Goal: Task Accomplishment & Management: Manage account settings

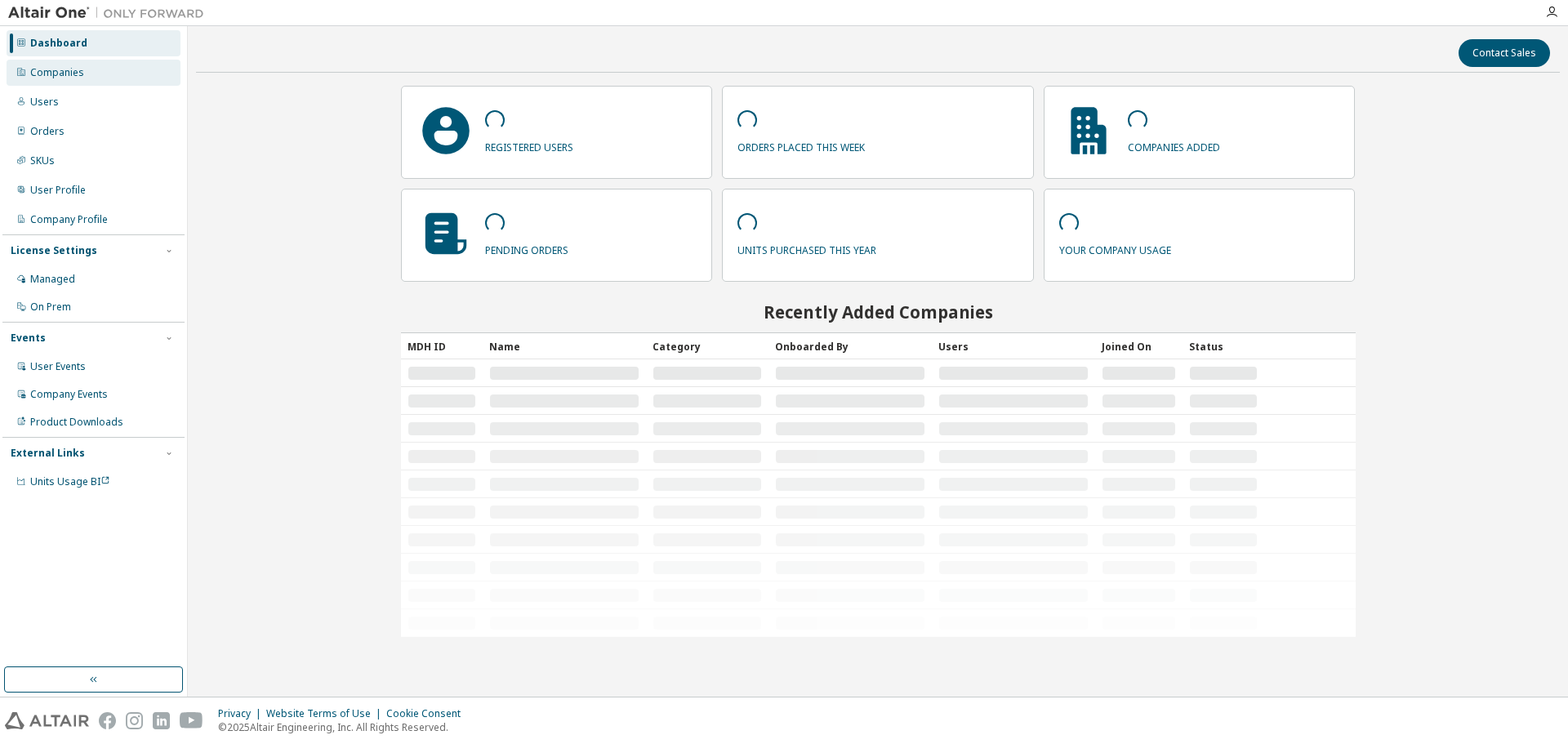
click at [94, 74] on div "Companies" at bounding box center [93, 72] width 174 height 26
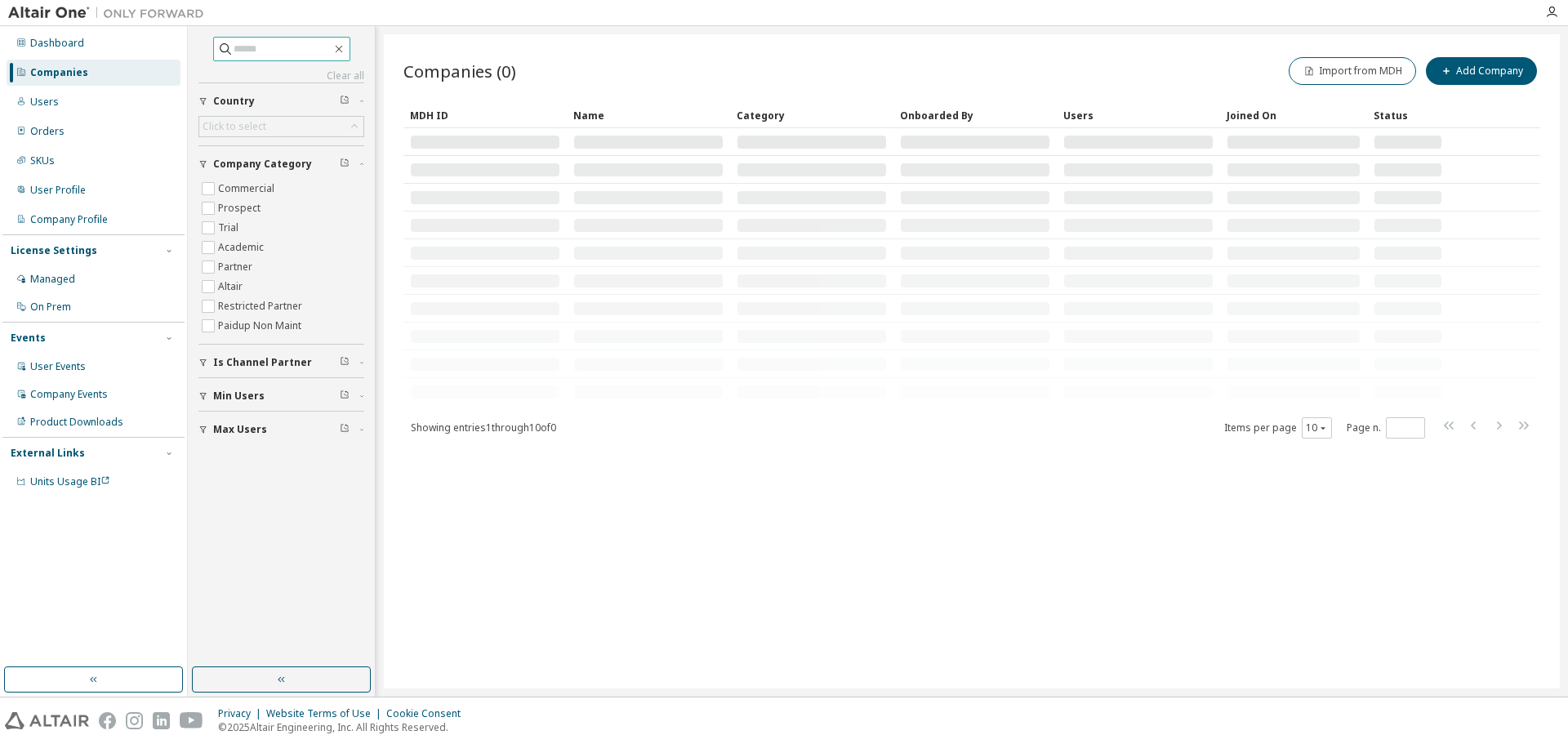
click at [272, 49] on input "text" at bounding box center [282, 49] width 98 height 16
paste input "**********"
type input "**********"
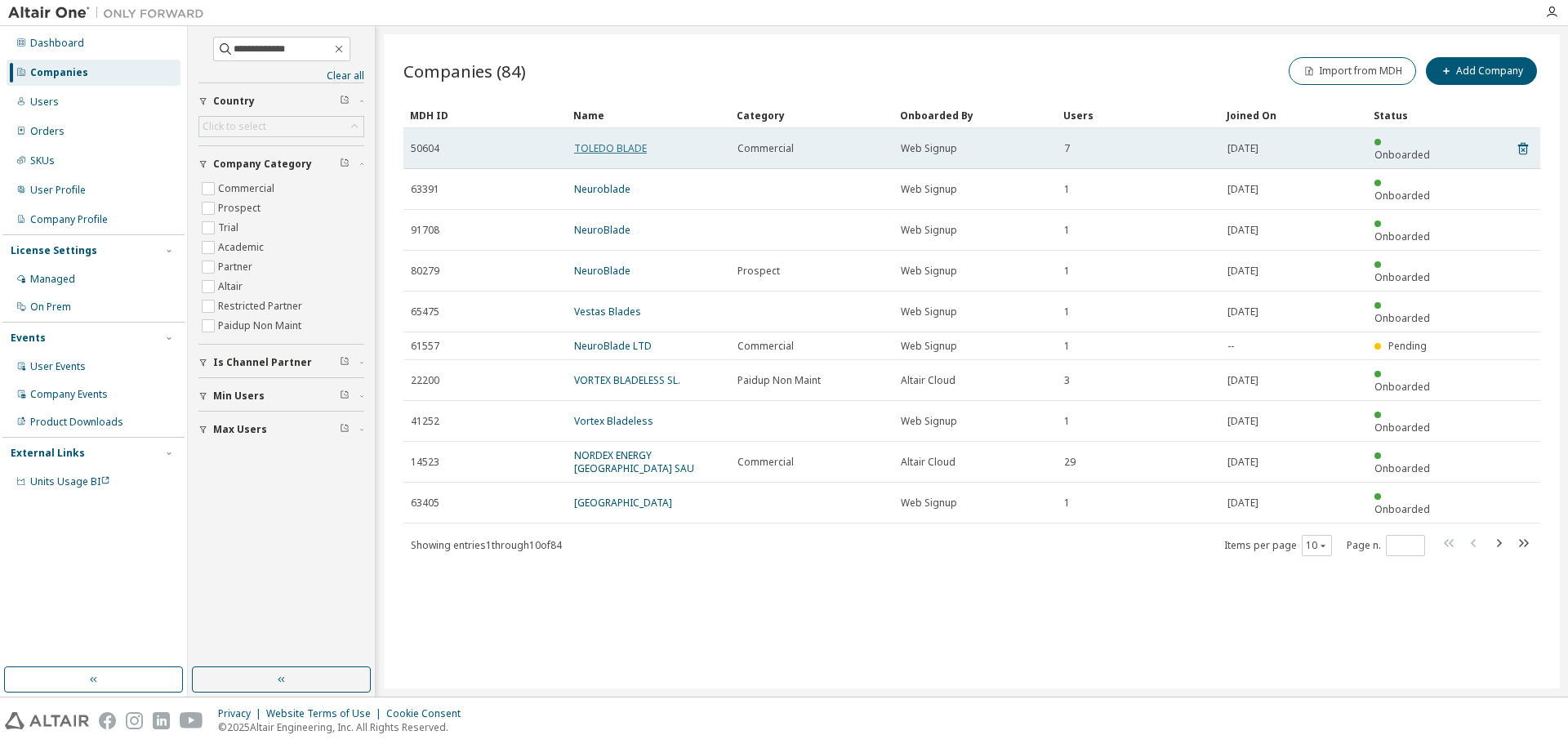
click at [619, 144] on link "TOLEDO BLADE" at bounding box center [610, 149] width 73 height 14
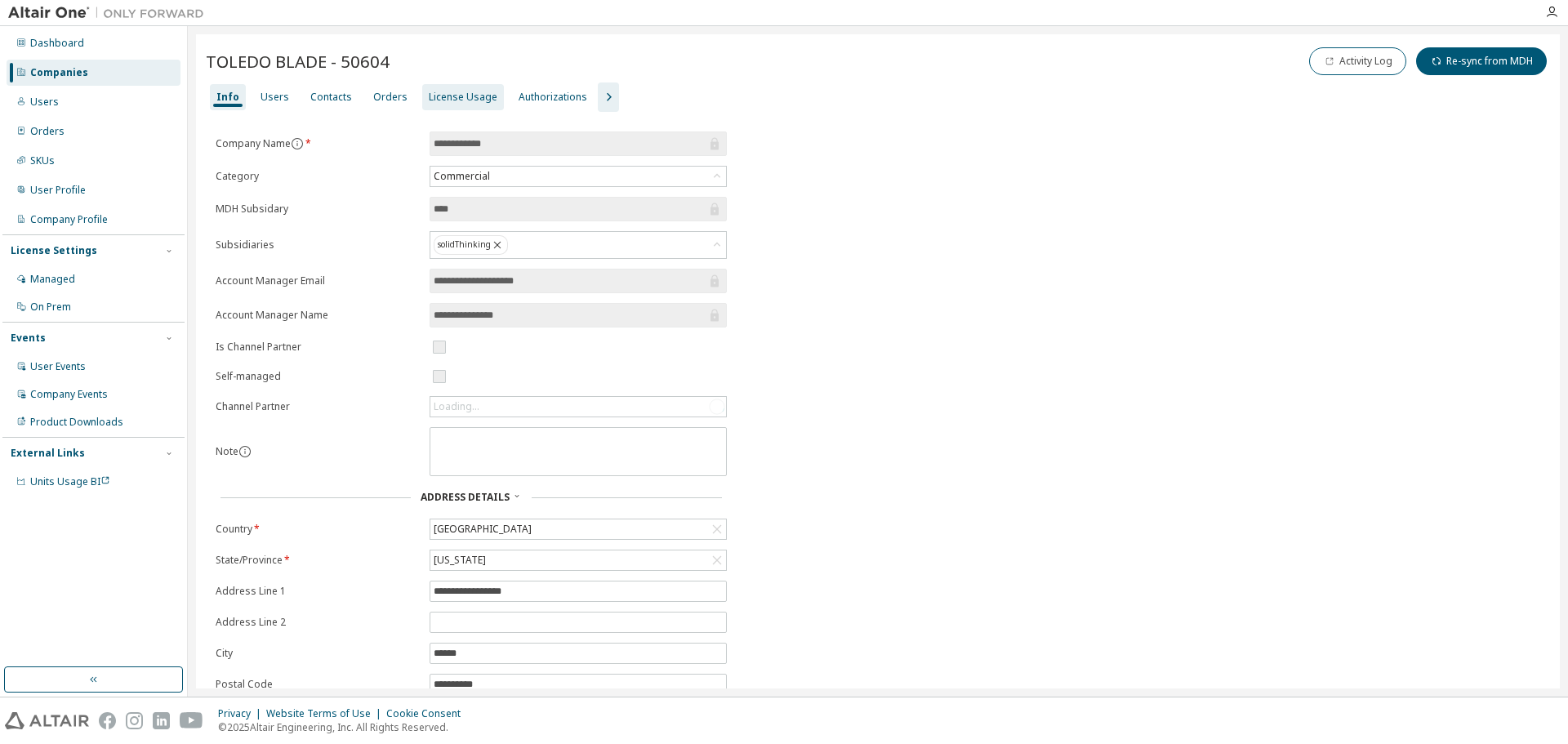
click at [455, 100] on div "License Usage" at bounding box center [463, 97] width 69 height 13
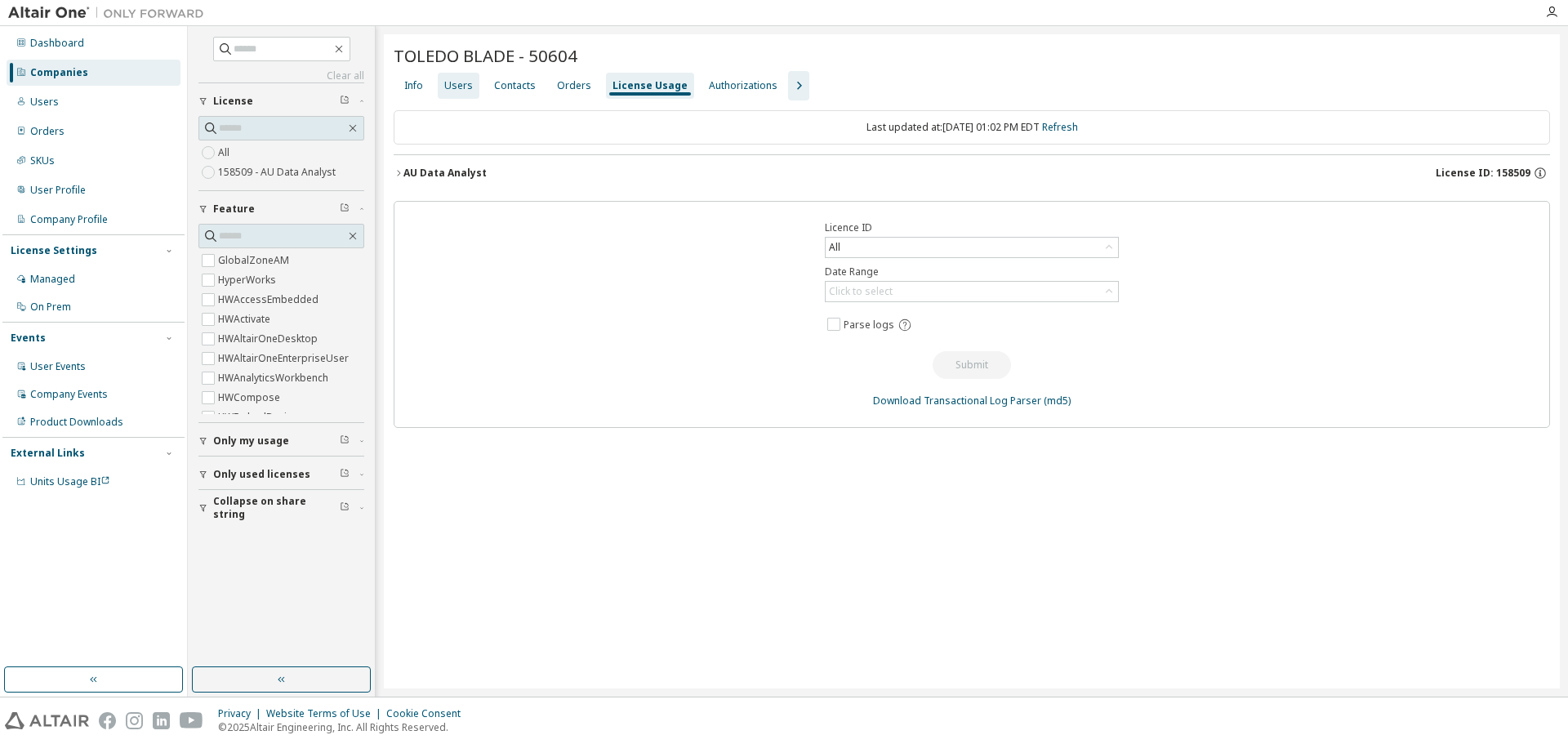
click at [459, 86] on div "Users" at bounding box center [458, 85] width 28 height 13
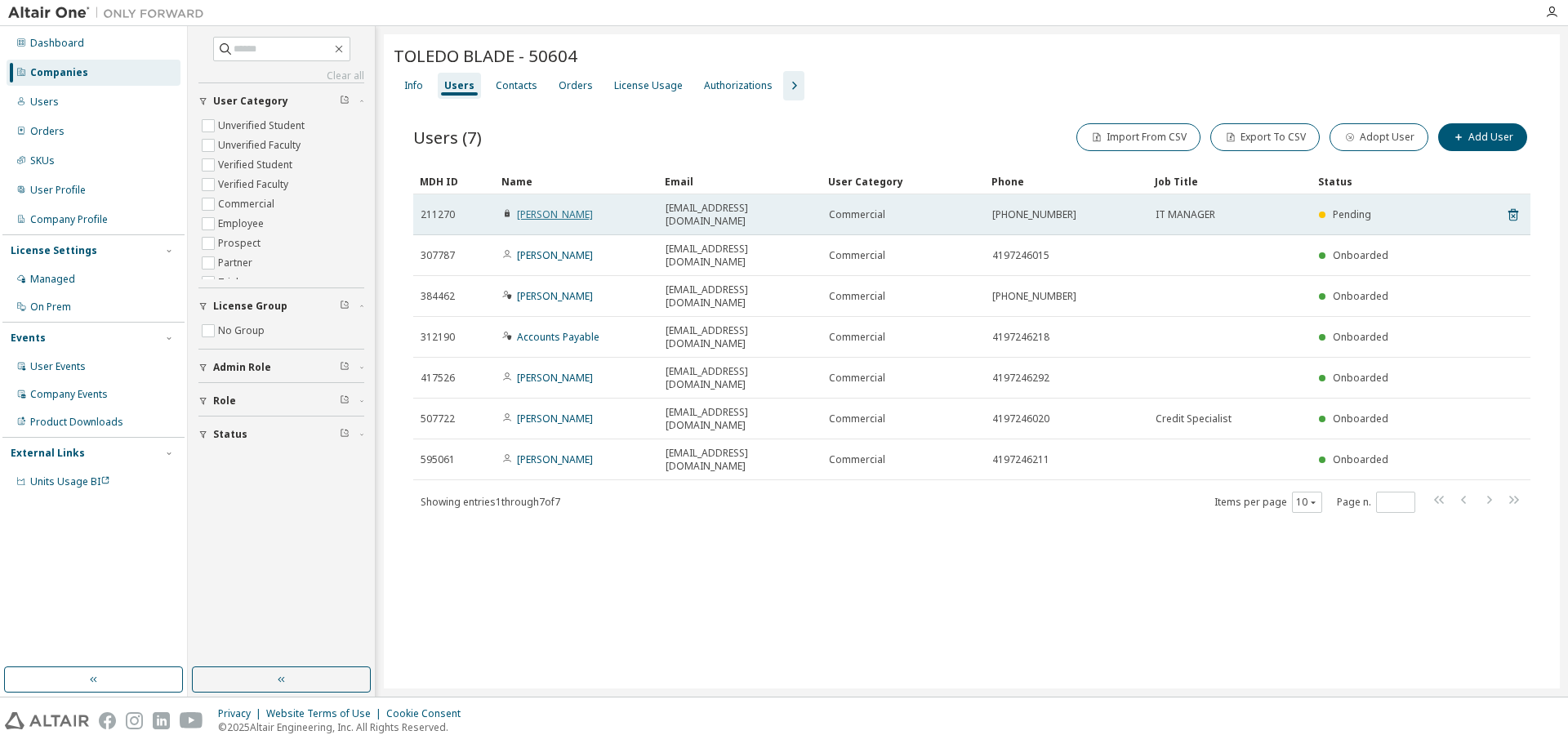
click at [542, 210] on link "[PERSON_NAME]" at bounding box center [554, 214] width 76 height 14
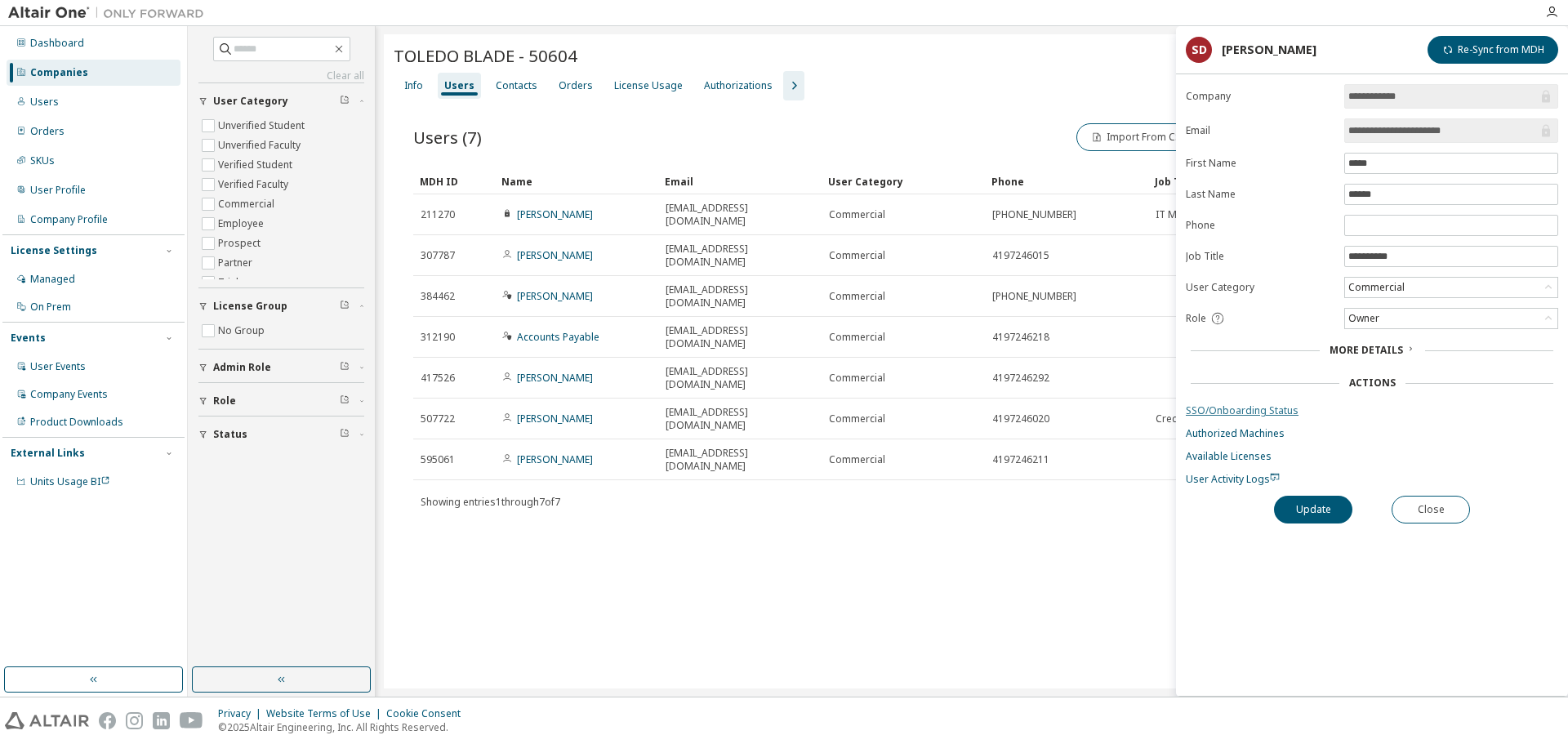
click at [1273, 411] on link "SSO/Onboarding Status" at bounding box center [1371, 410] width 372 height 13
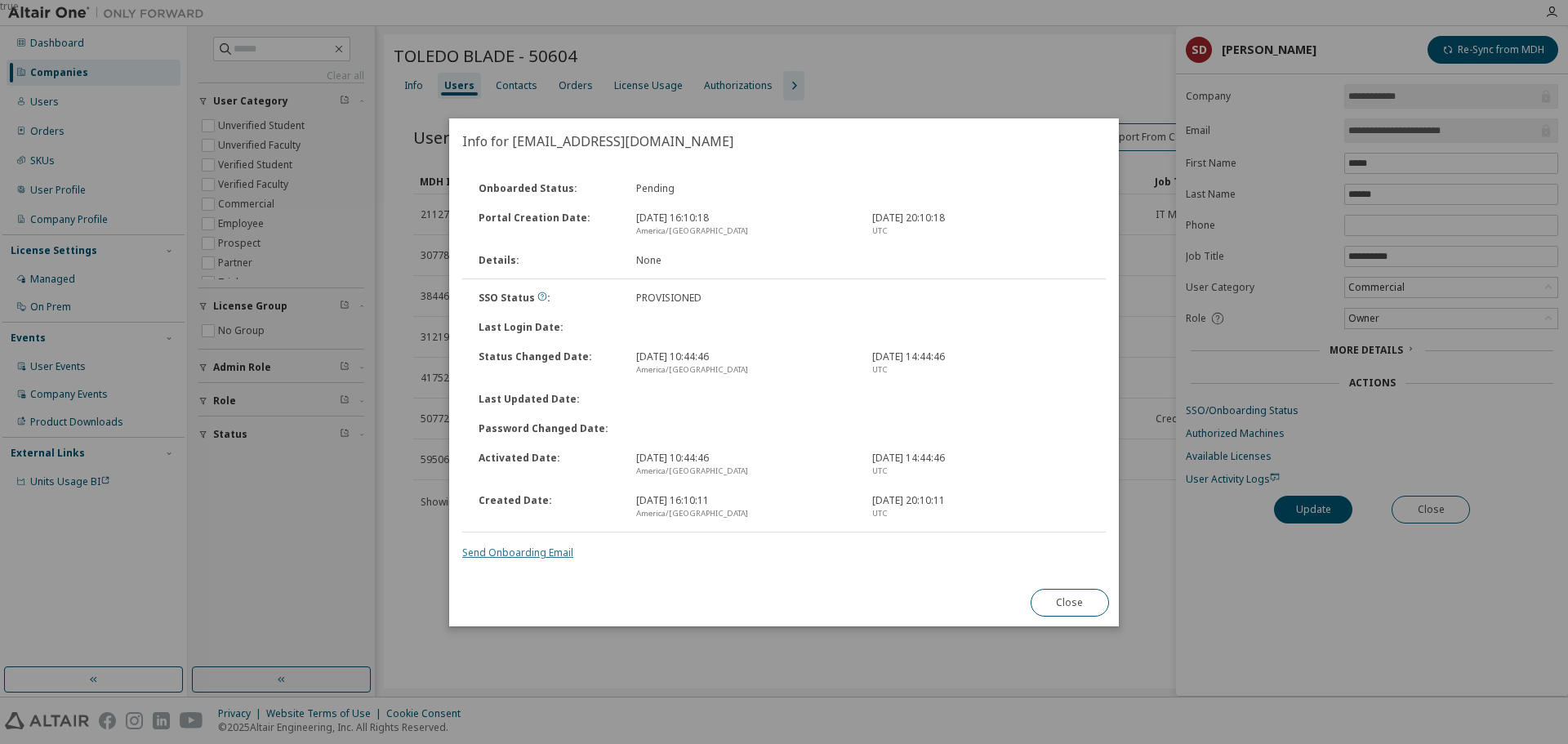
click at [545, 554] on link "Send Onboarding Email" at bounding box center [517, 553] width 111 height 14
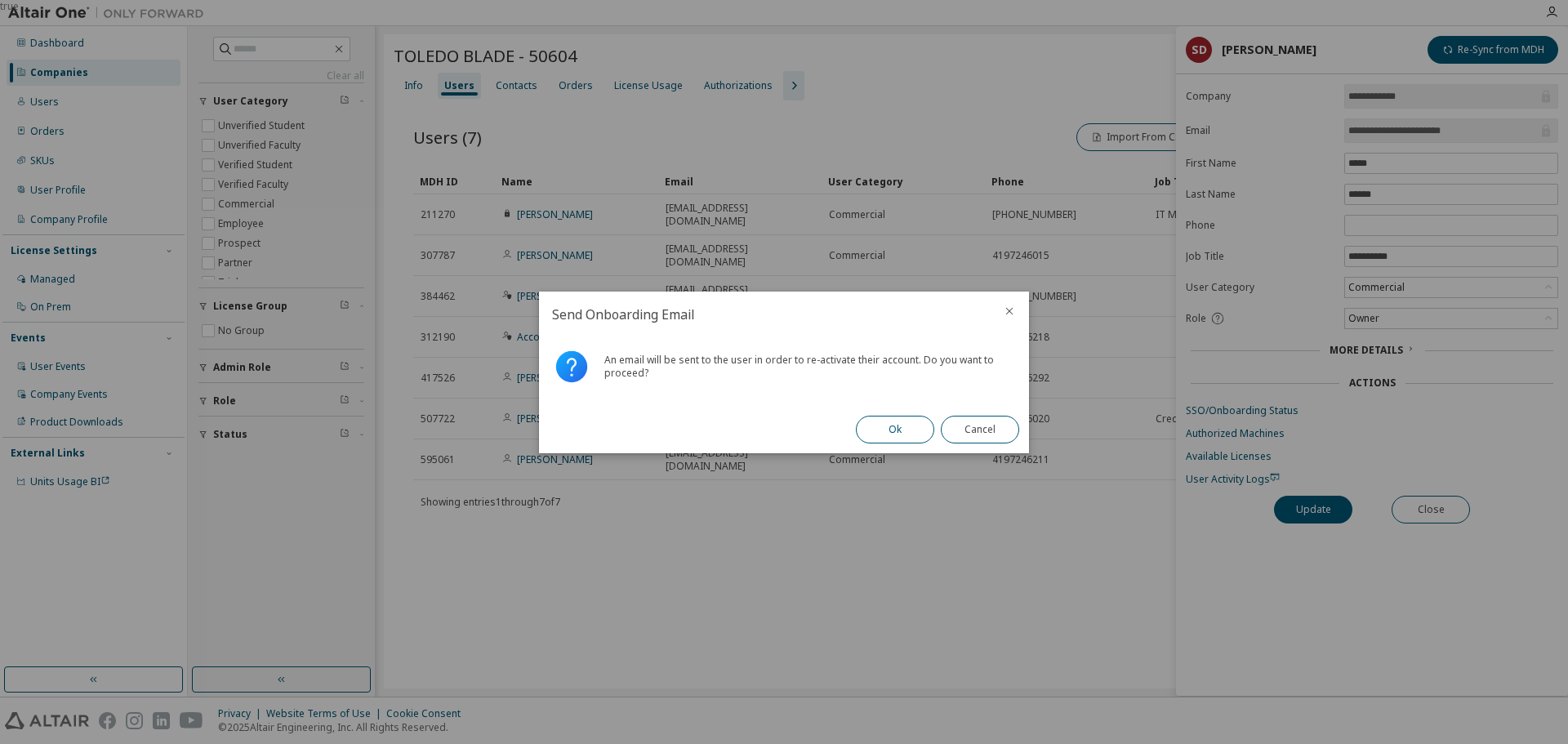
click at [903, 425] on button "Ok" at bounding box center [895, 429] width 78 height 28
click at [966, 424] on button "Close" at bounding box center [980, 429] width 78 height 28
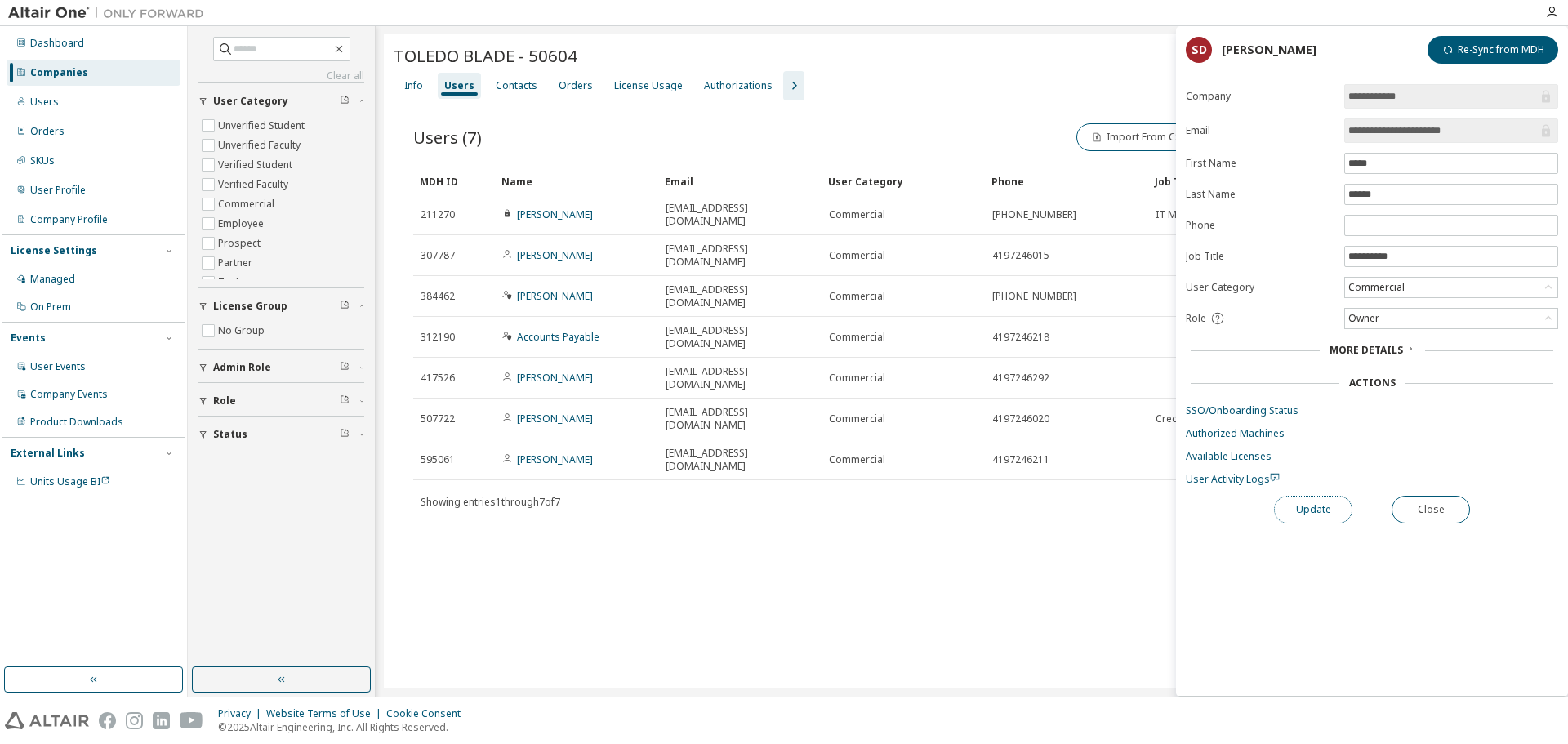
click at [1321, 503] on button "Update" at bounding box center [1313, 509] width 78 height 28
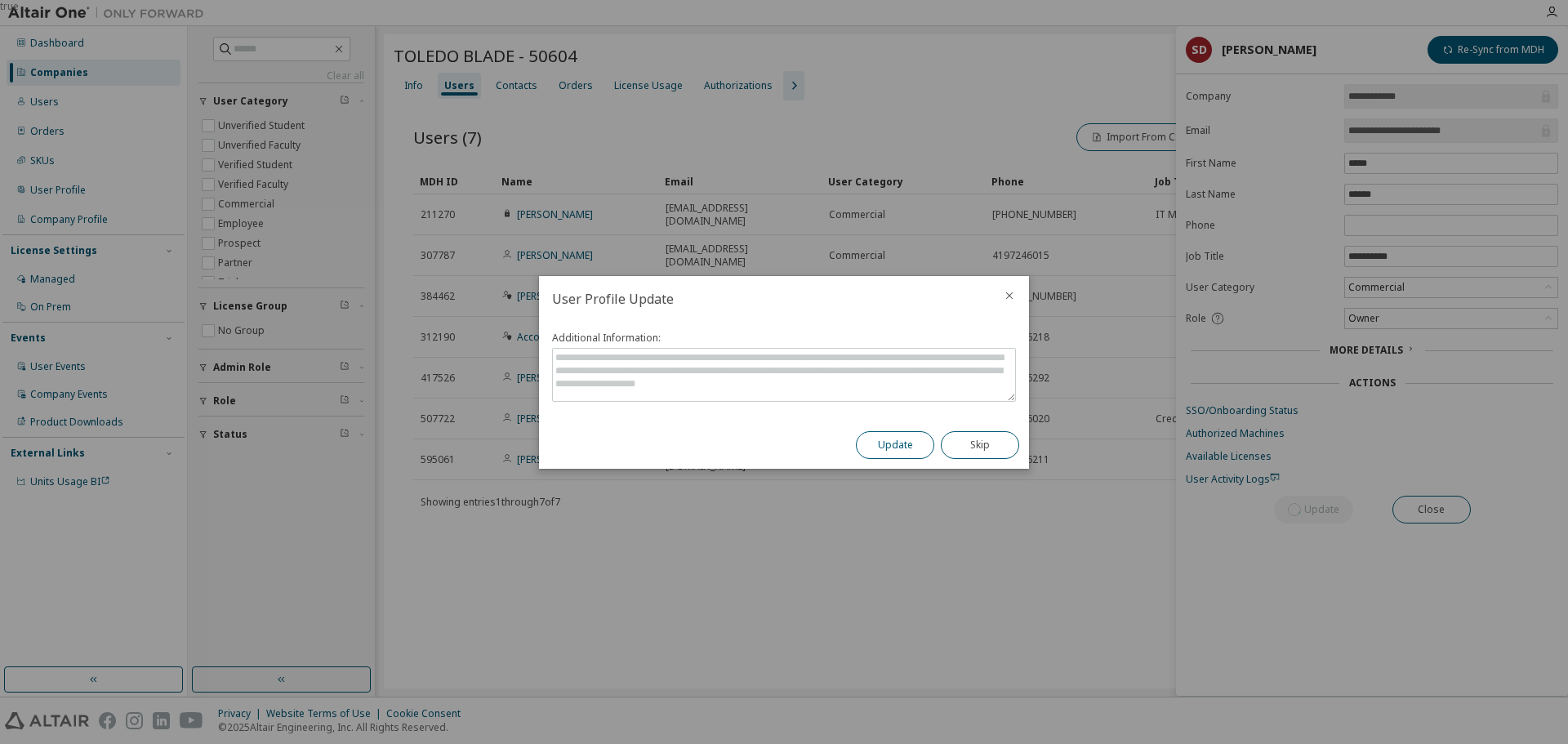
click at [909, 445] on button "Update" at bounding box center [895, 444] width 78 height 28
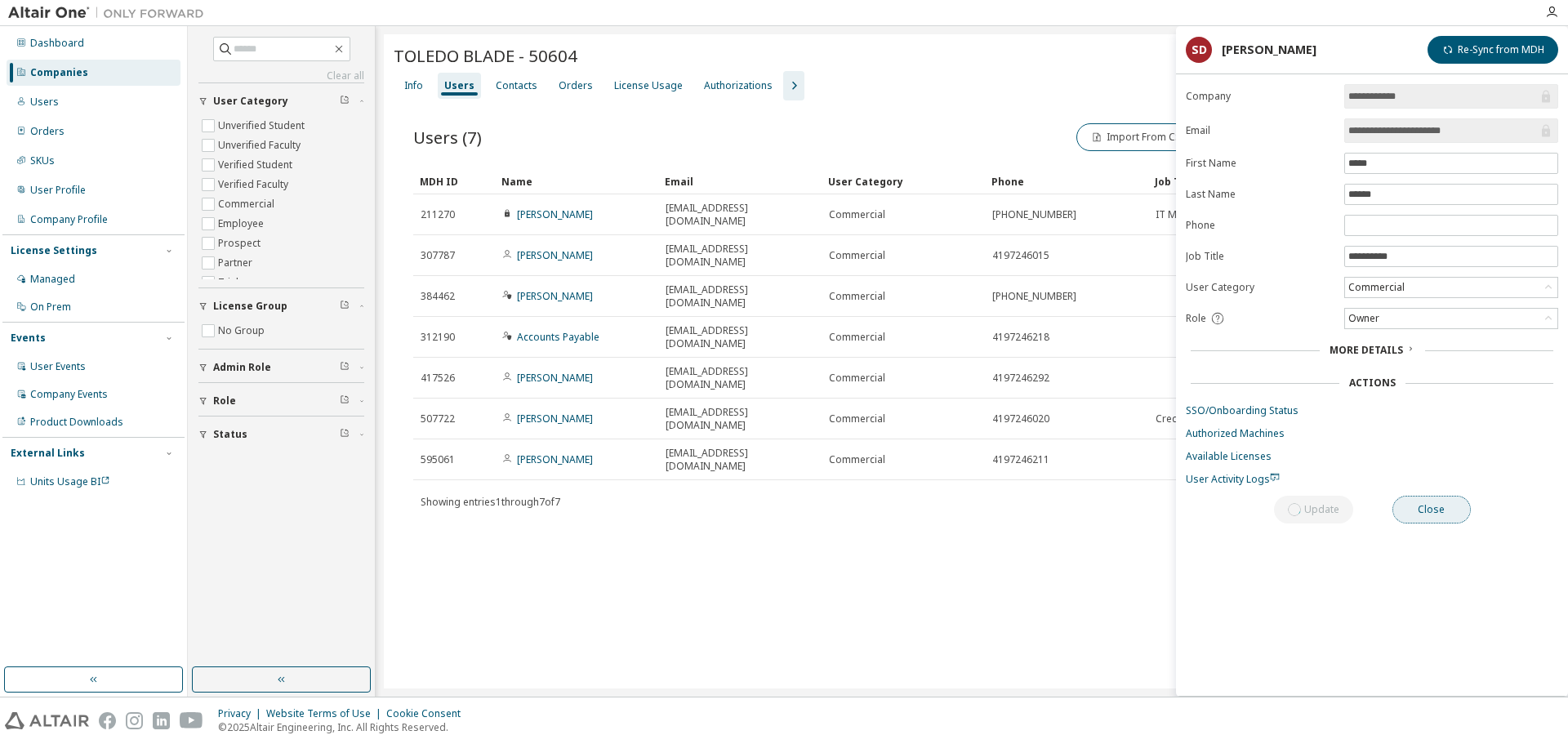
drag, startPoint x: 1428, startPoint y: 511, endPoint x: 1401, endPoint y: 411, distance: 103.6
click at [1428, 510] on button "Close" at bounding box center [1431, 509] width 78 height 28
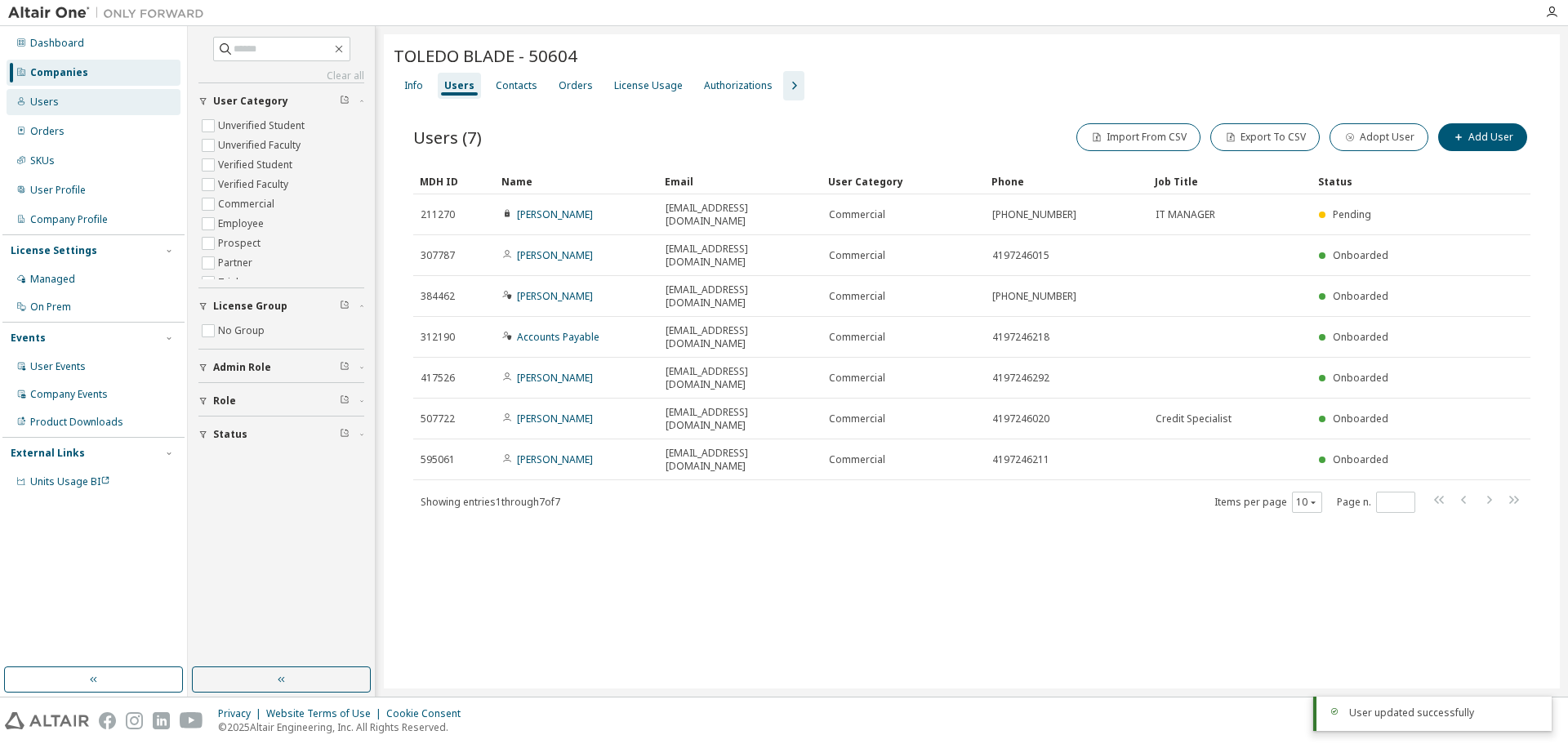
click at [87, 97] on div "Users" at bounding box center [93, 101] width 174 height 26
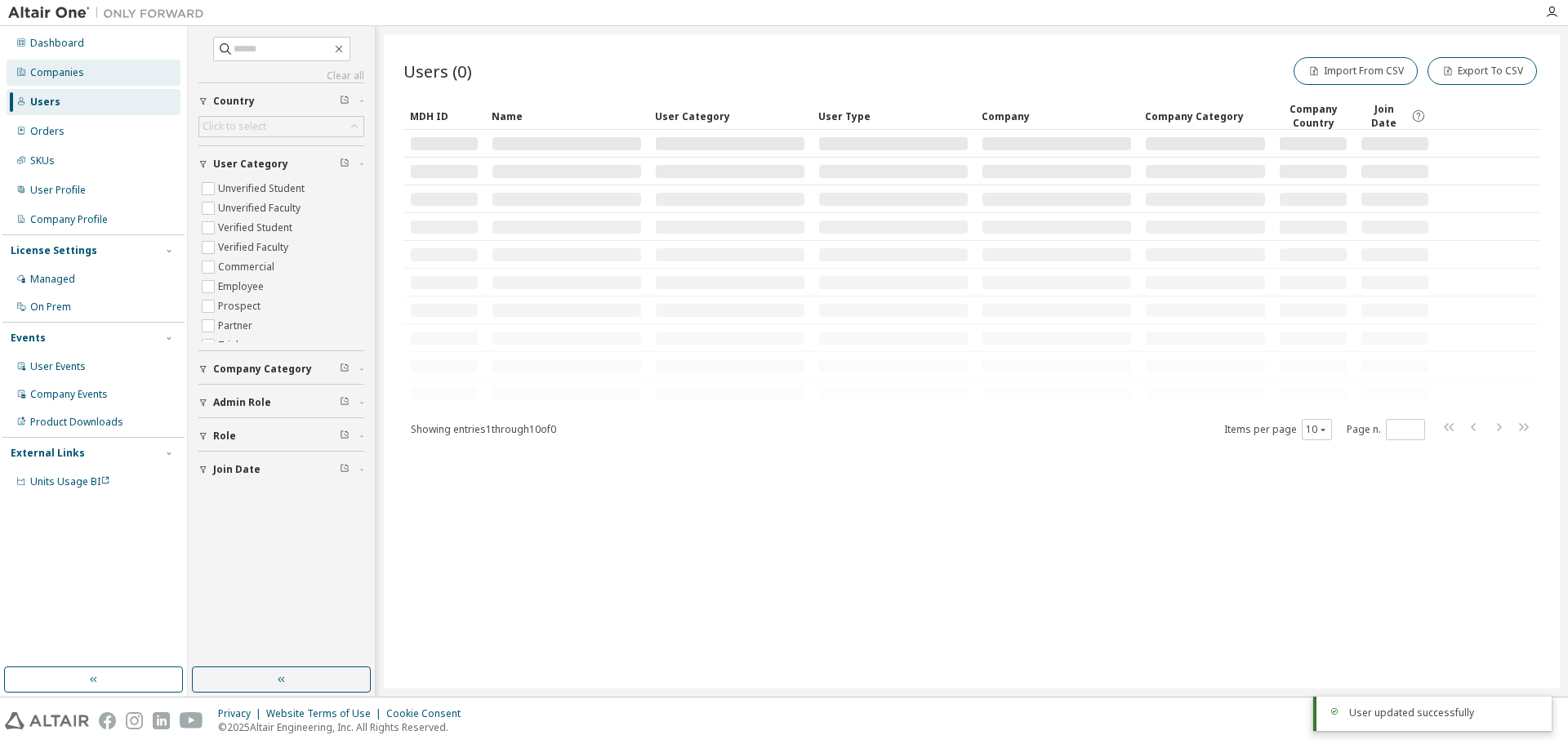
click at [136, 69] on div "Companies" at bounding box center [93, 72] width 174 height 26
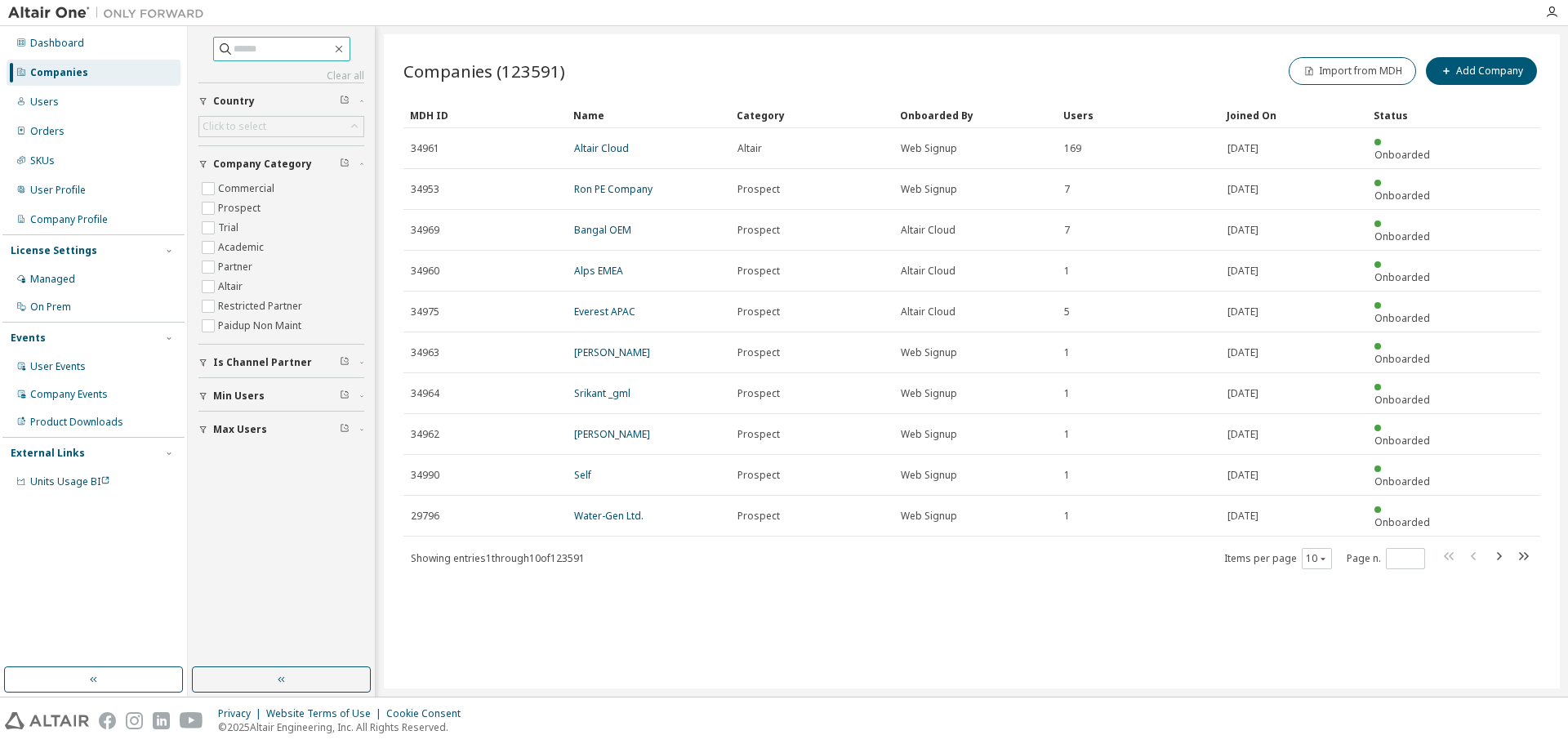
click at [264, 54] on input "text" at bounding box center [282, 49] width 98 height 16
paste input "**********"
type input "**********"
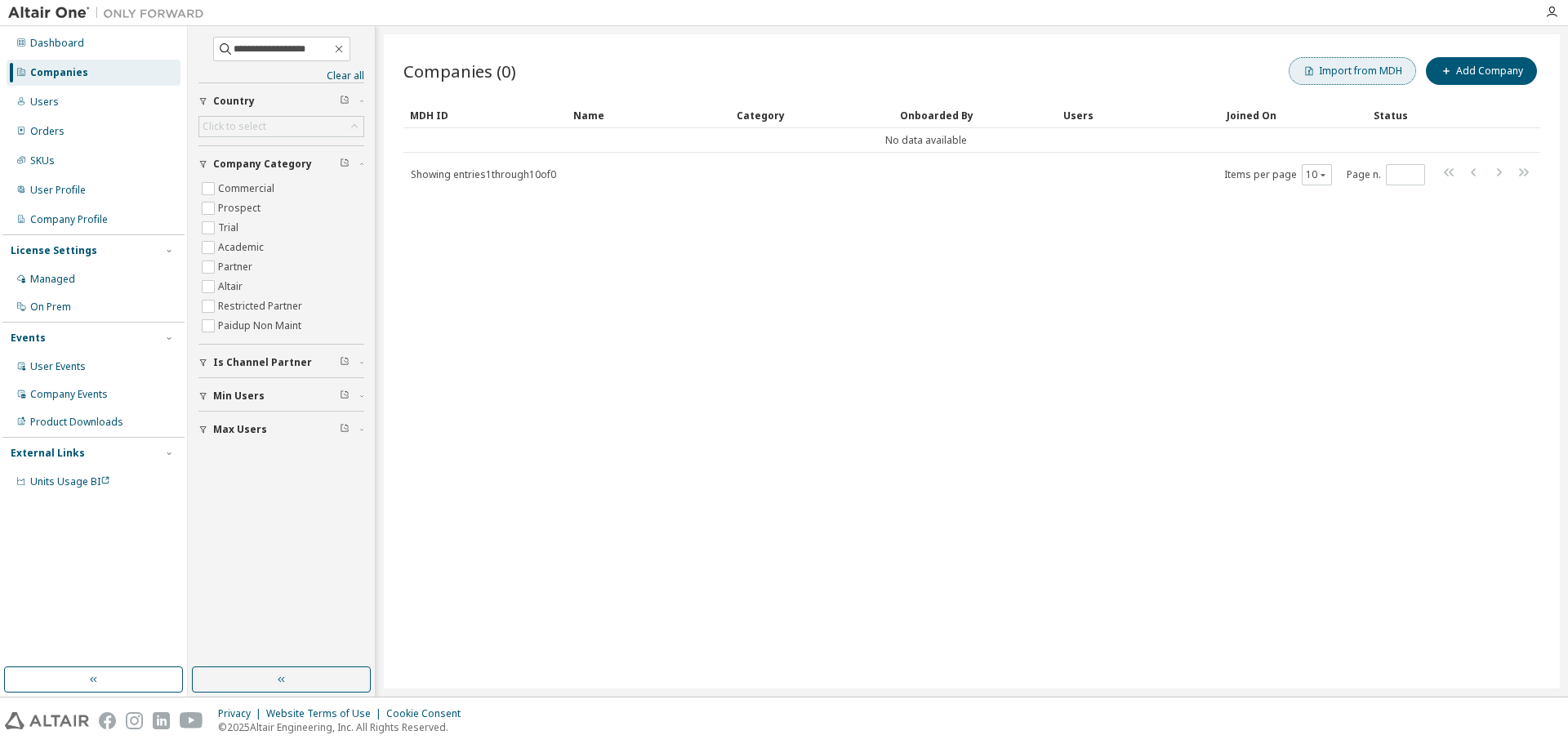
click at [1362, 72] on button "Import from MDH" at bounding box center [1352, 70] width 127 height 28
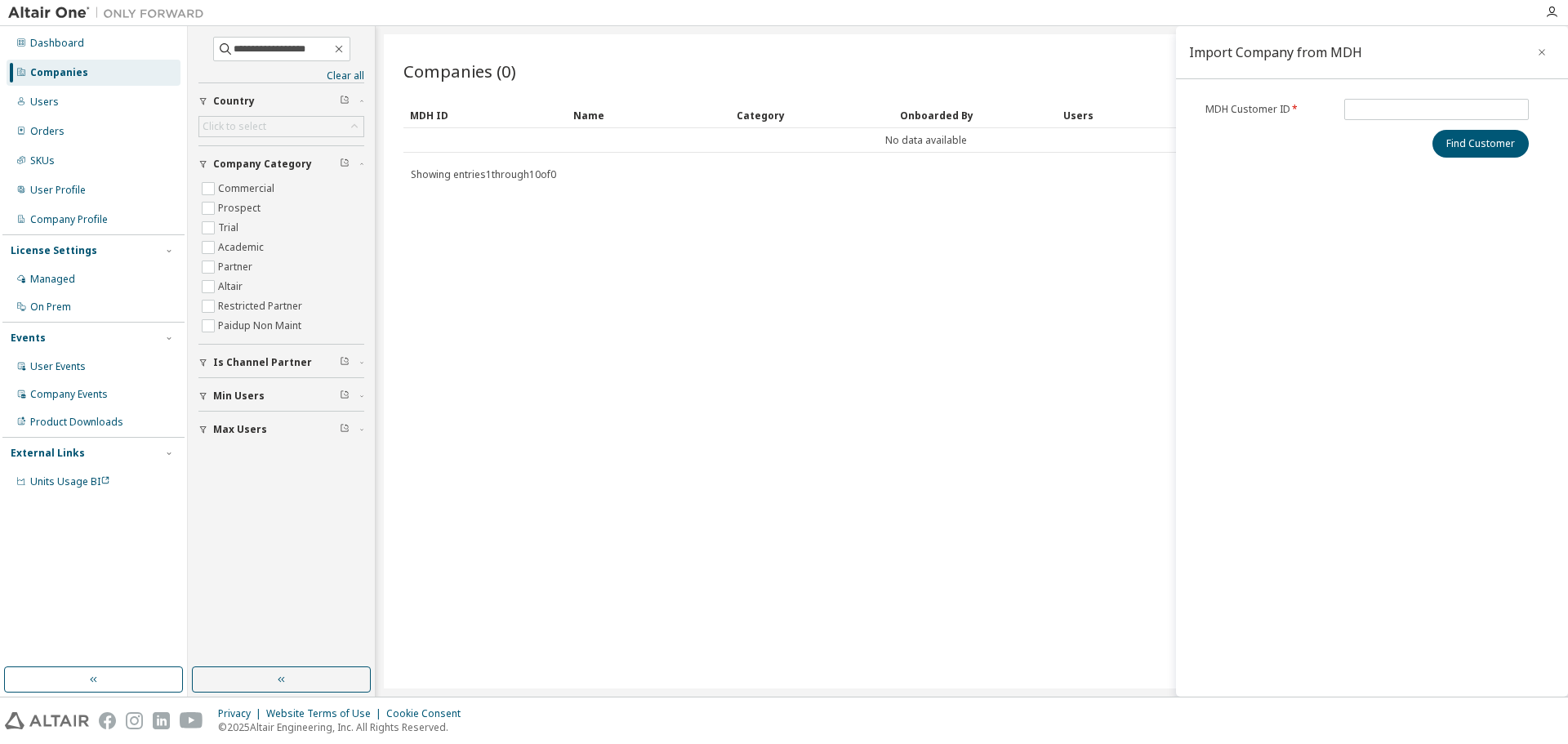
click at [1388, 120] on div "MDH Customer ID * Find Customer" at bounding box center [1366, 128] width 343 height 59
click at [1382, 114] on input "text" at bounding box center [1436, 109] width 176 height 13
type input "*****"
click at [1432, 130] on button "Find Customer" at bounding box center [1480, 143] width 96 height 28
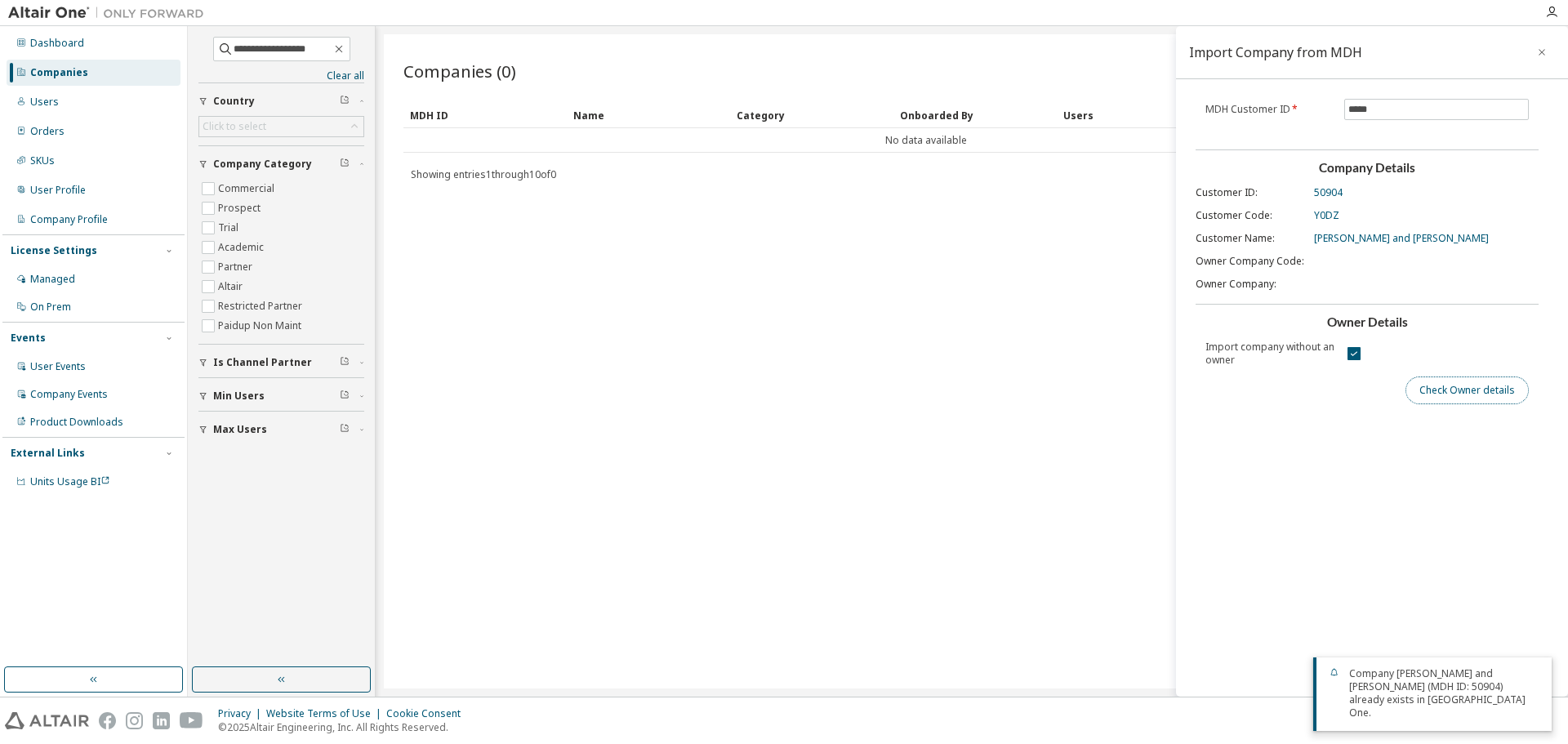
click at [1473, 392] on button "Check Owner details" at bounding box center [1467, 390] width 124 height 28
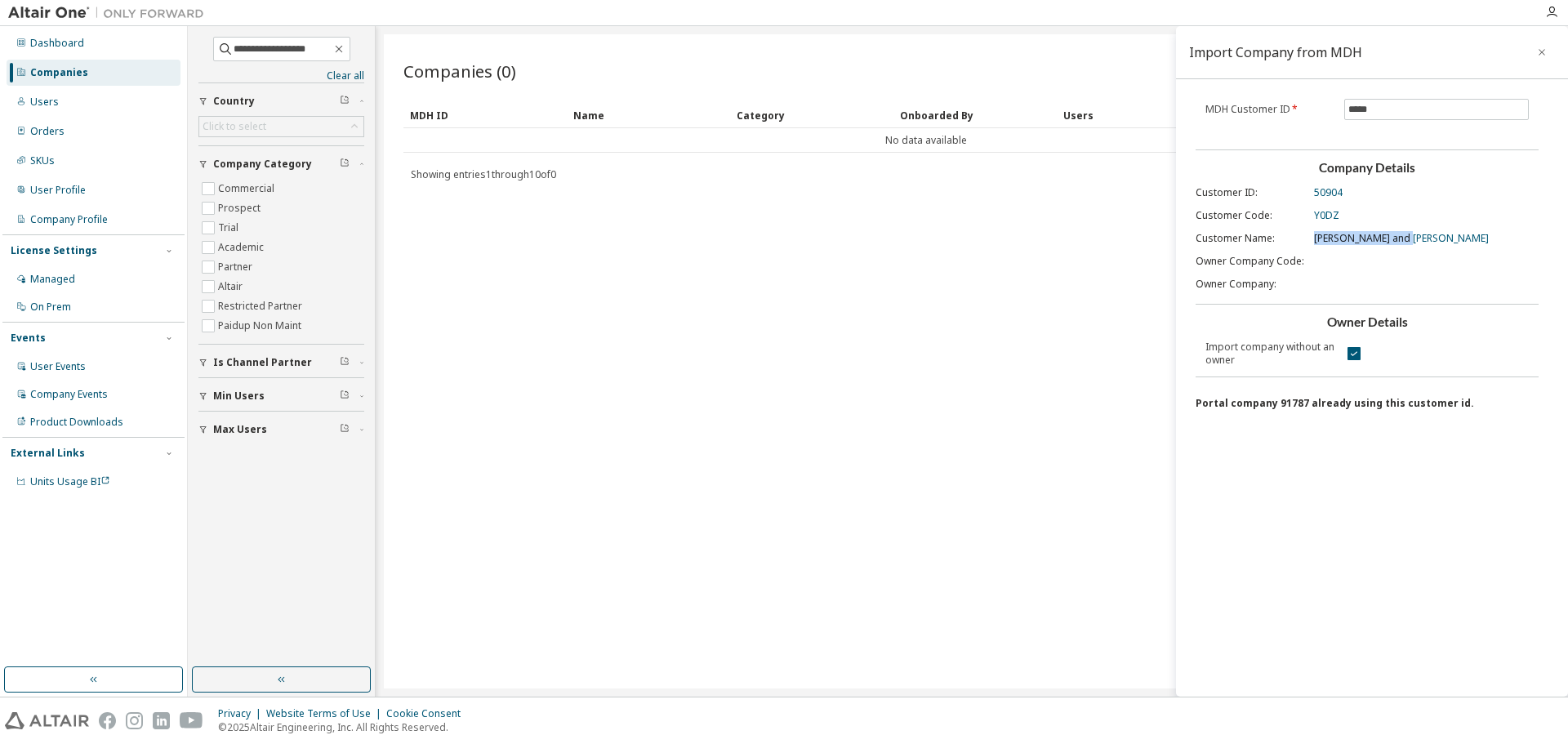
drag, startPoint x: 1432, startPoint y: 236, endPoint x: 1308, endPoint y: 242, distance: 124.1
click at [1308, 242] on div "Customer ID : 50904 Customer Code : Y0DZ Customer Name : [PERSON_NAME] and Mars…" at bounding box center [1366, 238] width 343 height 104
copy span "[PERSON_NAME] and [PERSON_NAME]"
click at [99, 103] on div "Users" at bounding box center [93, 101] width 174 height 26
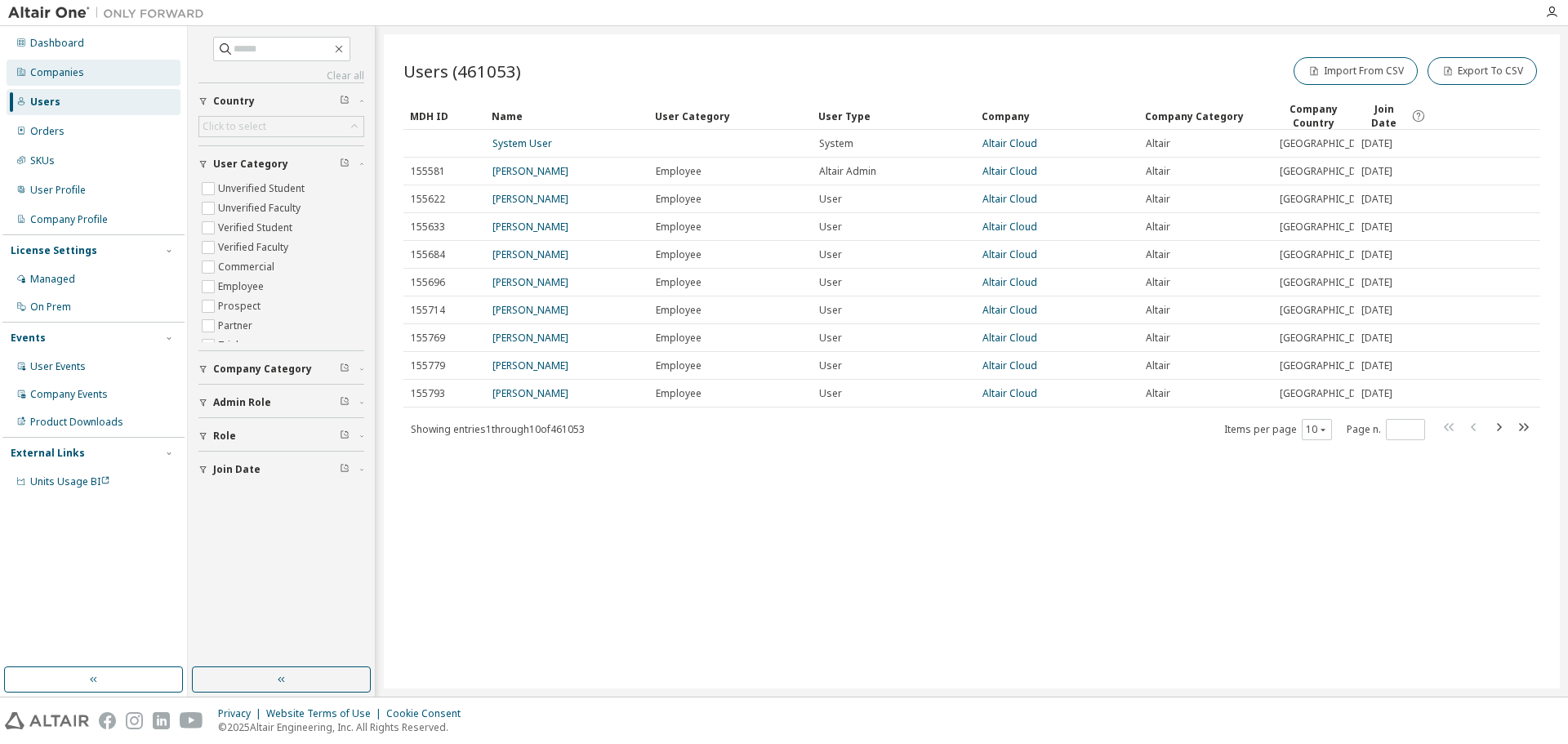
click at [101, 72] on div "Companies" at bounding box center [93, 72] width 174 height 26
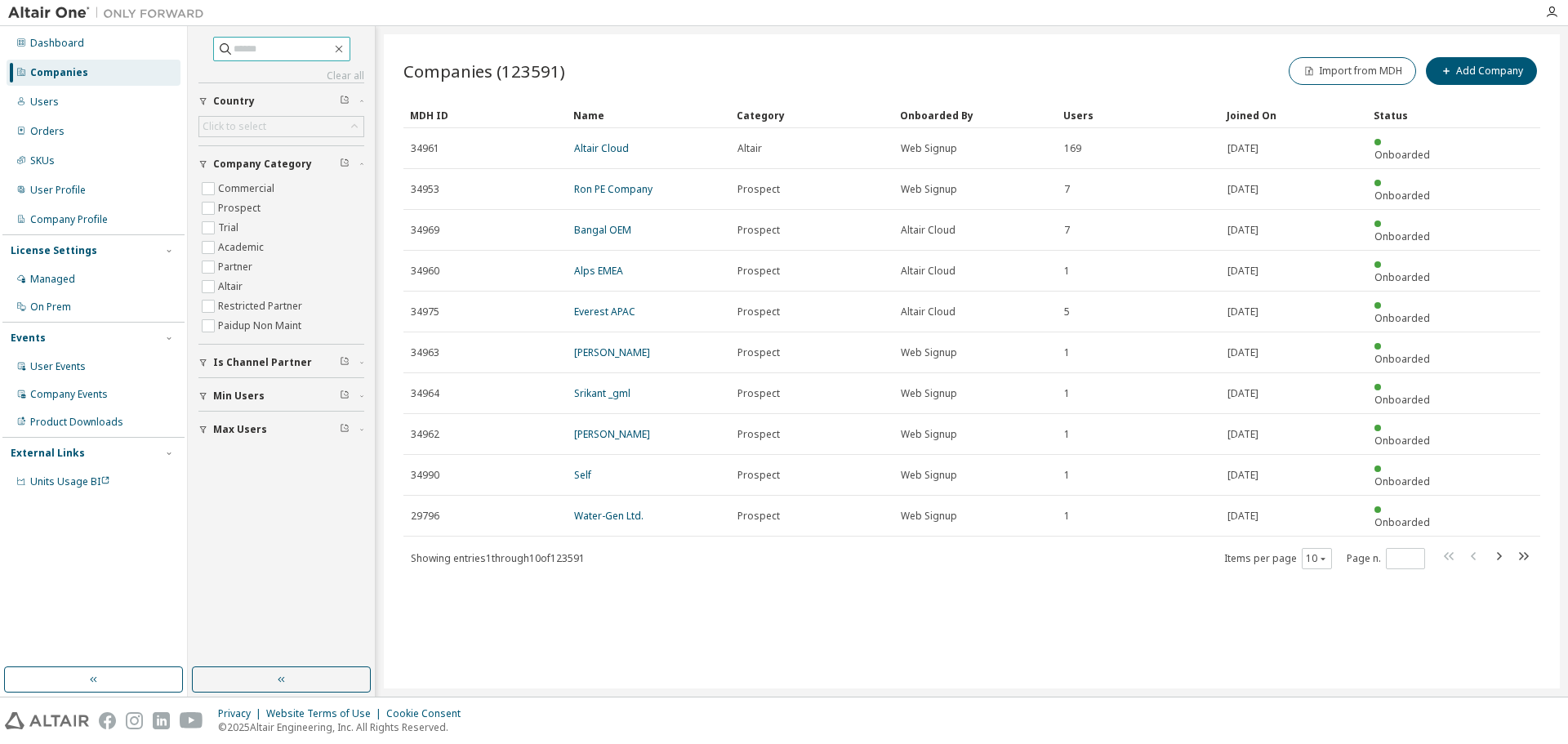
click at [263, 53] on input "text" at bounding box center [282, 49] width 98 height 16
paste input "**********"
type input "**********"
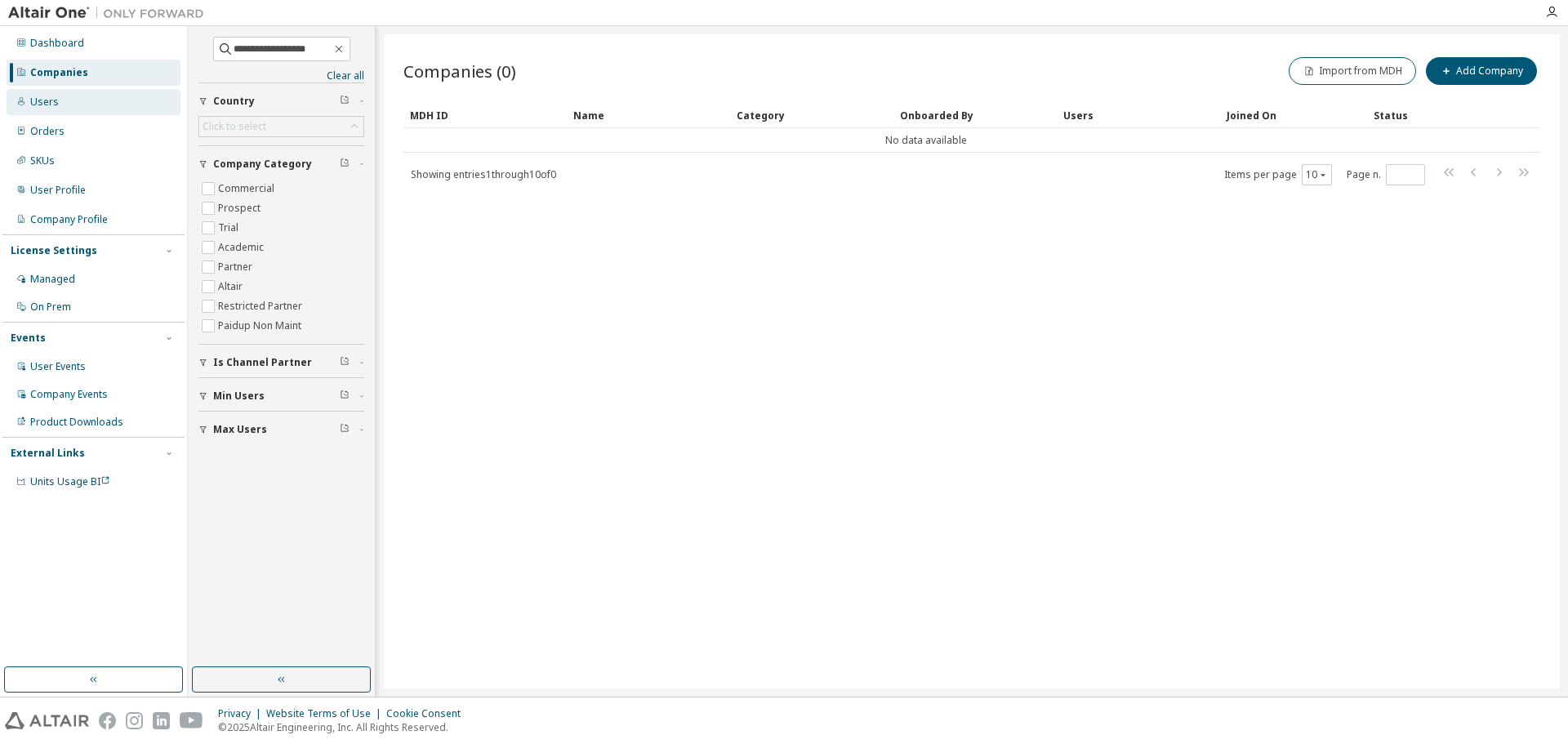
click at [70, 105] on div "Users" at bounding box center [93, 101] width 174 height 26
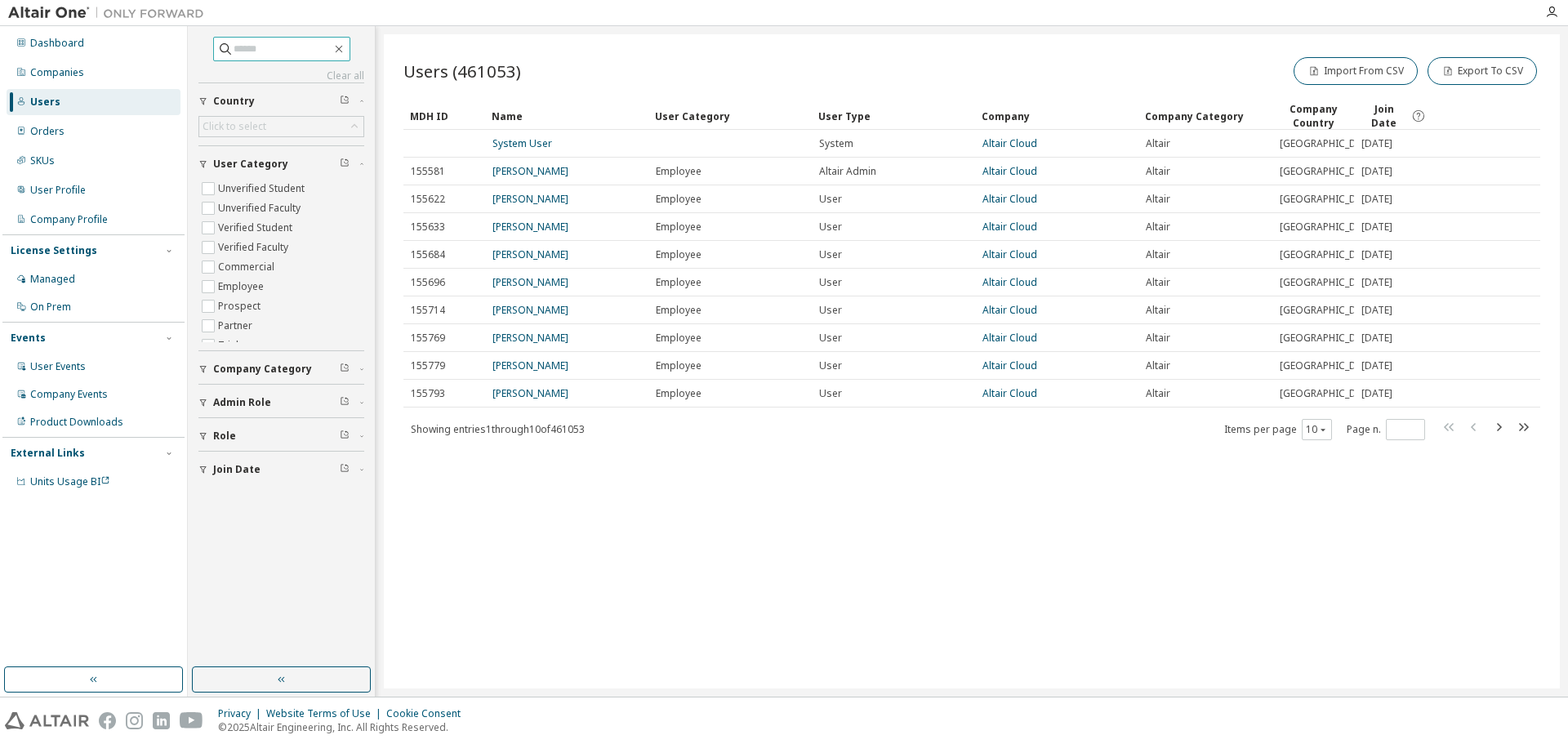
click at [300, 47] on input "text" at bounding box center [282, 49] width 98 height 16
paste input "**********"
type input "**********"
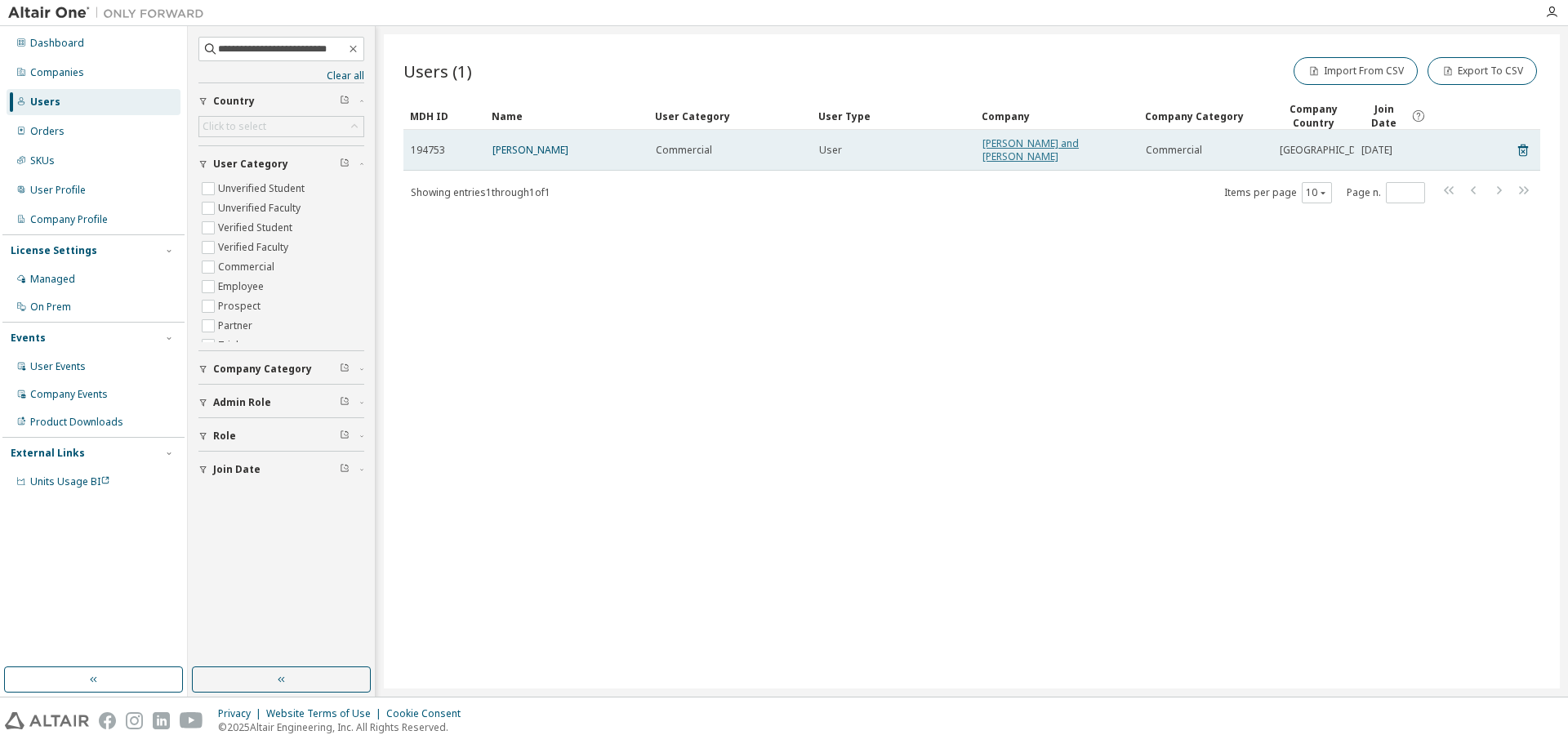
click at [1031, 146] on link "[PERSON_NAME] and [PERSON_NAME]" at bounding box center [1031, 150] width 96 height 27
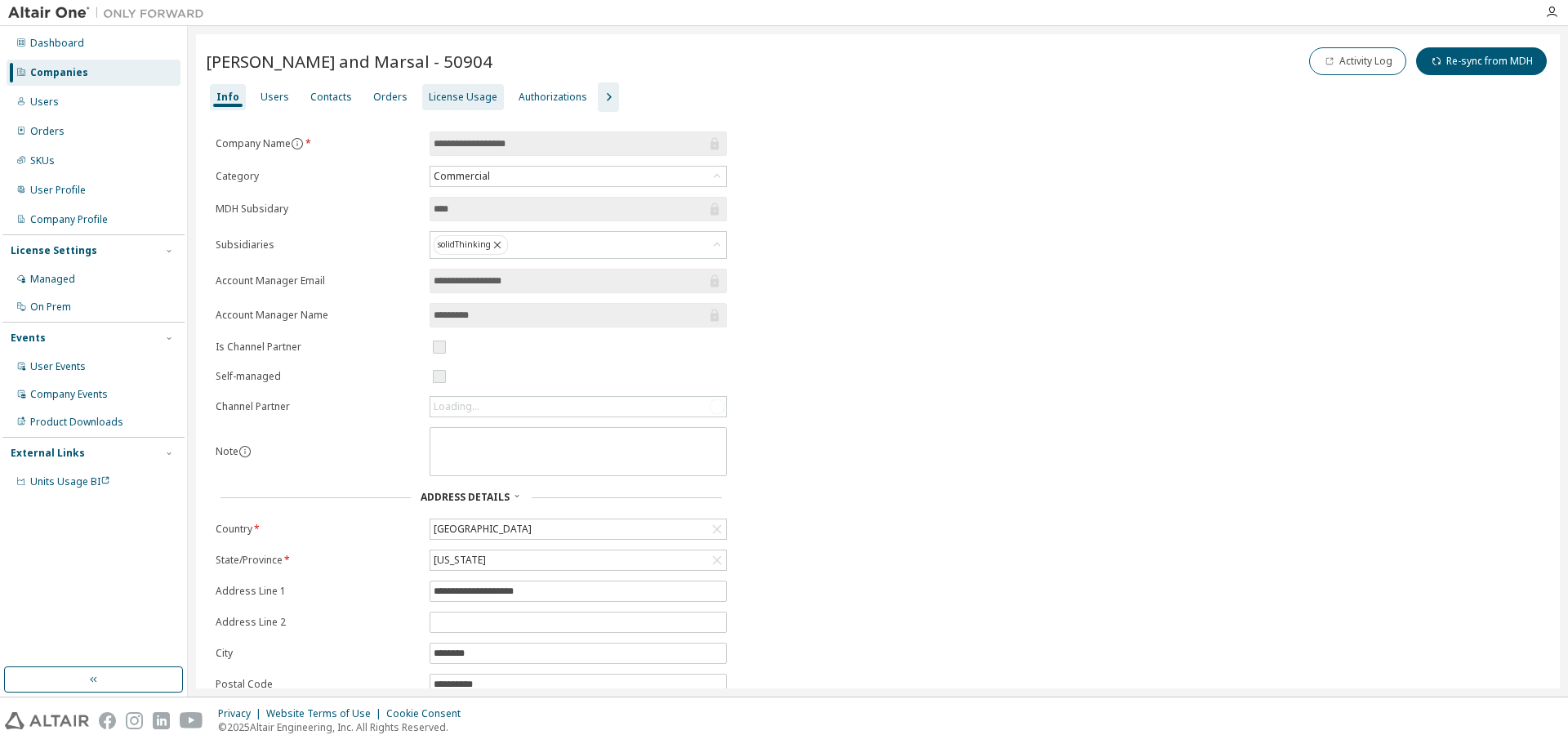
click at [465, 101] on div "License Usage" at bounding box center [463, 97] width 69 height 13
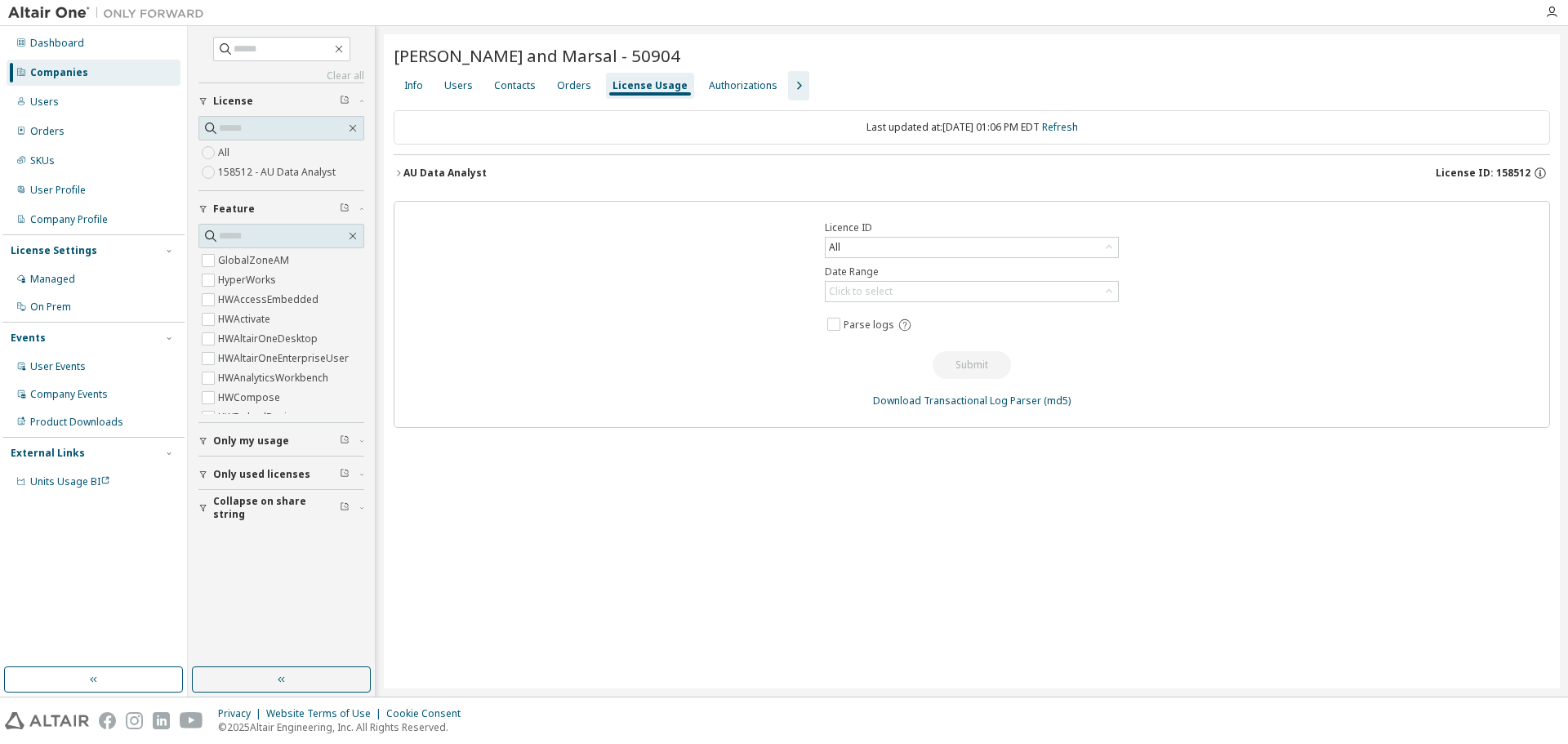
click at [465, 91] on div "Users" at bounding box center [458, 85] width 28 height 13
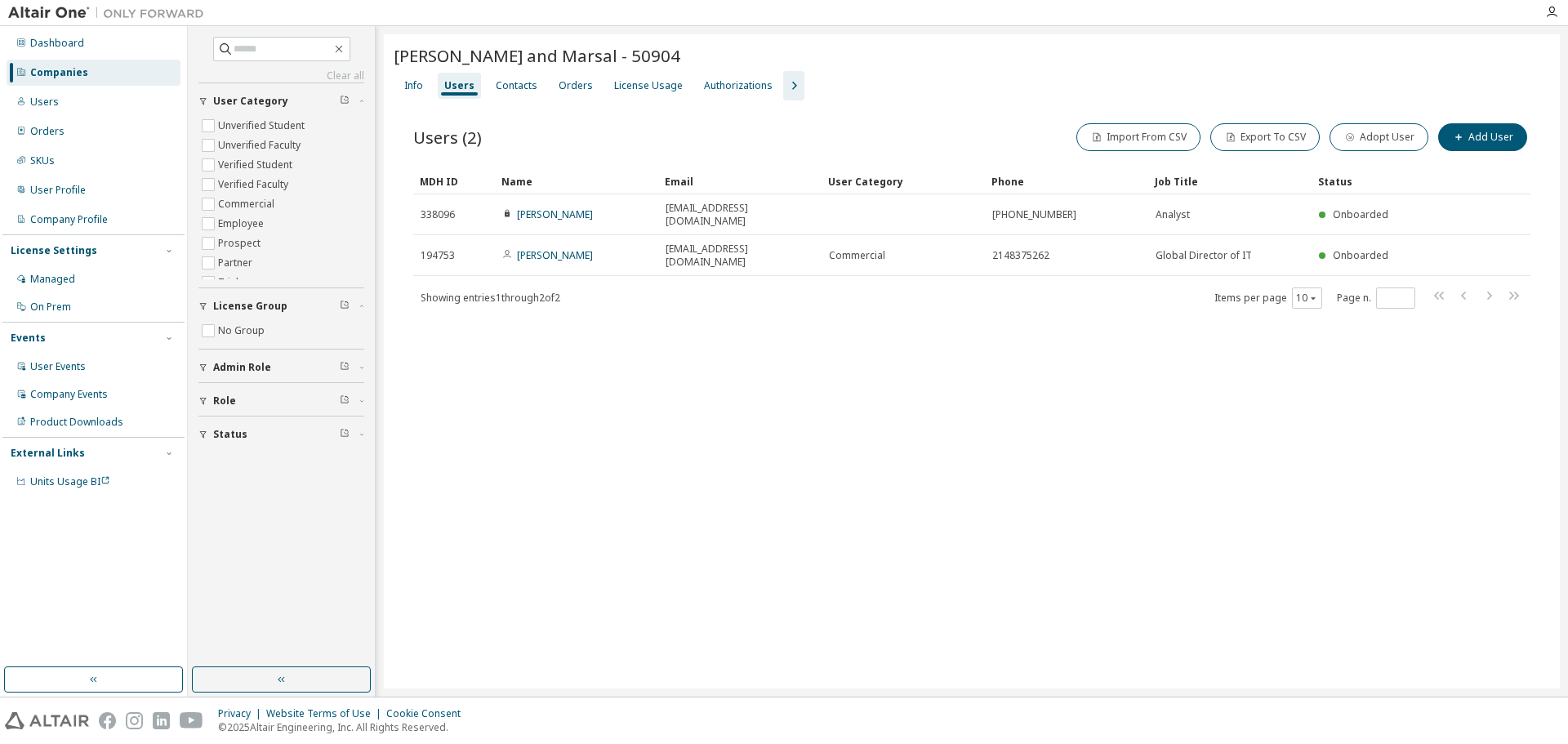
click at [73, 72] on div "Companies" at bounding box center [59, 72] width 58 height 13
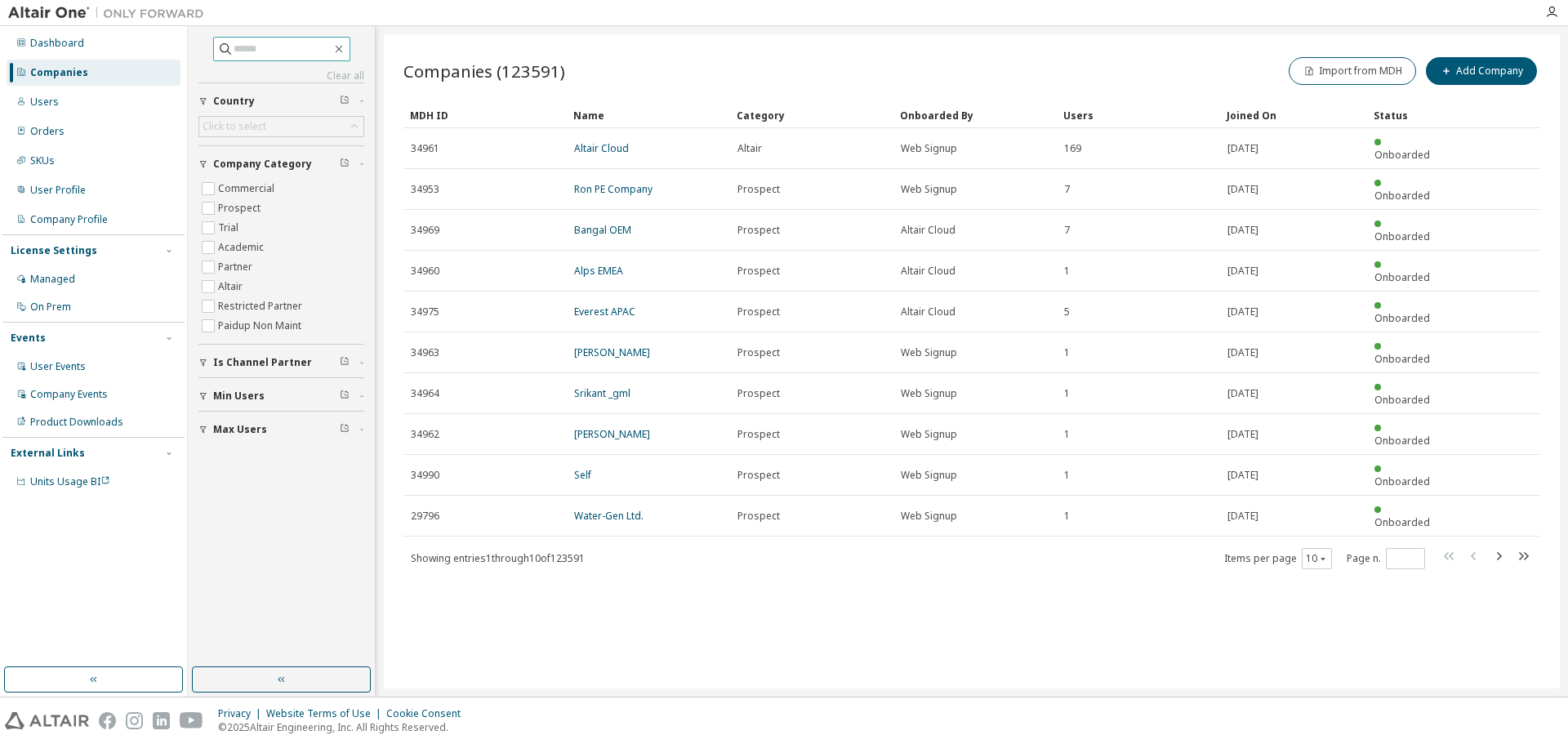
click at [284, 52] on input "text" at bounding box center [282, 49] width 98 height 16
paste input "**********"
type input "**********"
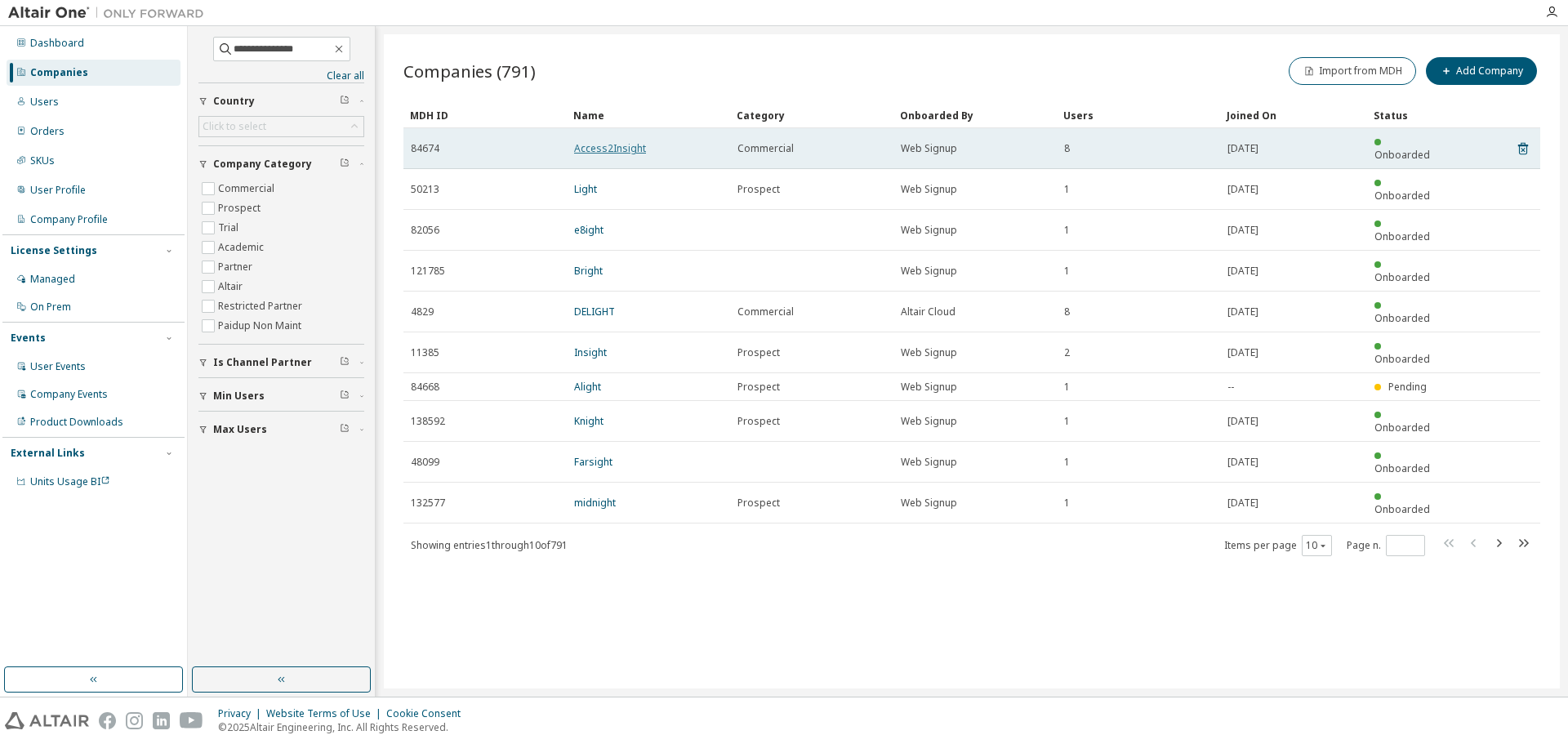
click at [620, 146] on link "Access2Insight" at bounding box center [610, 149] width 72 height 14
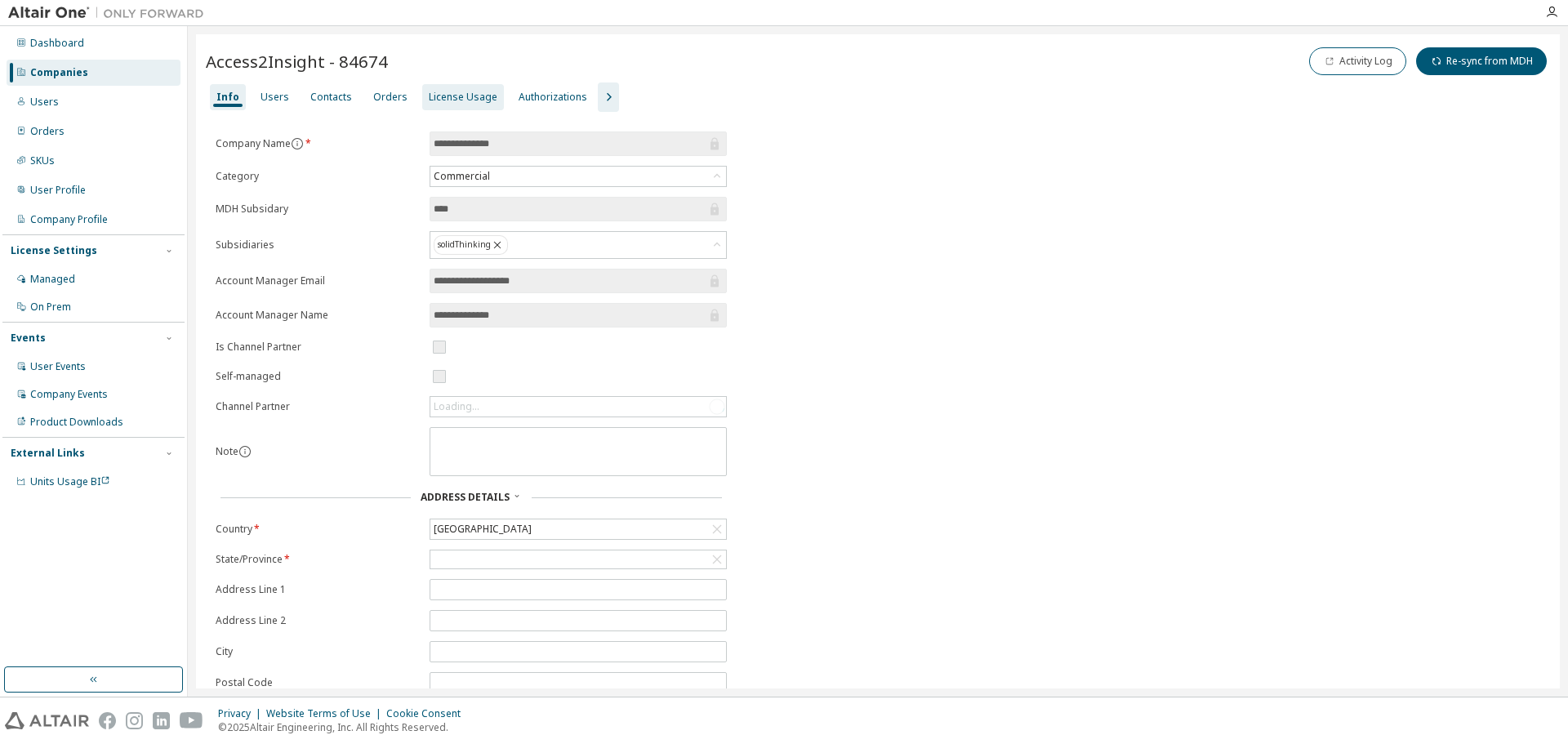
click at [443, 93] on div "License Usage" at bounding box center [463, 97] width 69 height 13
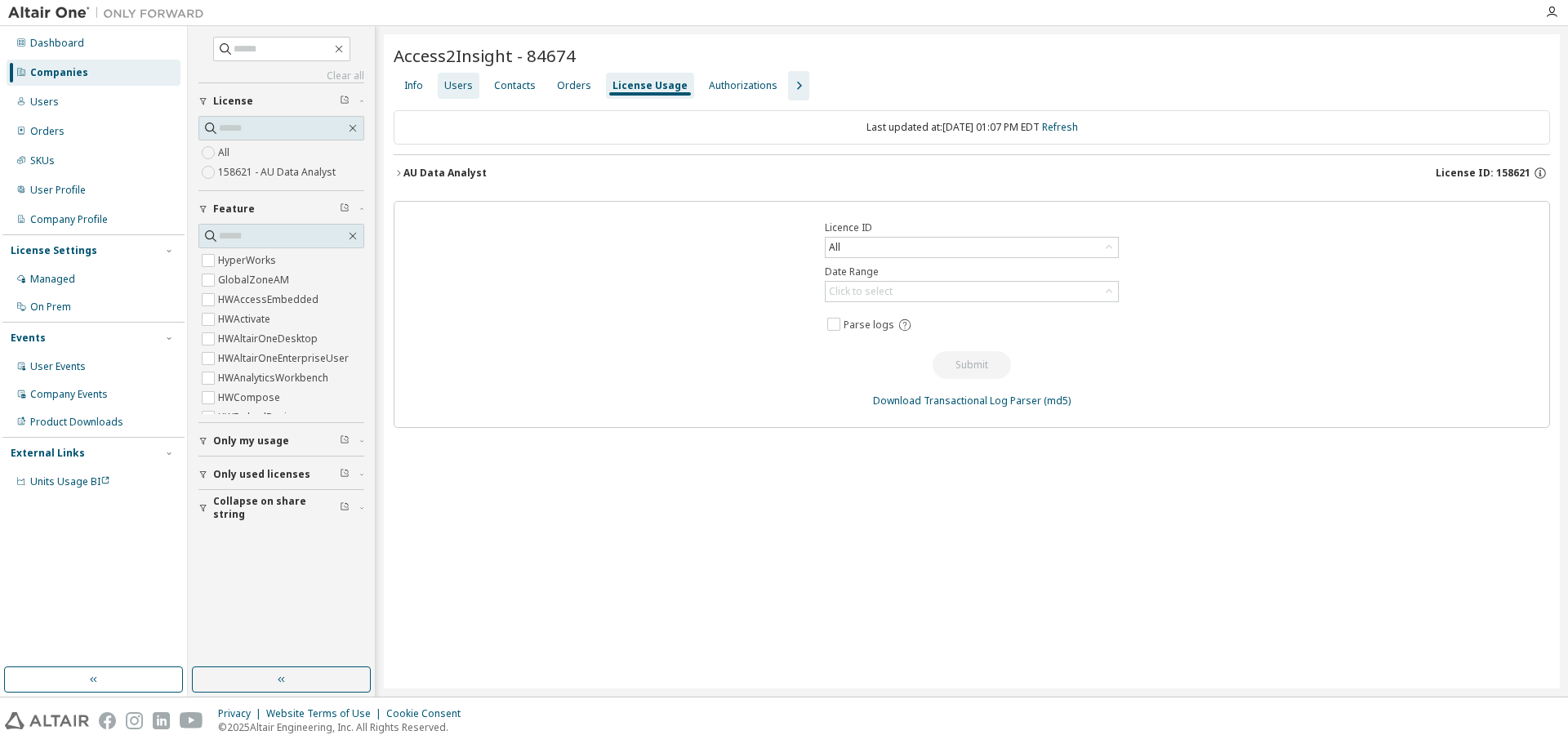
click at [449, 86] on div "Users" at bounding box center [458, 85] width 28 height 13
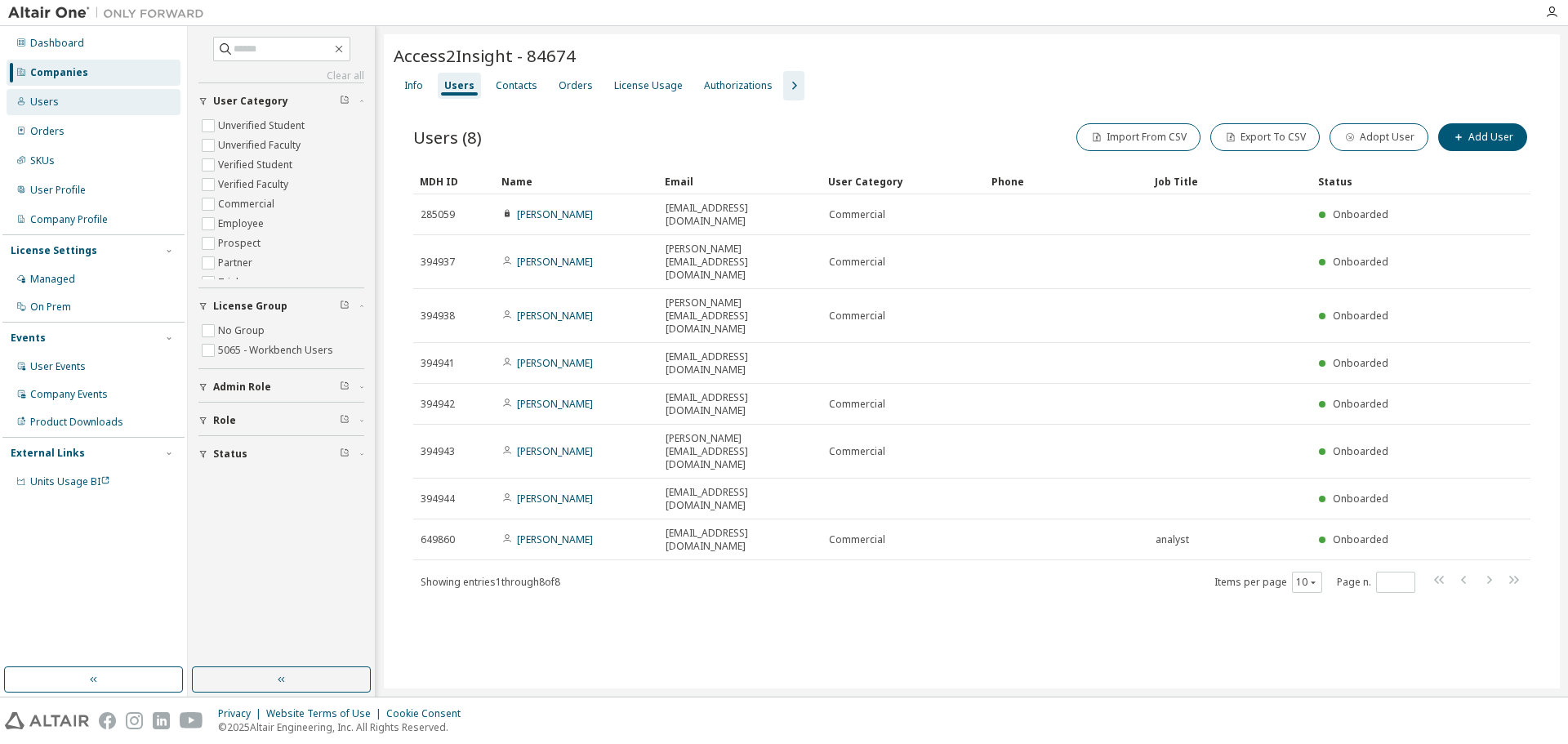
click at [89, 89] on div "Dashboard Companies Users Orders SKUs User Profile Company Profile License Sett…" at bounding box center [93, 263] width 182 height 468
click at [95, 74] on div "Companies" at bounding box center [93, 72] width 174 height 26
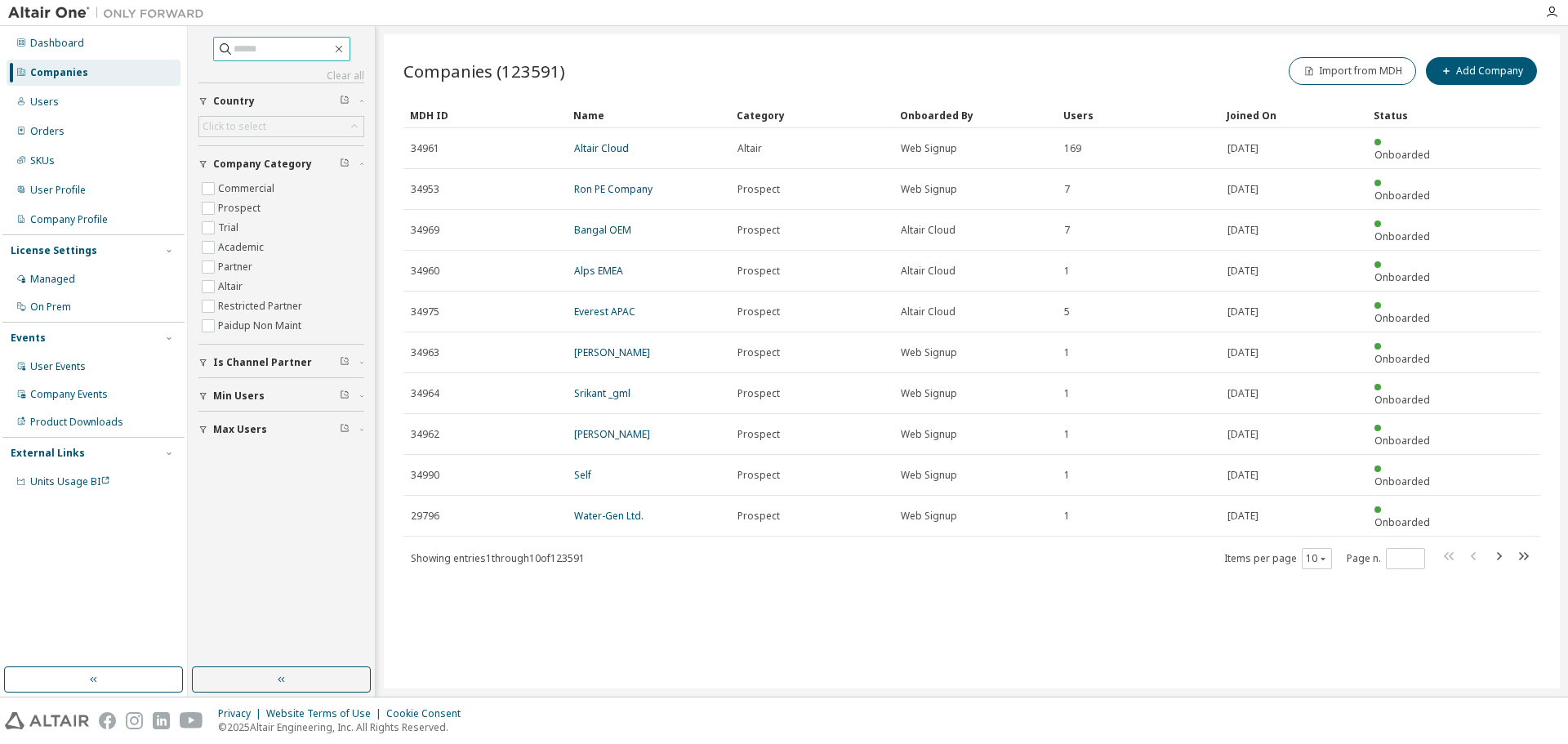
click at [255, 53] on input "text" at bounding box center [282, 49] width 98 height 16
paste input "**********"
type input "**********"
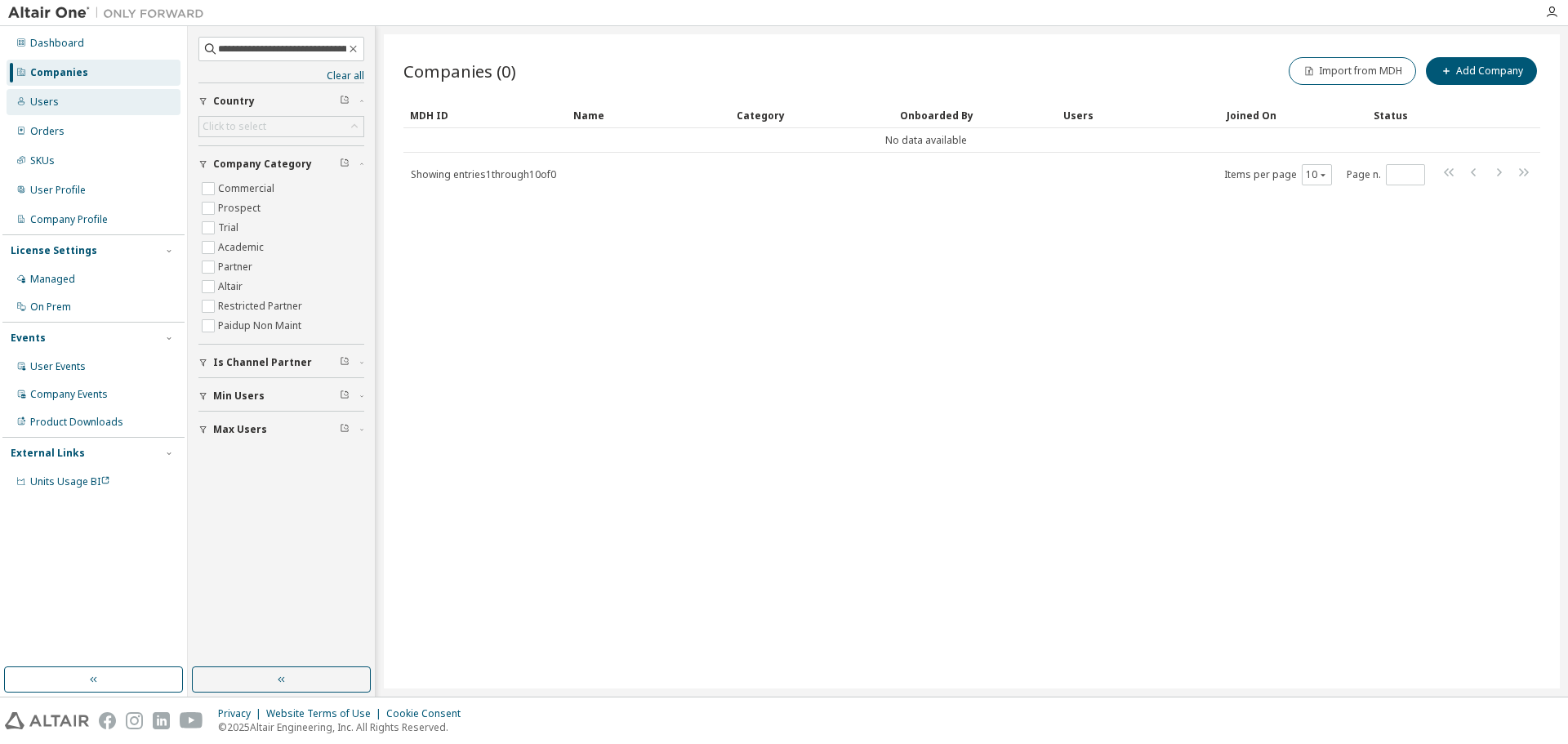
click at [93, 101] on div "Users" at bounding box center [93, 101] width 174 height 26
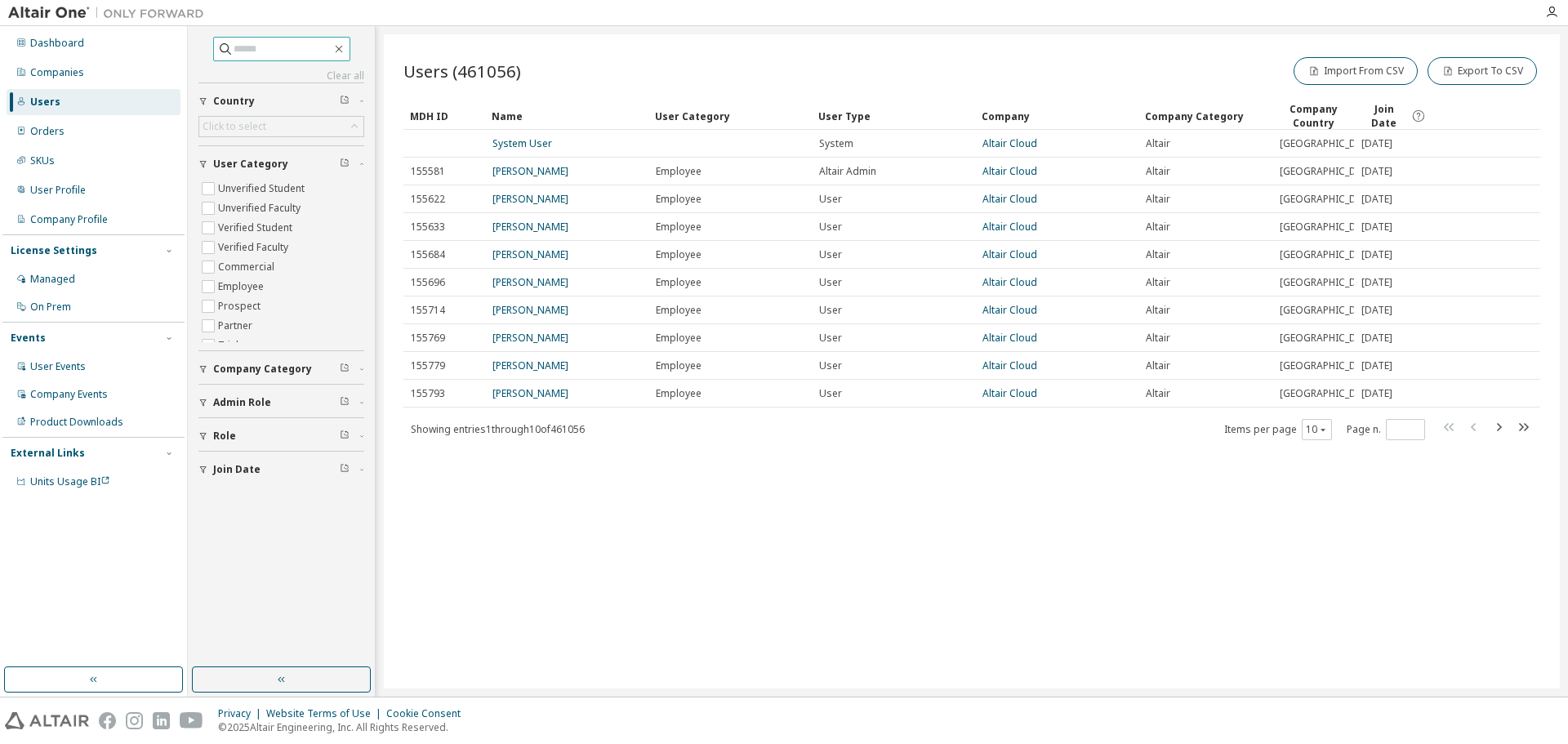
click at [253, 52] on input "text" at bounding box center [282, 49] width 98 height 16
paste input "**********"
type input "**********"
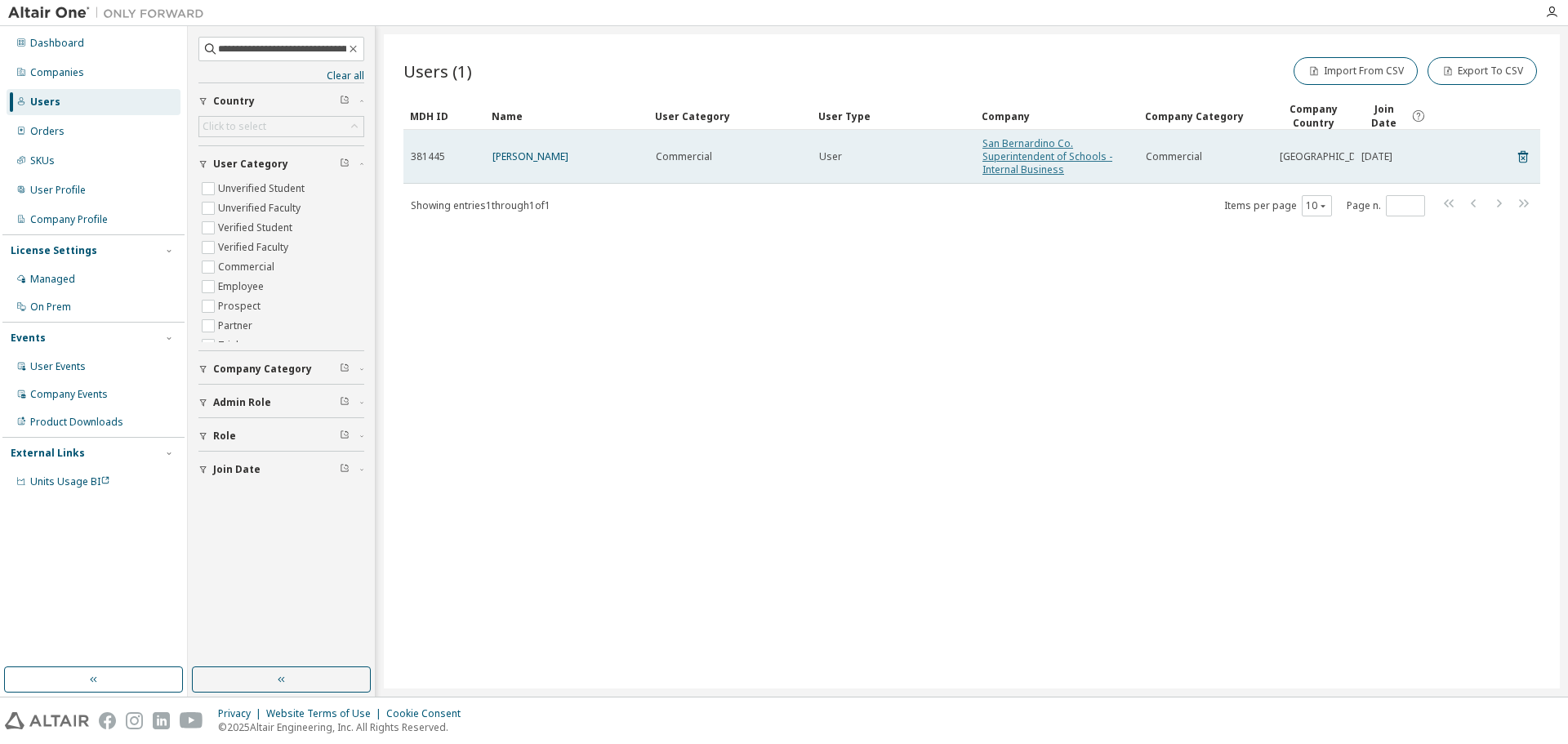
click at [1008, 155] on link "San Bernardino Co. Superintendent of Schools - Internal Business" at bounding box center [1047, 156] width 130 height 40
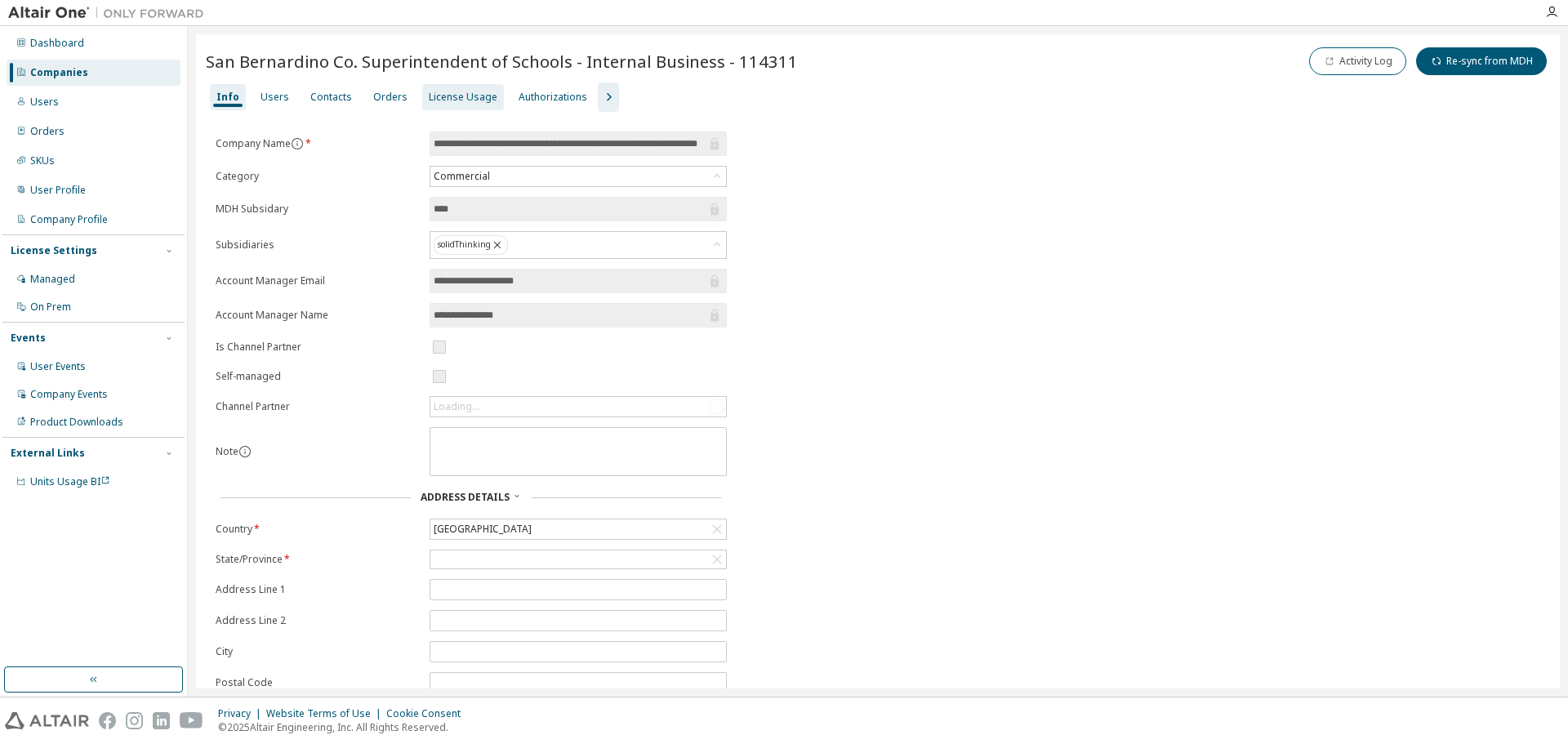
click at [451, 102] on div "License Usage" at bounding box center [463, 97] width 69 height 13
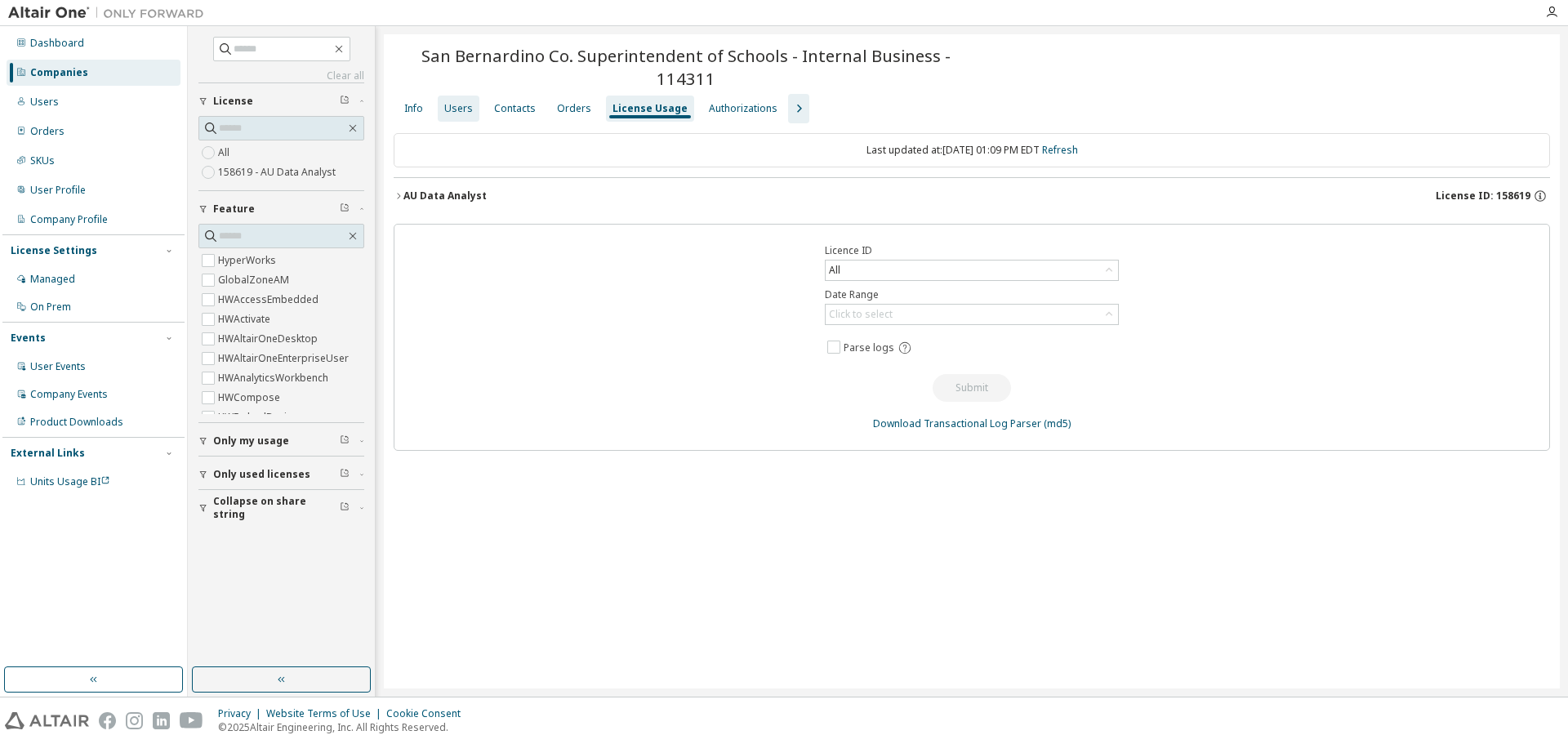
click at [449, 113] on div "Users" at bounding box center [458, 109] width 28 height 13
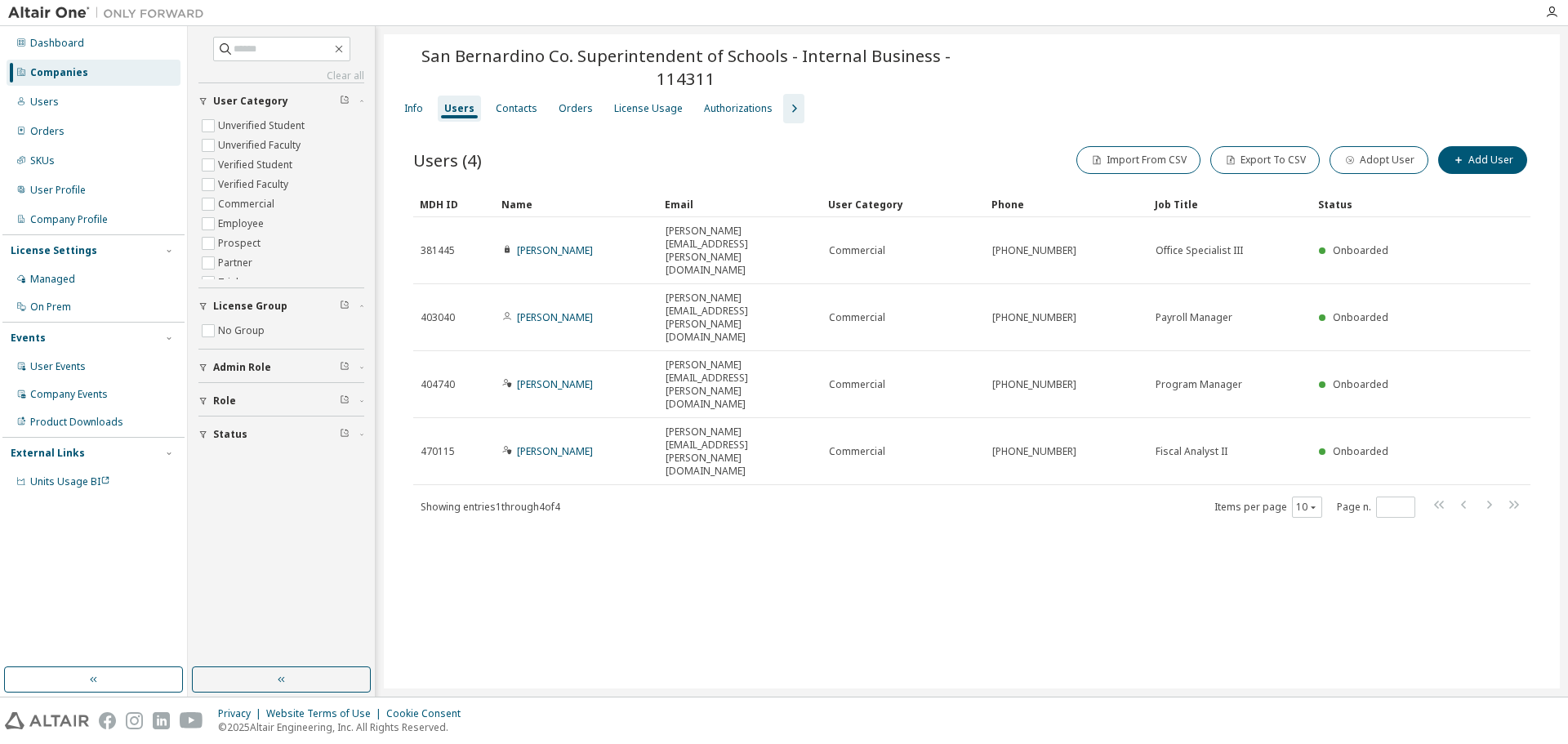
click at [124, 67] on div "Companies" at bounding box center [93, 72] width 174 height 26
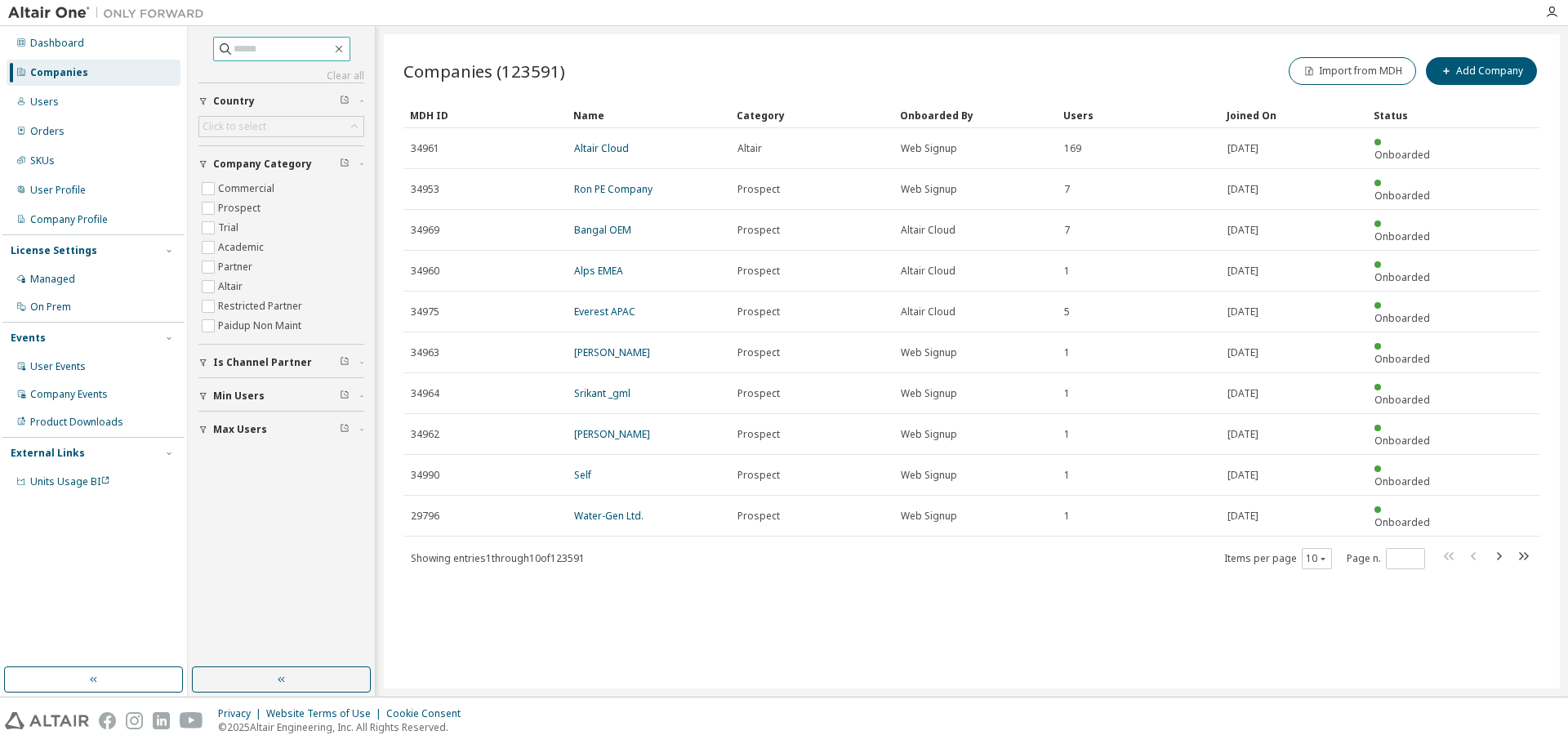
click at [250, 48] on input "text" at bounding box center [282, 49] width 98 height 16
paste input "**********"
type input "**********"
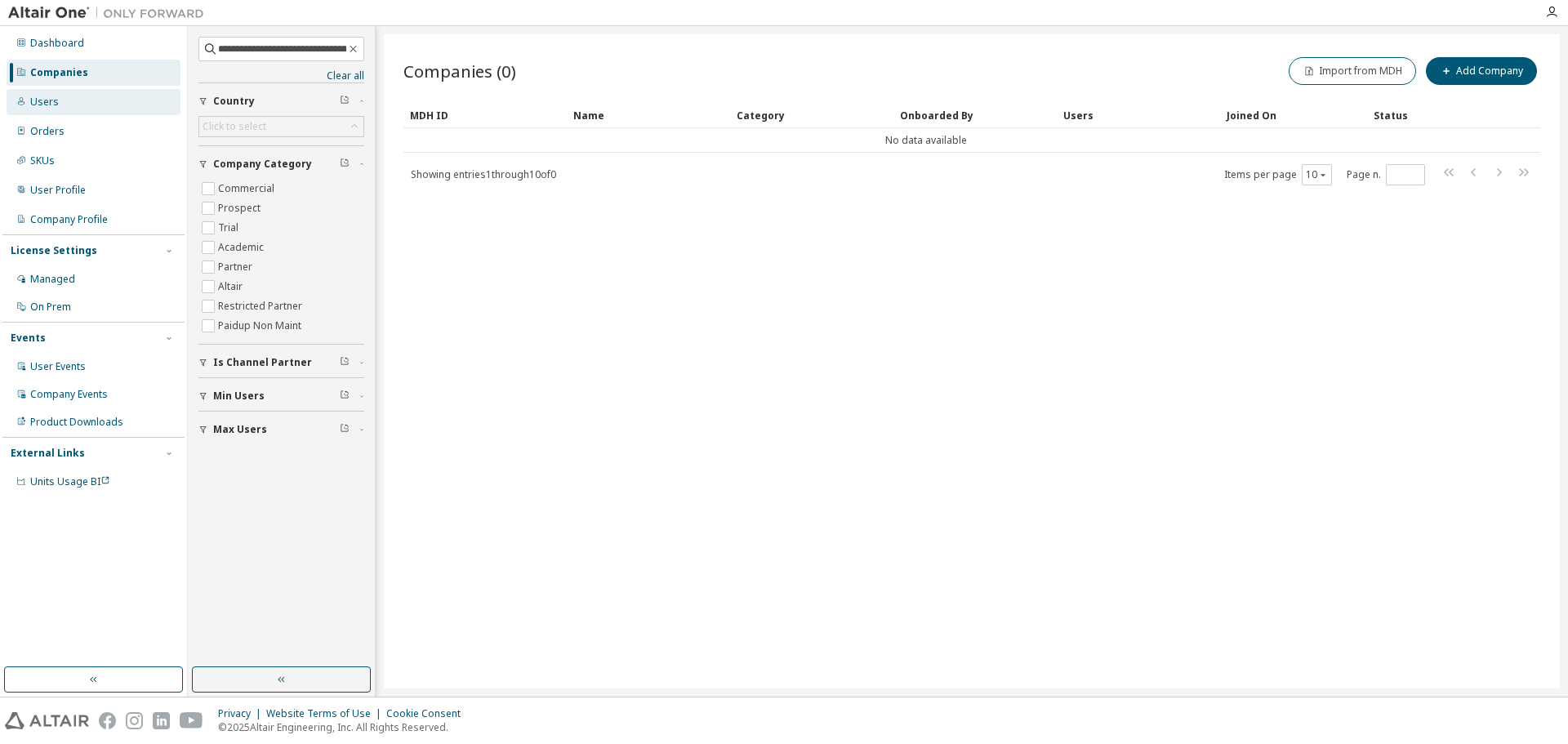
click at [113, 101] on div "Users" at bounding box center [93, 101] width 174 height 26
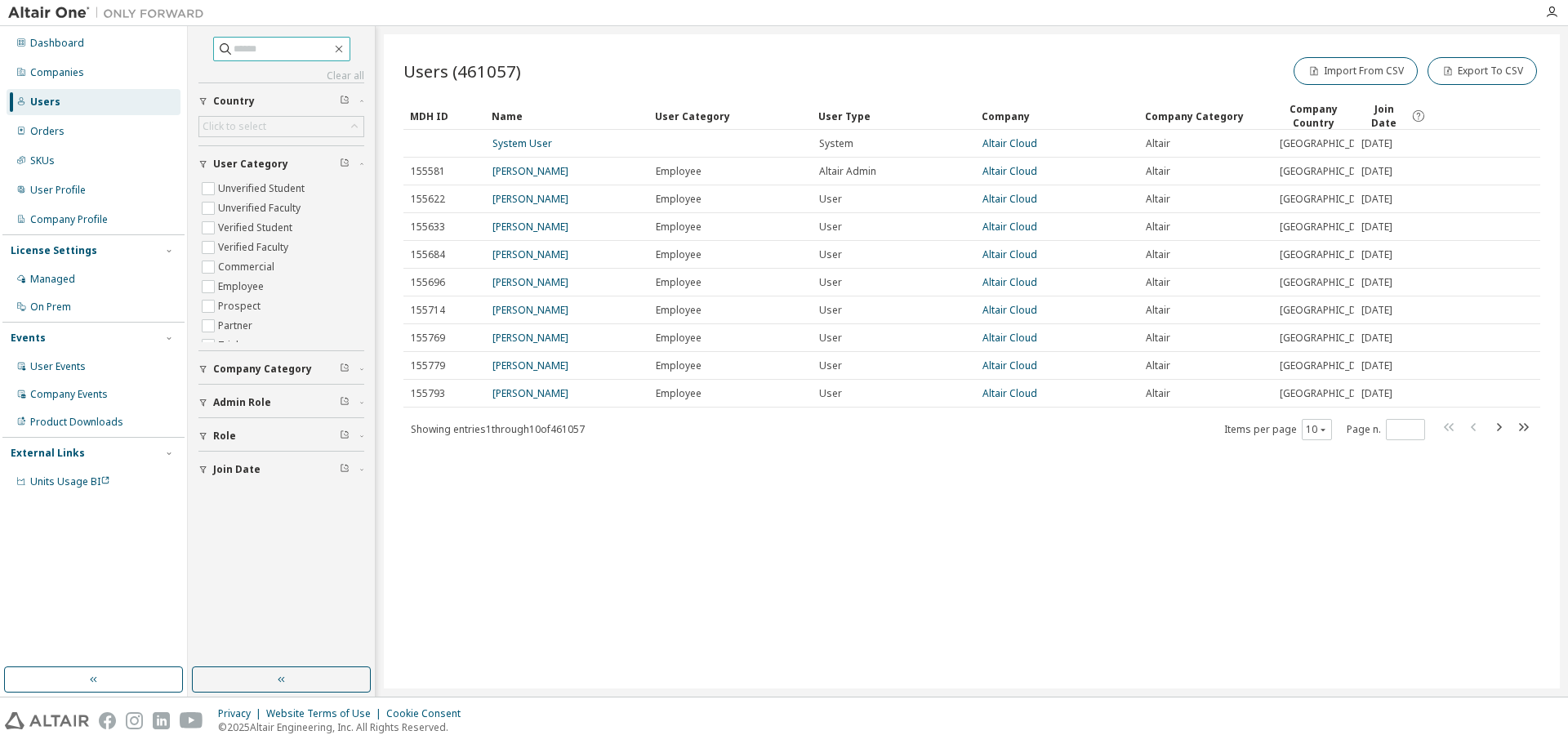
click at [255, 54] on input "text" at bounding box center [282, 49] width 98 height 16
paste input "**********"
type input "**********"
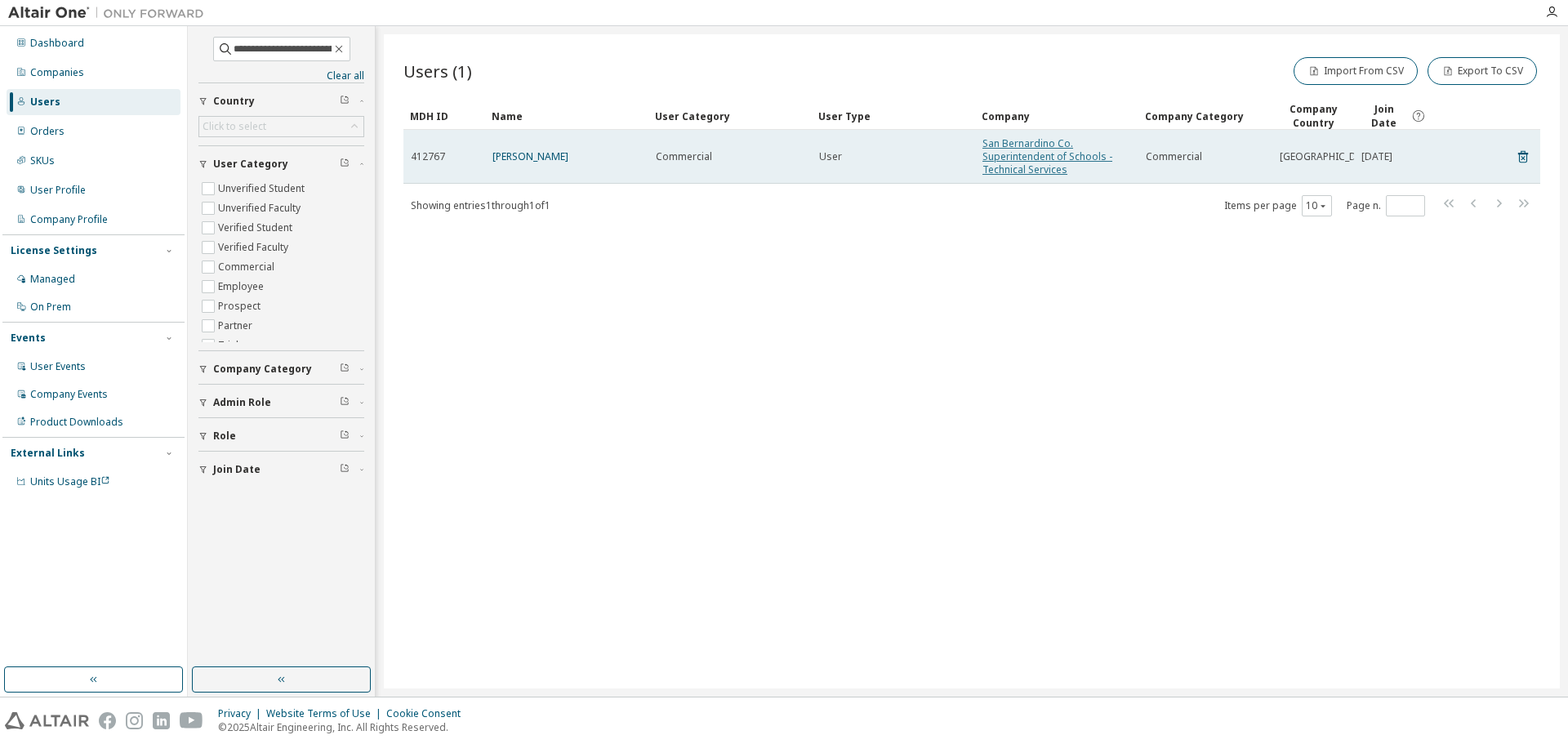
click at [1039, 139] on link "San Bernardino Co. Superintendent of Schools - Technical Services" at bounding box center [1047, 156] width 130 height 40
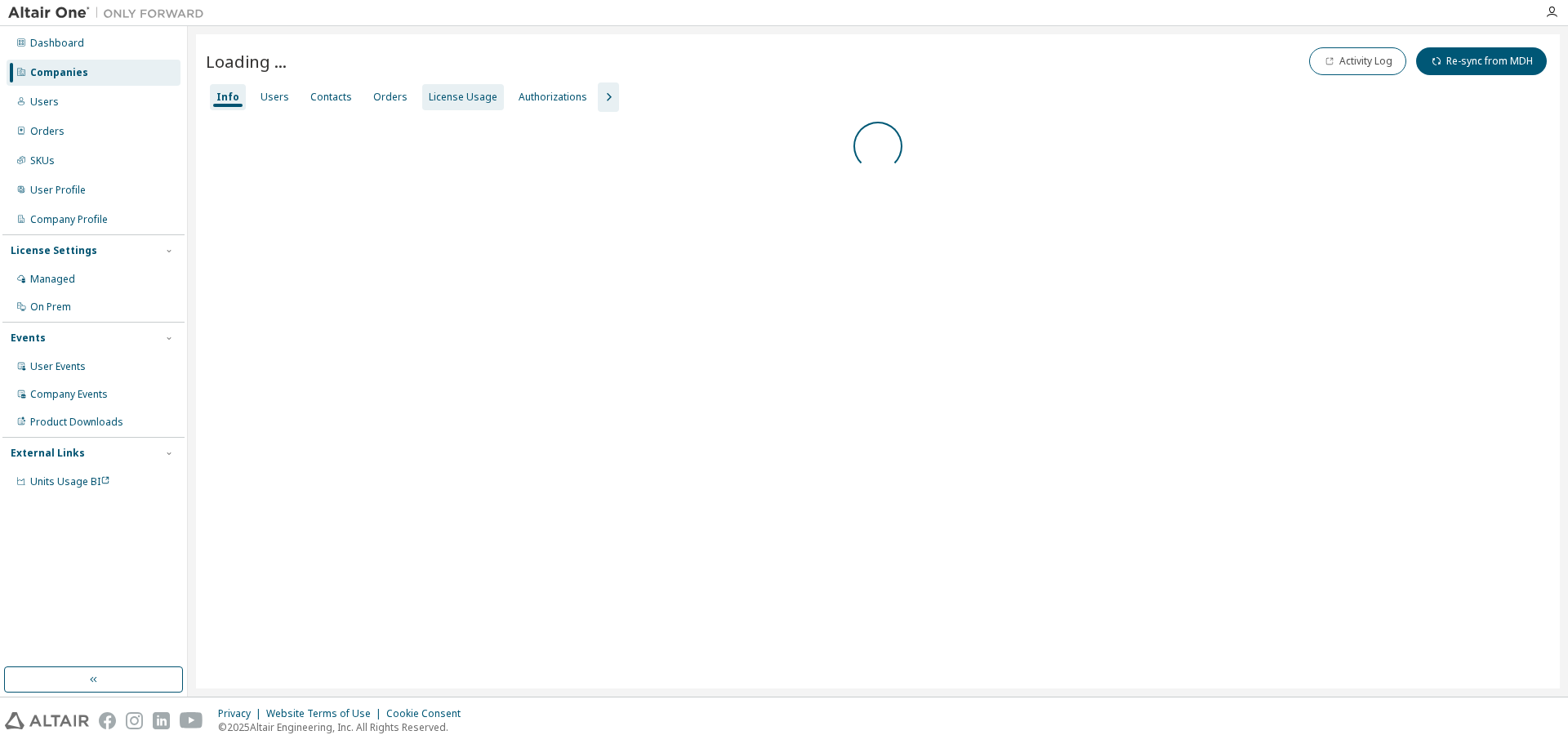
click at [446, 94] on div "License Usage" at bounding box center [463, 97] width 69 height 13
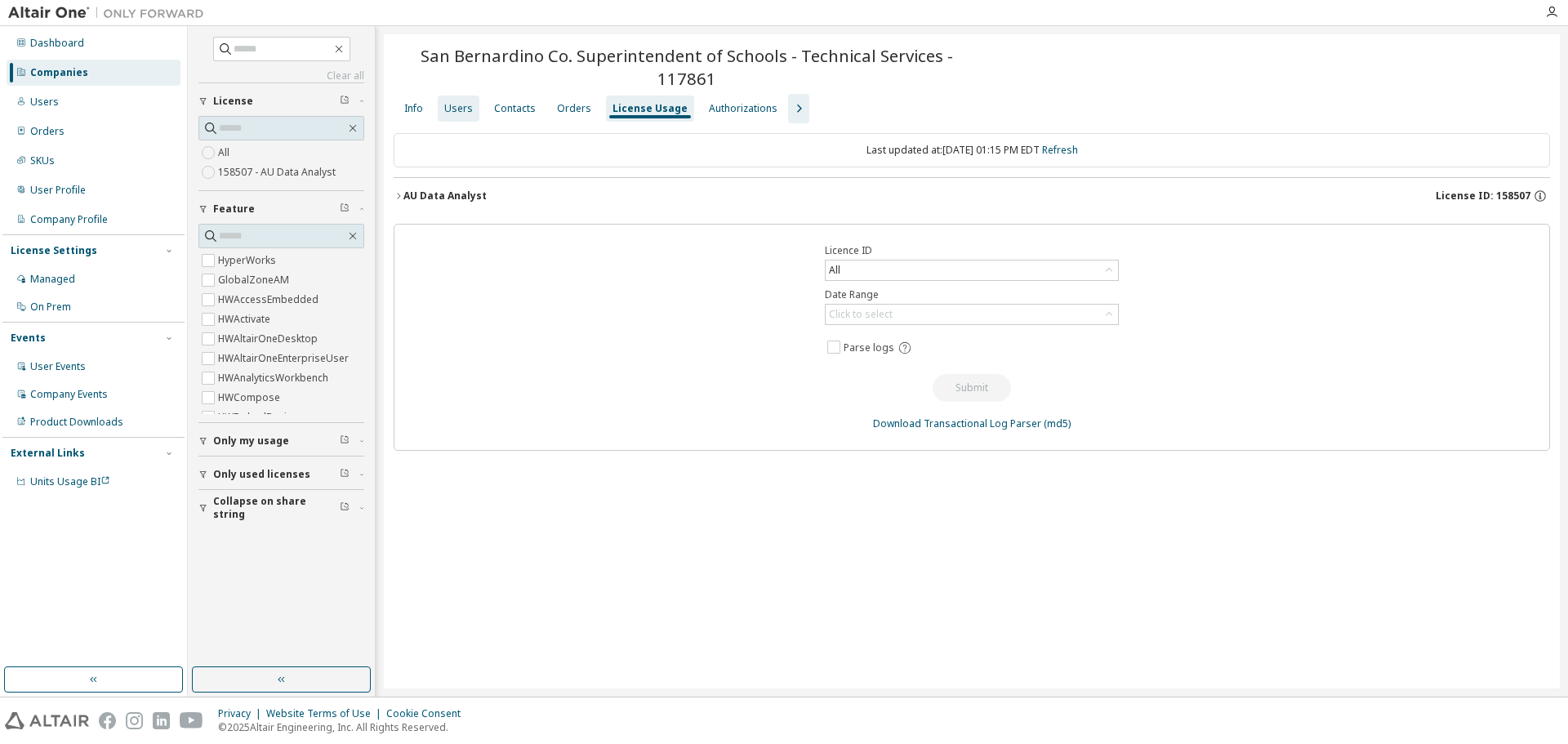
click at [461, 113] on div "Users" at bounding box center [458, 109] width 28 height 13
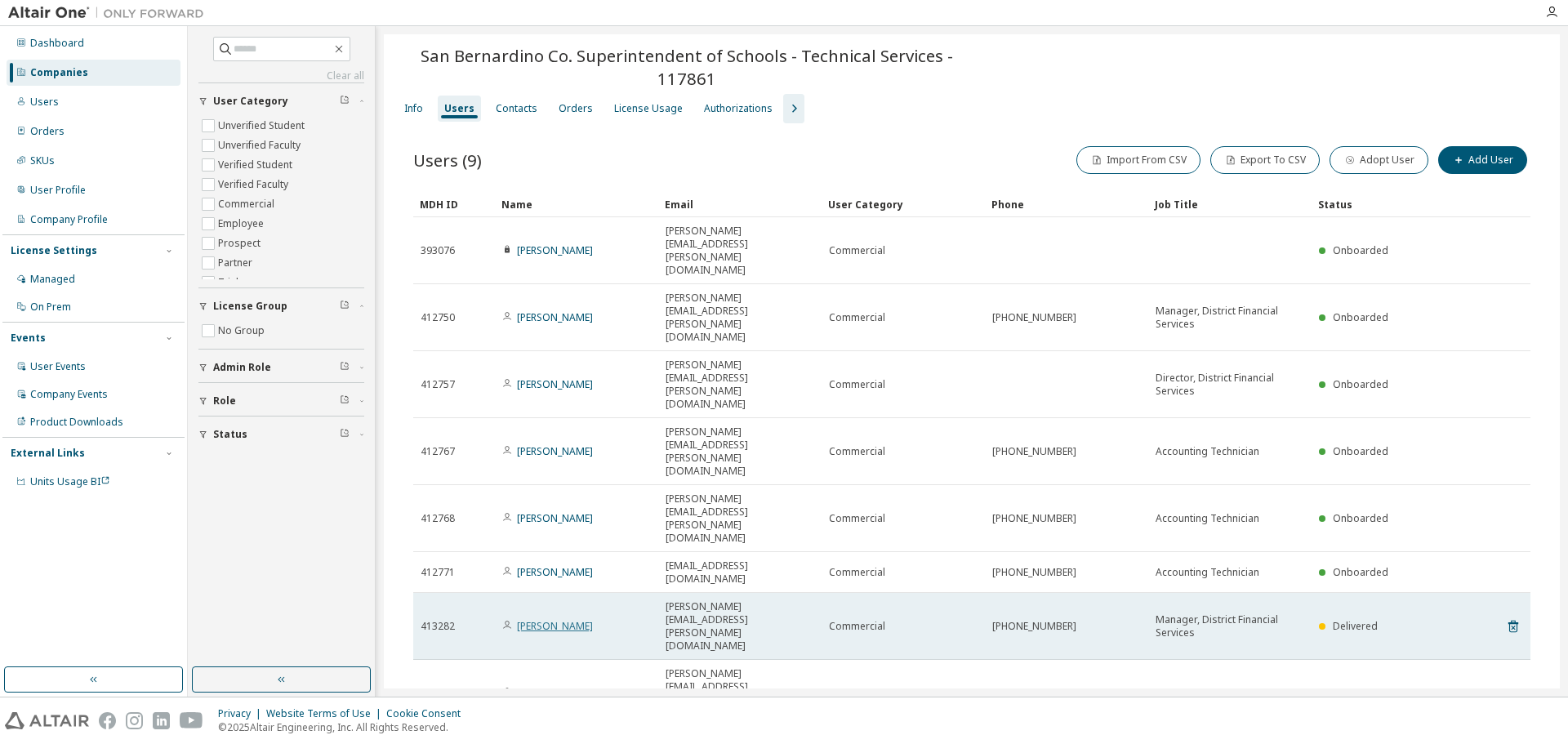
click at [576, 619] on link "[PERSON_NAME]" at bounding box center [554, 627] width 76 height 14
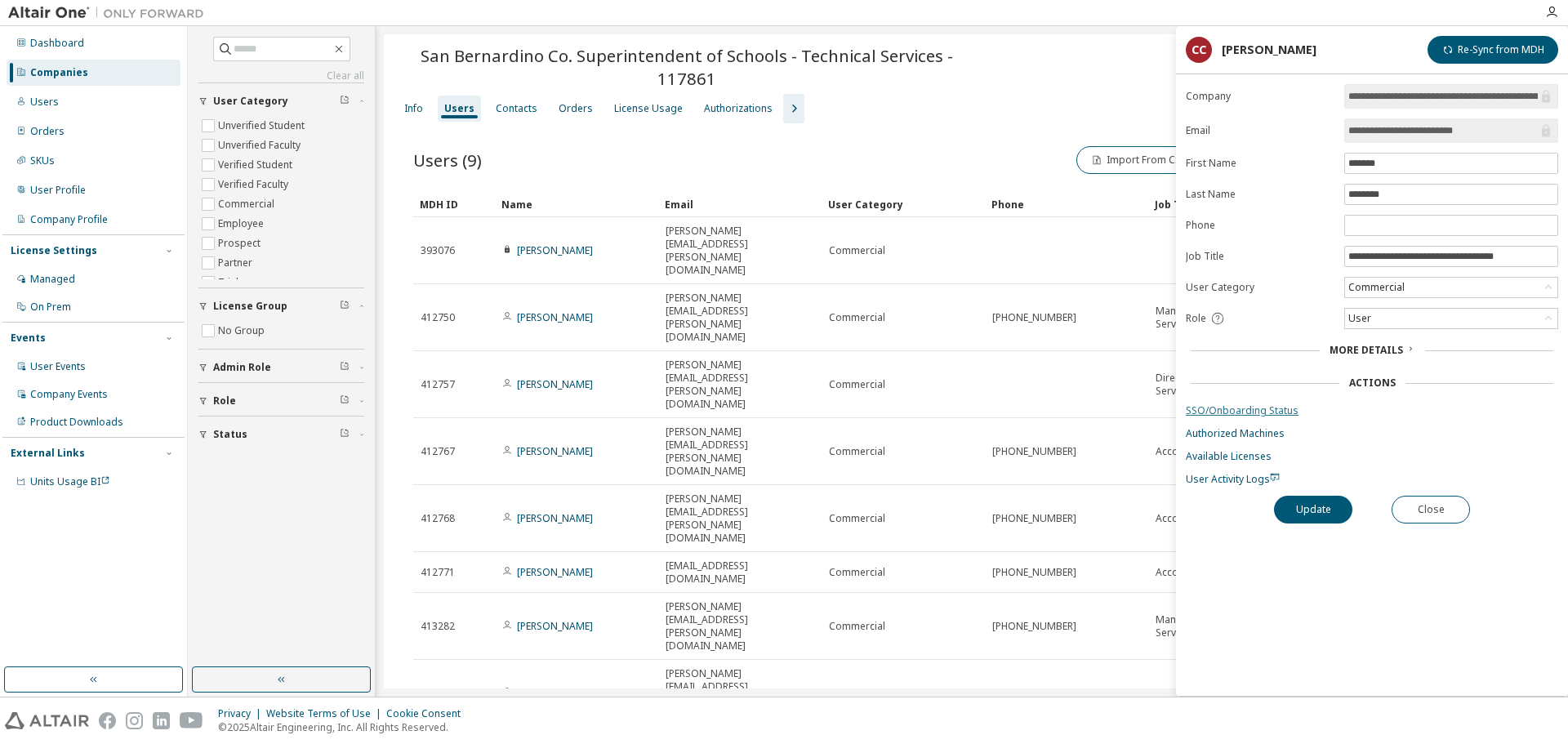
click at [1256, 410] on link "SSO/Onboarding Status" at bounding box center [1371, 410] width 372 height 13
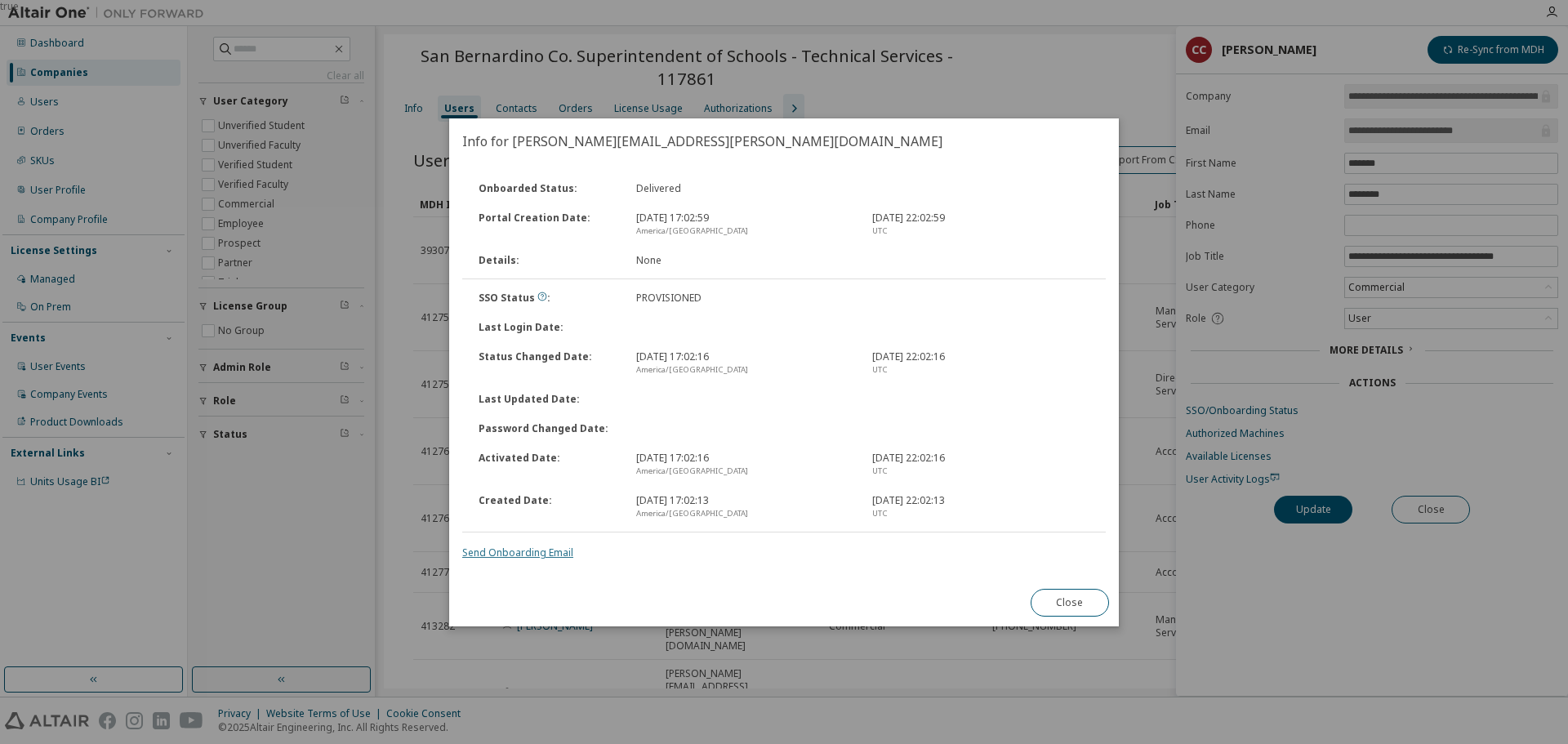
click at [550, 550] on link "Send Onboarding Email" at bounding box center [517, 553] width 111 height 14
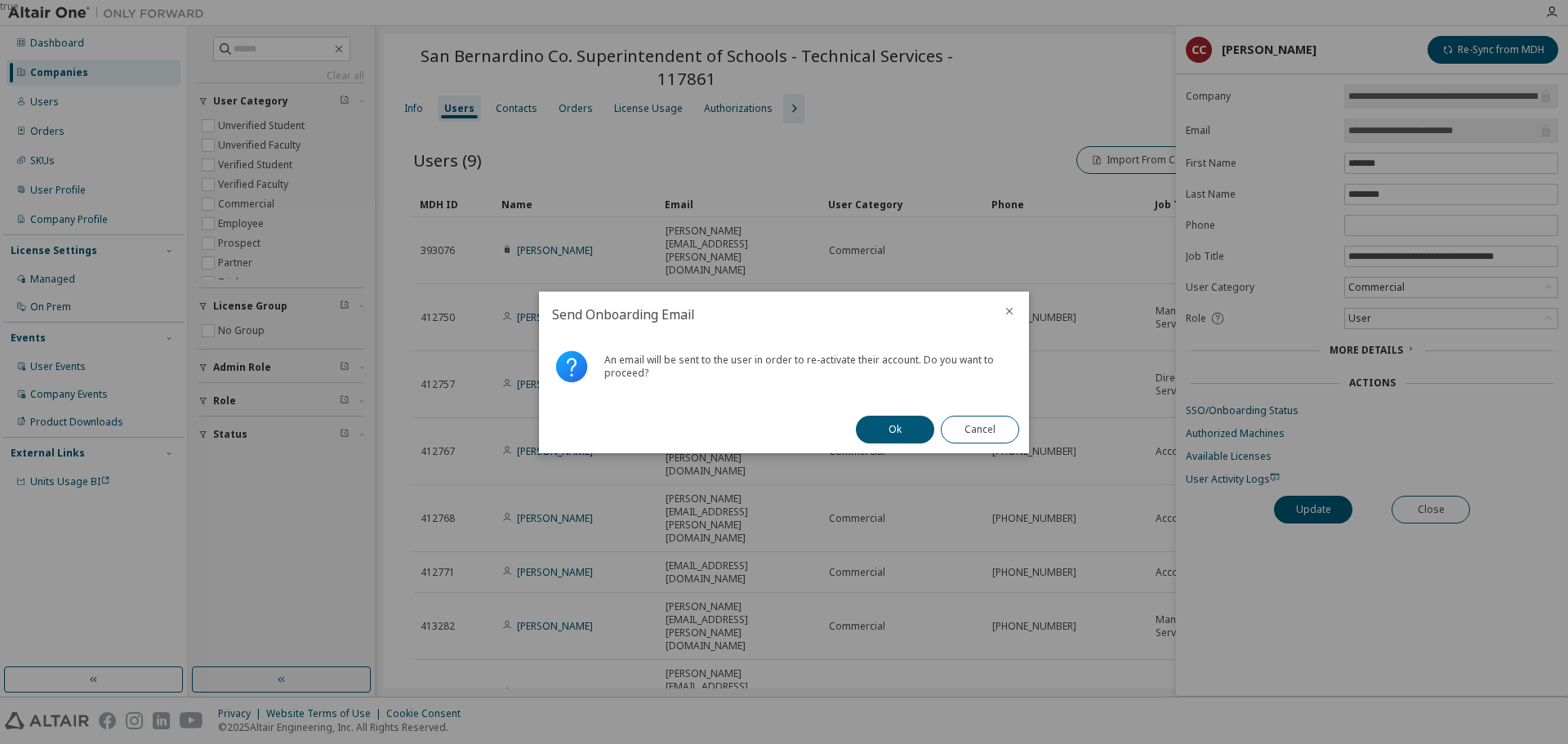
click at [888, 429] on button "Ok" at bounding box center [895, 429] width 78 height 28
click at [955, 435] on button "Close" at bounding box center [980, 429] width 78 height 28
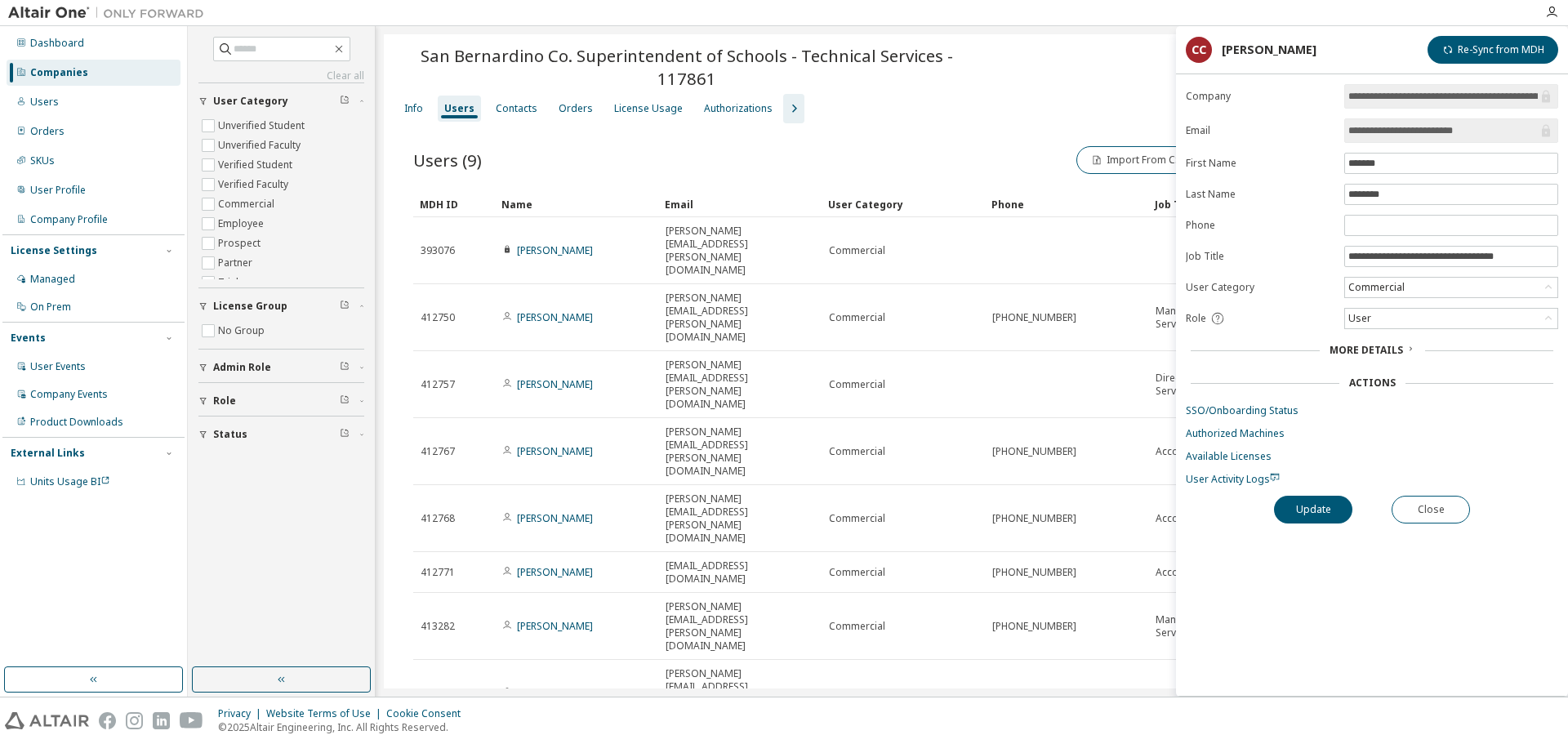
click at [87, 76] on div "Companies" at bounding box center [93, 72] width 174 height 26
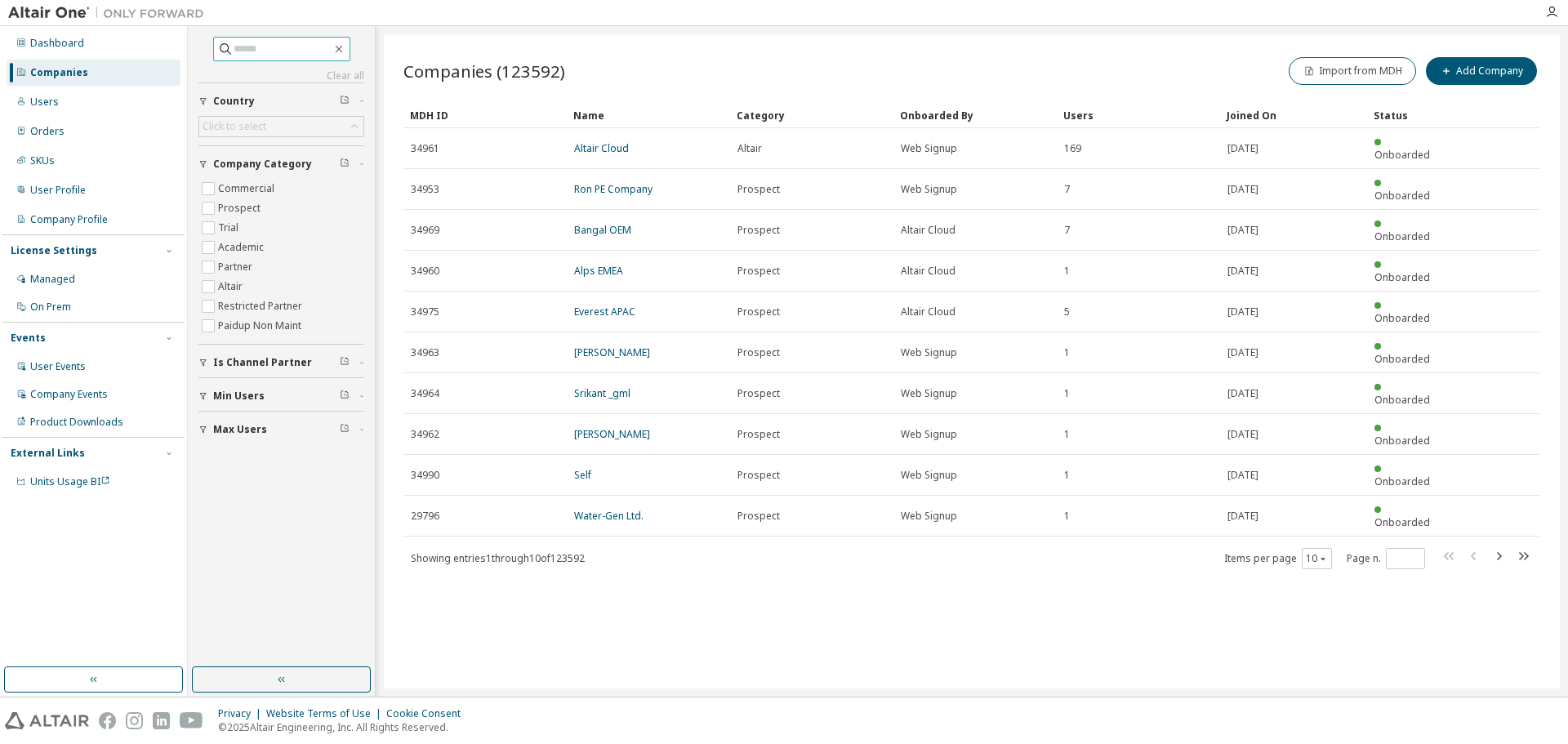
click at [303, 52] on input "text" at bounding box center [282, 49] width 98 height 16
paste input "********"
type input "********"
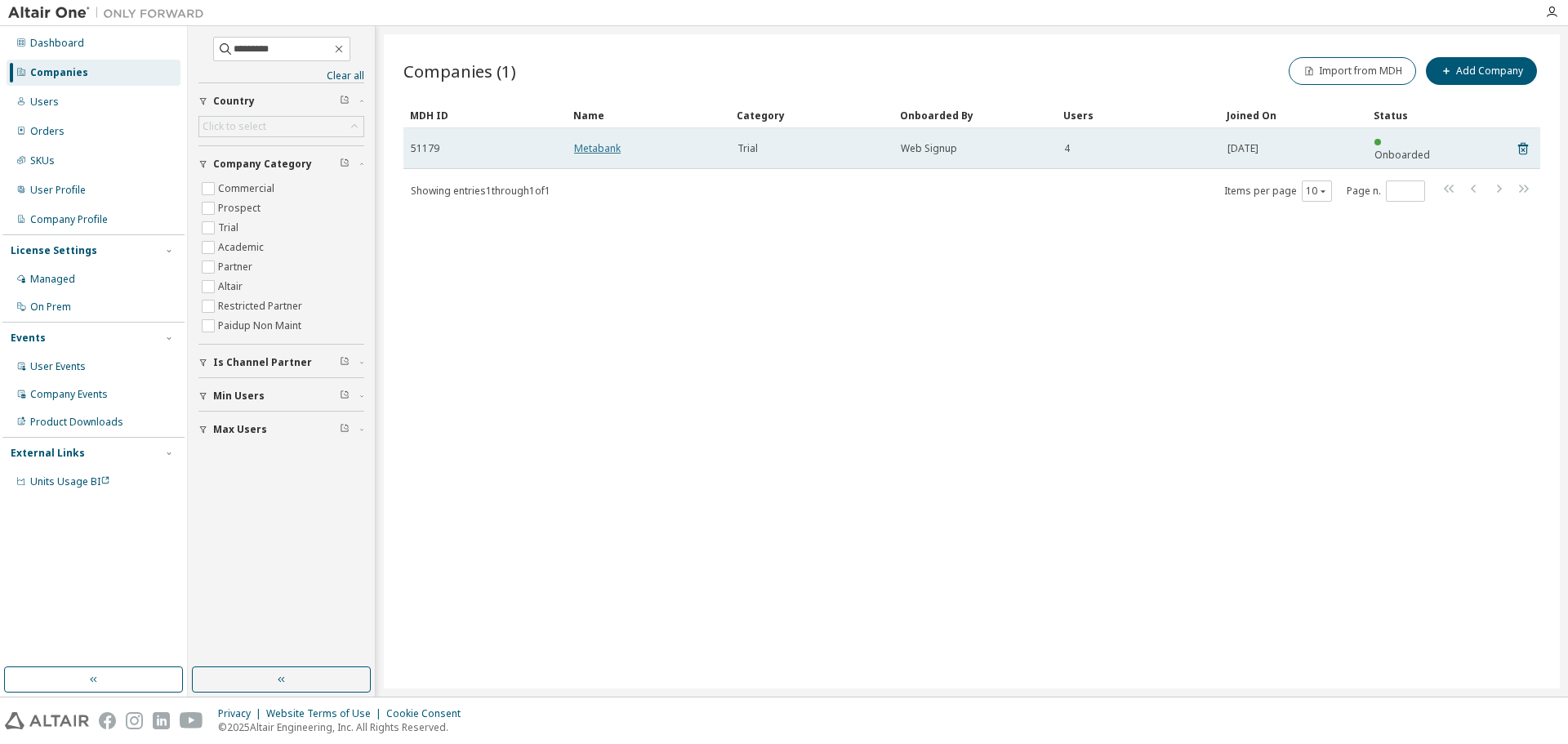
click at [604, 142] on link "Metabank" at bounding box center [597, 149] width 46 height 14
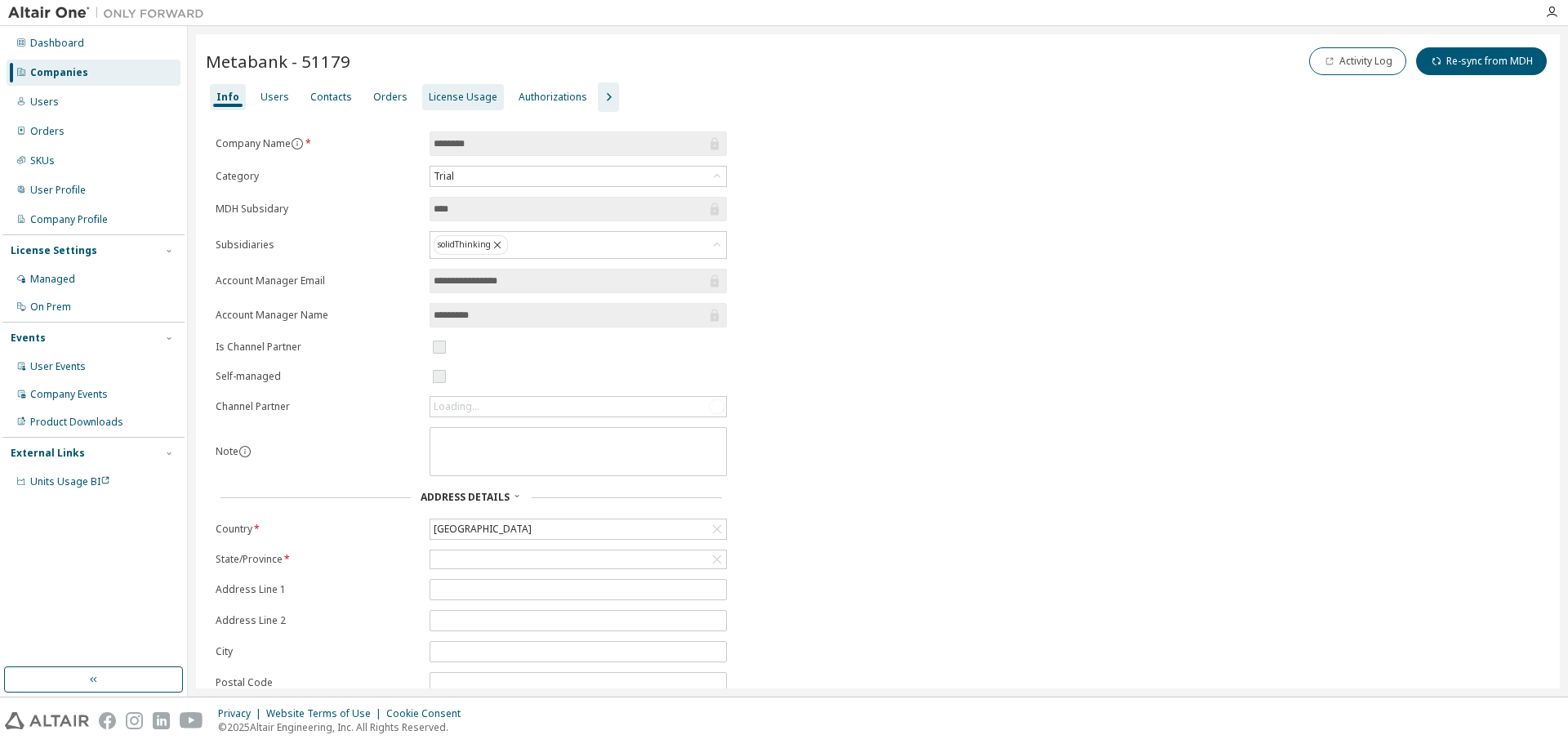
click at [471, 98] on div "License Usage" at bounding box center [463, 97] width 69 height 13
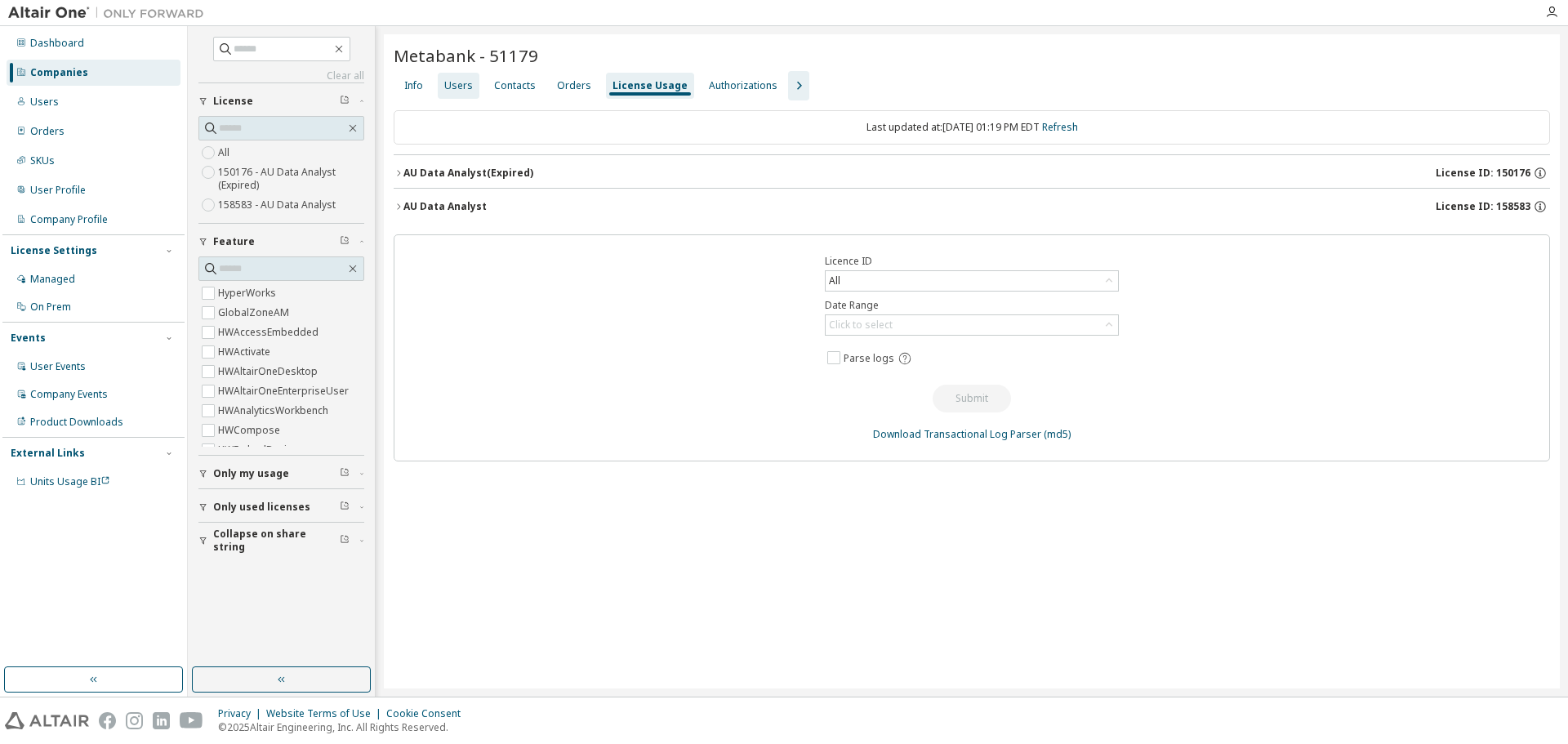
click at [449, 87] on div "Users" at bounding box center [458, 85] width 28 height 13
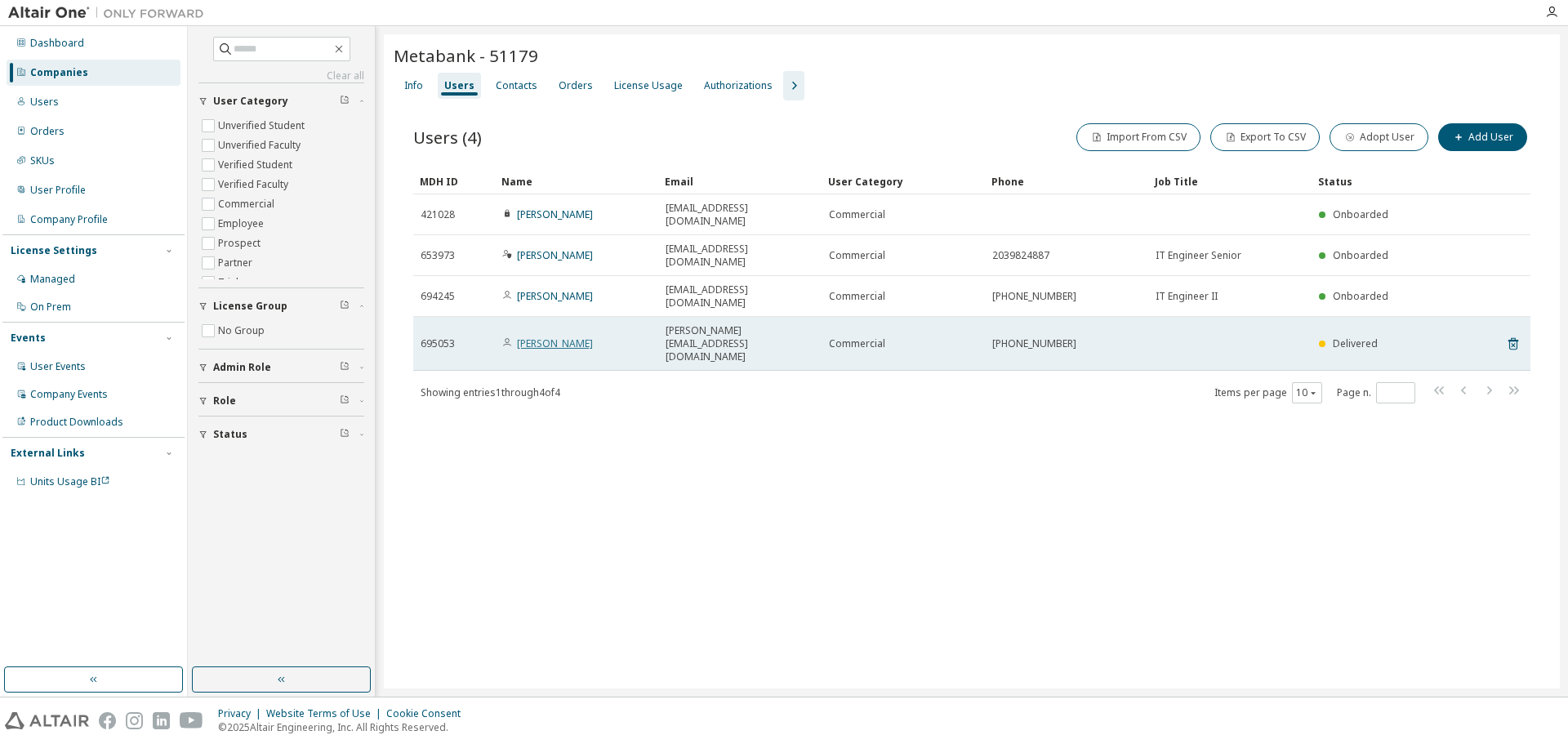
click at [537, 336] on link "[PERSON_NAME]" at bounding box center [554, 344] width 76 height 14
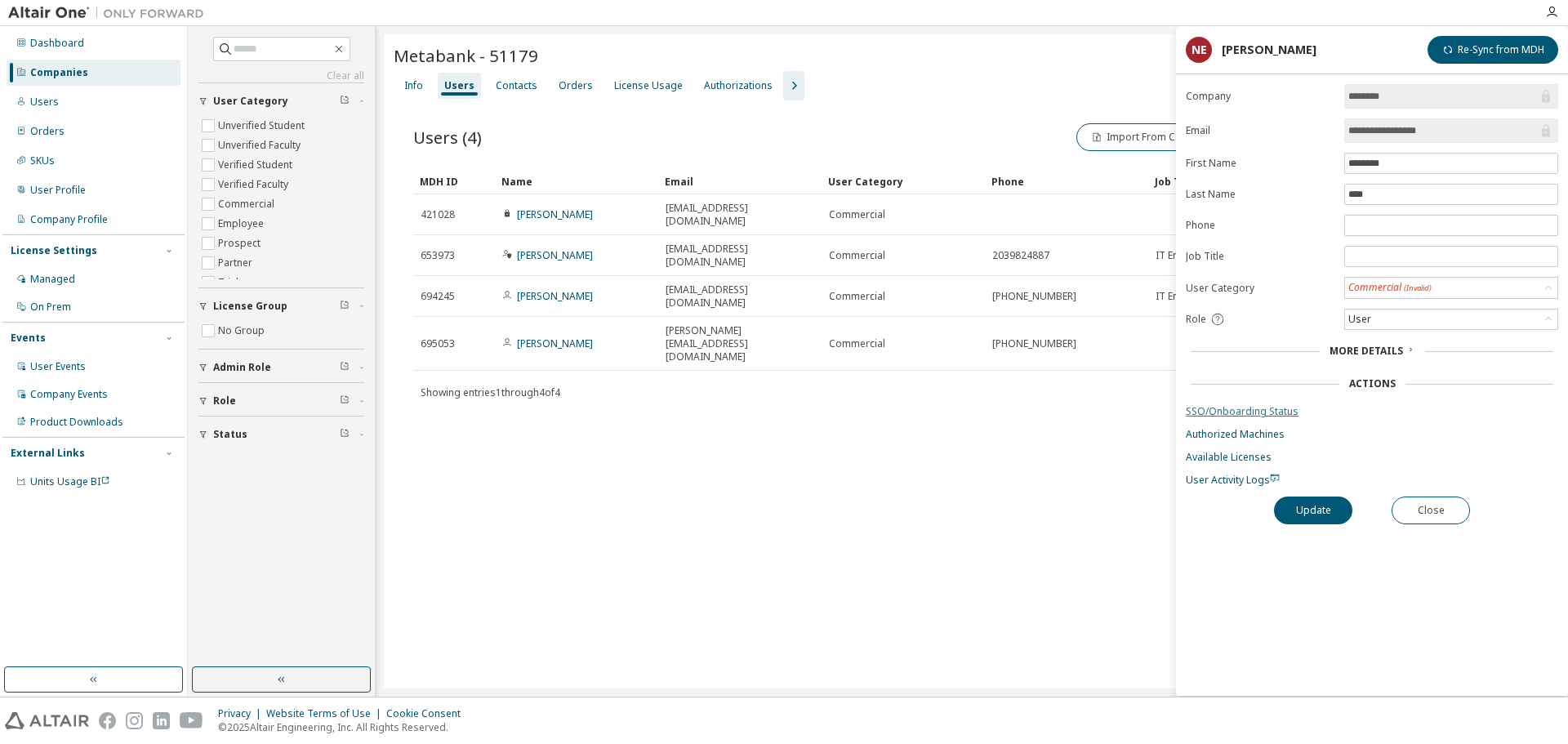
click at [1255, 408] on link "SSO/Onboarding Status" at bounding box center [1371, 411] width 372 height 13
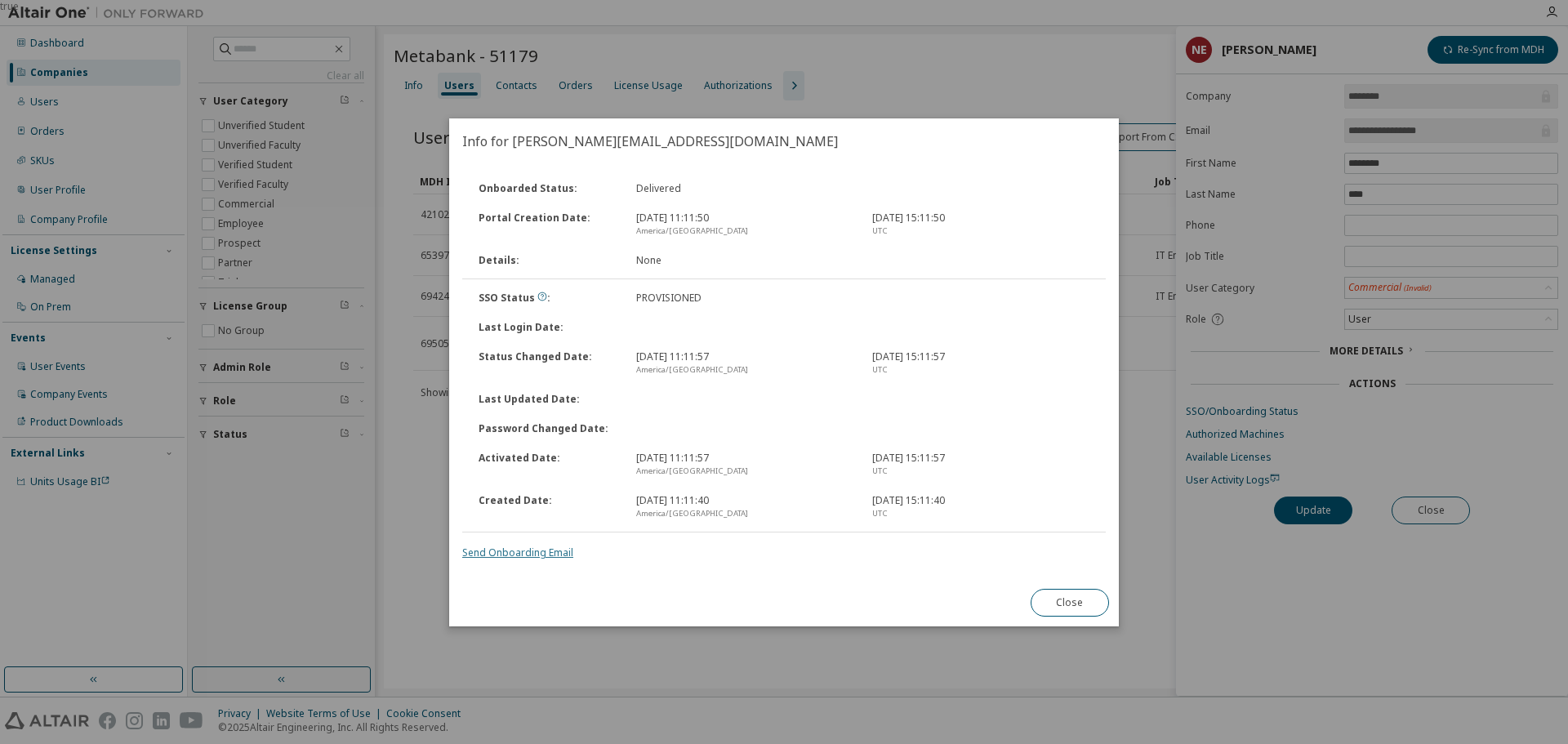
click at [511, 548] on link "Send Onboarding Email" at bounding box center [517, 553] width 111 height 14
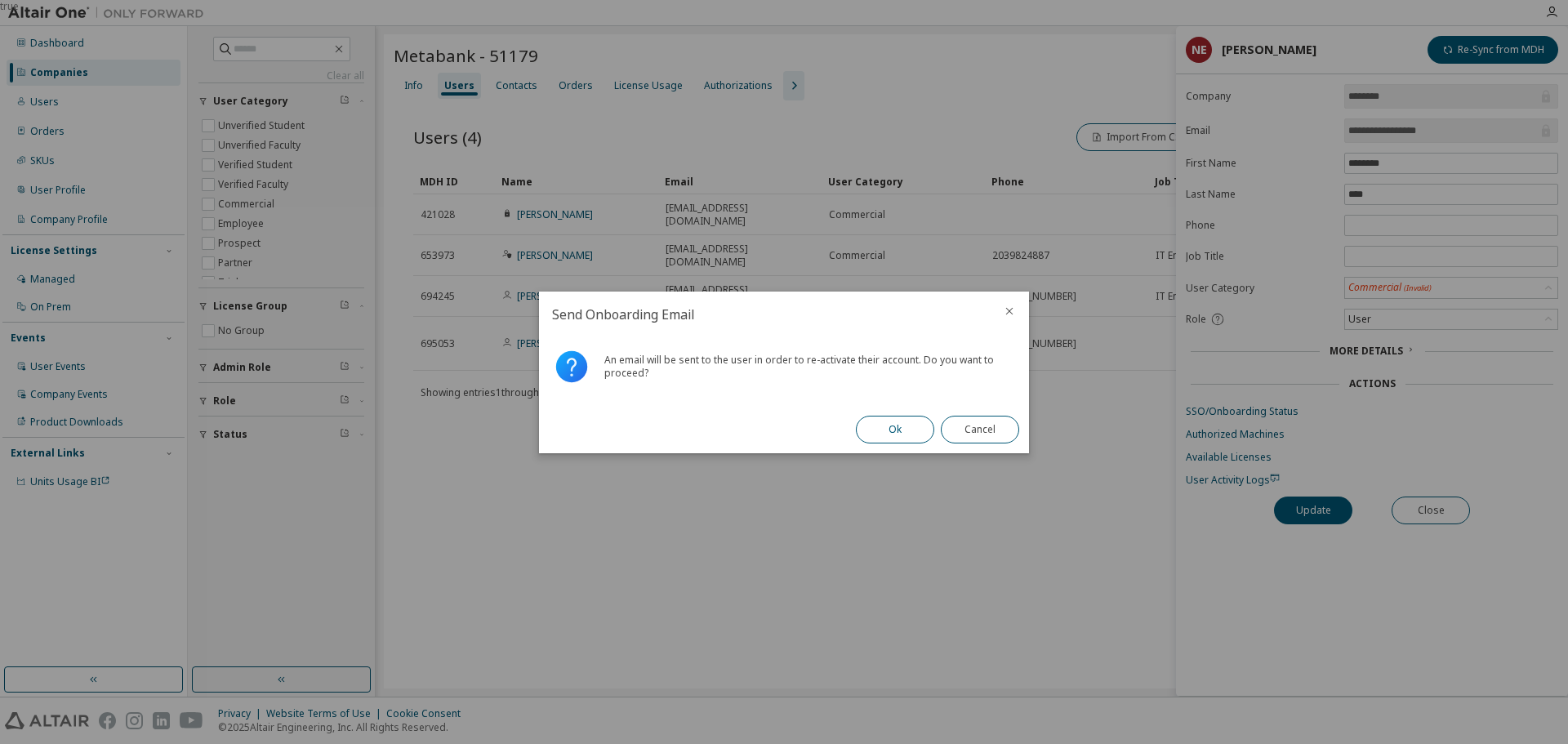
click at [888, 430] on button "Ok" at bounding box center [895, 429] width 78 height 28
drag, startPoint x: 985, startPoint y: 434, endPoint x: 1018, endPoint y: 422, distance: 35.1
click at [990, 432] on button "Close" at bounding box center [980, 429] width 78 height 28
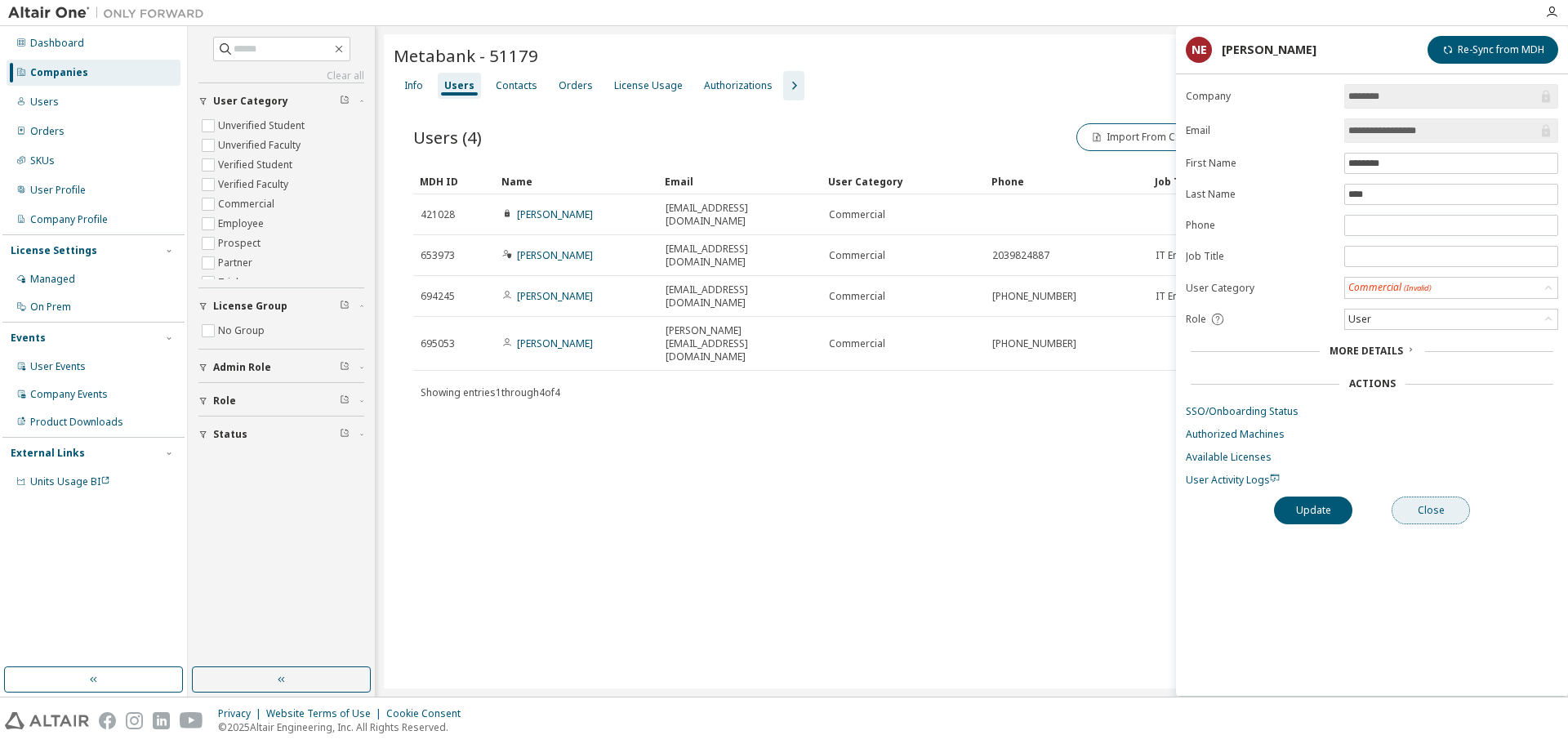
click at [1419, 506] on button "Close" at bounding box center [1431, 510] width 78 height 28
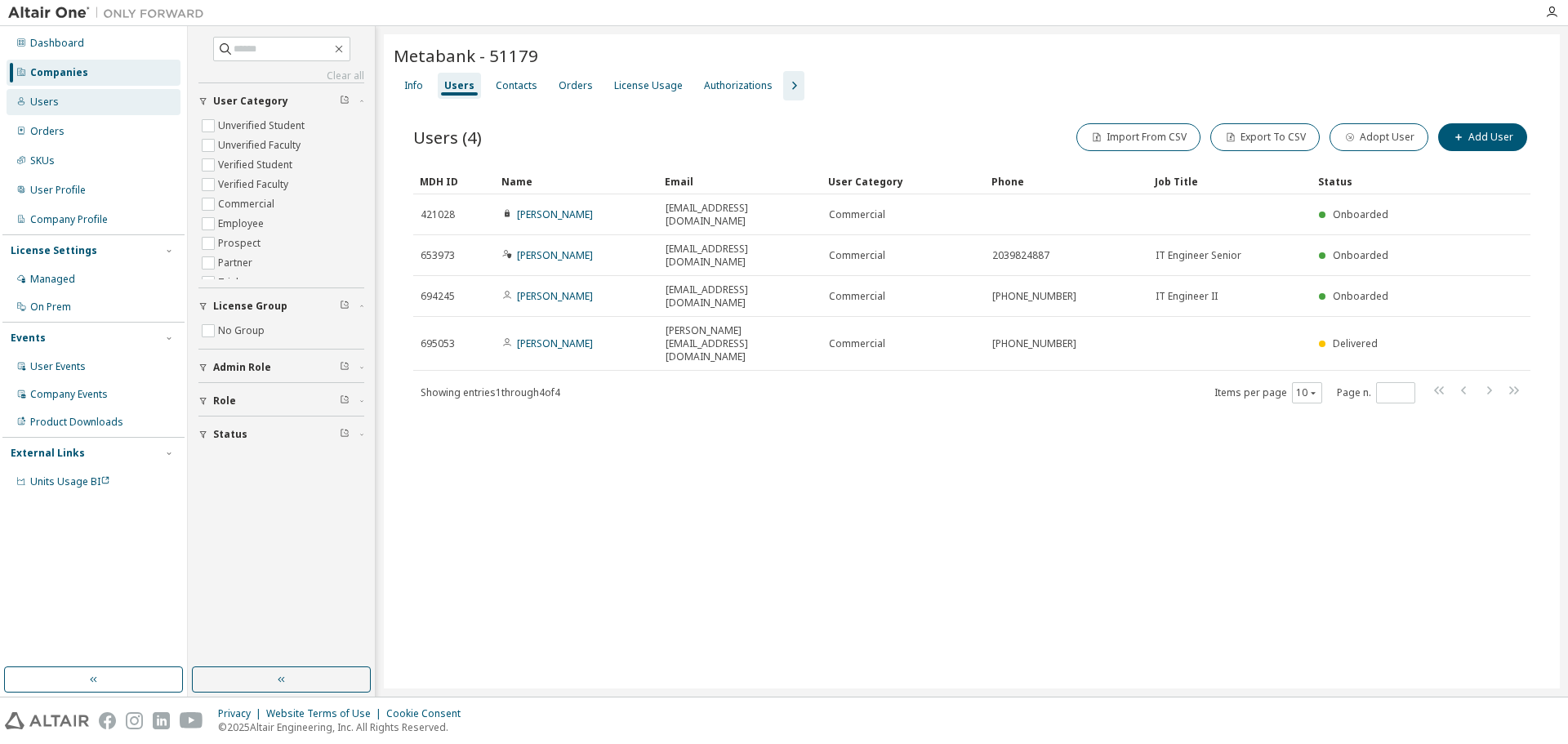
drag, startPoint x: 86, startPoint y: 98, endPoint x: 93, endPoint y: 90, distance: 10.6
click at [89, 98] on div "Users" at bounding box center [93, 101] width 174 height 26
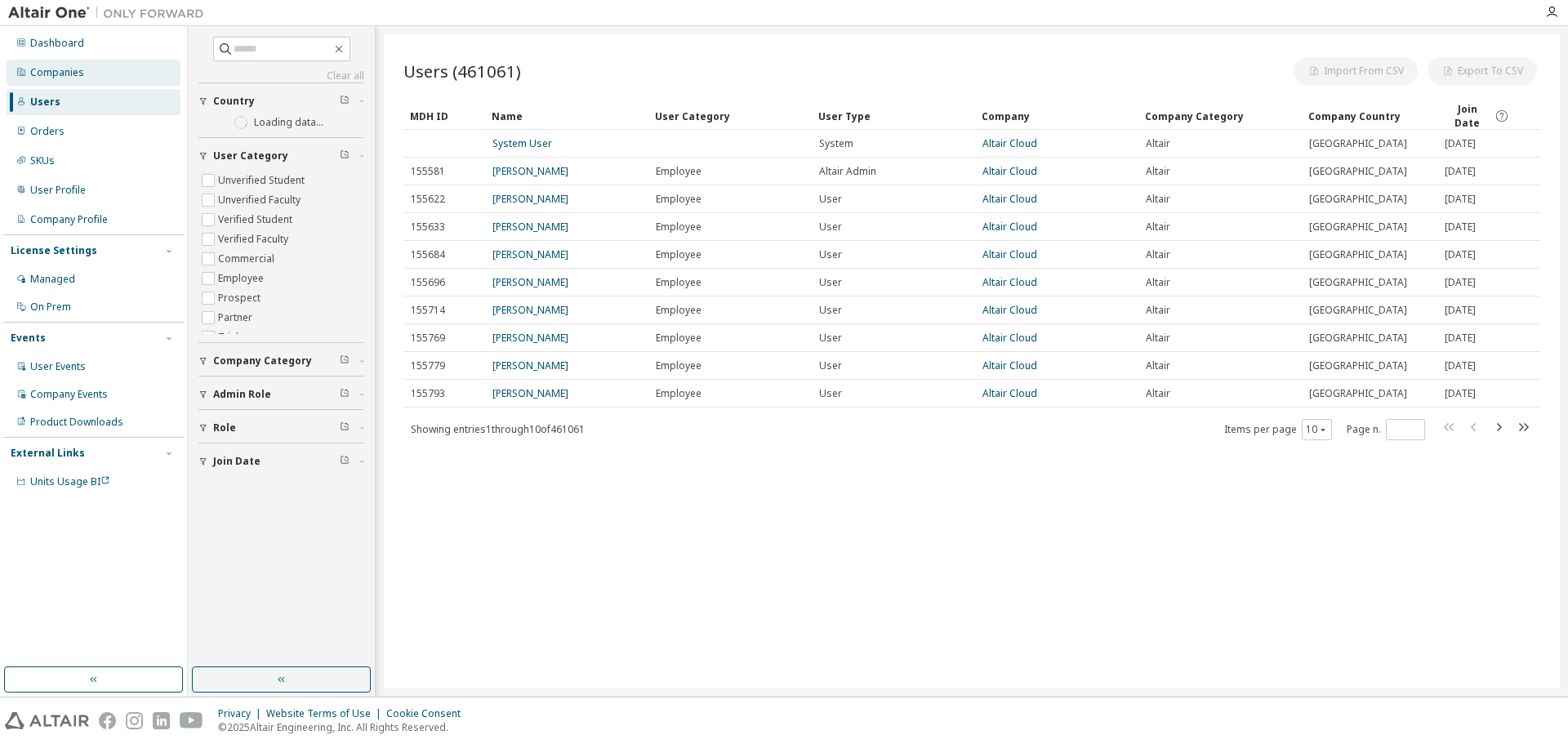
click at [102, 64] on div "Companies" at bounding box center [93, 72] width 174 height 26
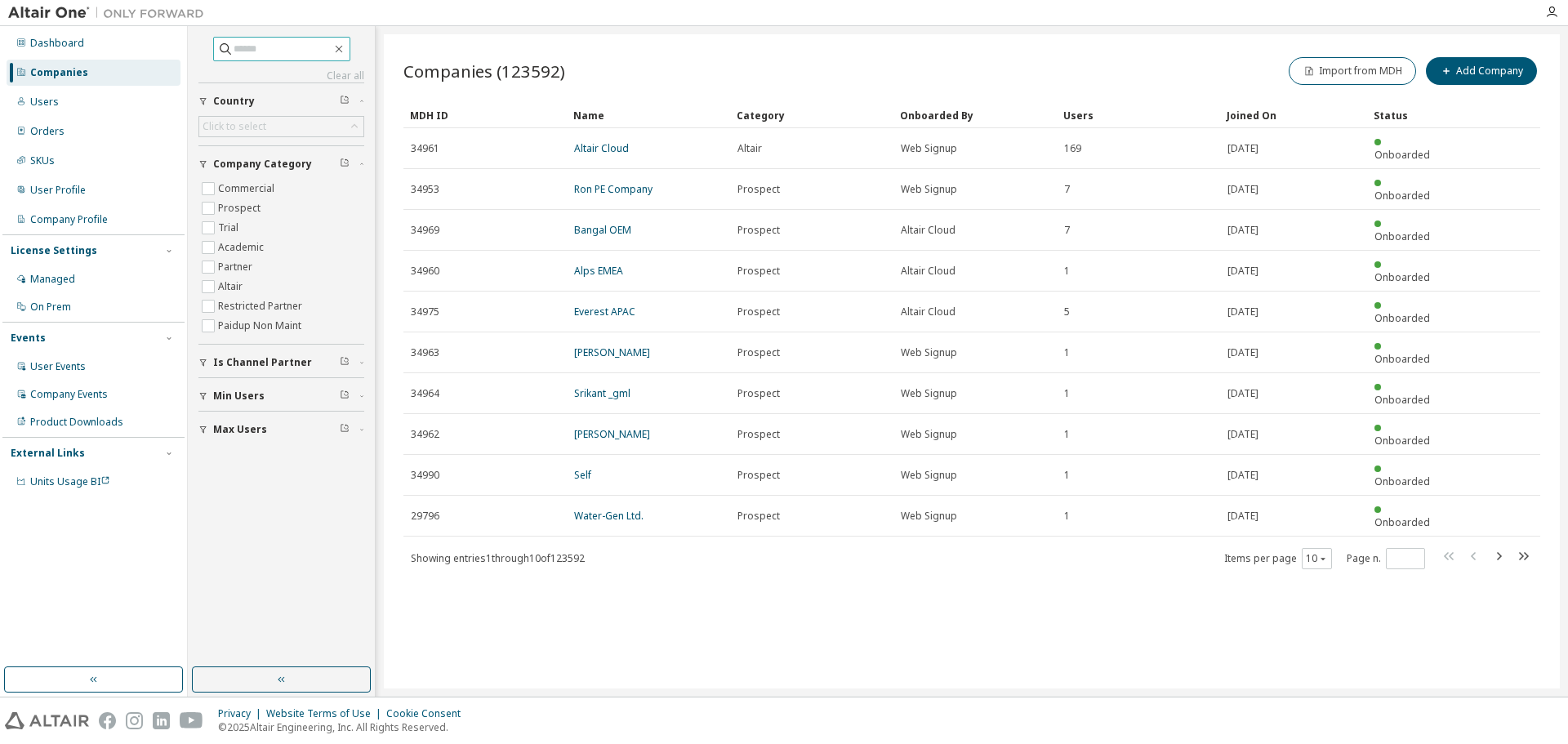
click at [233, 49] on input "text" at bounding box center [282, 49] width 98 height 16
paste input "********"
type input "********"
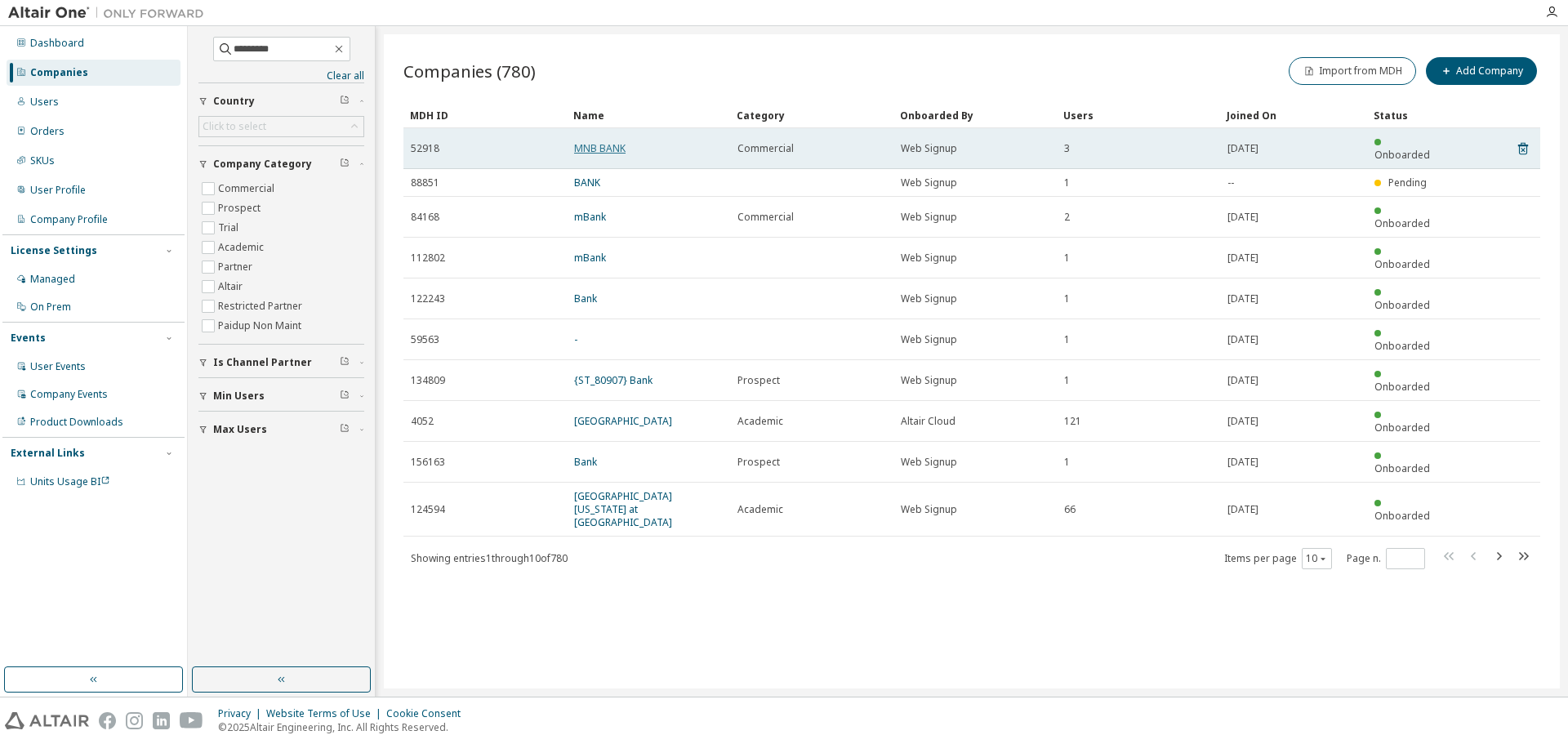
click at [596, 142] on link "MNB BANK" at bounding box center [600, 149] width 52 height 14
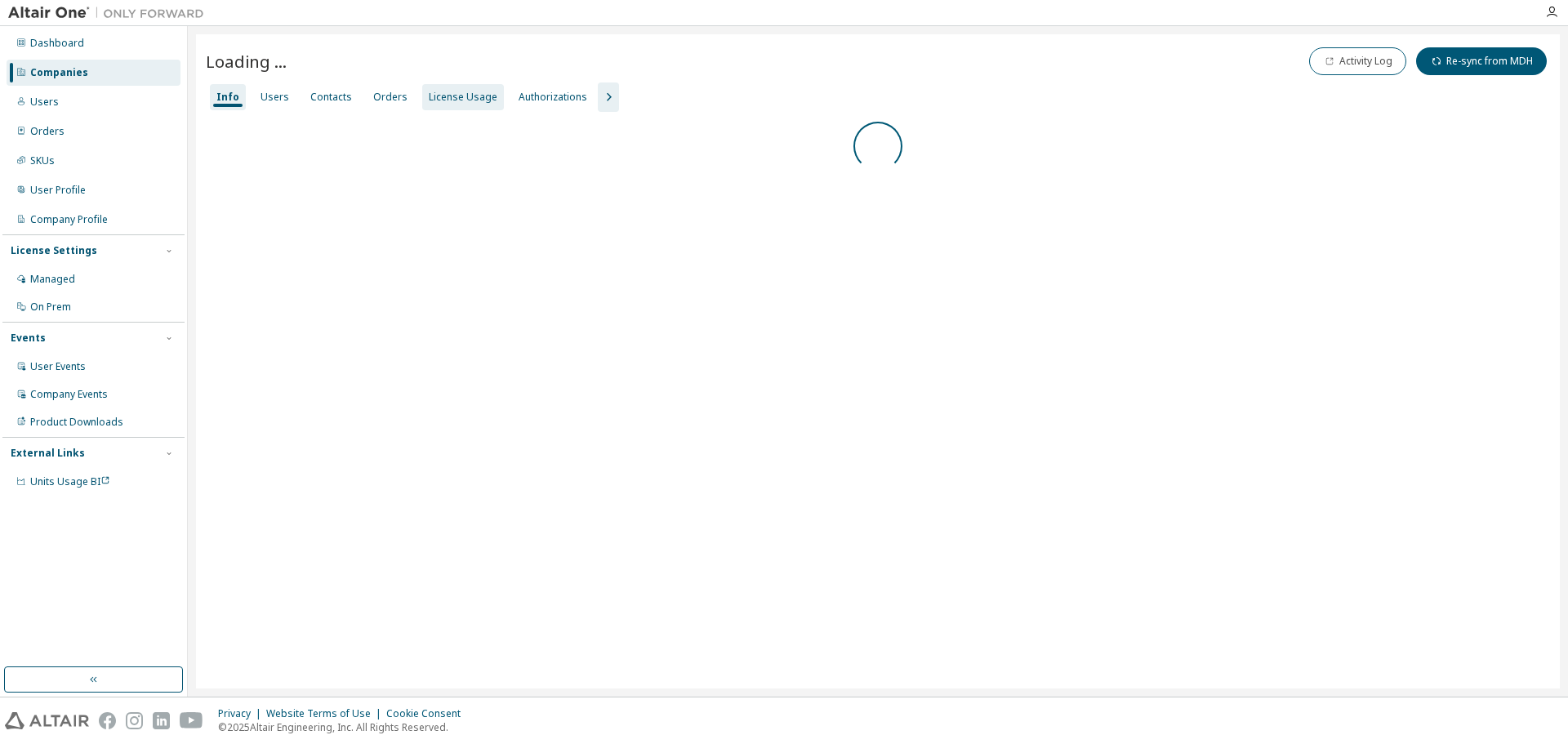
click at [454, 93] on div "License Usage" at bounding box center [463, 97] width 69 height 13
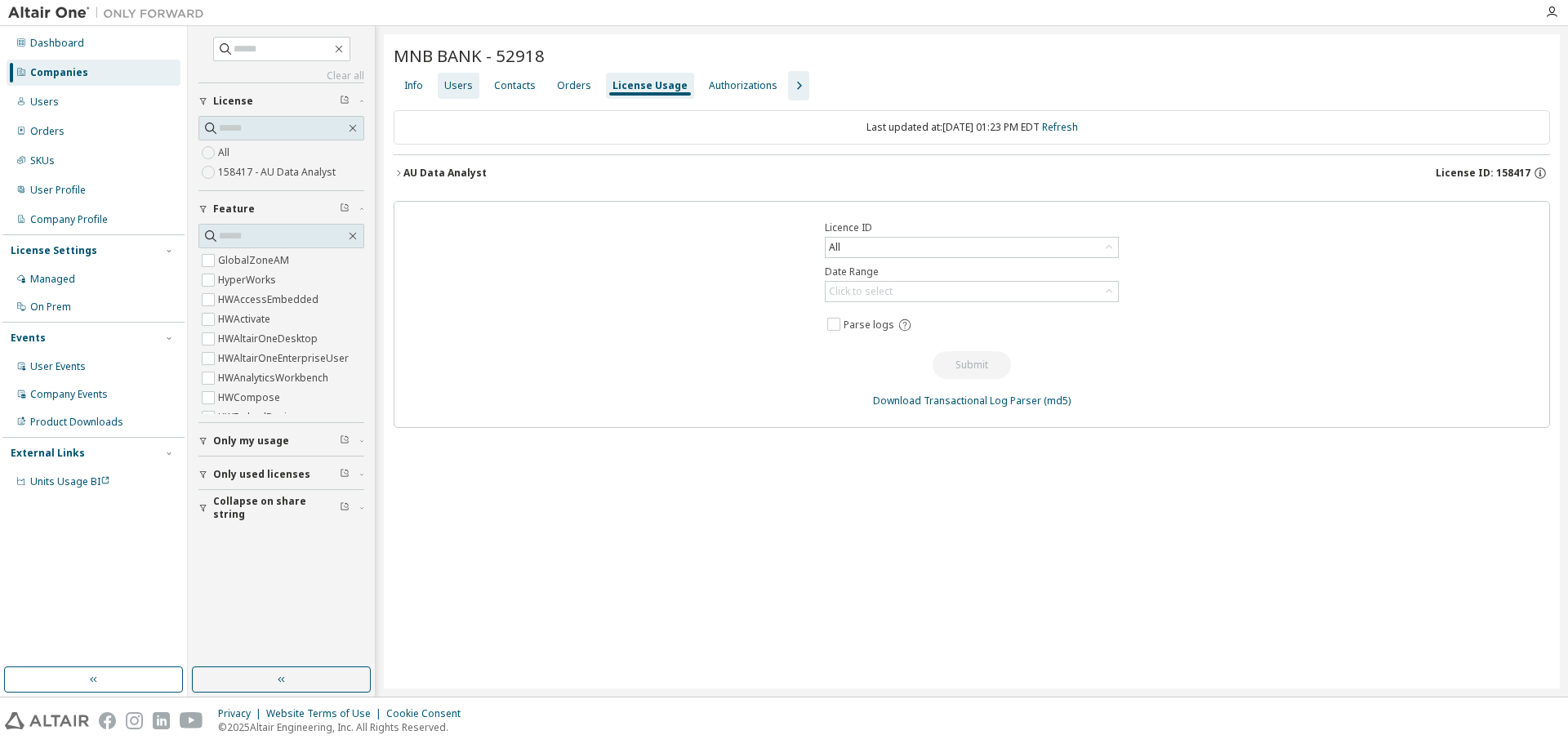
click at [462, 91] on div "Users" at bounding box center [458, 85] width 28 height 13
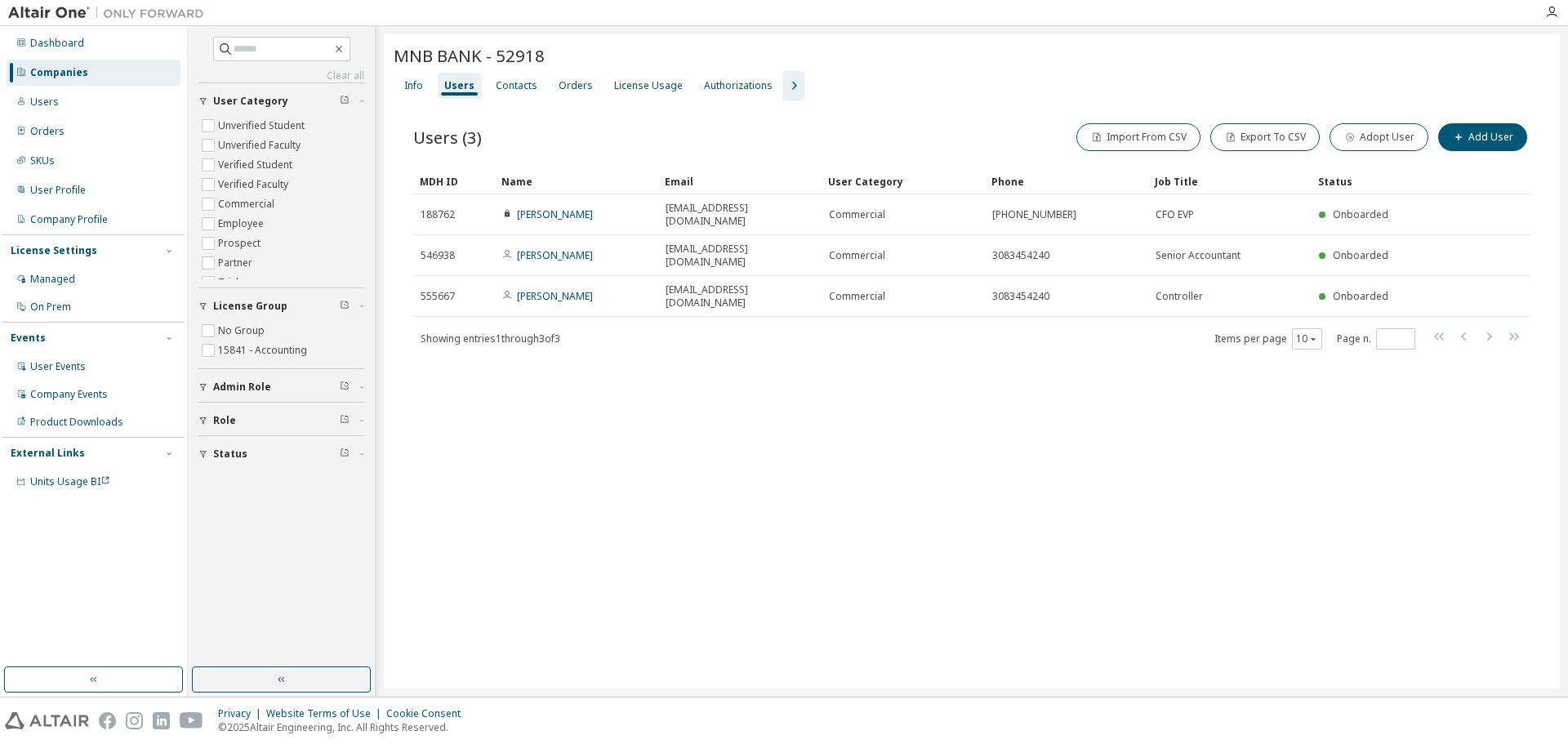
drag, startPoint x: 75, startPoint y: 101, endPoint x: 75, endPoint y: 83, distance: 18.0
click at [75, 97] on div "Users" at bounding box center [93, 101] width 174 height 26
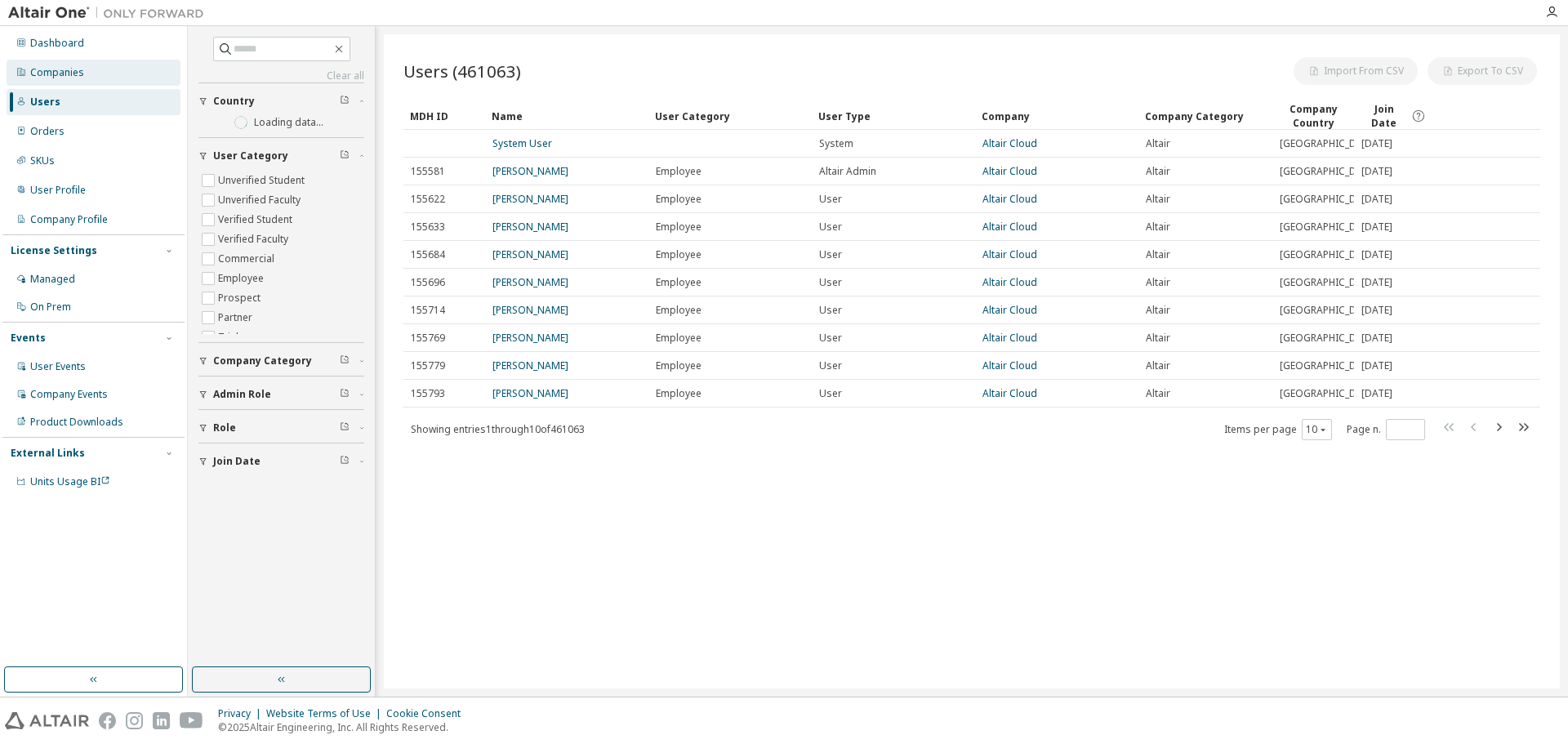
click at [79, 68] on div "Companies" at bounding box center [57, 72] width 54 height 13
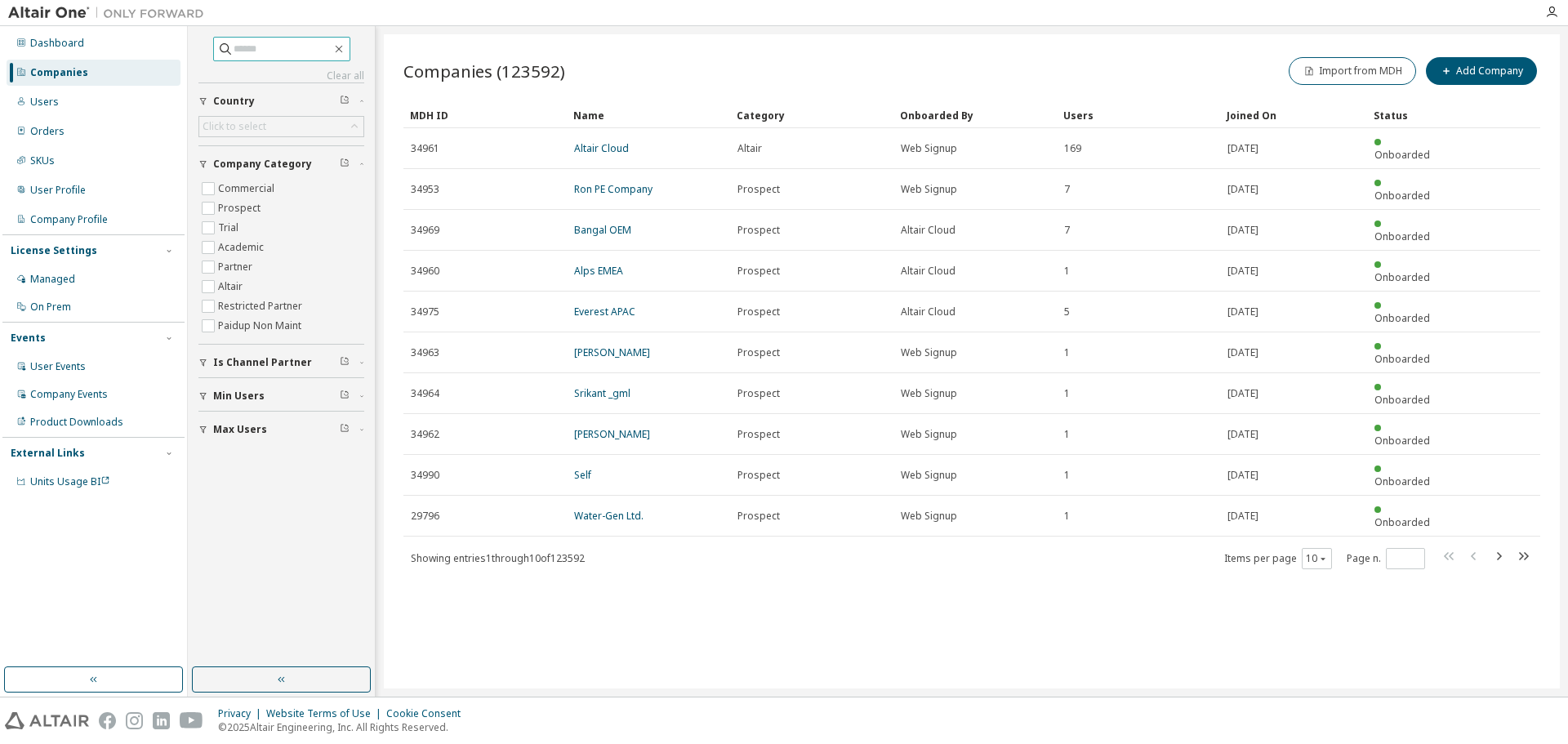
click at [238, 51] on input "text" at bounding box center [282, 49] width 98 height 16
paste input "**********"
type input "**********"
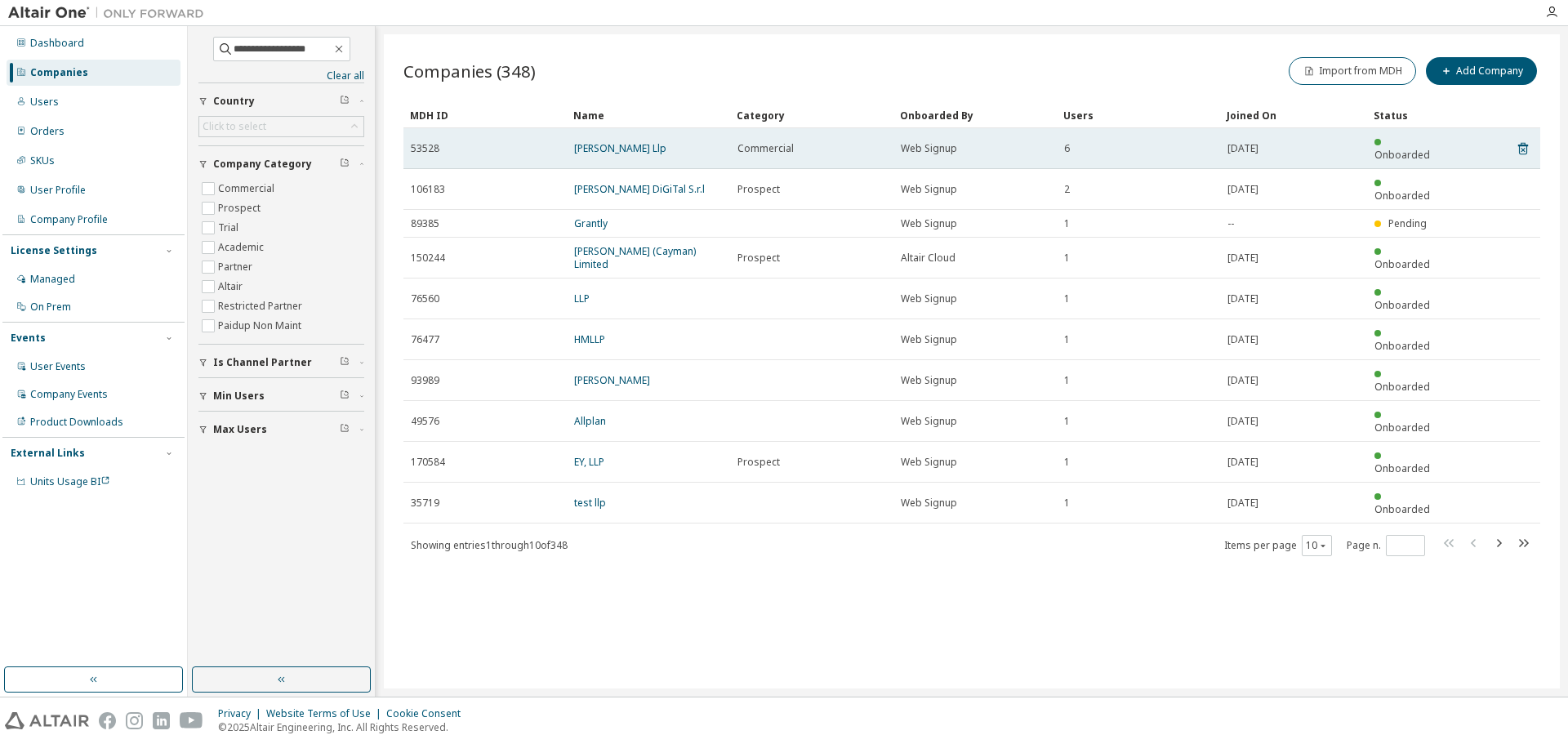
click at [629, 133] on td "[PERSON_NAME] Llp" at bounding box center [649, 149] width 164 height 41
click at [629, 143] on link "[PERSON_NAME] Llp" at bounding box center [620, 149] width 93 height 14
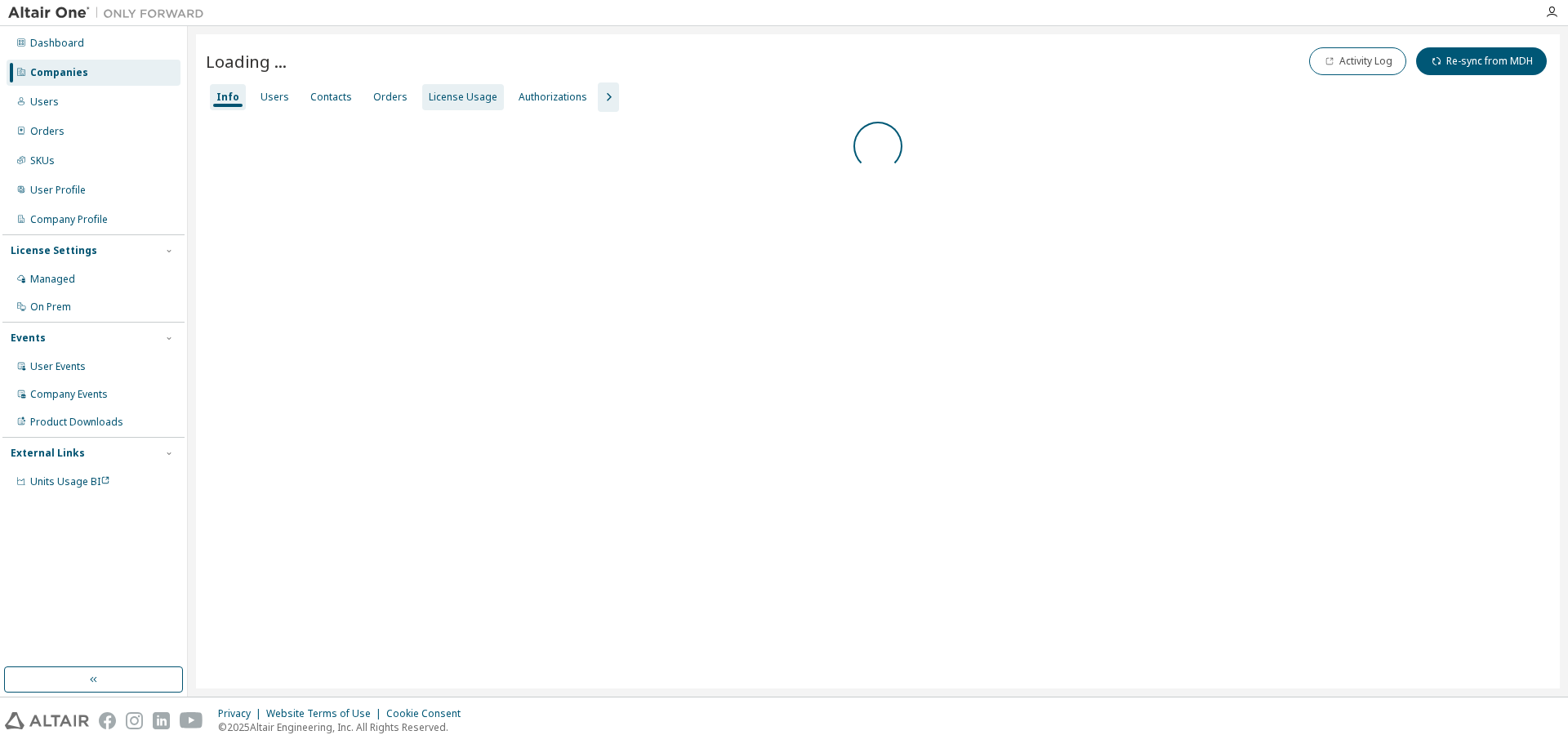
click at [460, 97] on div "License Usage" at bounding box center [463, 97] width 69 height 13
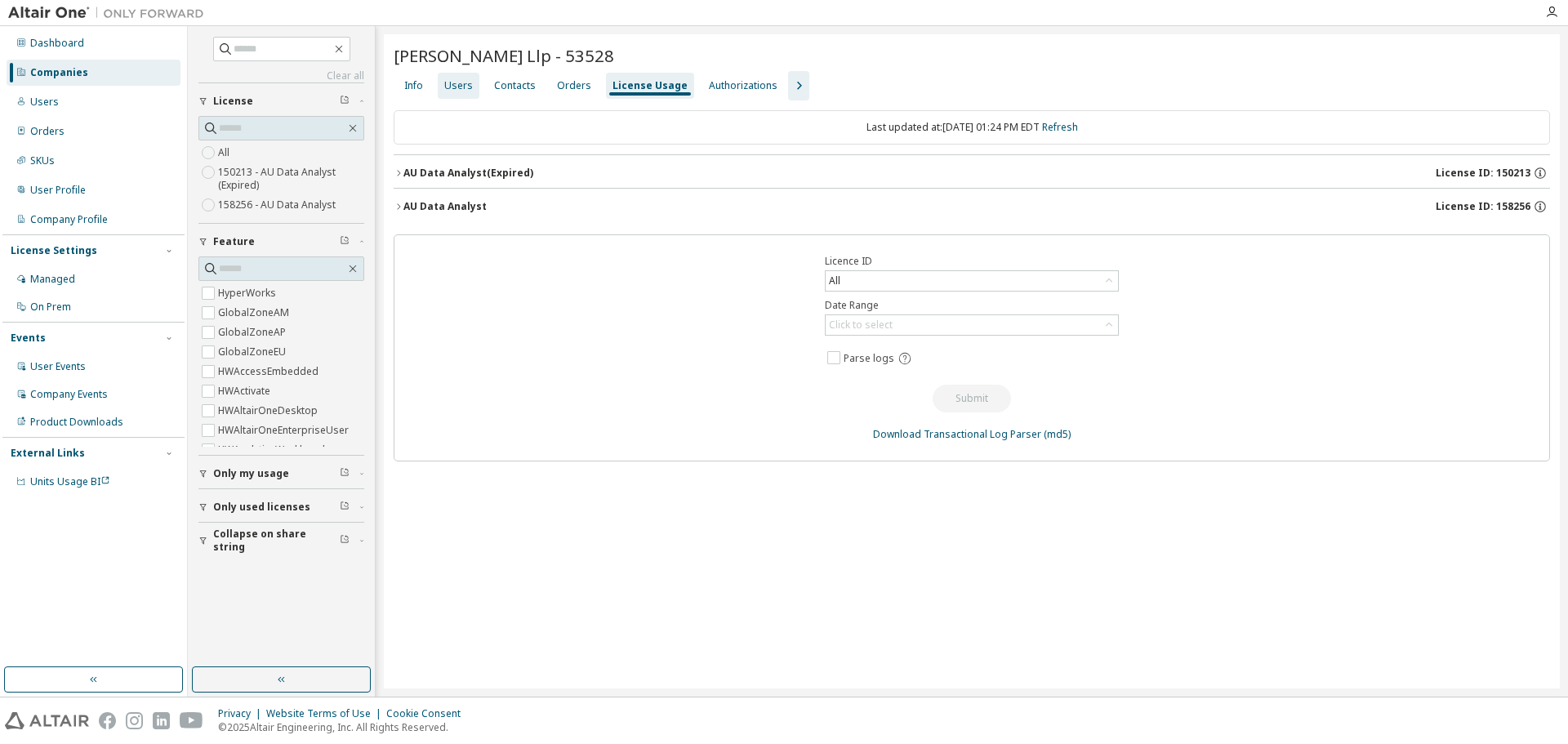
click at [463, 79] on div "Users" at bounding box center [458, 85] width 28 height 13
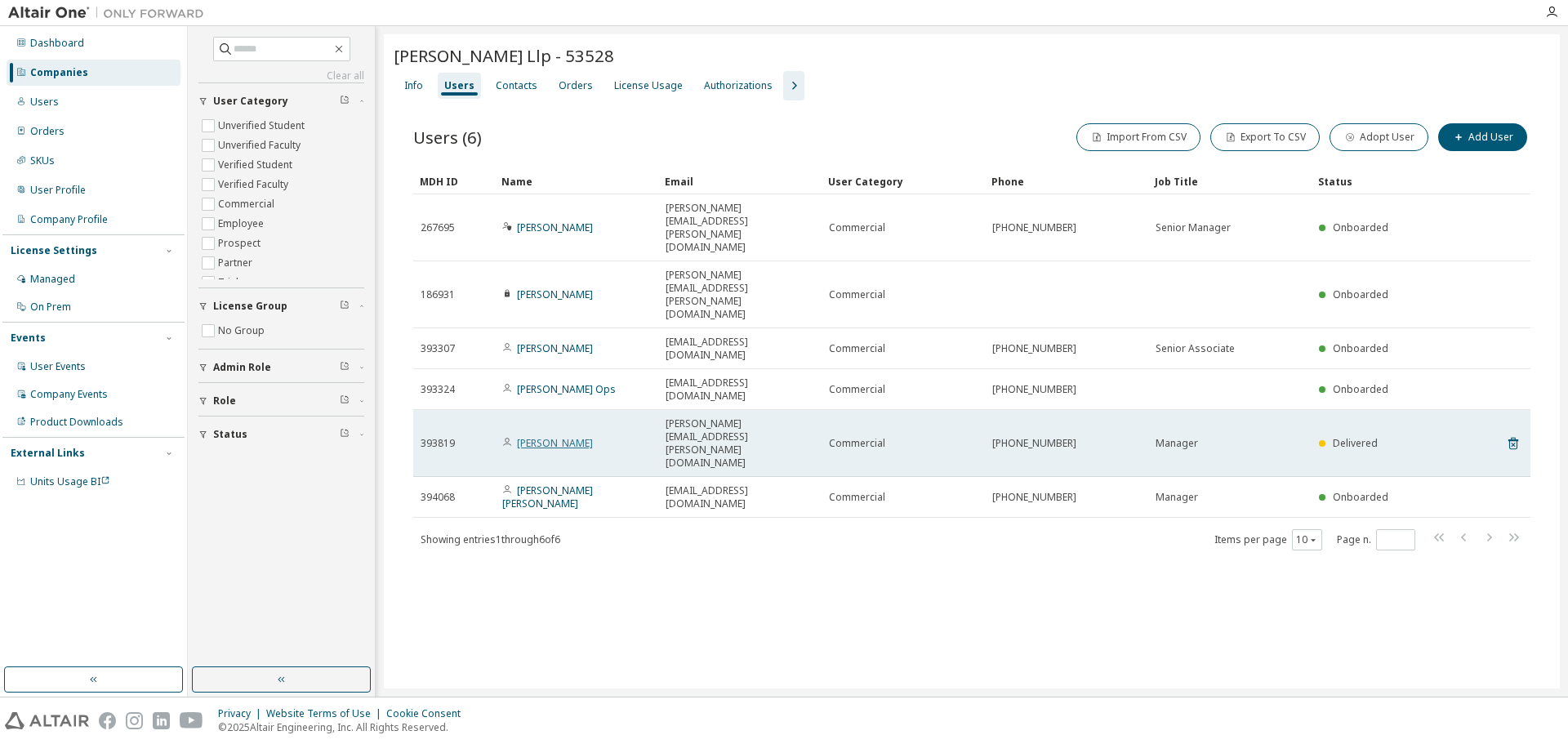
click at [570, 436] on link "[PERSON_NAME]" at bounding box center [554, 443] width 76 height 14
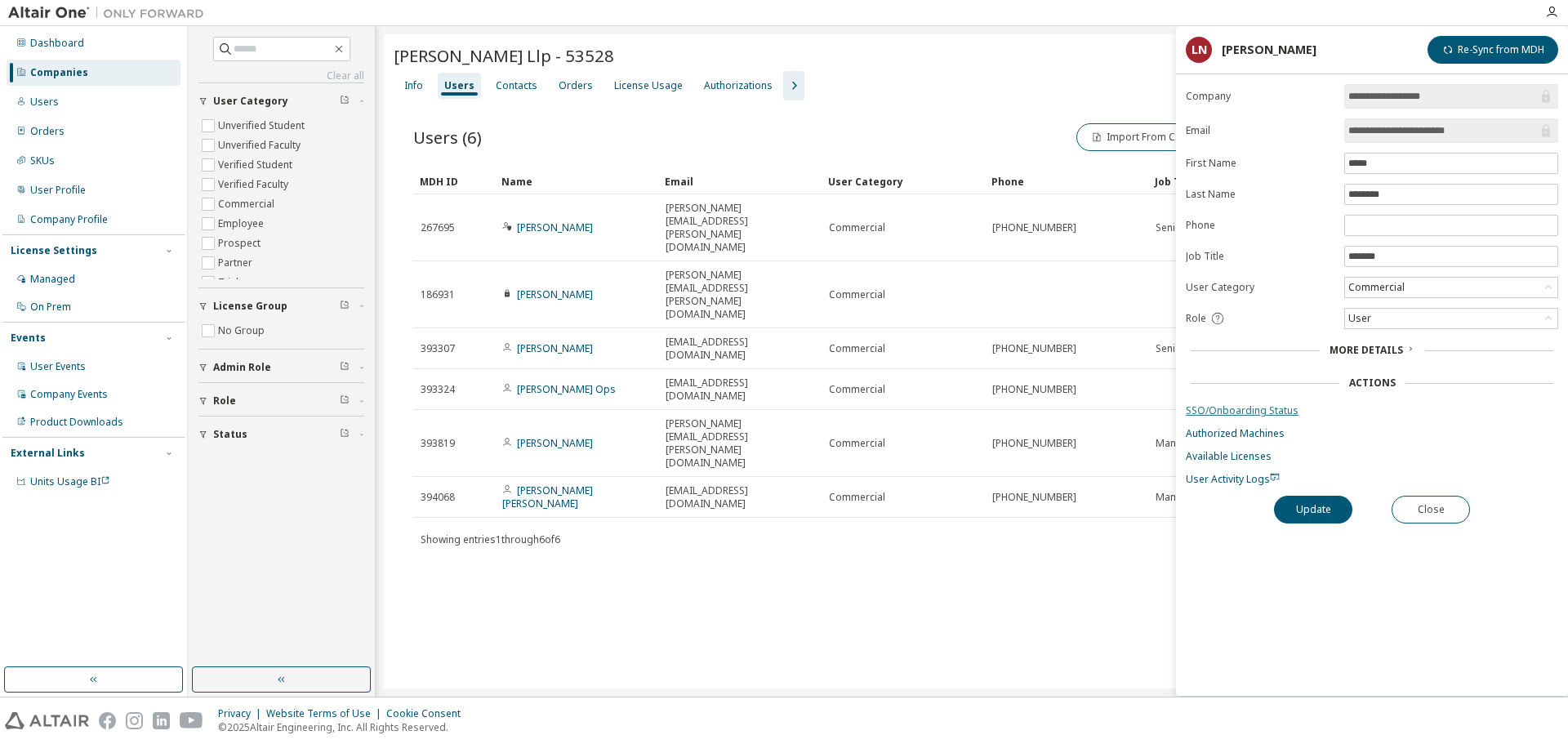
click at [1244, 412] on link "SSO/Onboarding Status" at bounding box center [1371, 410] width 372 height 13
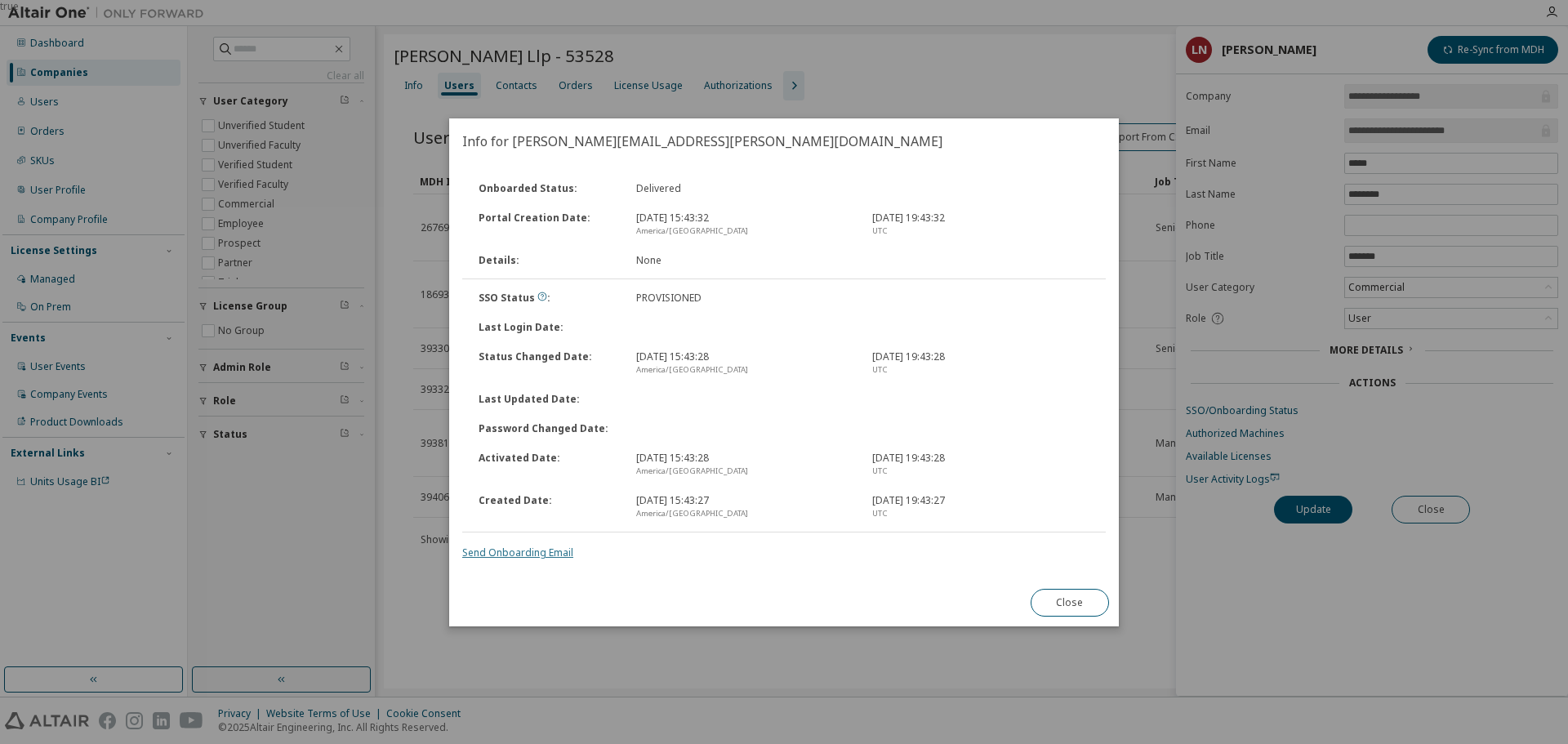
click at [528, 553] on link "Send Onboarding Email" at bounding box center [517, 553] width 111 height 14
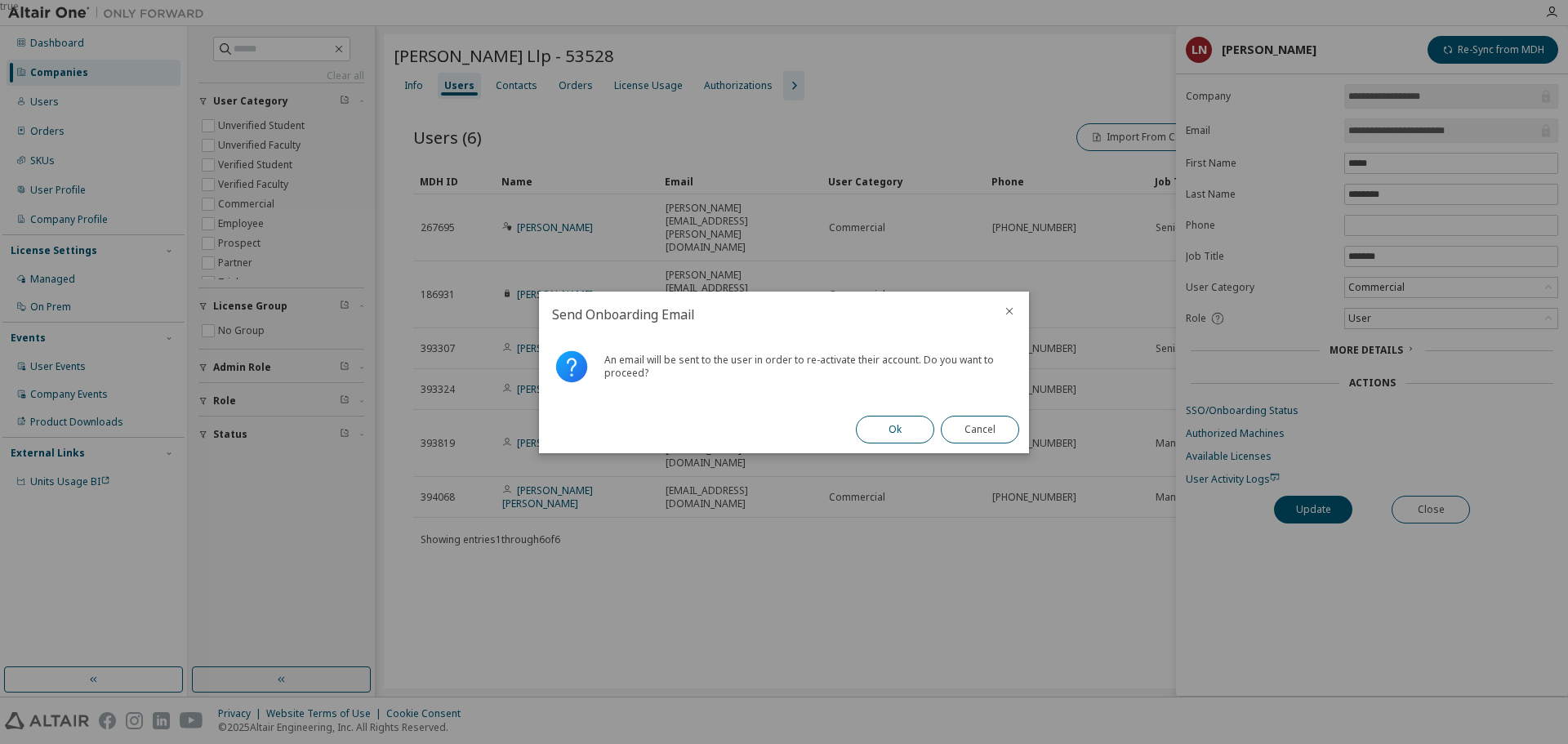
click at [887, 430] on button "Ok" at bounding box center [895, 429] width 78 height 28
click at [978, 431] on button "Close" at bounding box center [980, 429] width 78 height 28
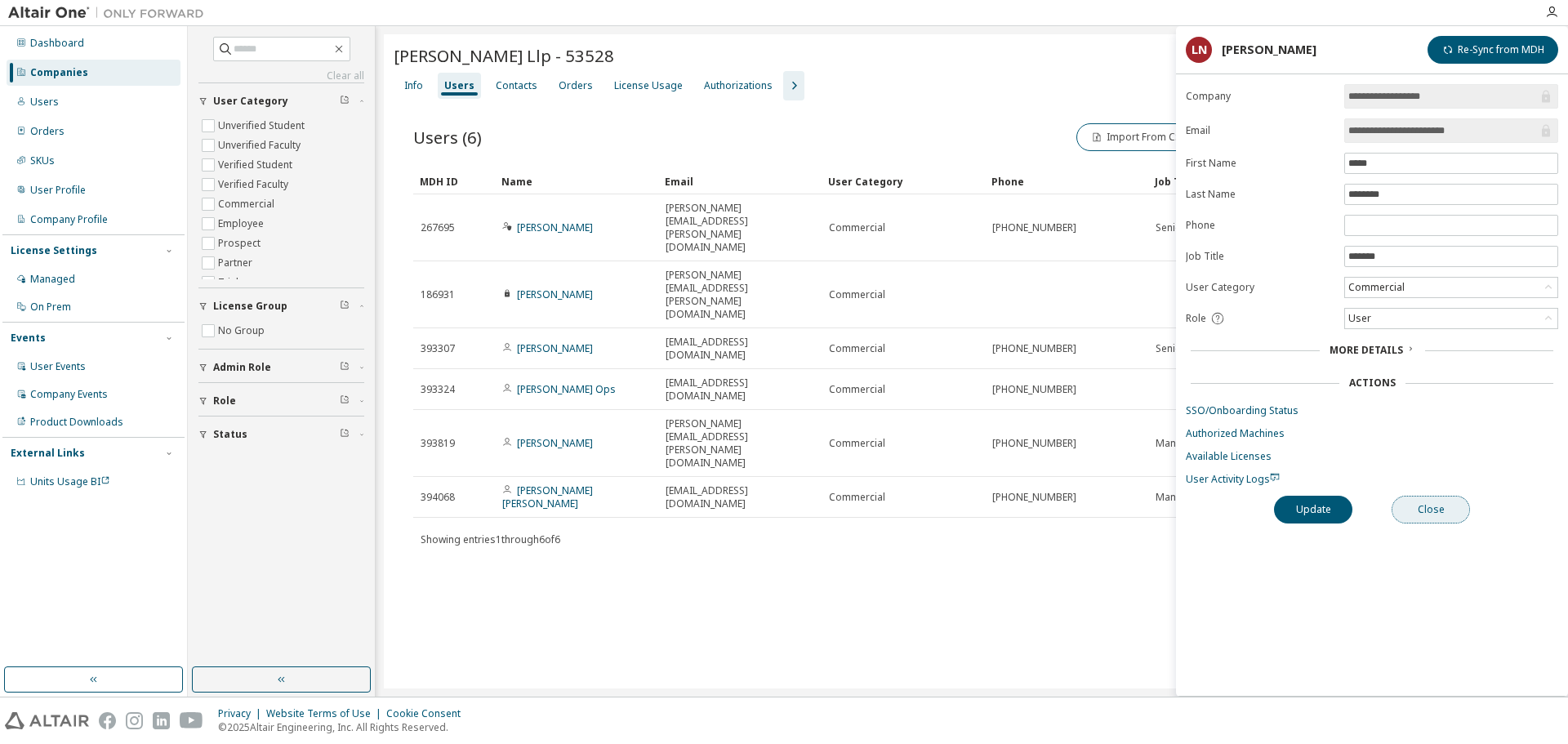
click at [1417, 512] on button "Close" at bounding box center [1431, 509] width 78 height 28
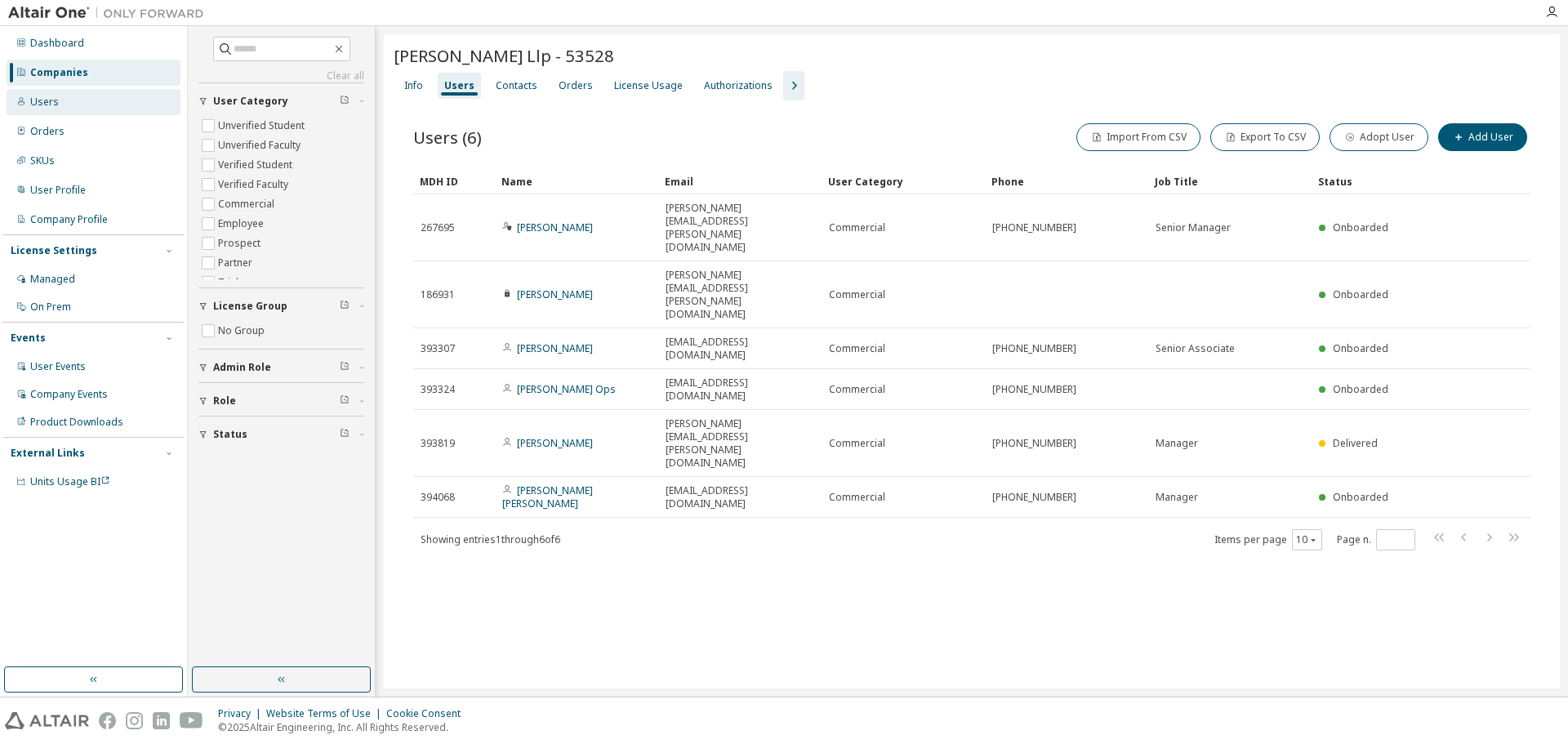
click at [97, 101] on div "Users" at bounding box center [93, 101] width 174 height 26
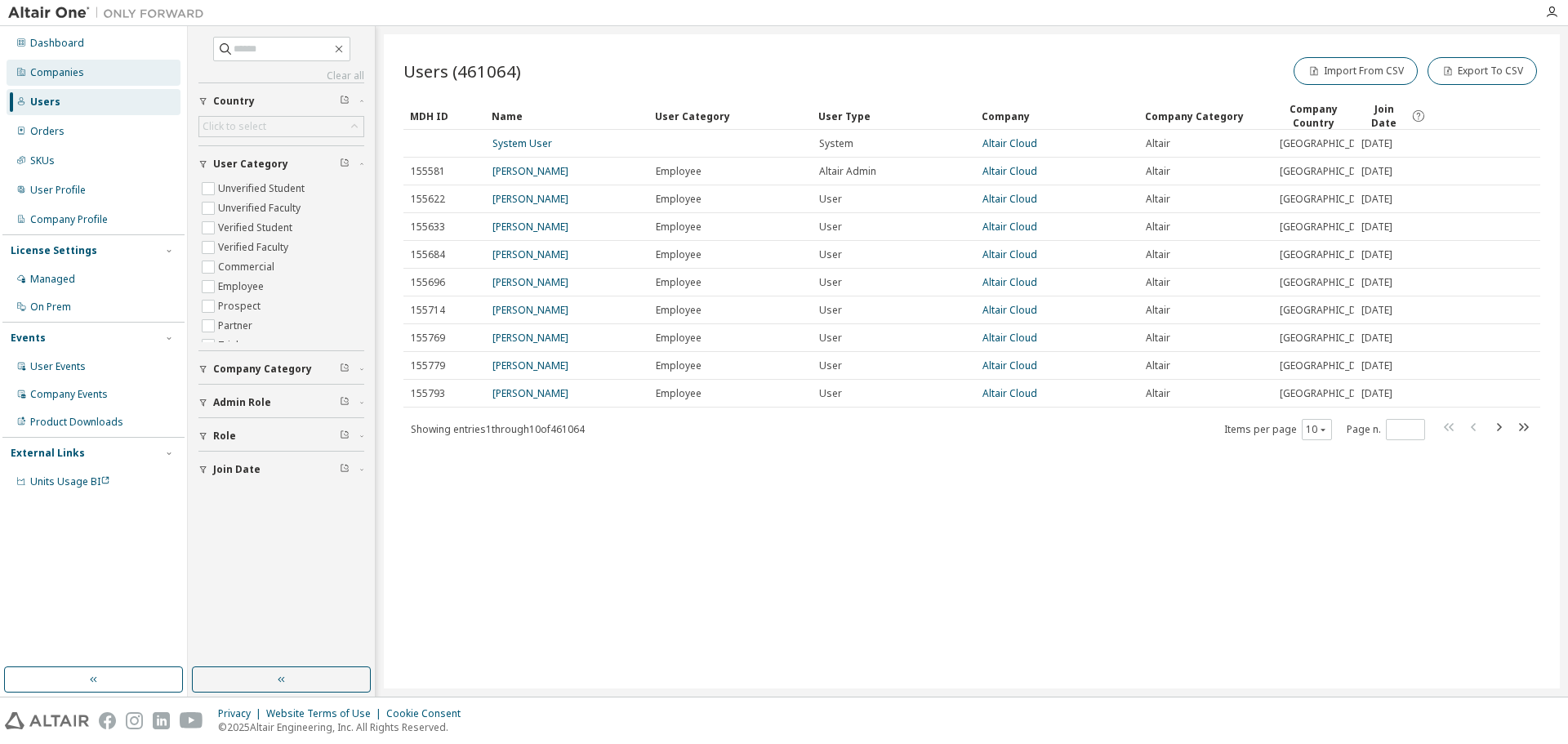
click at [104, 68] on div "Companies" at bounding box center [93, 72] width 174 height 26
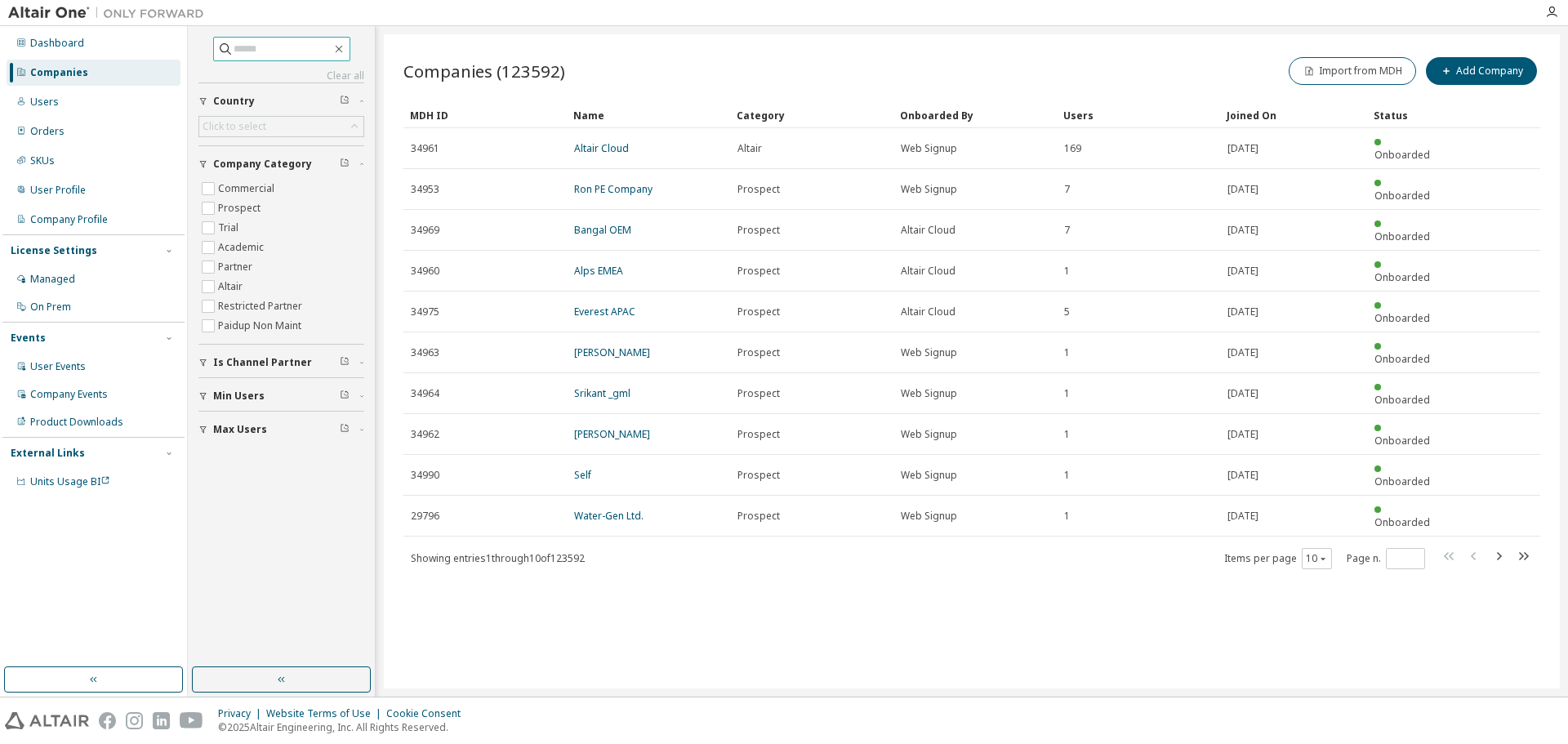
click at [233, 47] on input "text" at bounding box center [282, 49] width 98 height 16
paste input "**********"
type input "**********"
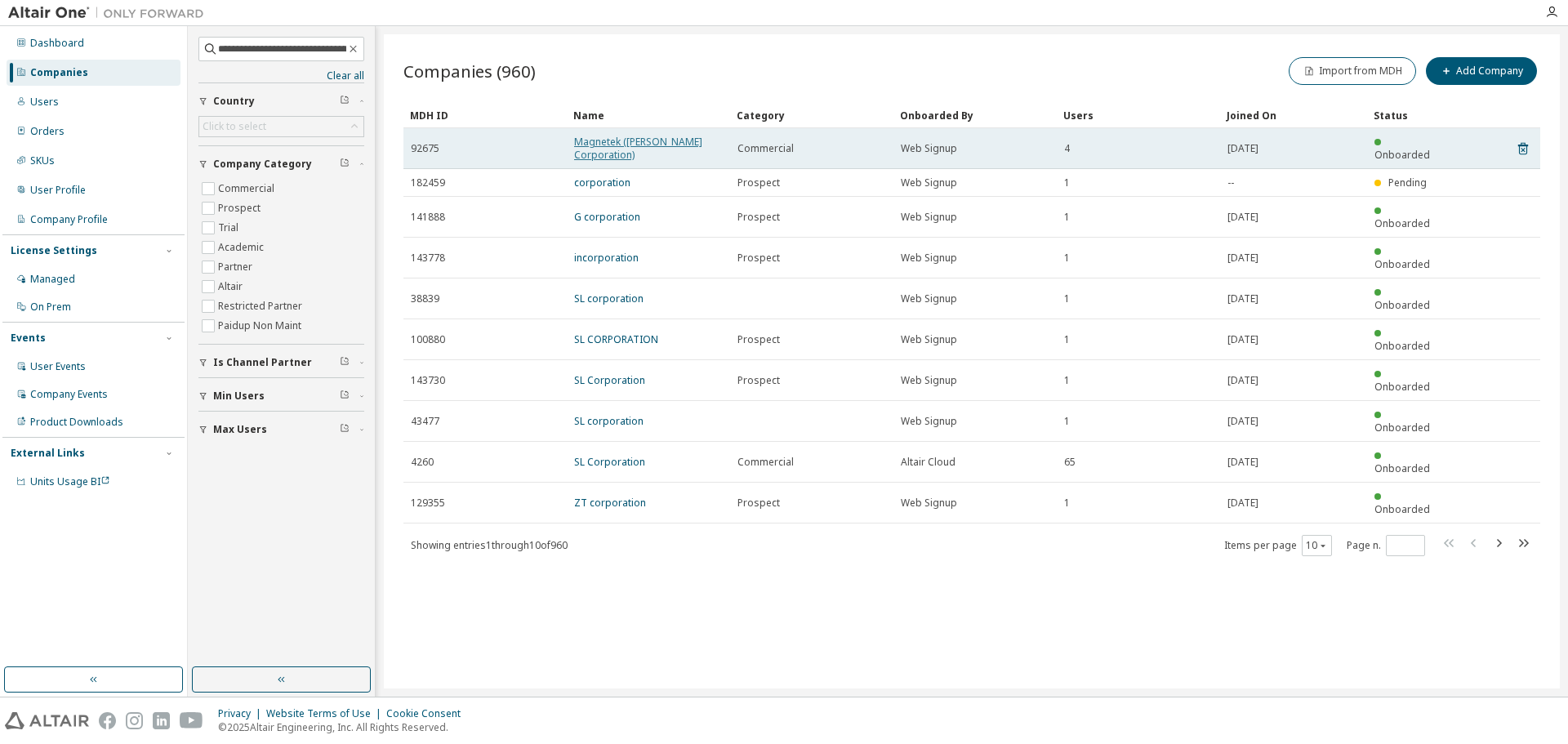
click at [623, 140] on link "Magnetek ([PERSON_NAME] Corporation)" at bounding box center [638, 148] width 128 height 27
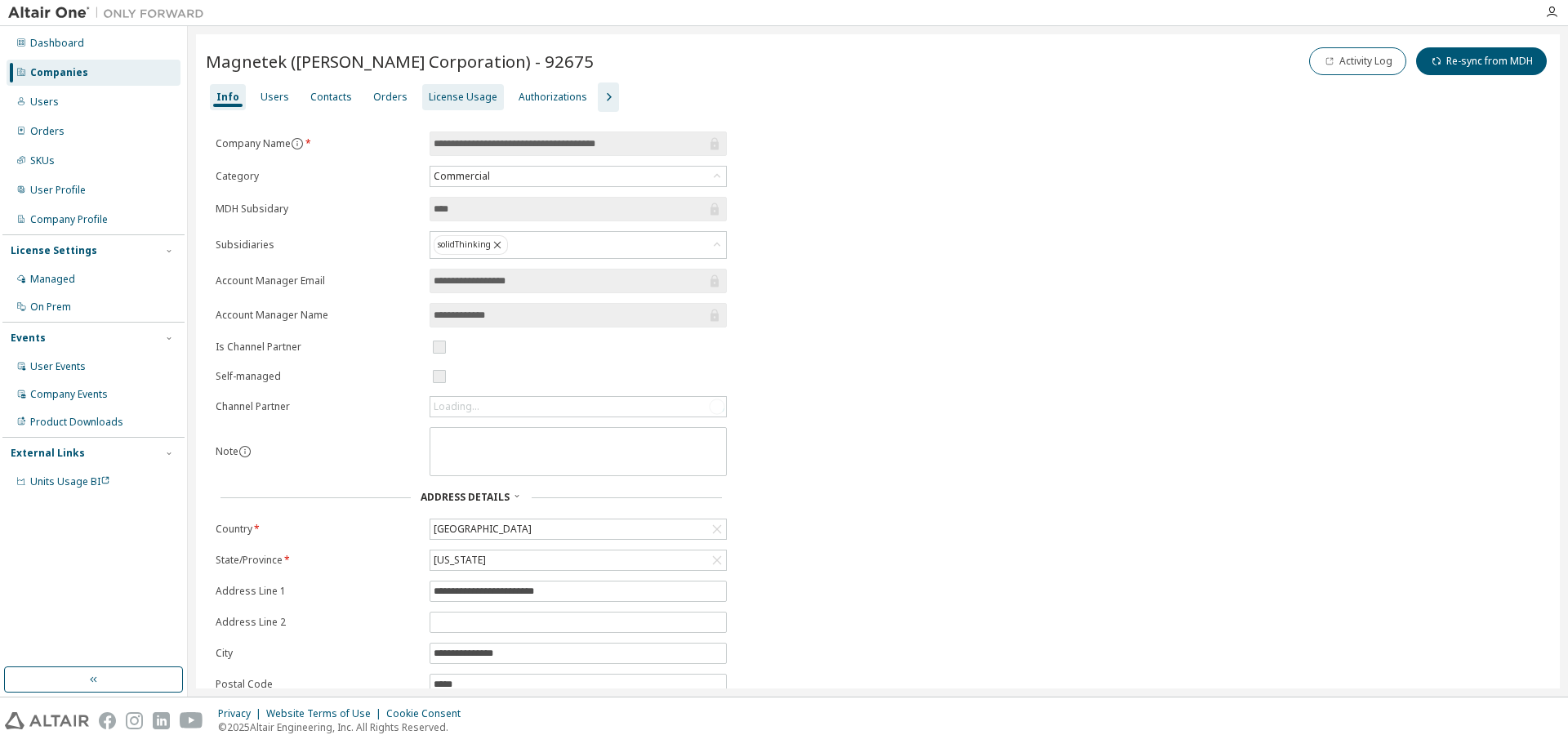
click at [457, 88] on div "License Usage" at bounding box center [463, 97] width 82 height 26
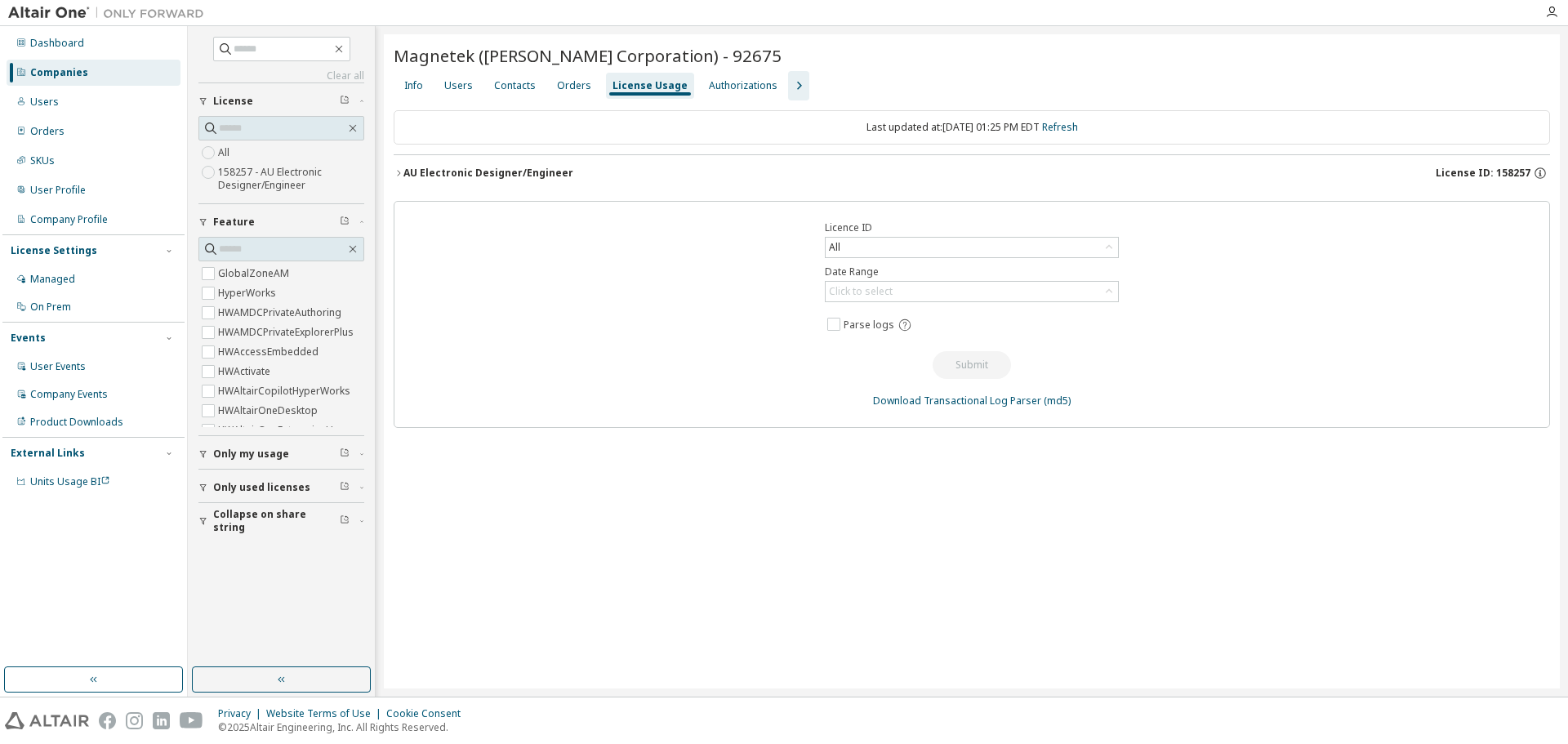
click at [453, 88] on div "Users" at bounding box center [458, 85] width 28 height 13
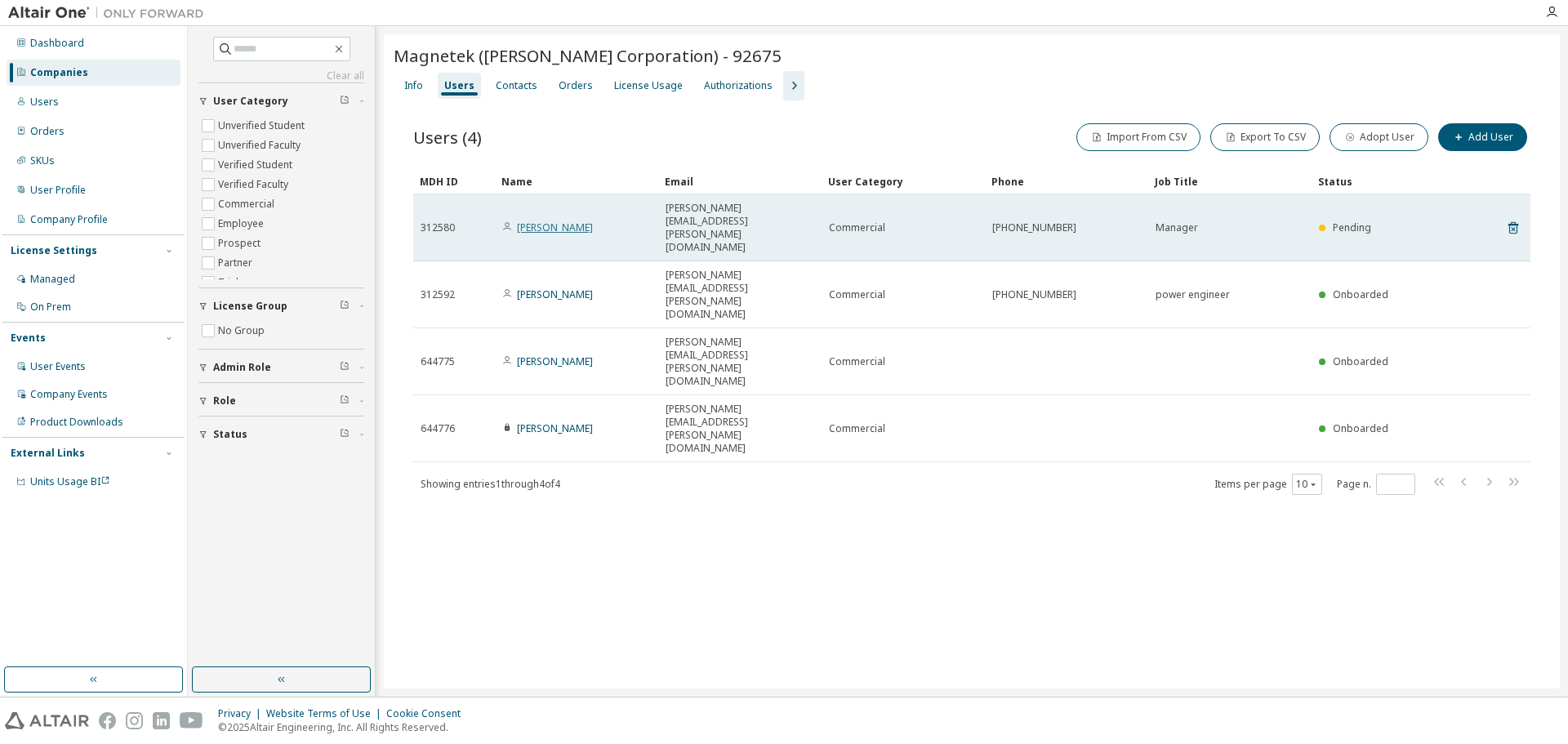
click at [525, 221] on link "[PERSON_NAME]" at bounding box center [554, 228] width 76 height 14
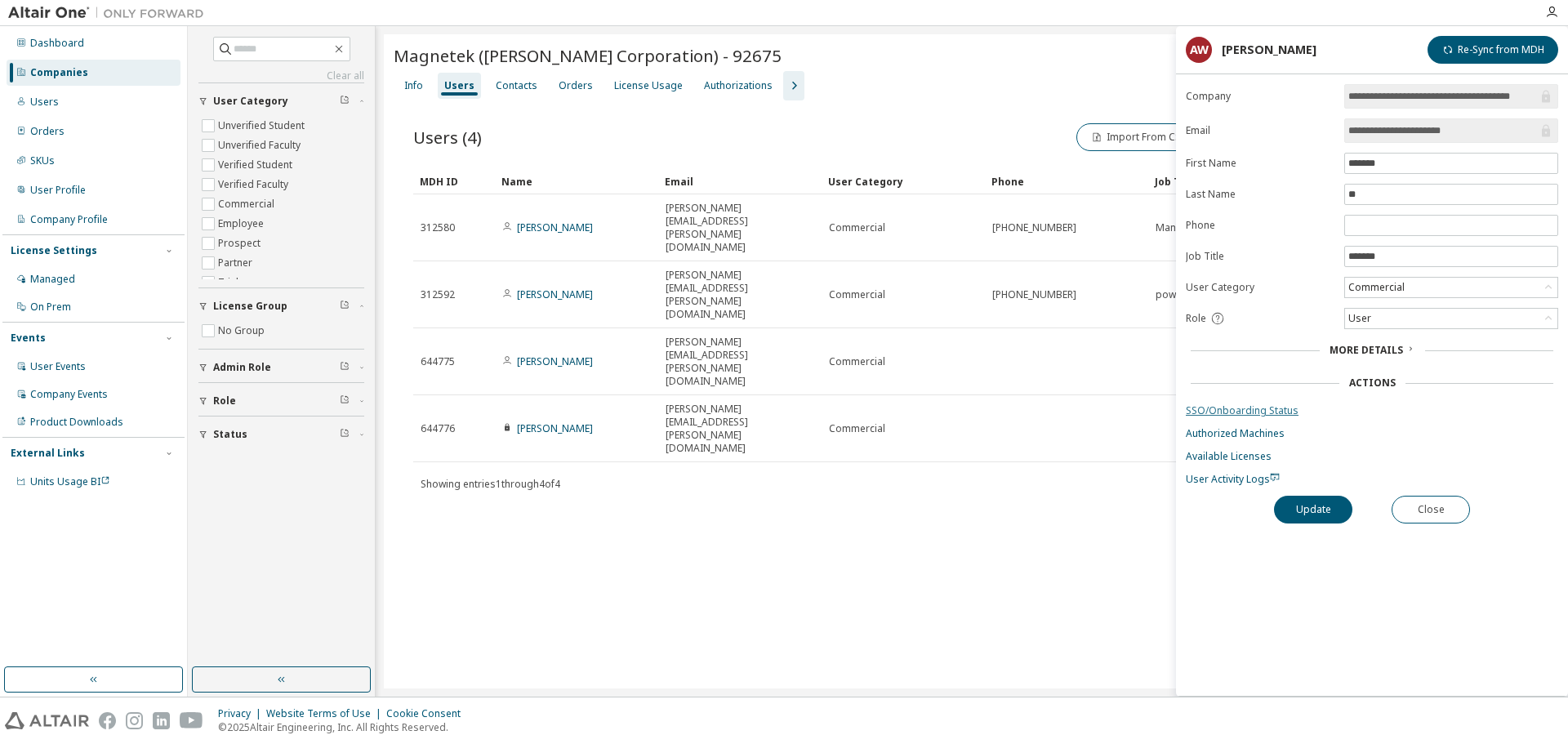
click at [1253, 408] on link "SSO/Onboarding Status" at bounding box center [1371, 410] width 372 height 13
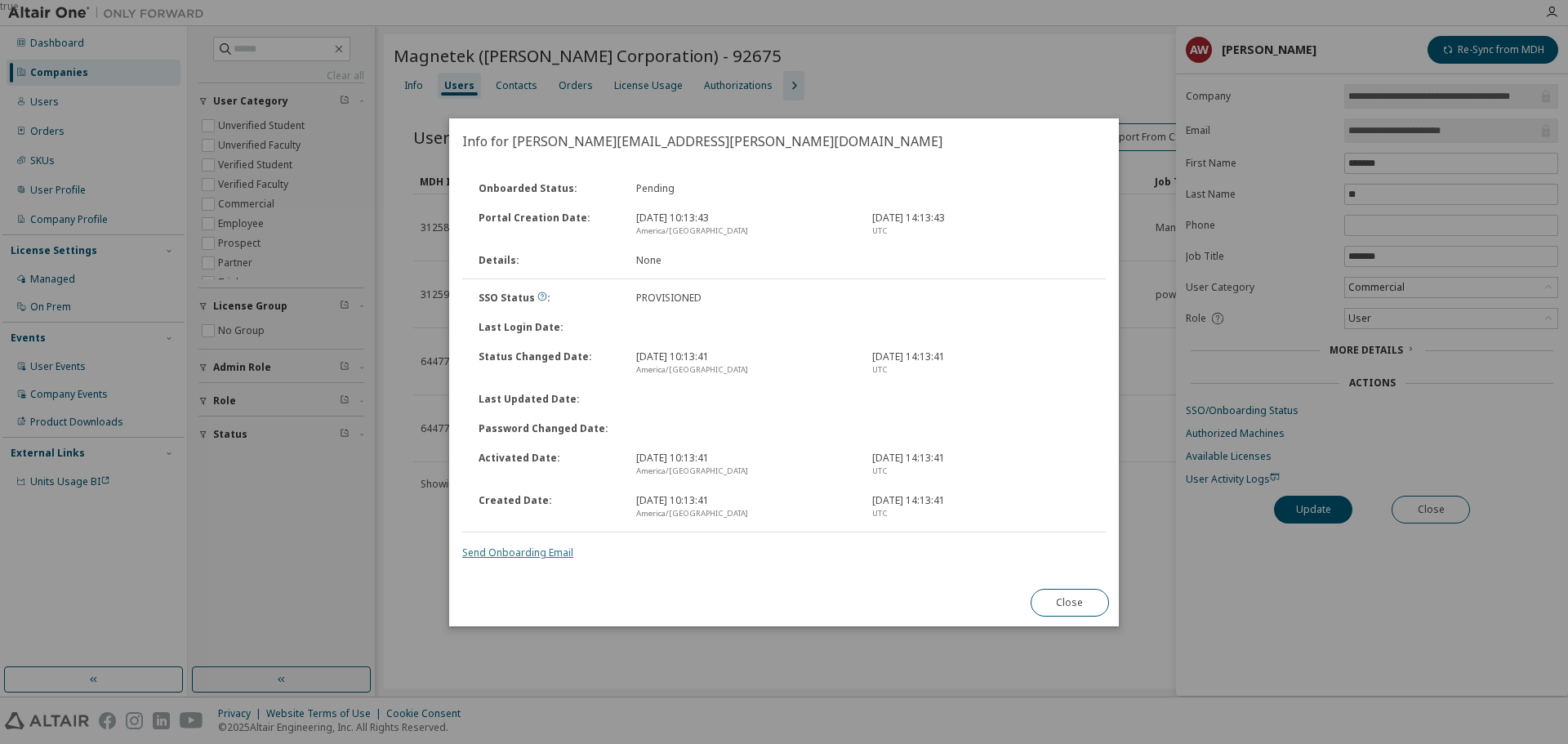
click at [527, 552] on link "Send Onboarding Email" at bounding box center [517, 553] width 111 height 14
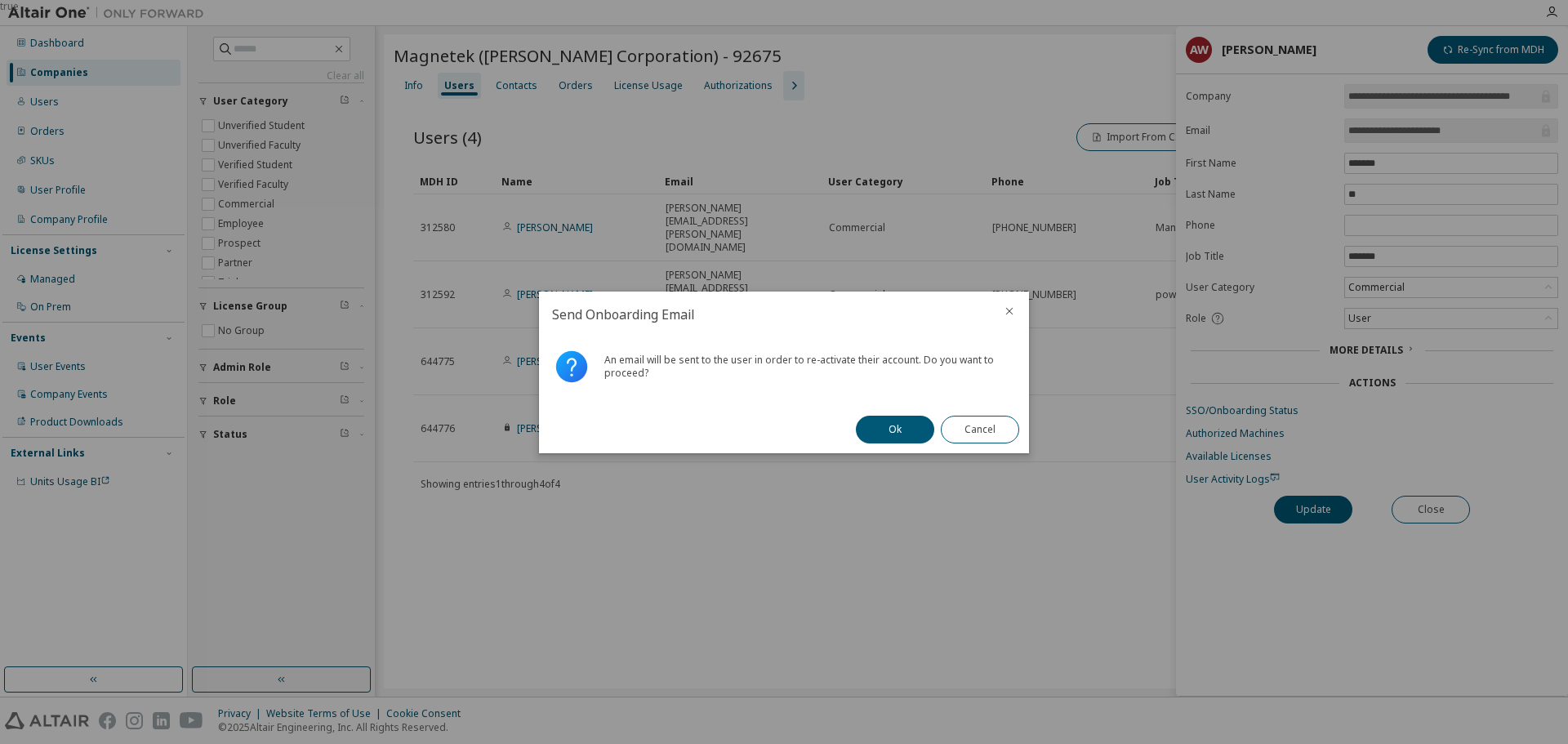
click at [902, 425] on button "Ok" at bounding box center [895, 429] width 78 height 28
click at [973, 428] on button "Close" at bounding box center [980, 429] width 78 height 28
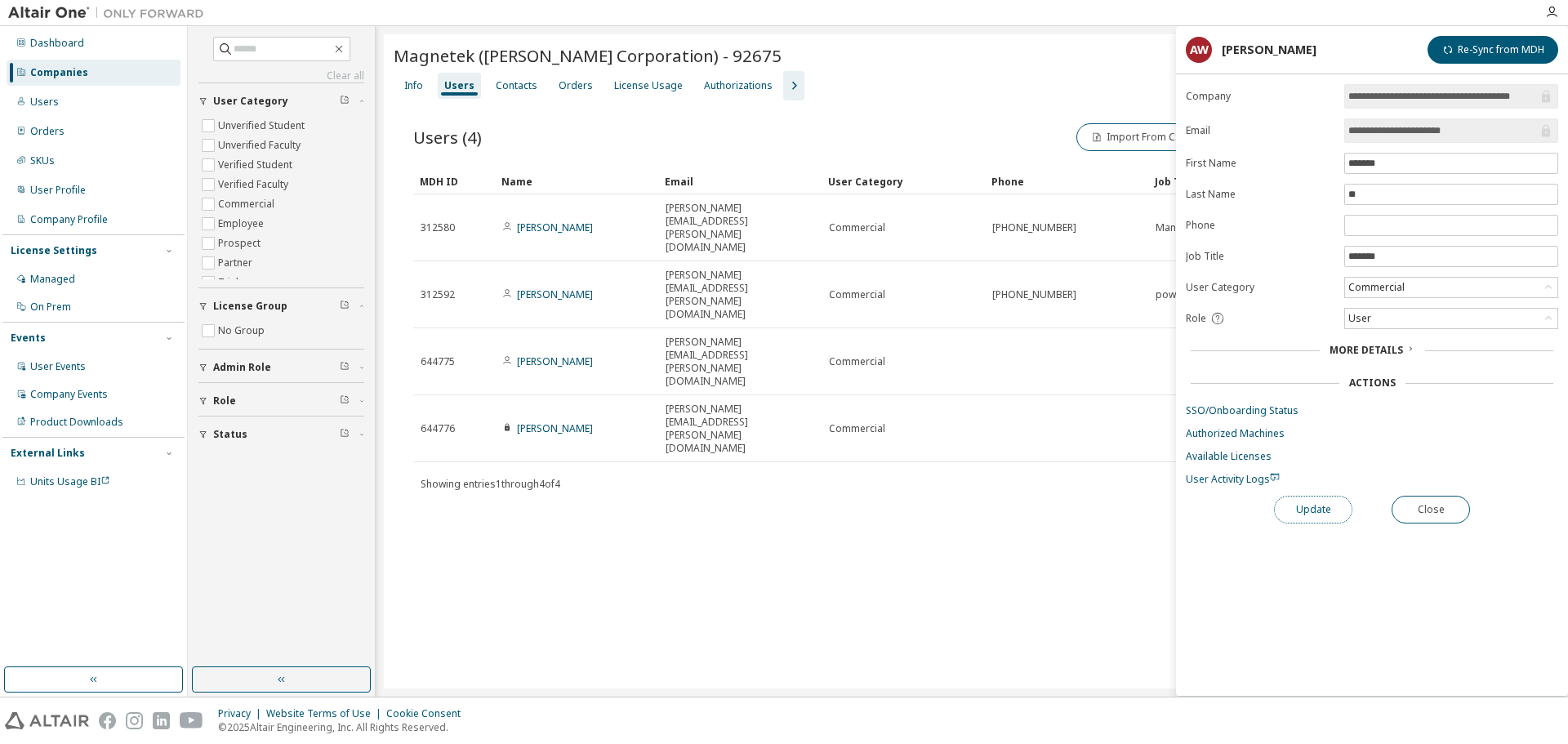
click at [1337, 508] on button "Update" at bounding box center [1313, 509] width 78 height 28
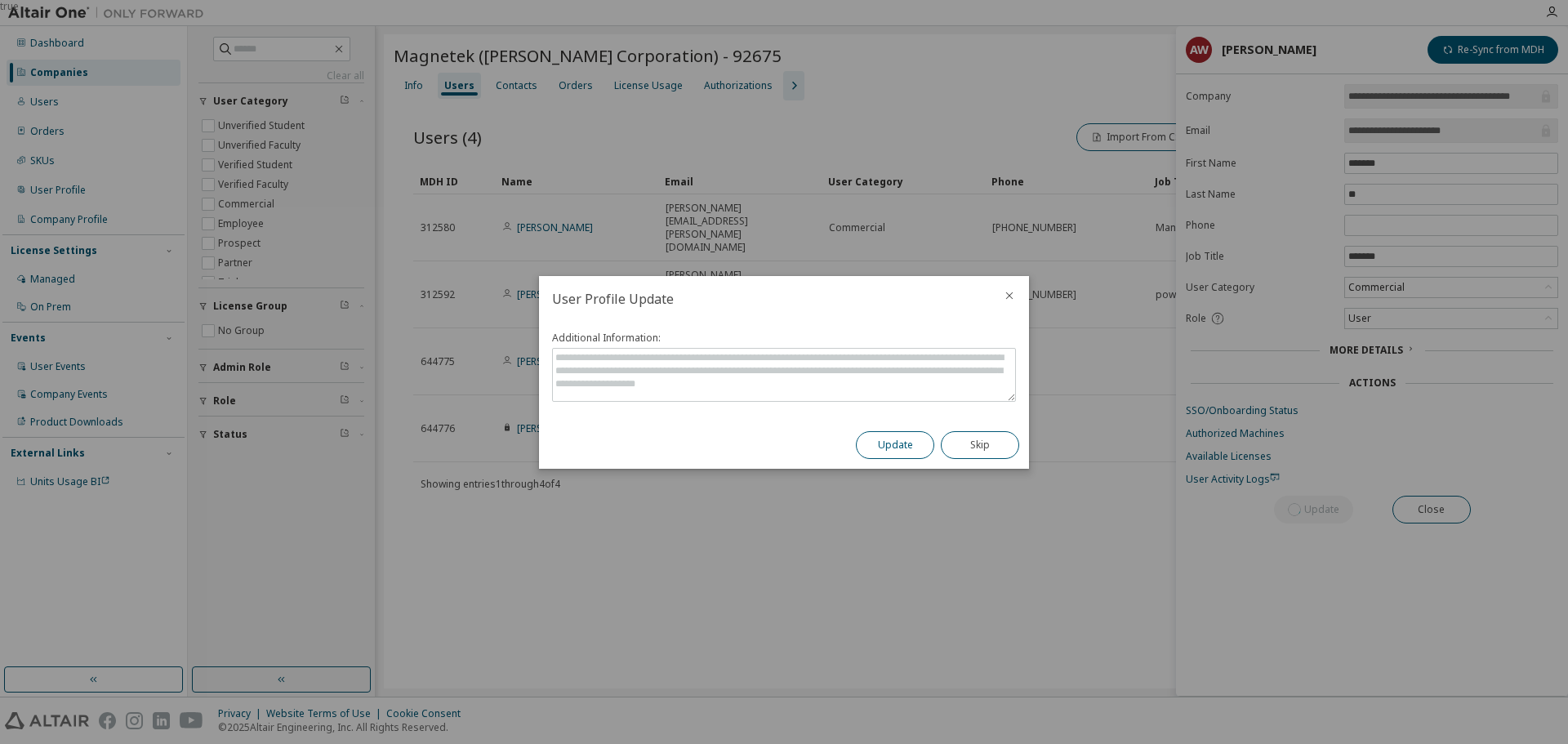
click at [868, 441] on button "Update" at bounding box center [895, 444] width 78 height 28
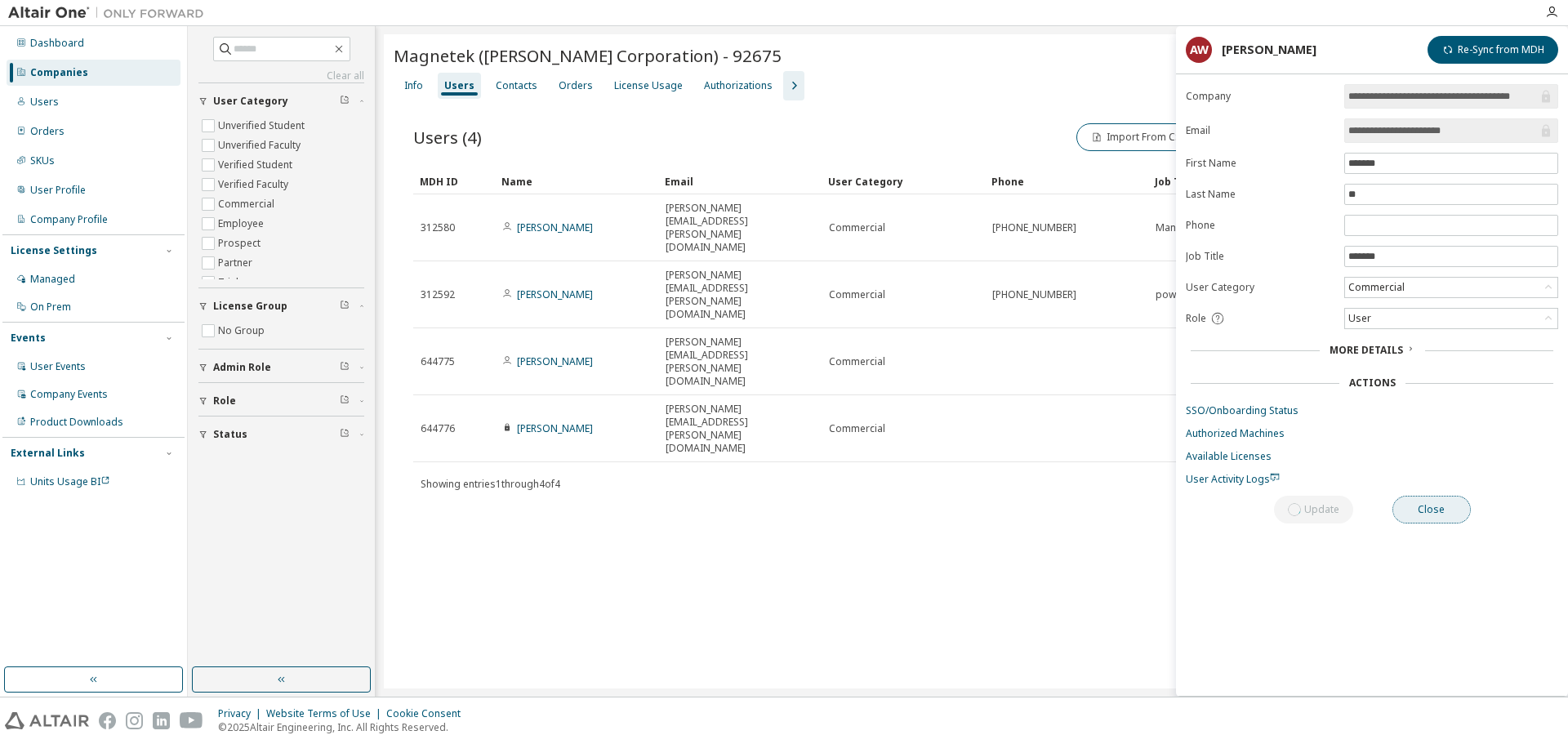
drag, startPoint x: 1443, startPoint y: 513, endPoint x: 1468, endPoint y: 165, distance: 348.9
click at [1443, 512] on button "Close" at bounding box center [1431, 509] width 78 height 28
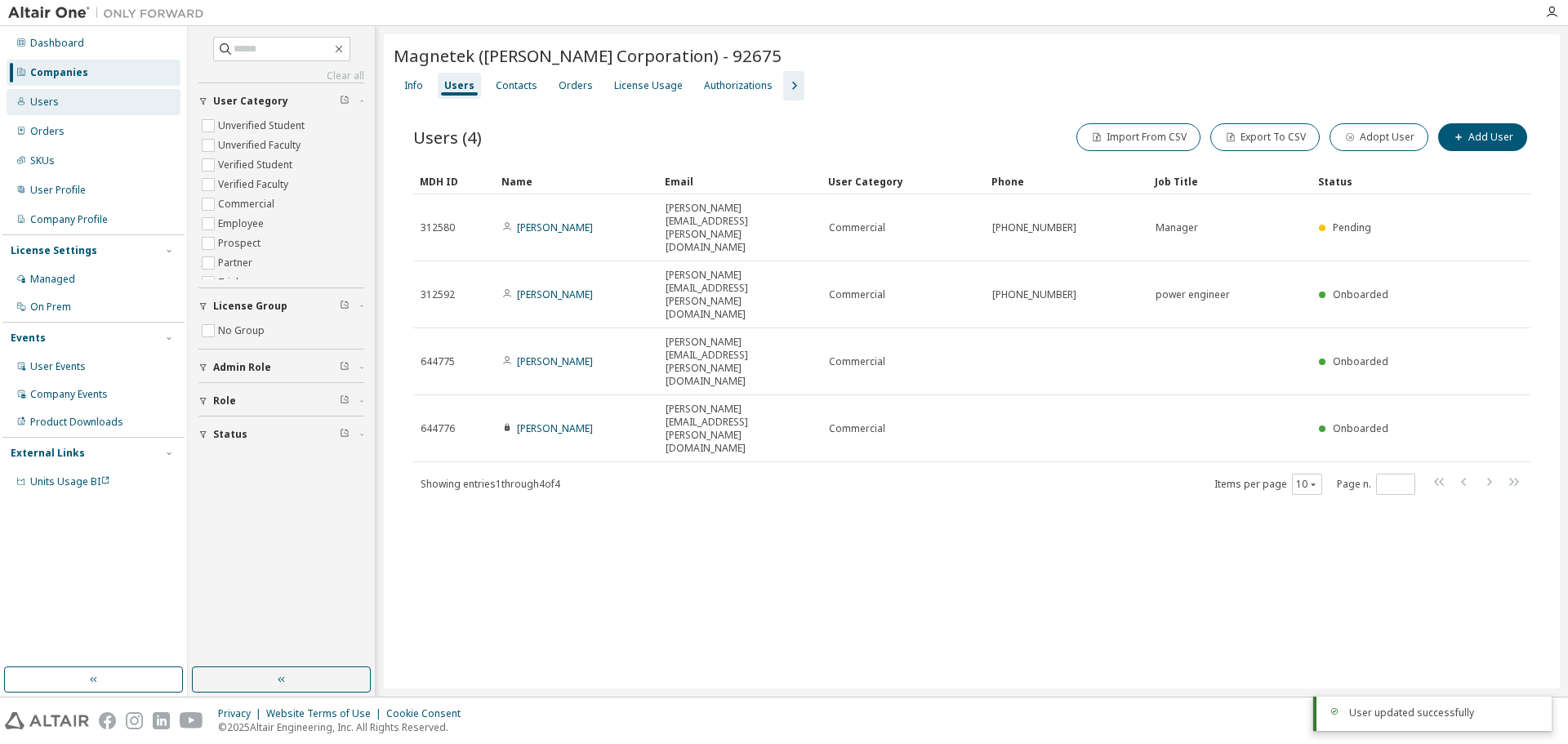
click at [120, 97] on div "Users" at bounding box center [93, 101] width 174 height 26
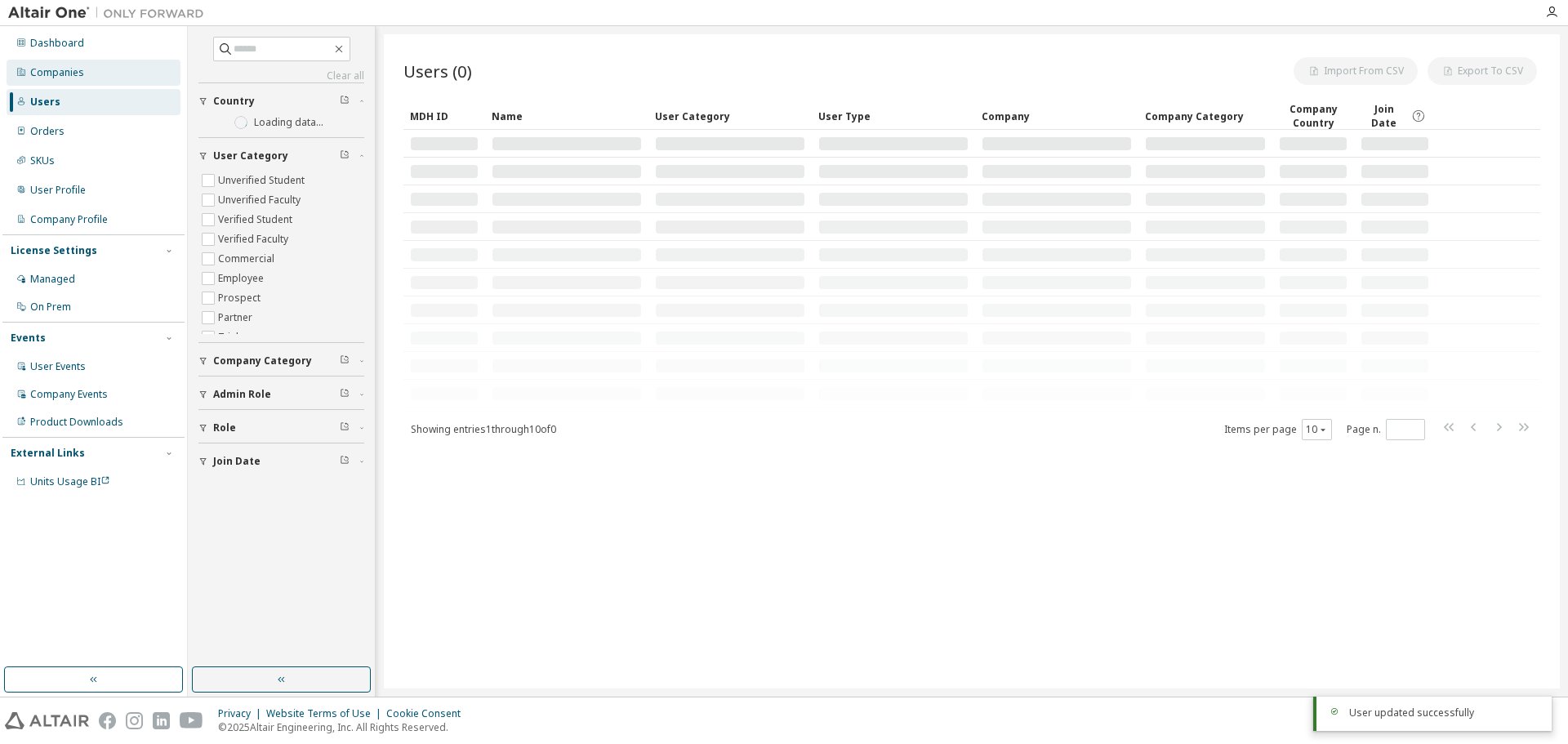
click at [120, 77] on div "Companies" at bounding box center [93, 72] width 174 height 26
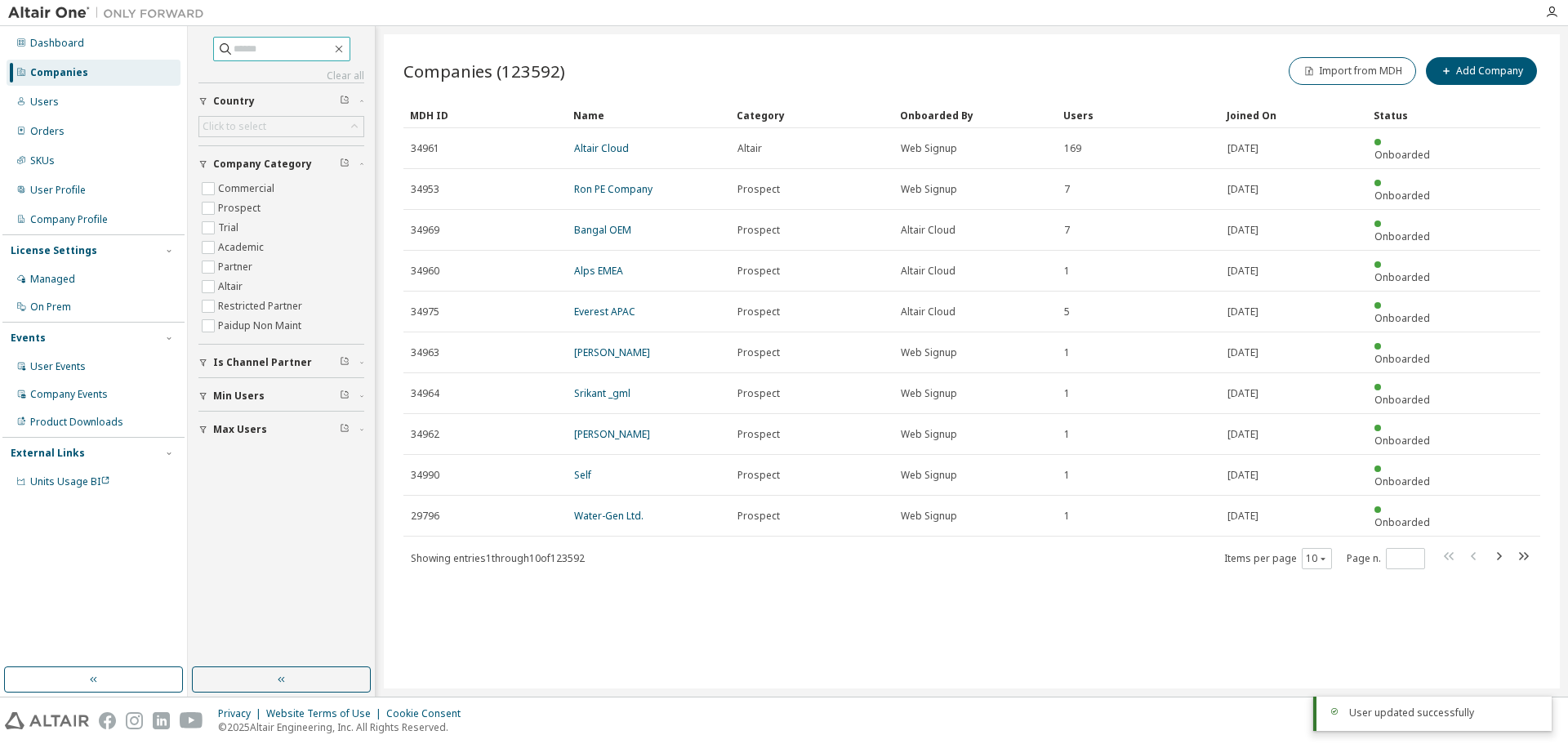
click at [250, 48] on input "text" at bounding box center [282, 49] width 98 height 16
paste input "**********"
type input "**********"
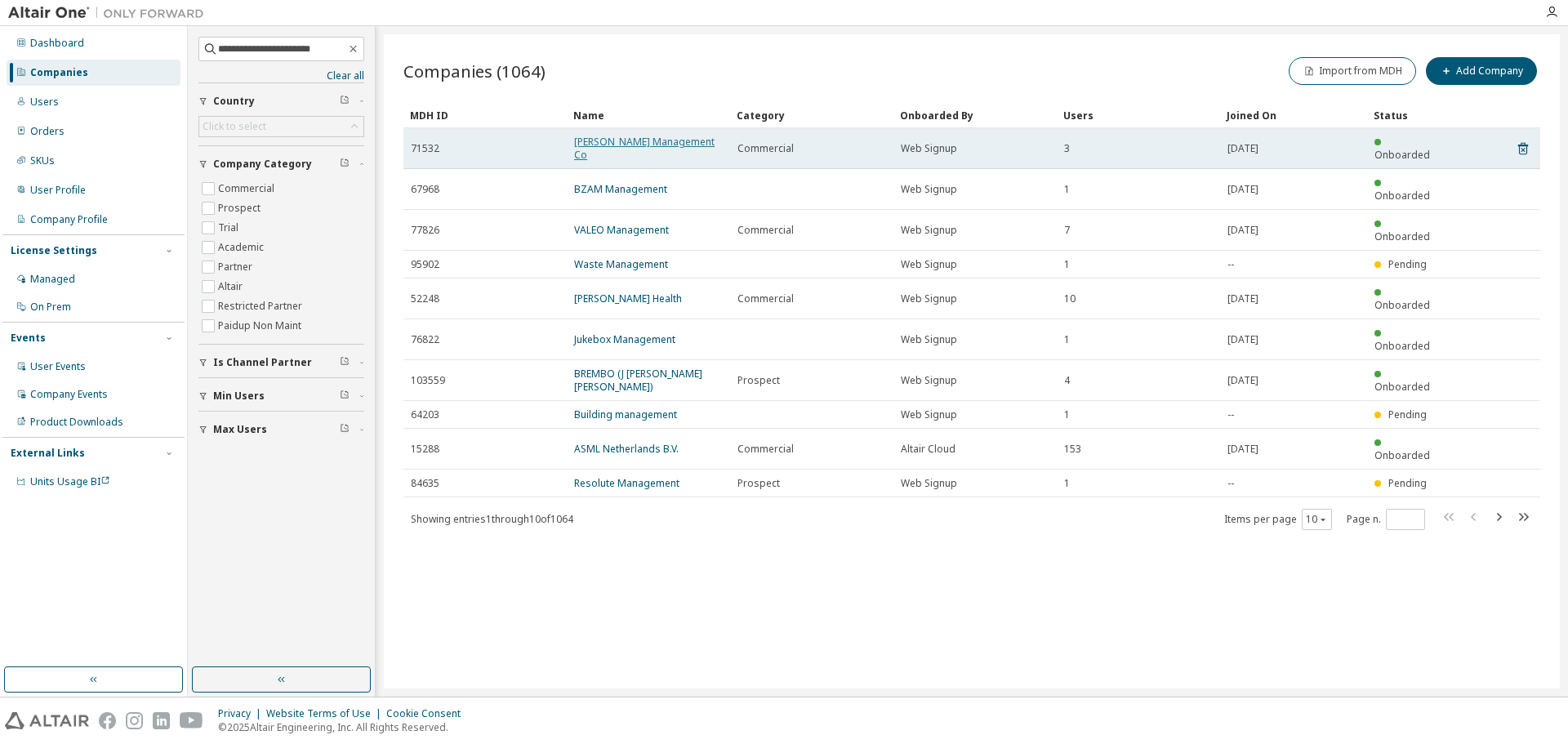
click at [617, 143] on link "[PERSON_NAME] Management Co" at bounding box center [644, 148] width 141 height 27
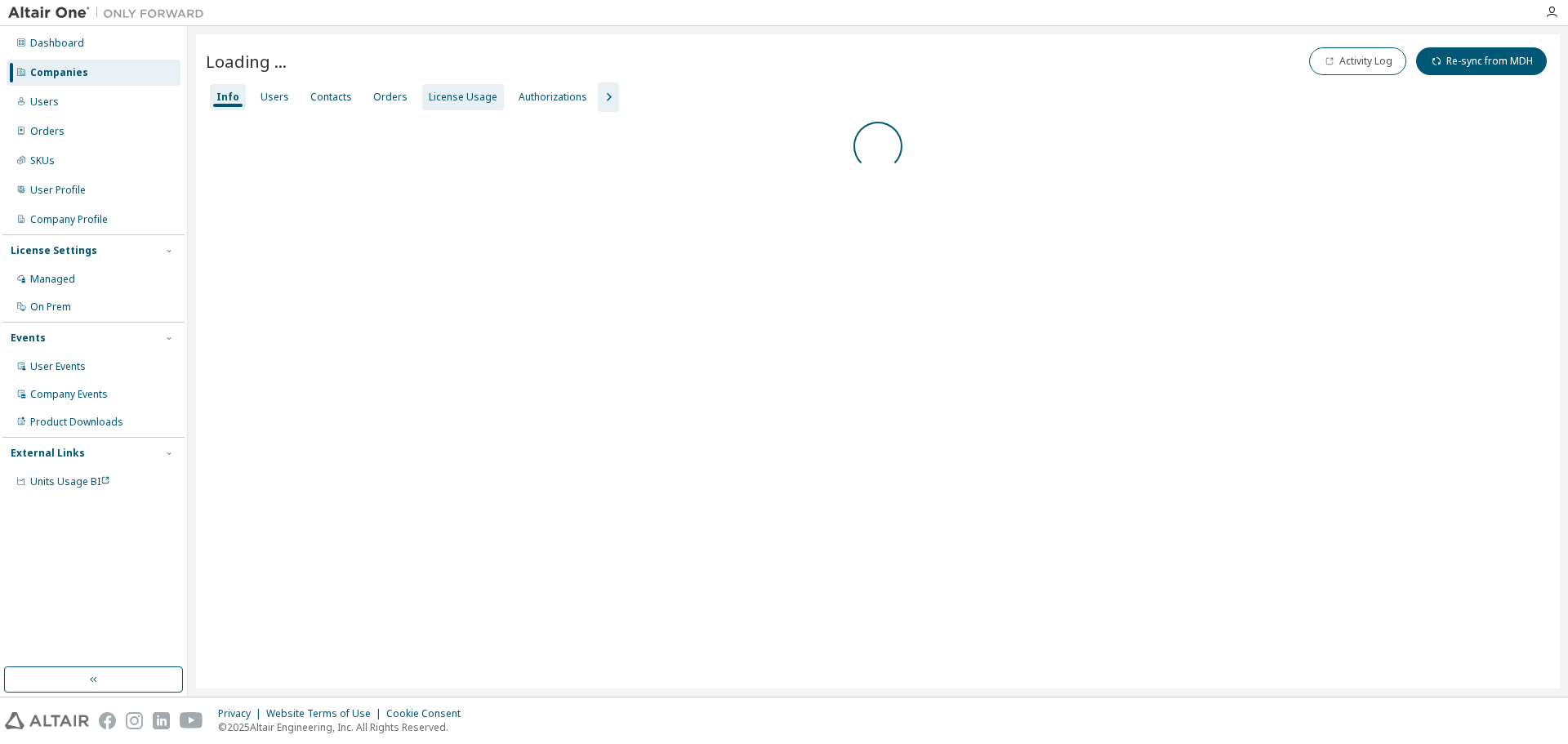
click at [467, 95] on div "License Usage" at bounding box center [463, 97] width 69 height 13
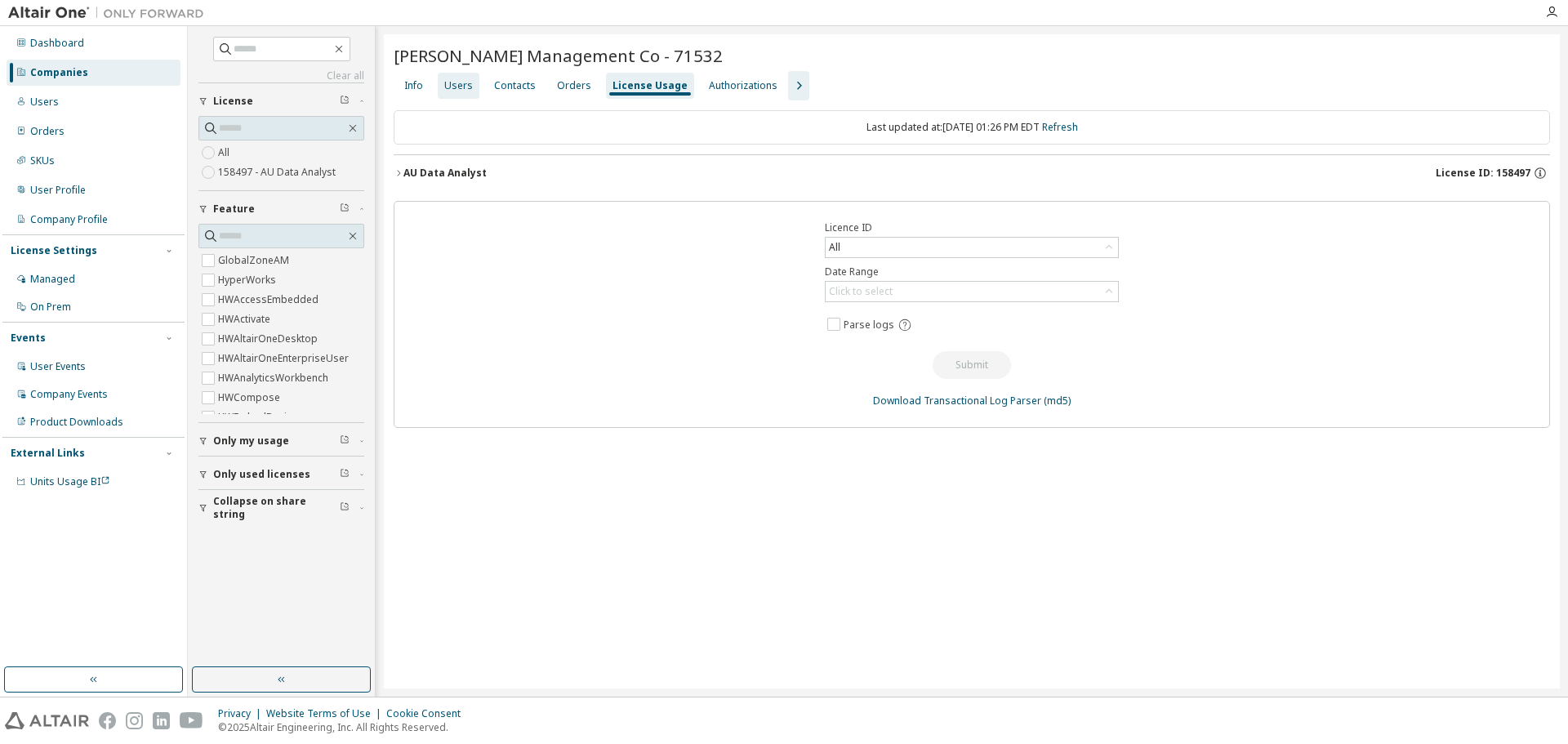
click at [461, 91] on div "Users" at bounding box center [458, 85] width 28 height 13
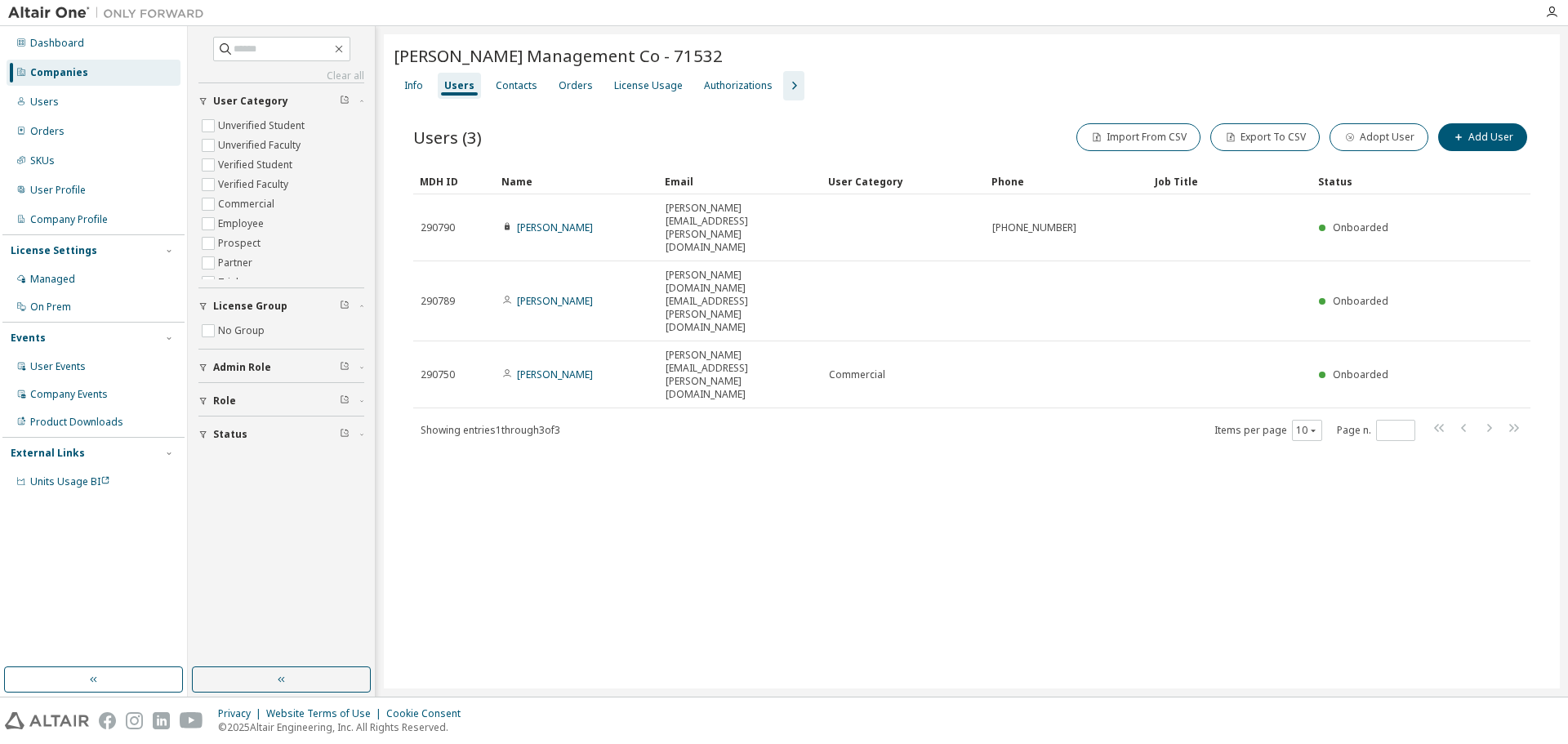
click at [88, 74] on div "Companies" at bounding box center [93, 72] width 174 height 26
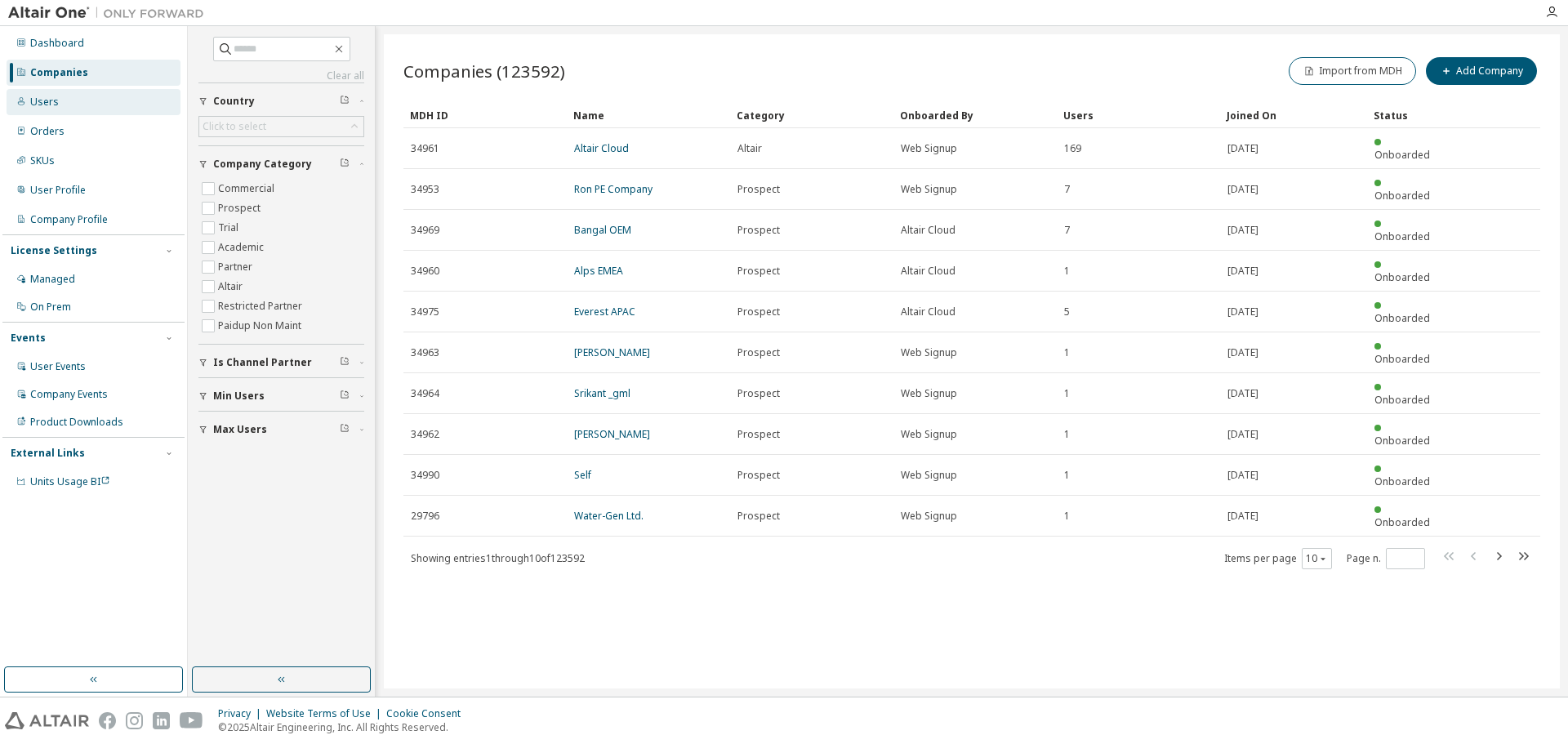
click at [81, 96] on div "Users" at bounding box center [93, 101] width 174 height 26
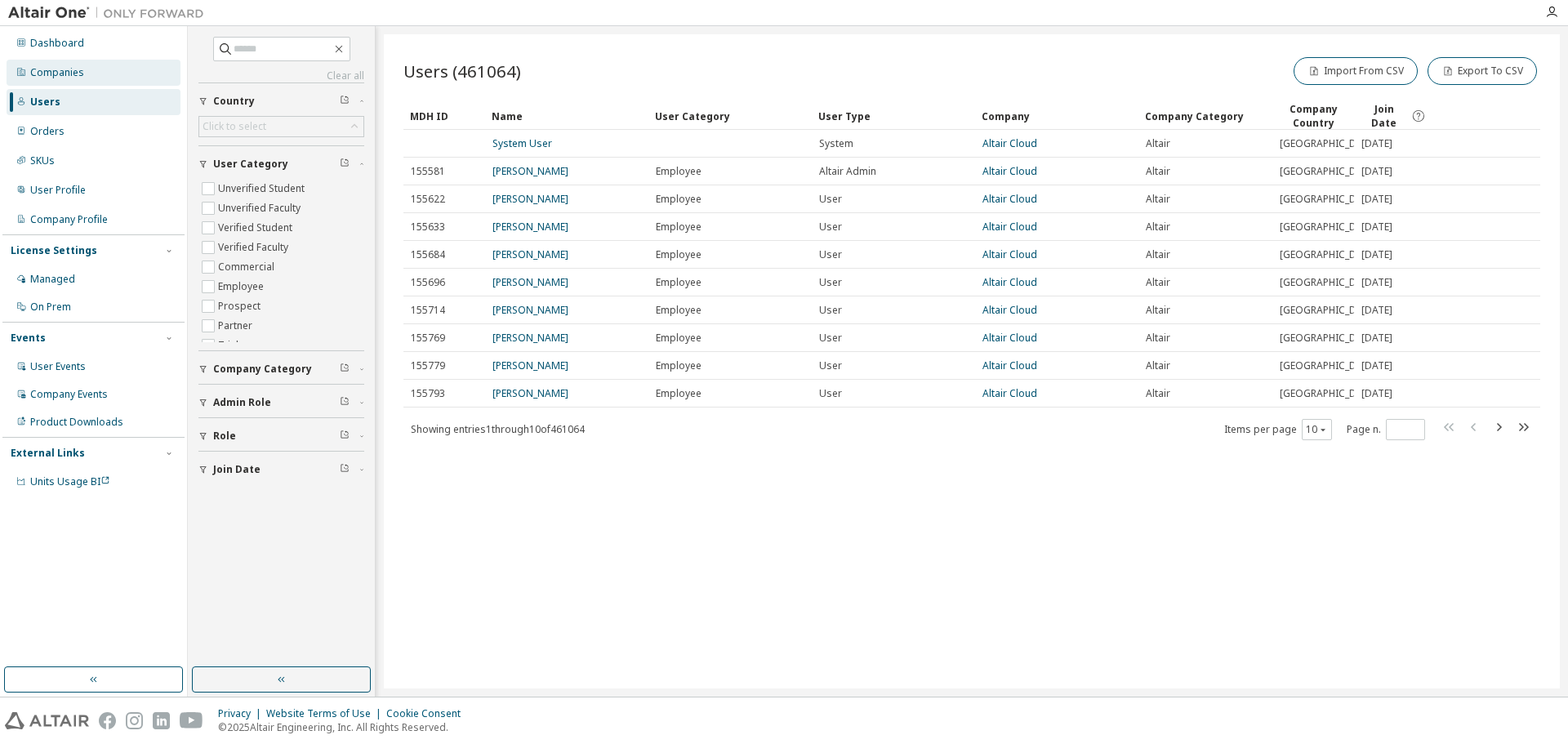
click at [89, 72] on div "Companies" at bounding box center [93, 72] width 174 height 26
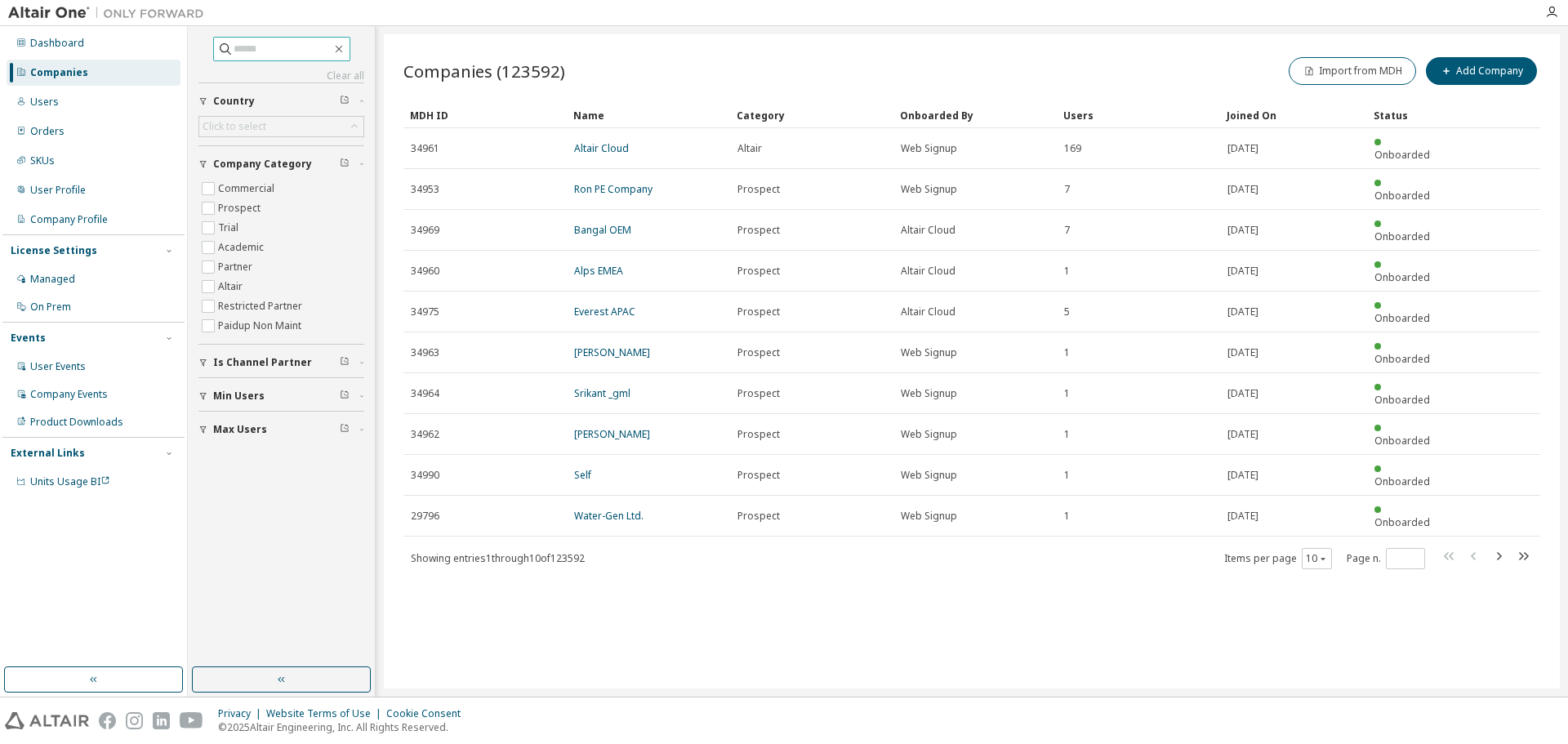
click at [266, 44] on input "text" at bounding box center [282, 49] width 98 height 16
paste input "**********"
type input "**********"
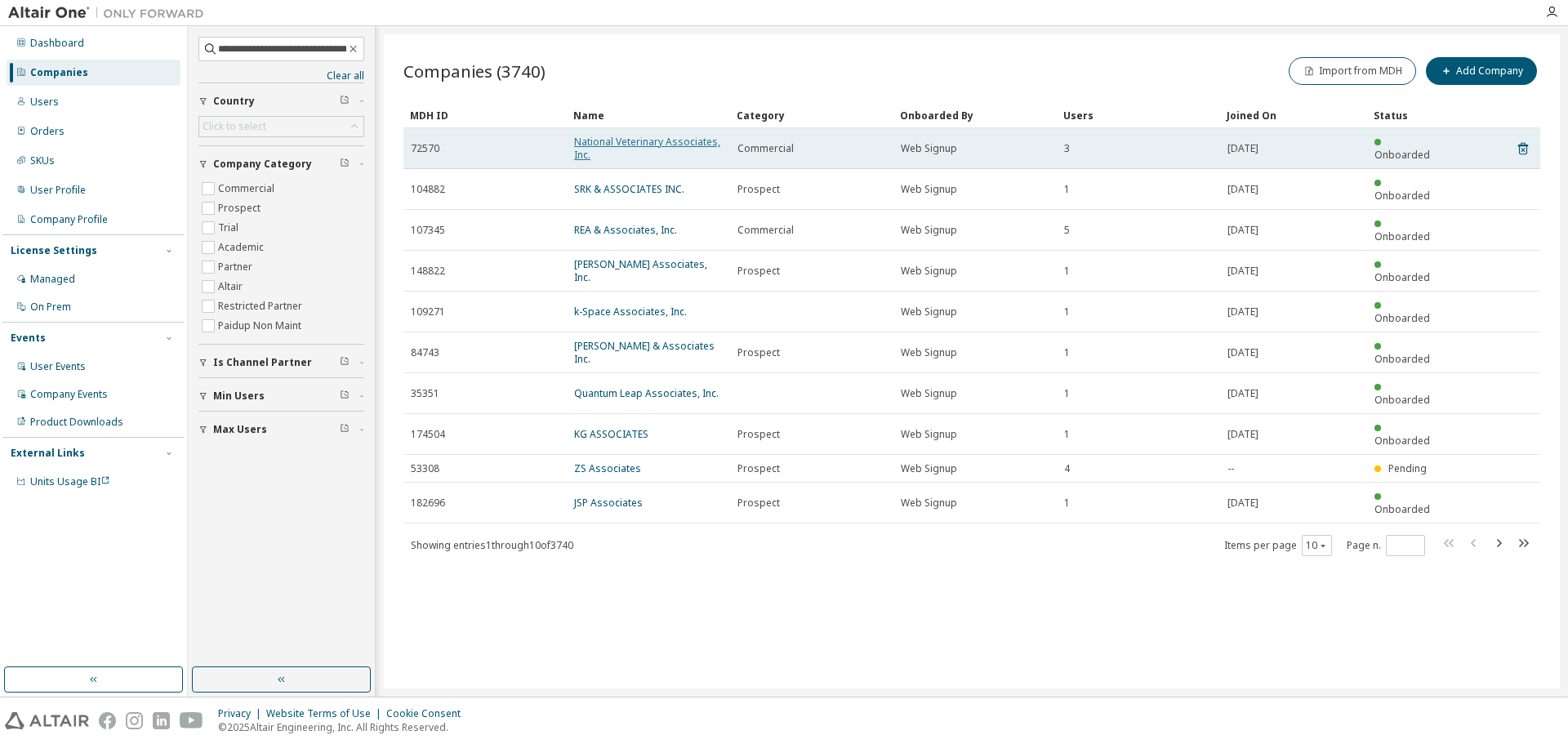
click at [654, 143] on link "National Veterinary Associates, Inc." at bounding box center [647, 148] width 146 height 27
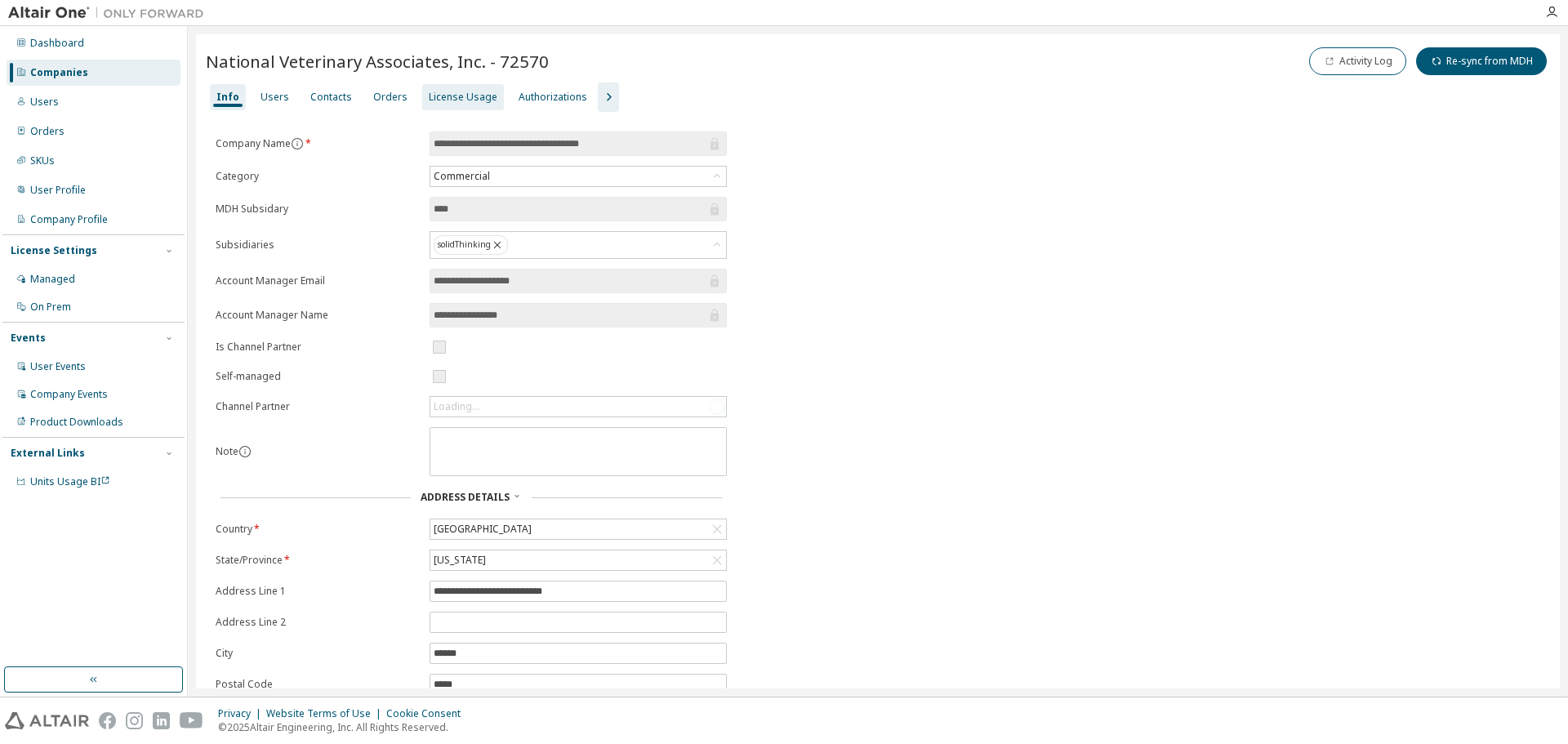
click at [434, 100] on div "License Usage" at bounding box center [463, 97] width 69 height 13
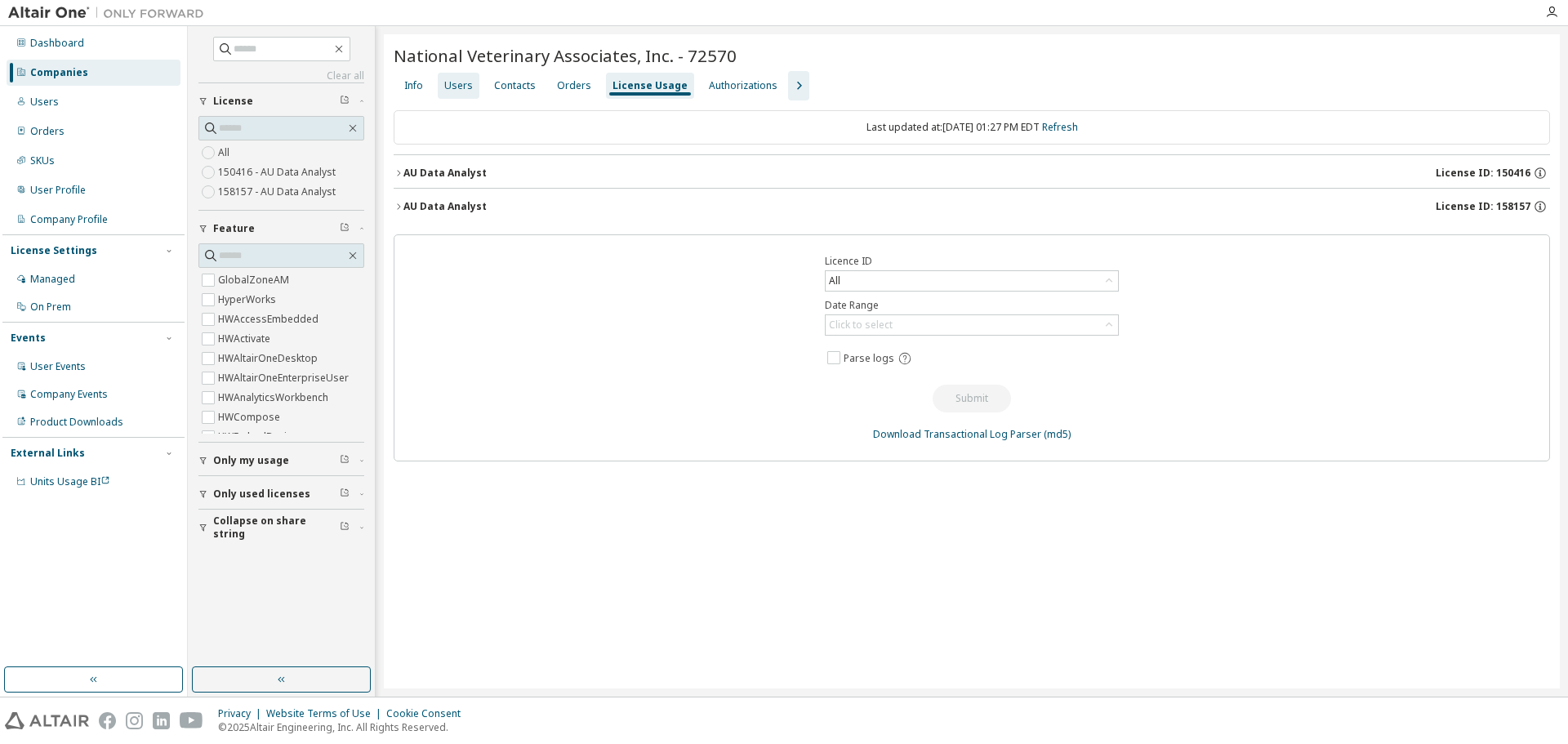
click at [456, 92] on div "Users" at bounding box center [458, 85] width 28 height 13
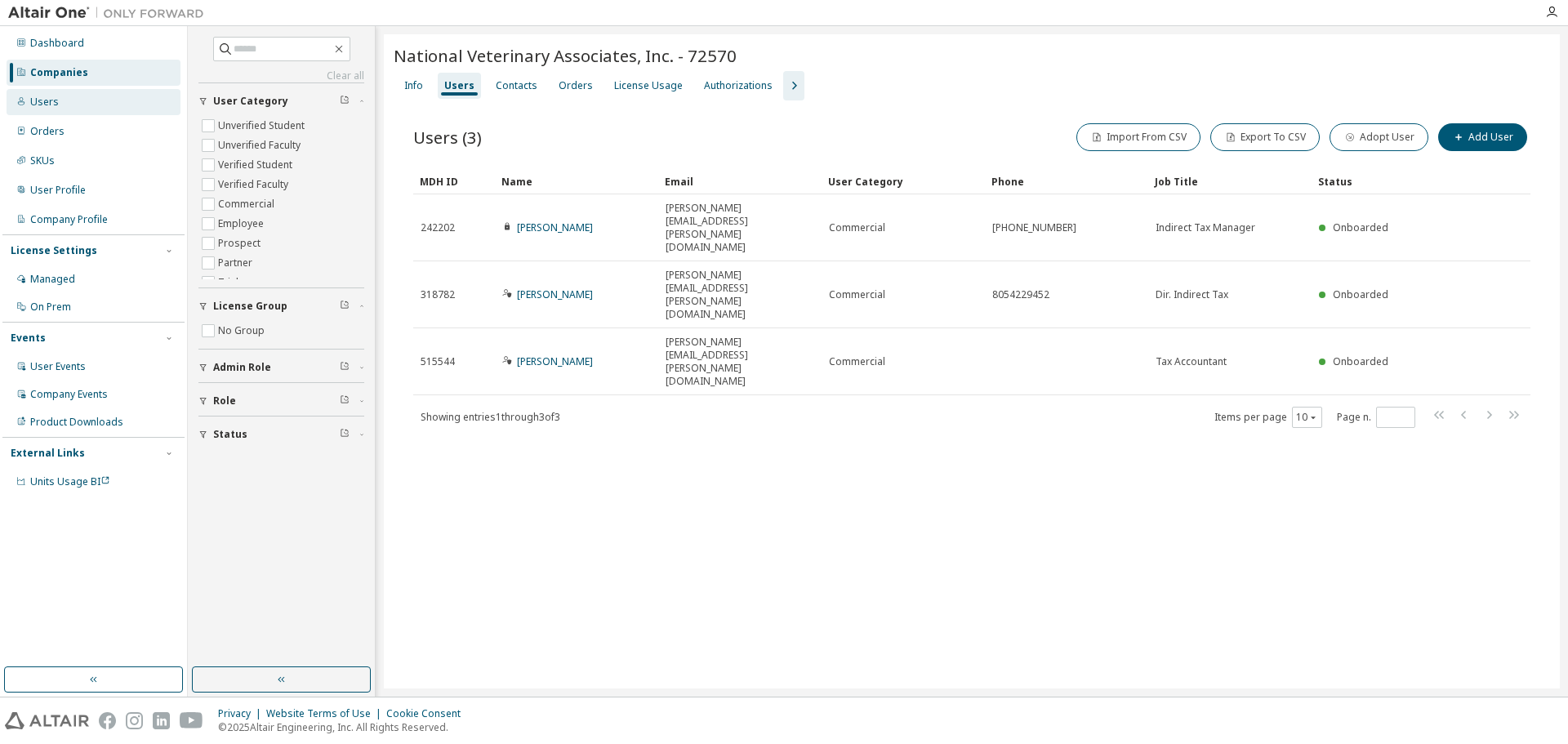
click at [54, 103] on div "Users" at bounding box center [44, 101] width 28 height 13
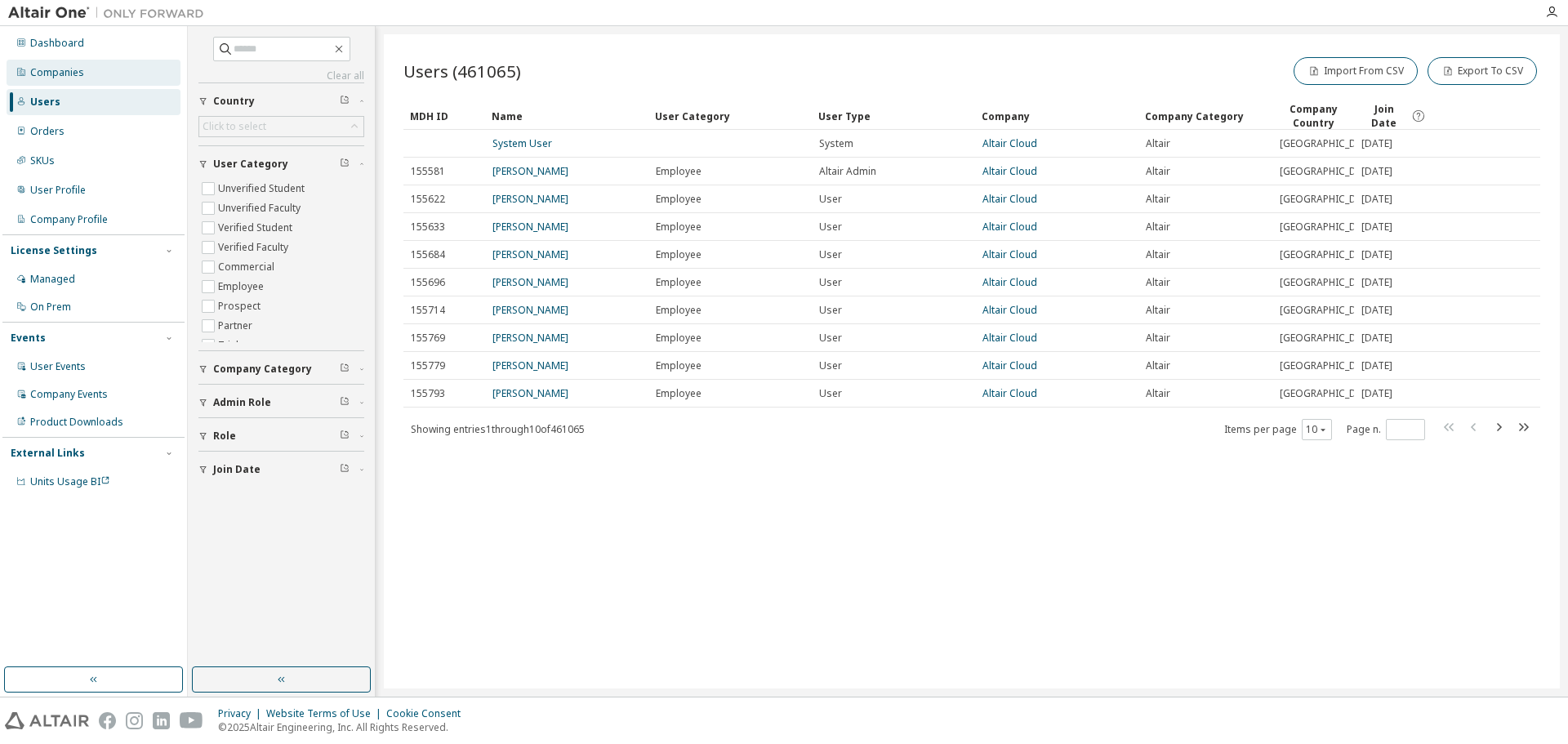
click at [84, 72] on div "Companies" at bounding box center [93, 72] width 174 height 26
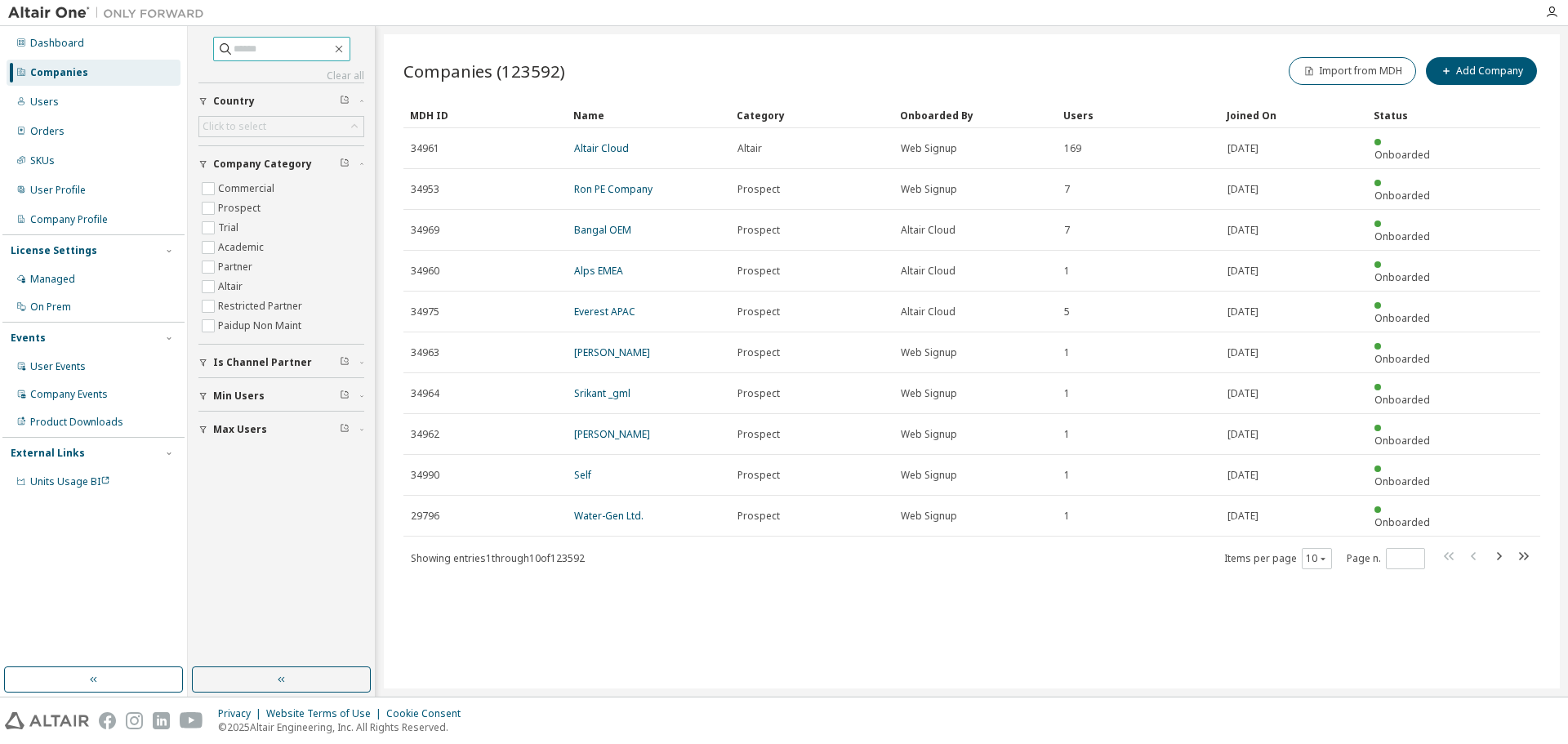
click at [258, 47] on input "text" at bounding box center [282, 49] width 98 height 16
paste input "**********"
type input "**********"
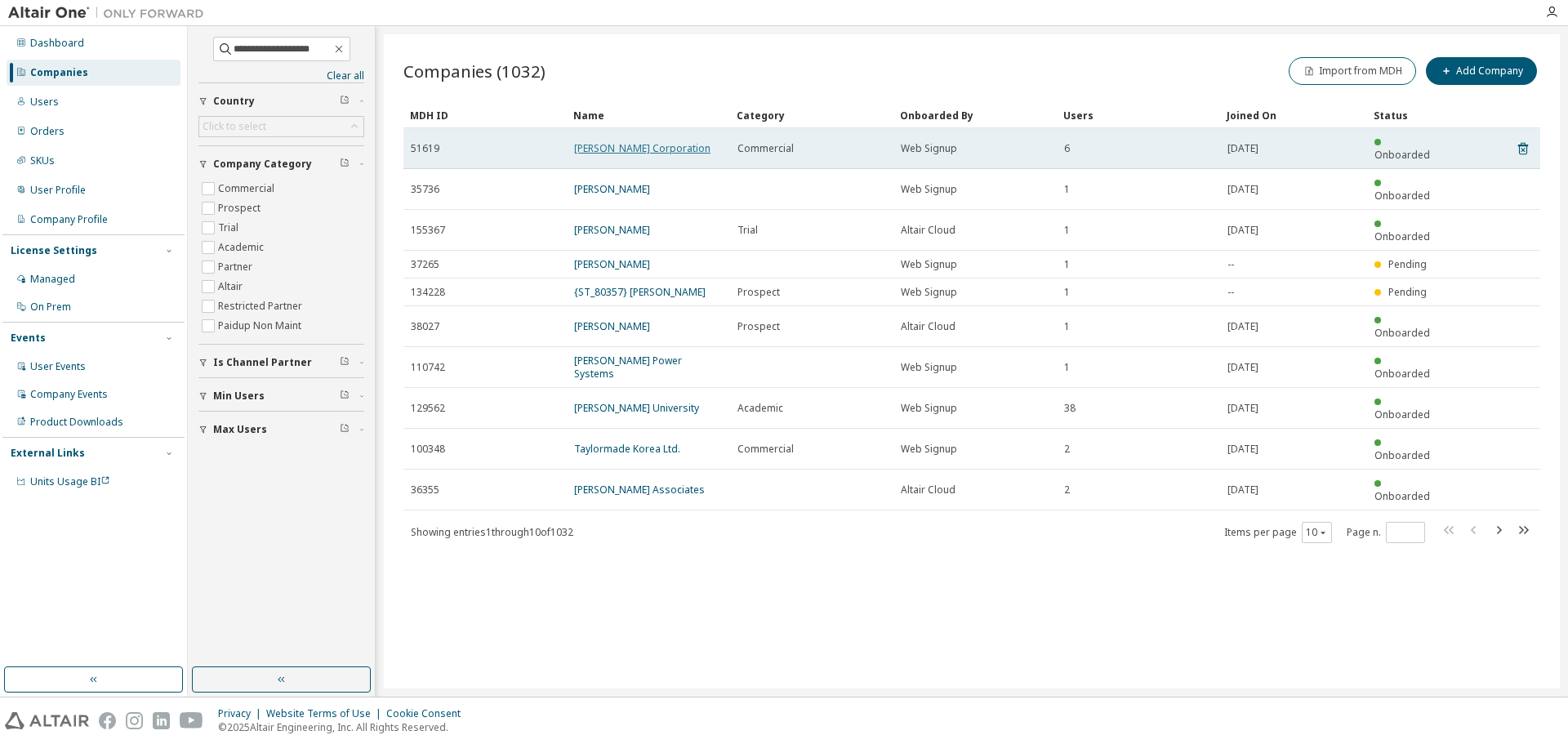
click at [610, 143] on link "[PERSON_NAME] Corporation" at bounding box center [642, 149] width 136 height 14
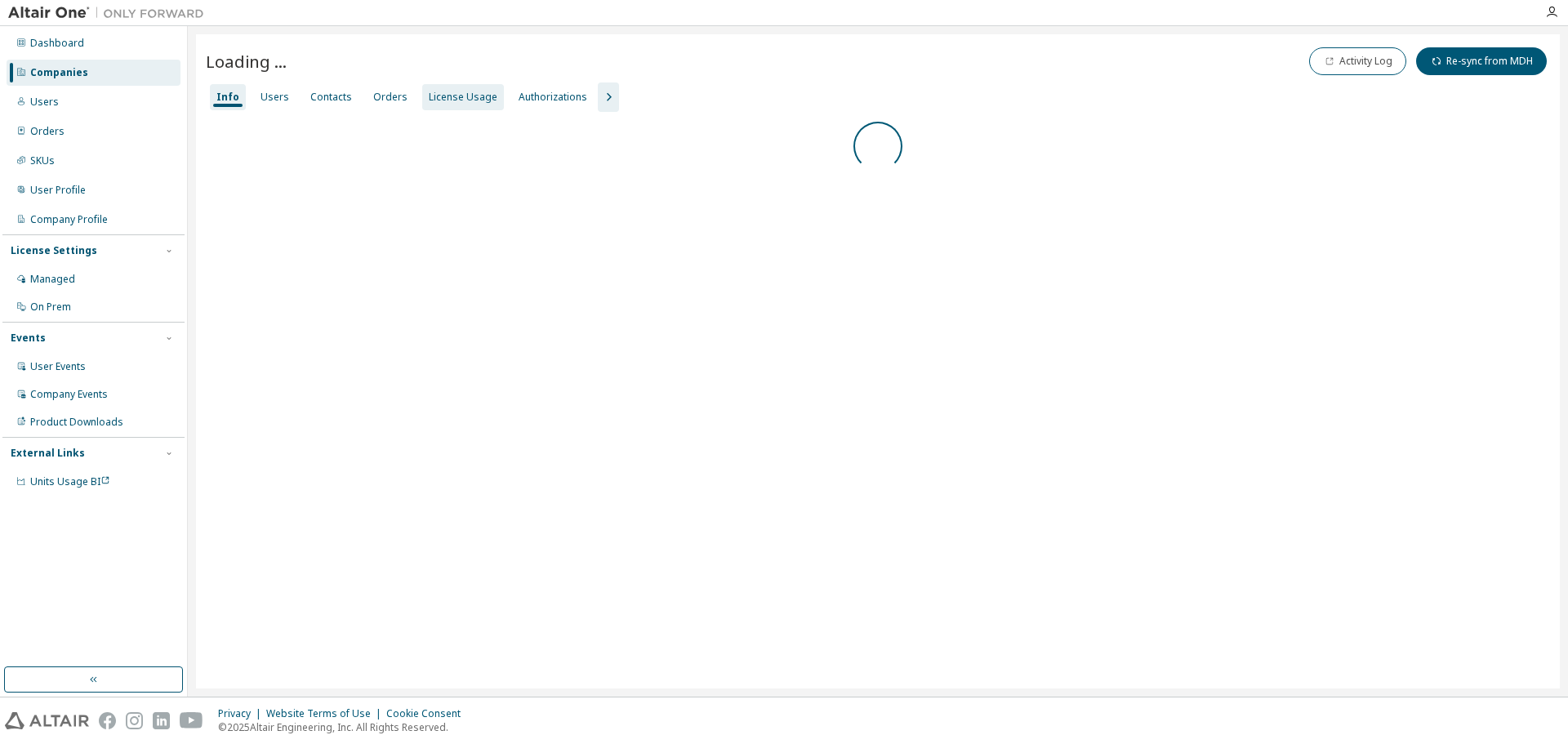
click at [458, 94] on div "License Usage" at bounding box center [463, 97] width 69 height 13
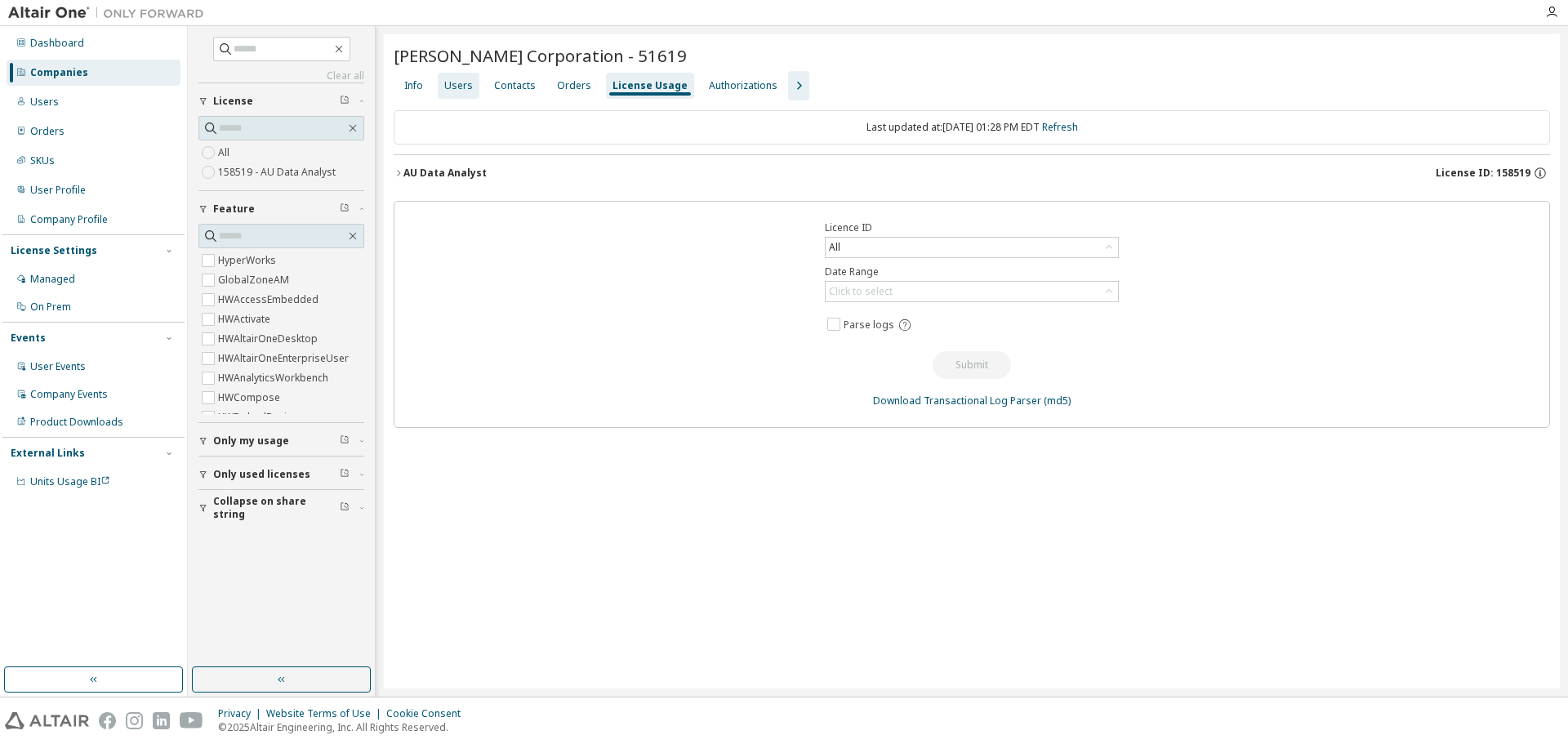
click at [460, 84] on div "Users" at bounding box center [458, 85] width 28 height 13
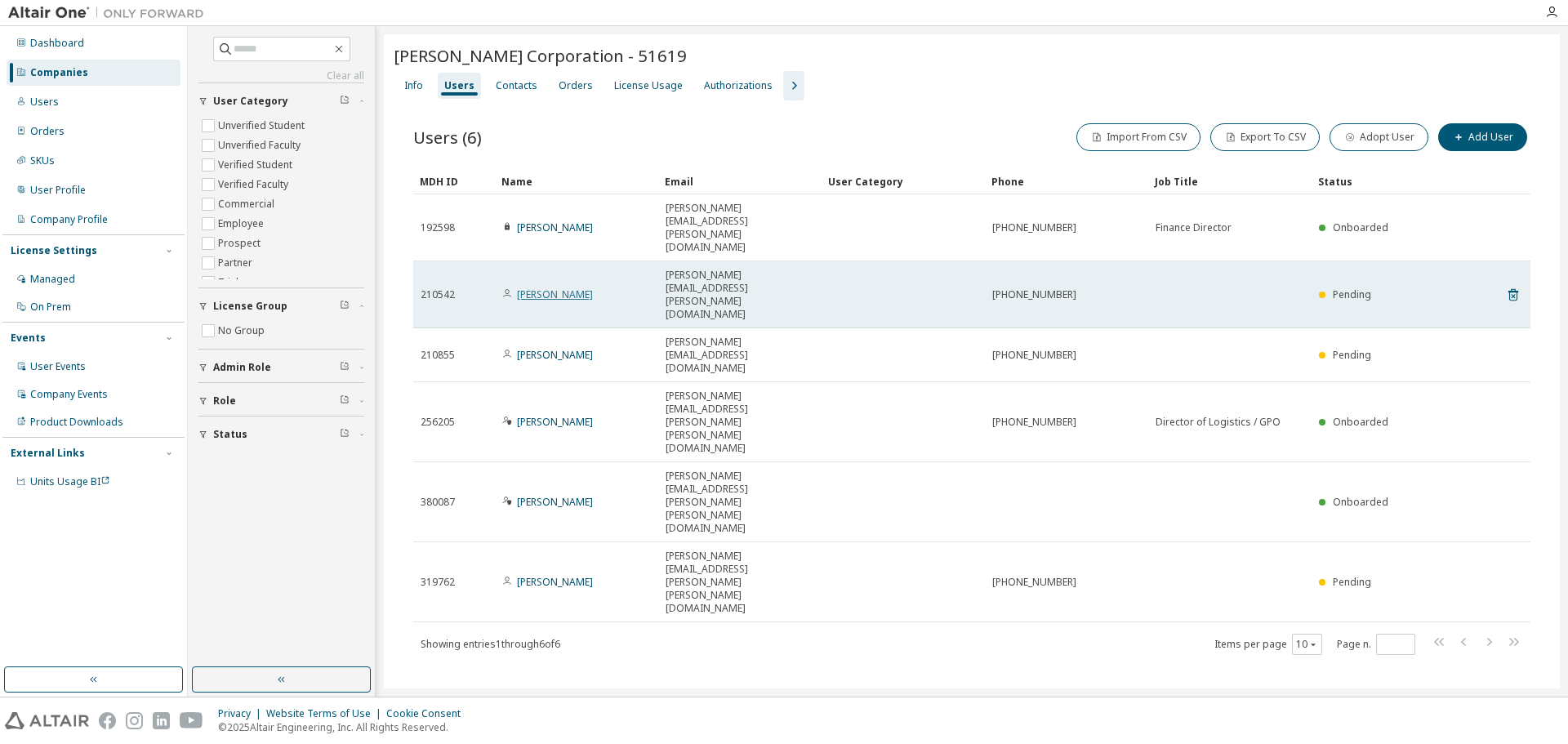
click at [557, 287] on link "[PERSON_NAME]" at bounding box center [554, 295] width 76 height 14
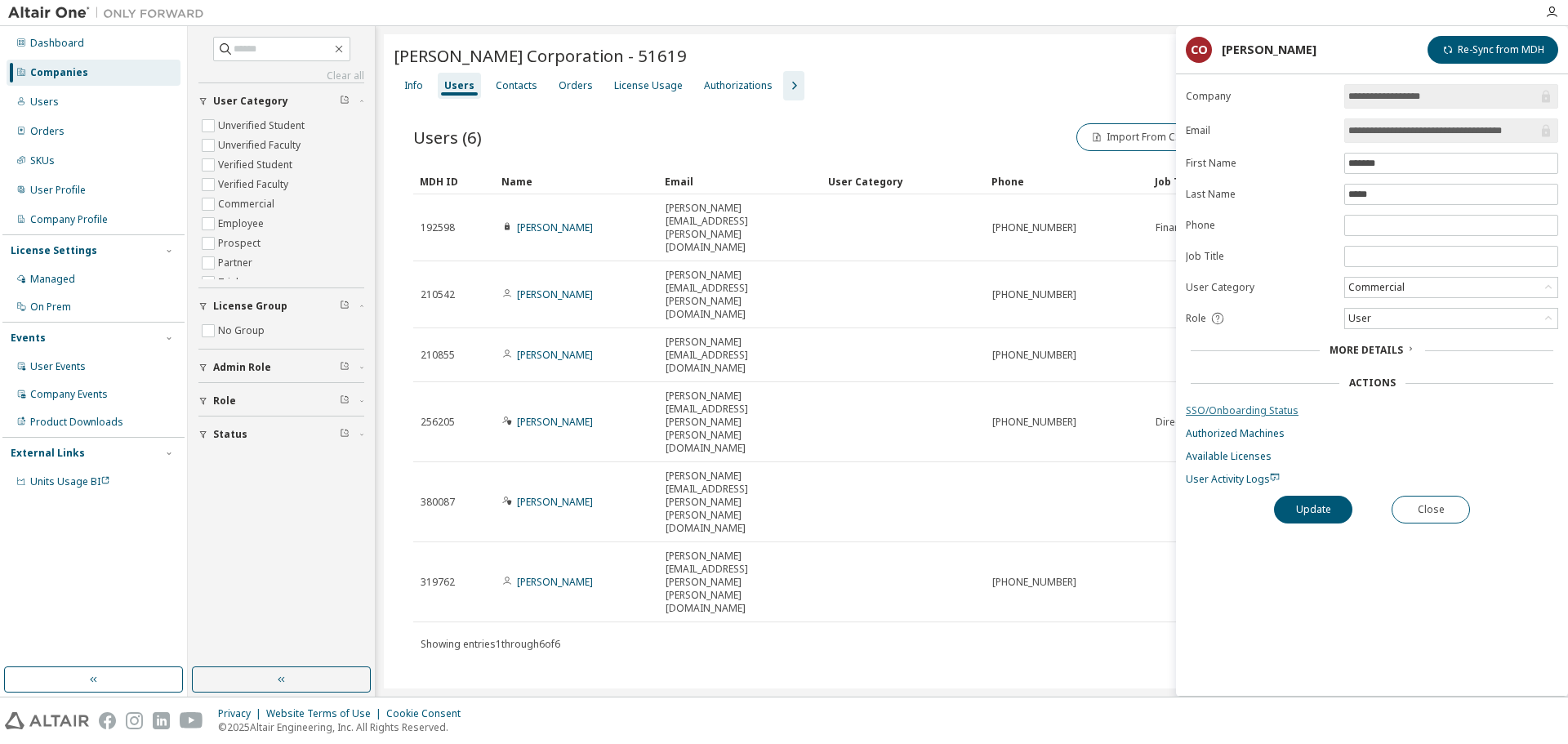
click at [1275, 411] on link "SSO/Onboarding Status" at bounding box center [1371, 410] width 372 height 13
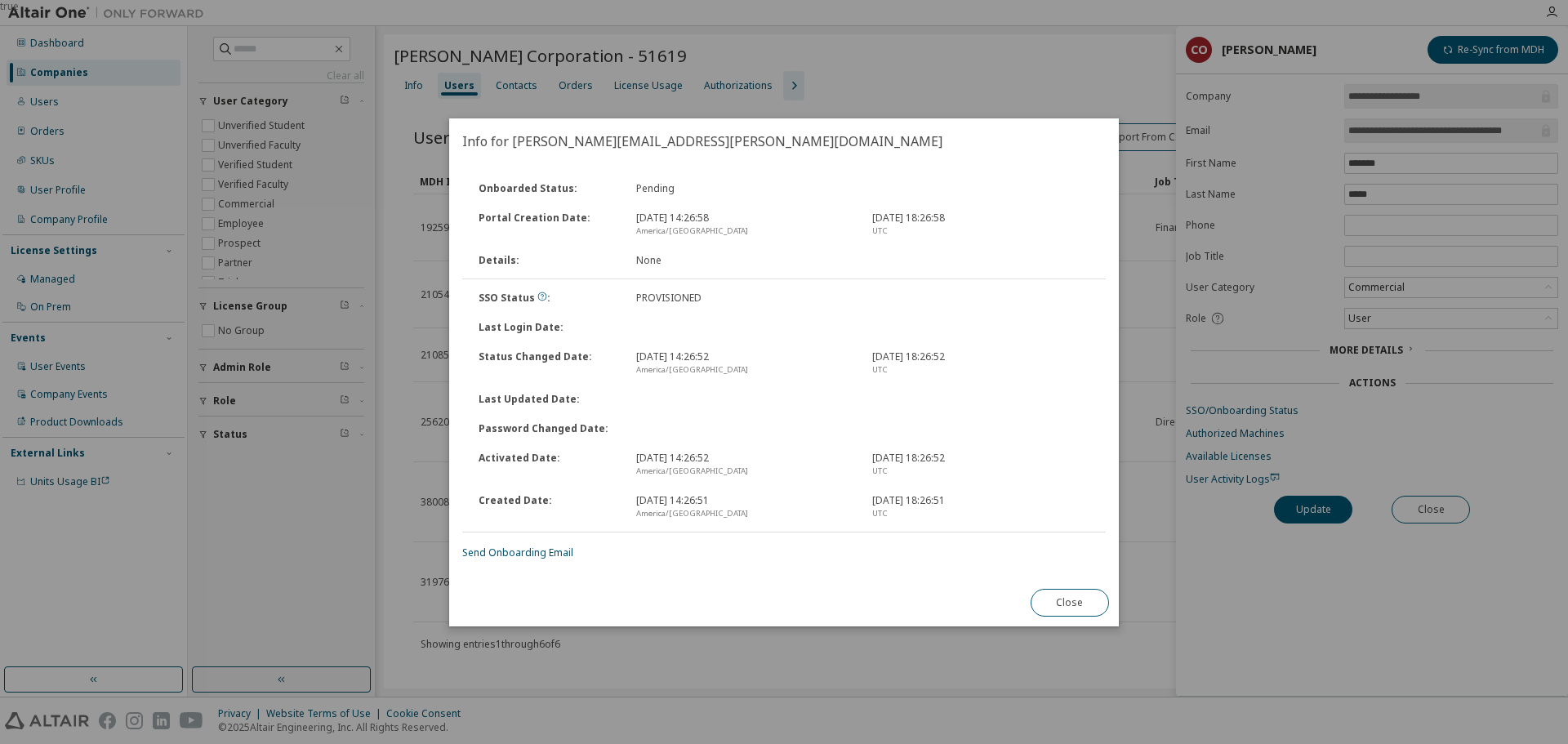
click at [526, 543] on div "Onboarded Status : Pending Portal Creation Date : [DATE] 14:26:58 [GEOGRAPHIC_D…" at bounding box center [783, 366] width 643 height 385
click at [528, 549] on link "Send Onboarding Email" at bounding box center [517, 553] width 111 height 14
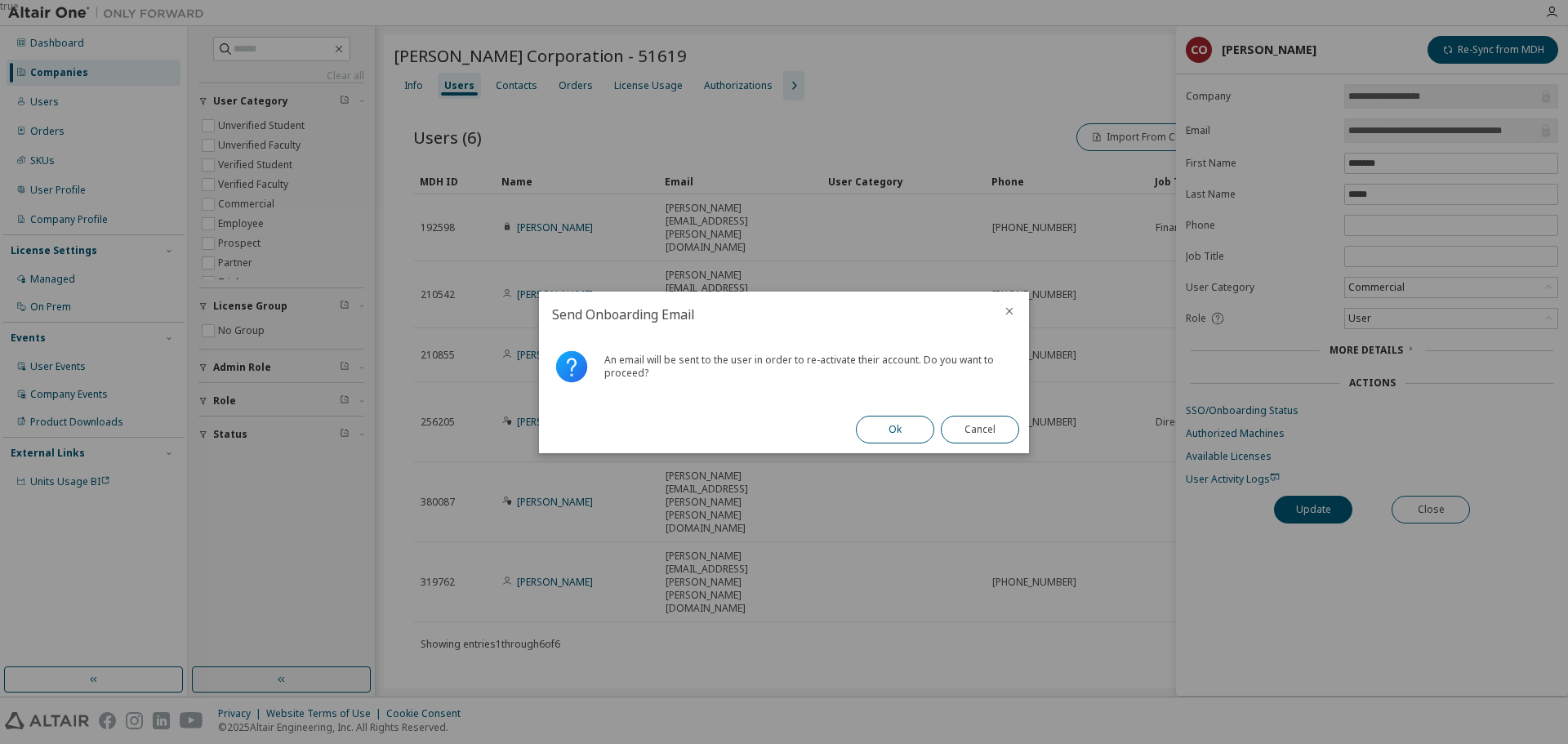
click at [898, 431] on button "Ok" at bounding box center [895, 429] width 78 height 28
click at [980, 433] on button "Close" at bounding box center [980, 429] width 78 height 28
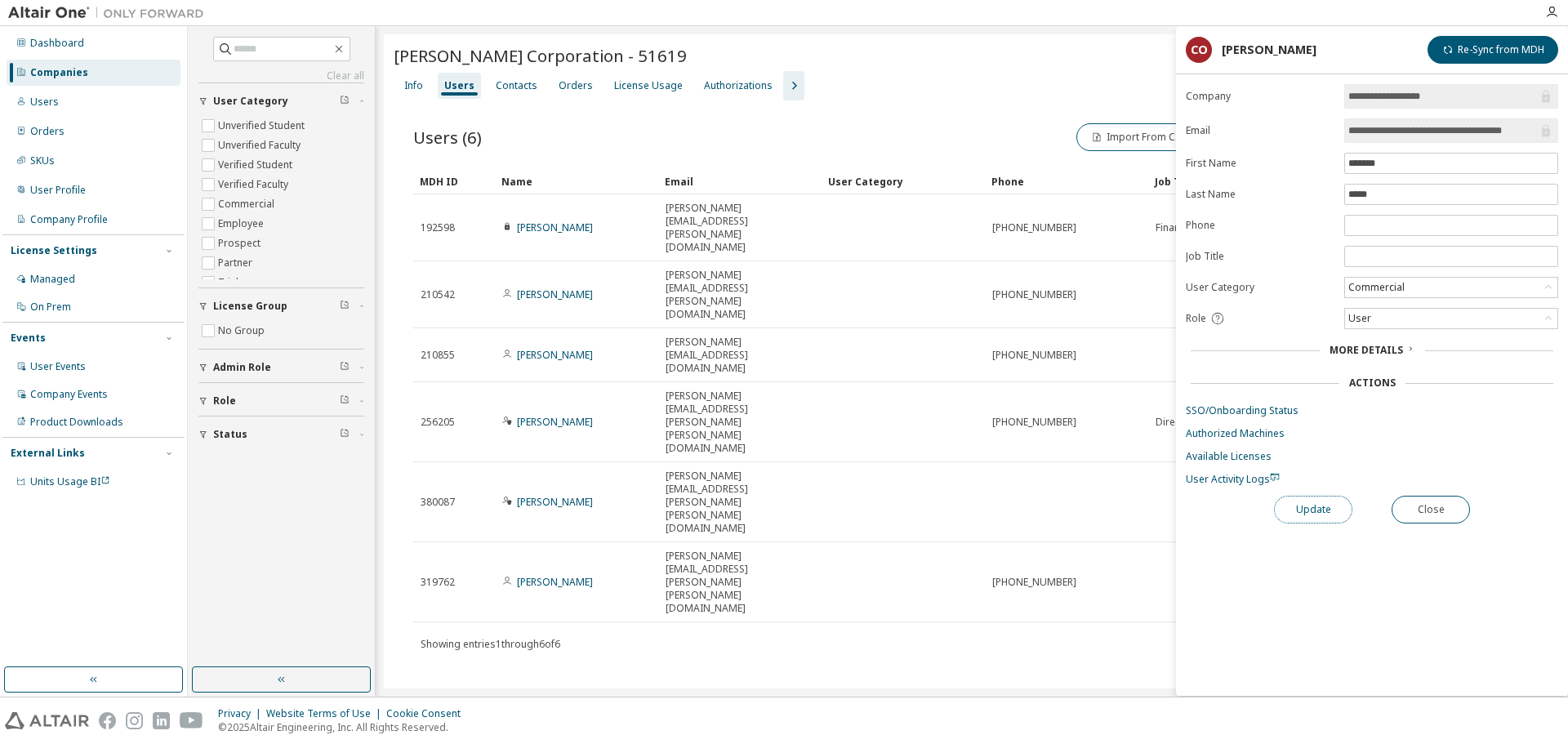
click at [1319, 518] on button "Update" at bounding box center [1313, 509] width 78 height 28
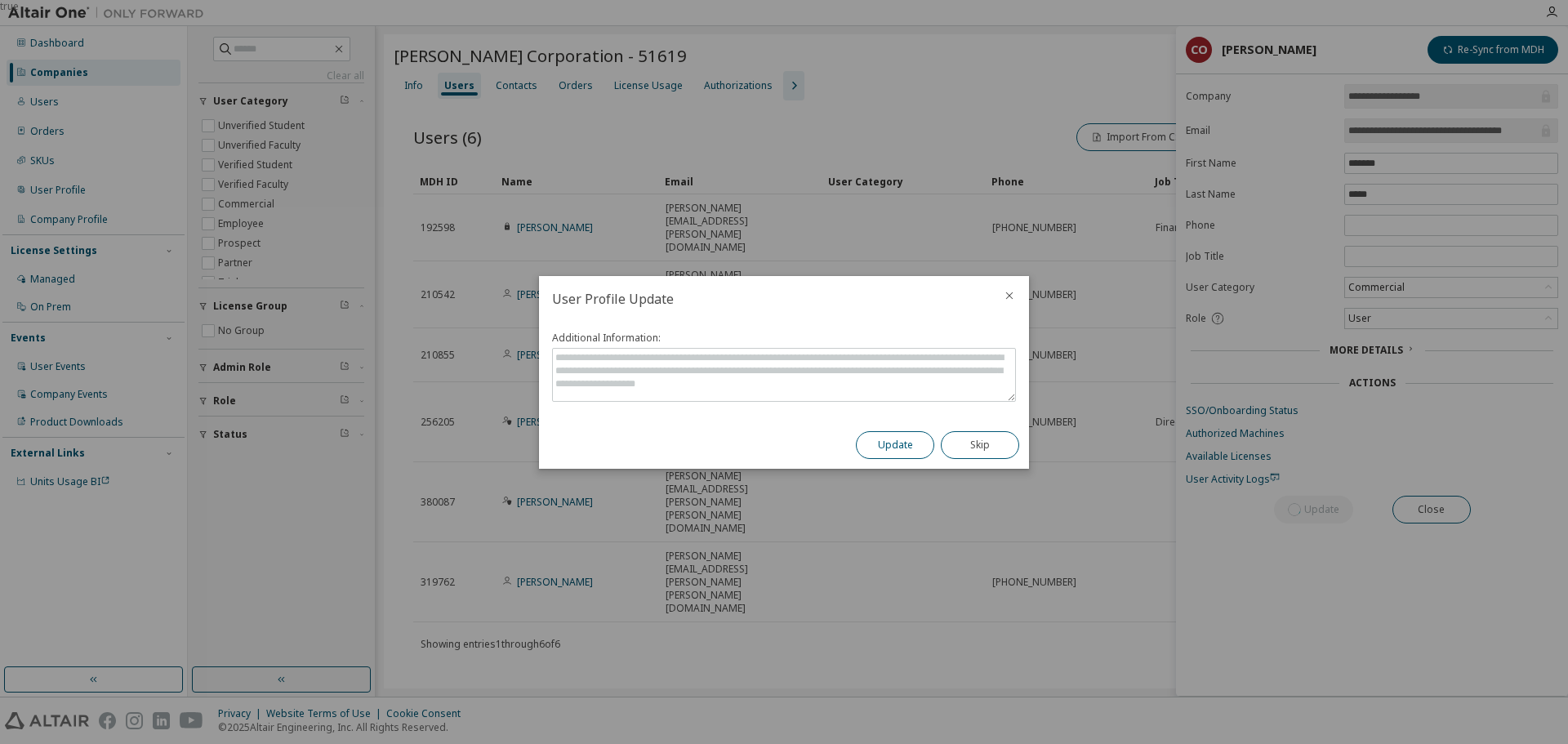
click at [886, 441] on button "Update" at bounding box center [895, 444] width 78 height 28
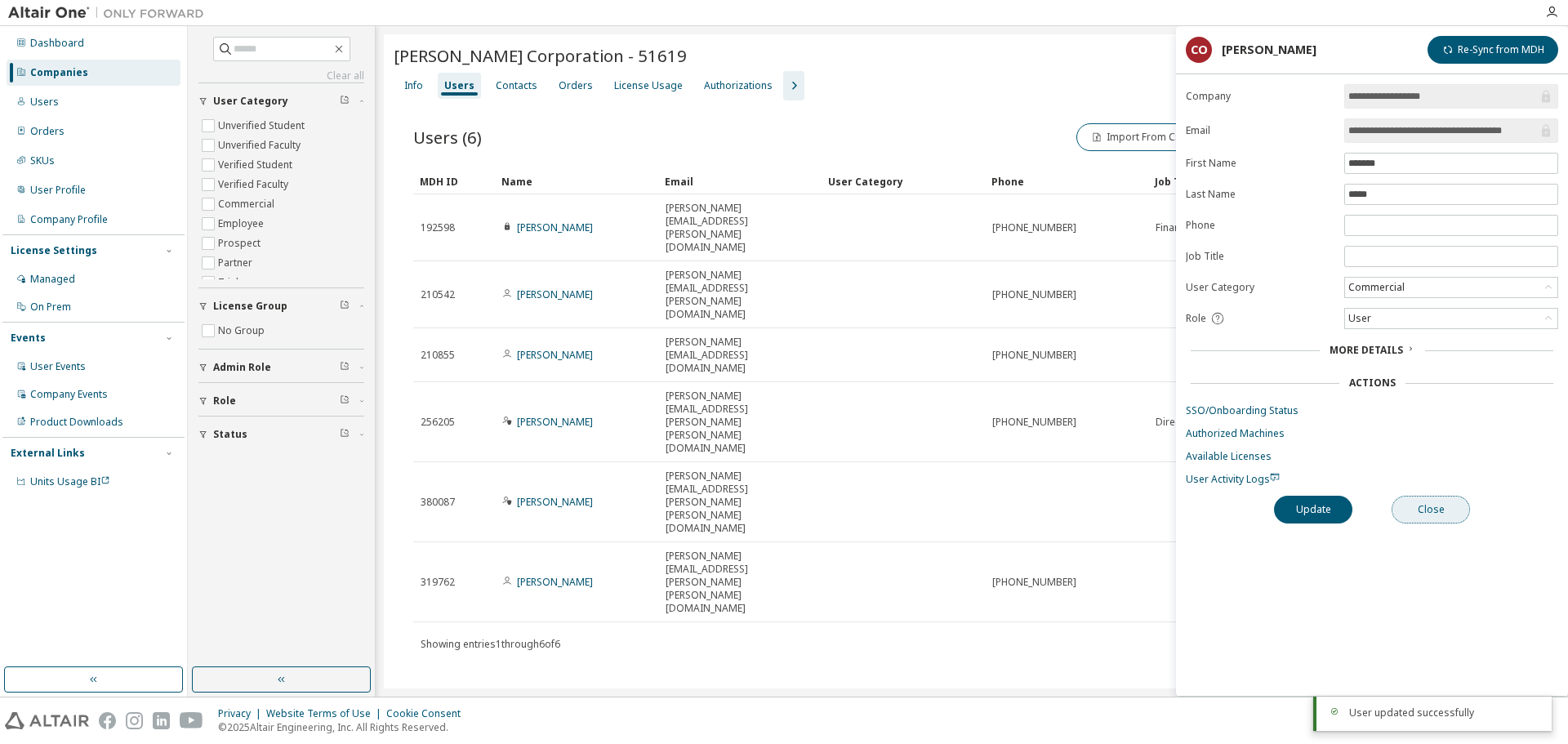
click at [1434, 510] on button "Close" at bounding box center [1431, 509] width 78 height 28
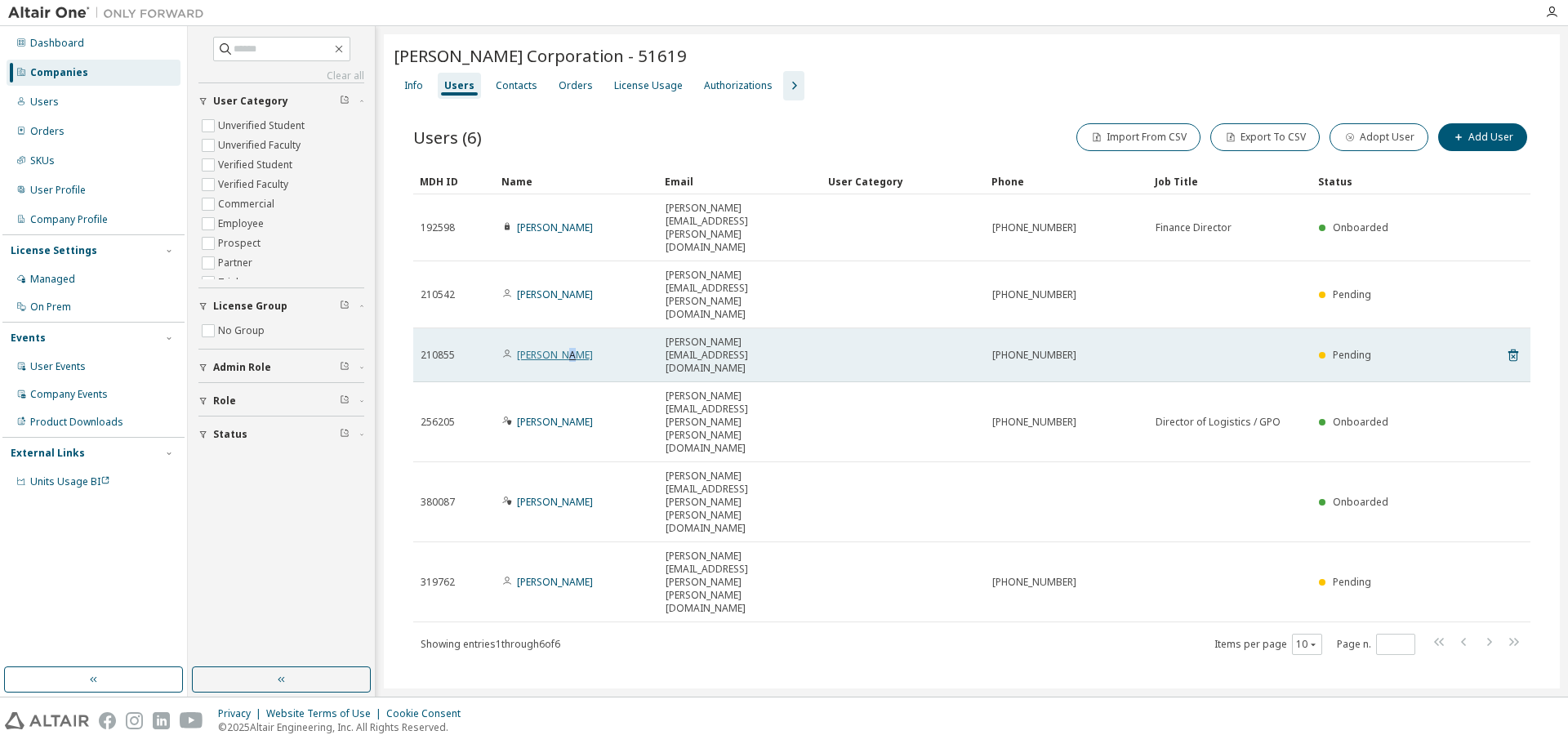
click at [560, 348] on link "[PERSON_NAME]" at bounding box center [554, 355] width 76 height 14
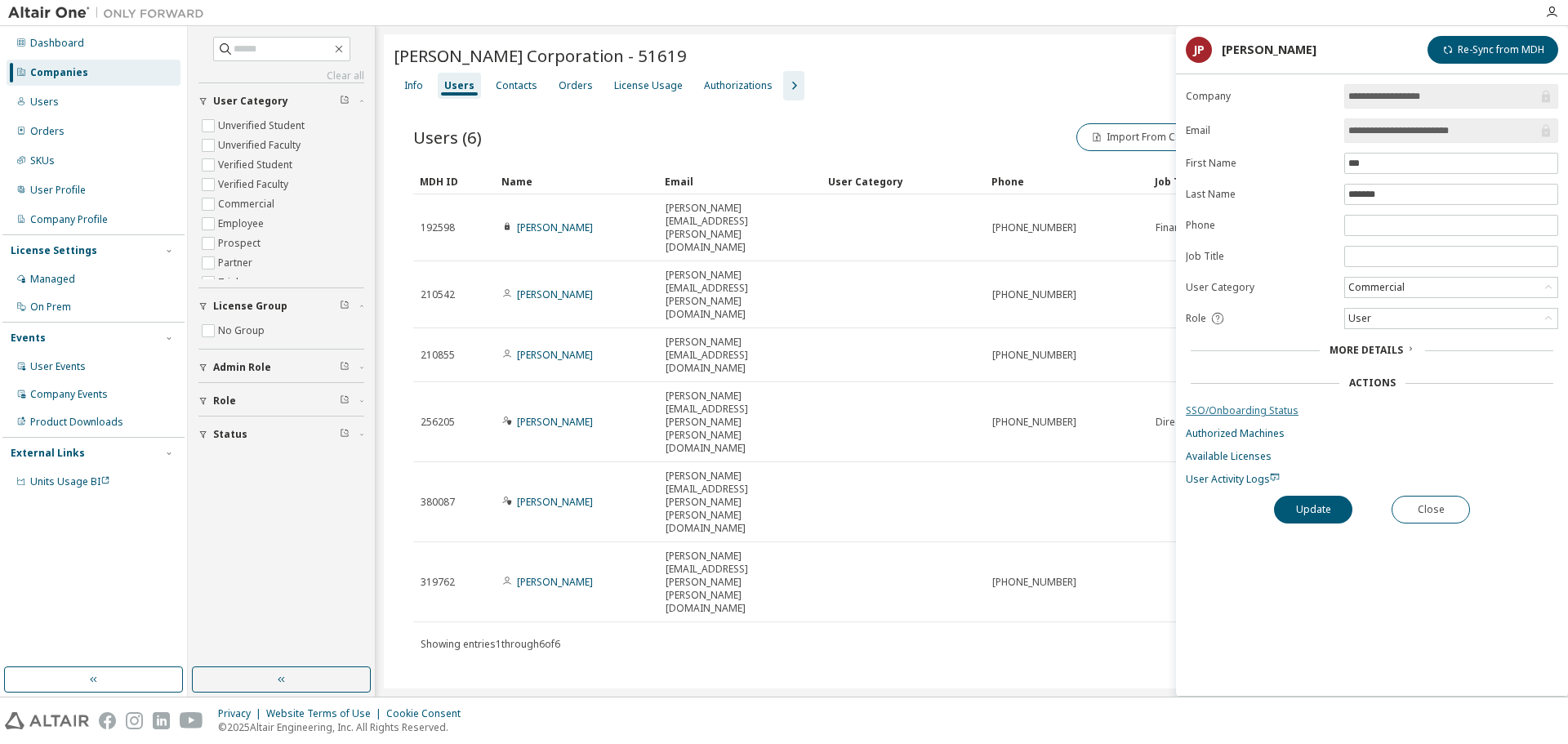
click at [1273, 408] on link "SSO/Onboarding Status" at bounding box center [1371, 410] width 372 height 13
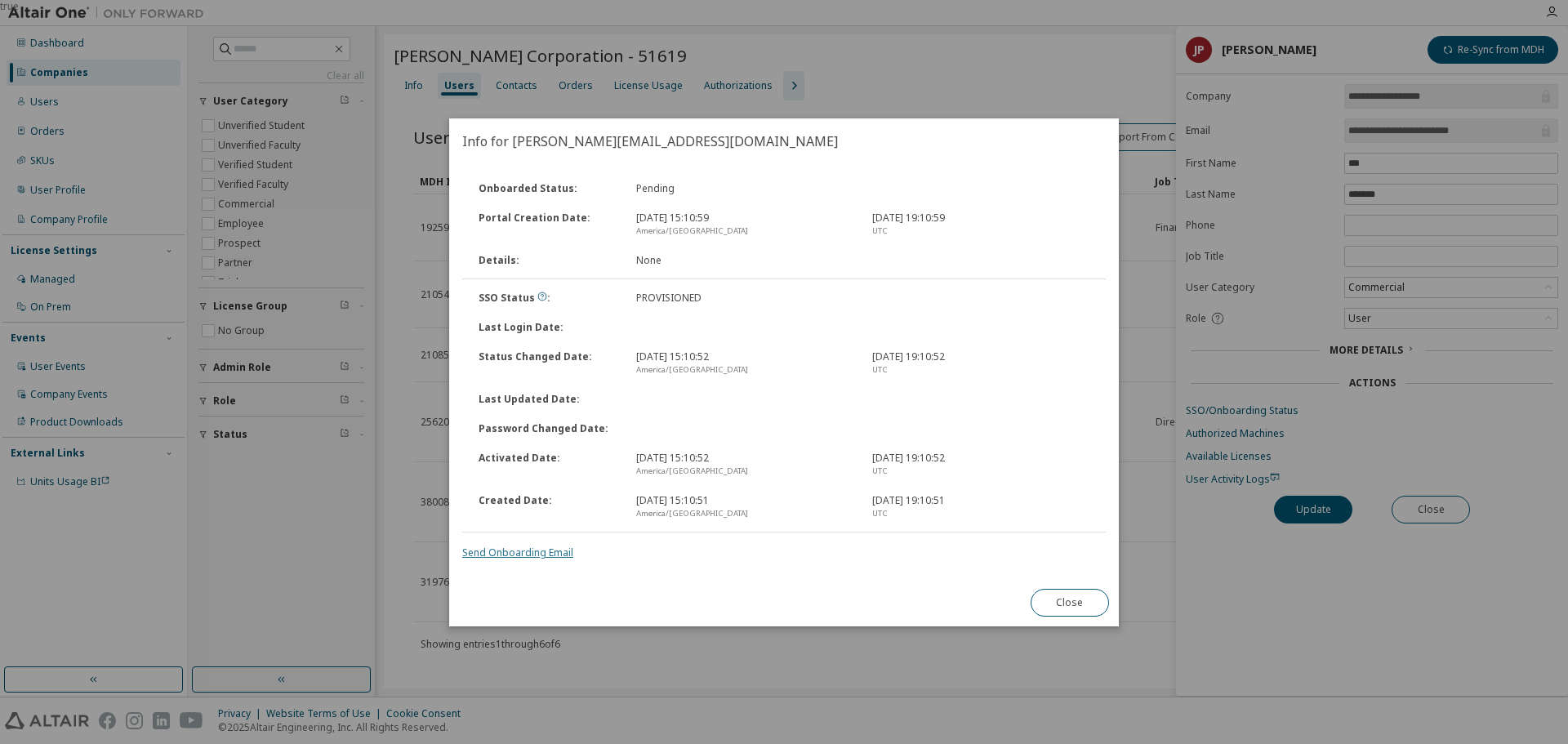
click at [505, 557] on link "Send Onboarding Email" at bounding box center [517, 553] width 111 height 14
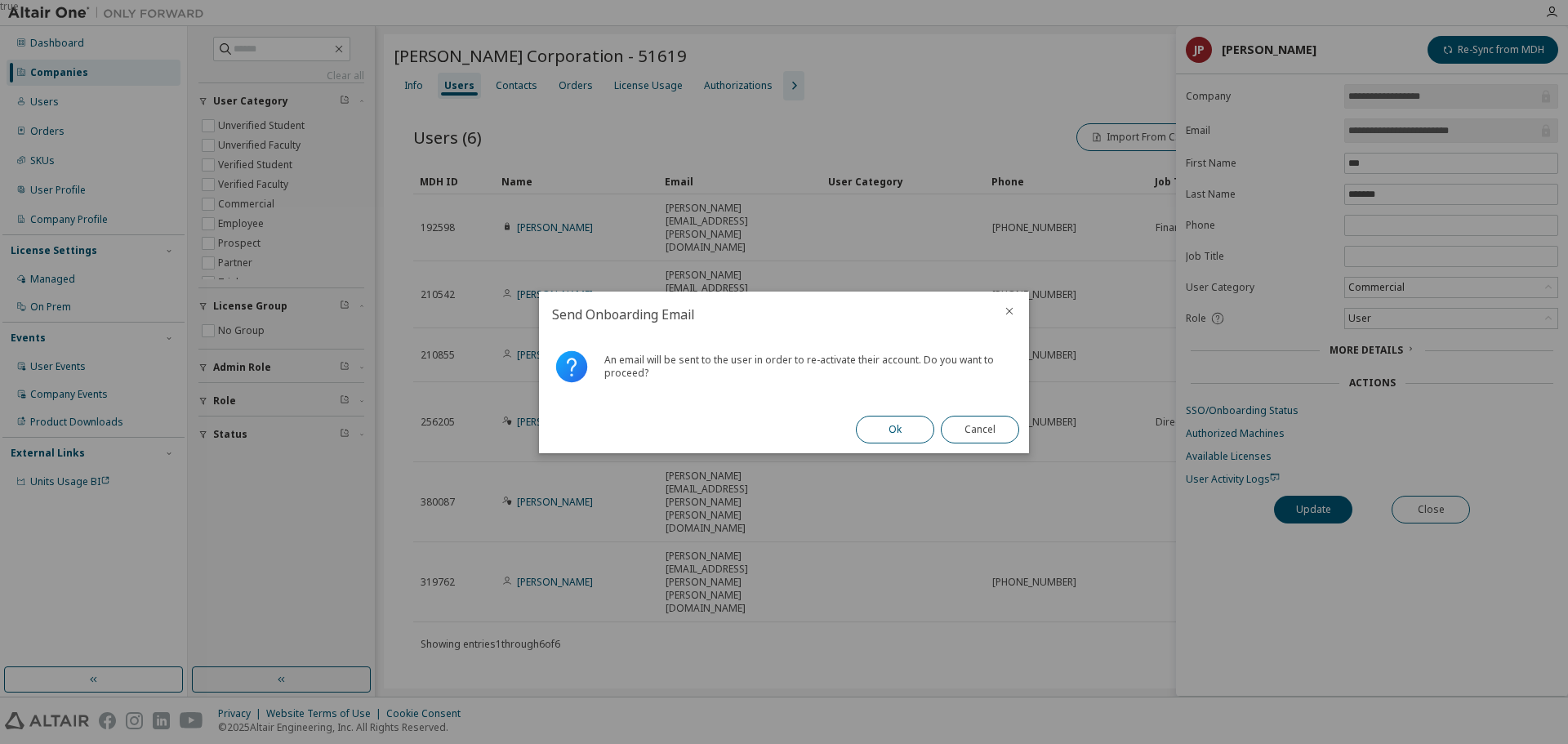
click at [895, 425] on button "Ok" at bounding box center [895, 429] width 78 height 28
click at [966, 435] on button "Close" at bounding box center [980, 429] width 78 height 28
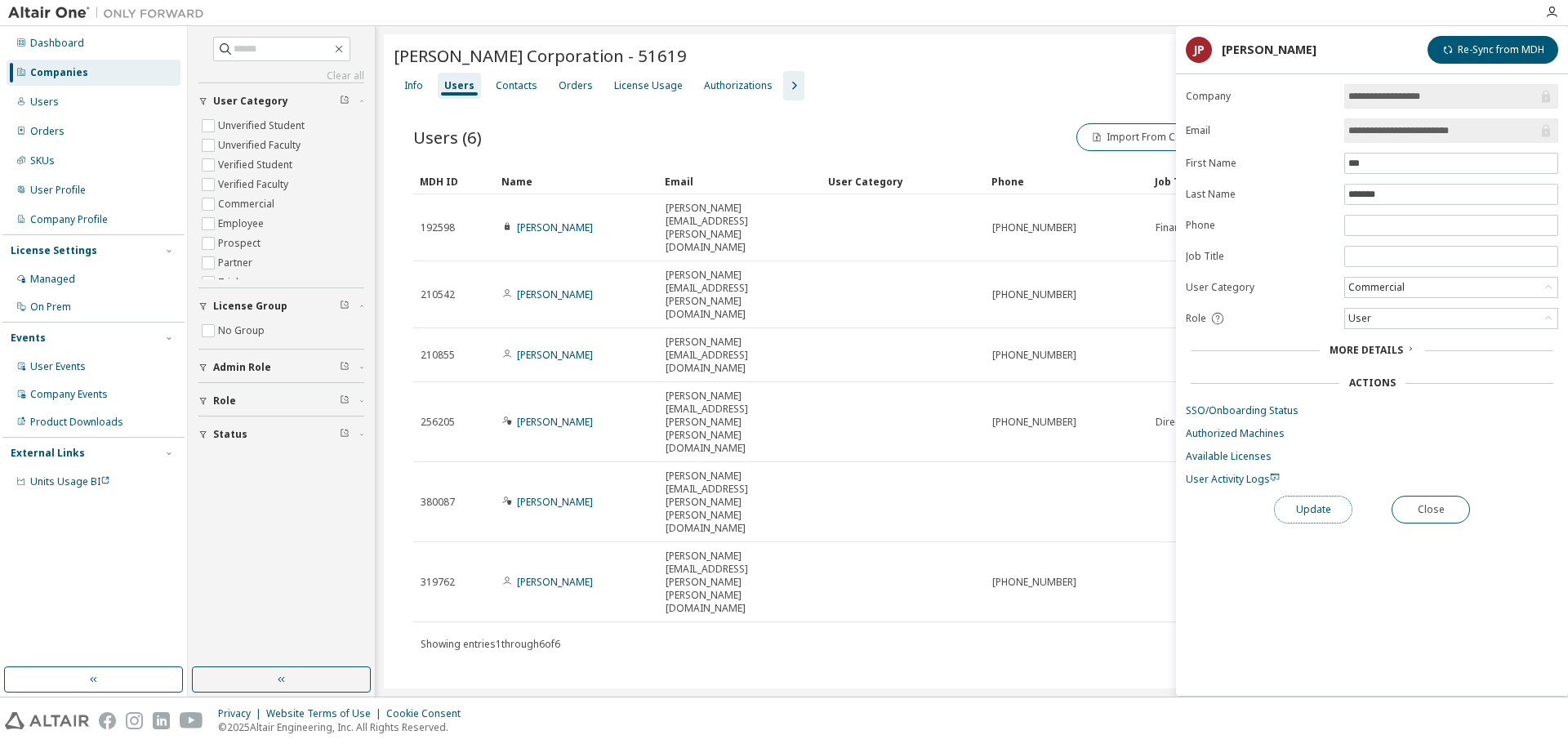
click at [1323, 512] on button "Update" at bounding box center [1313, 509] width 78 height 28
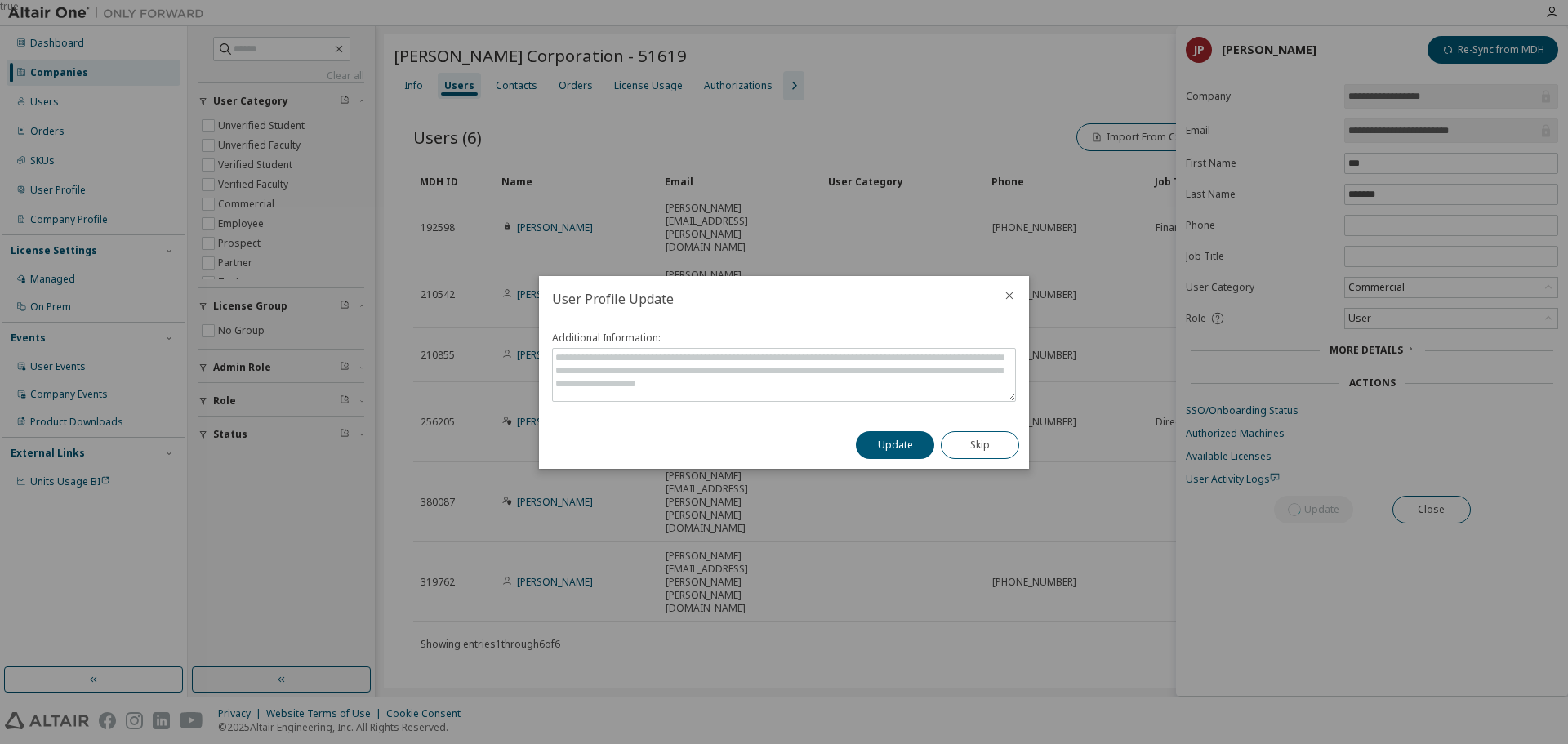
click at [912, 441] on button "Update" at bounding box center [895, 444] width 78 height 28
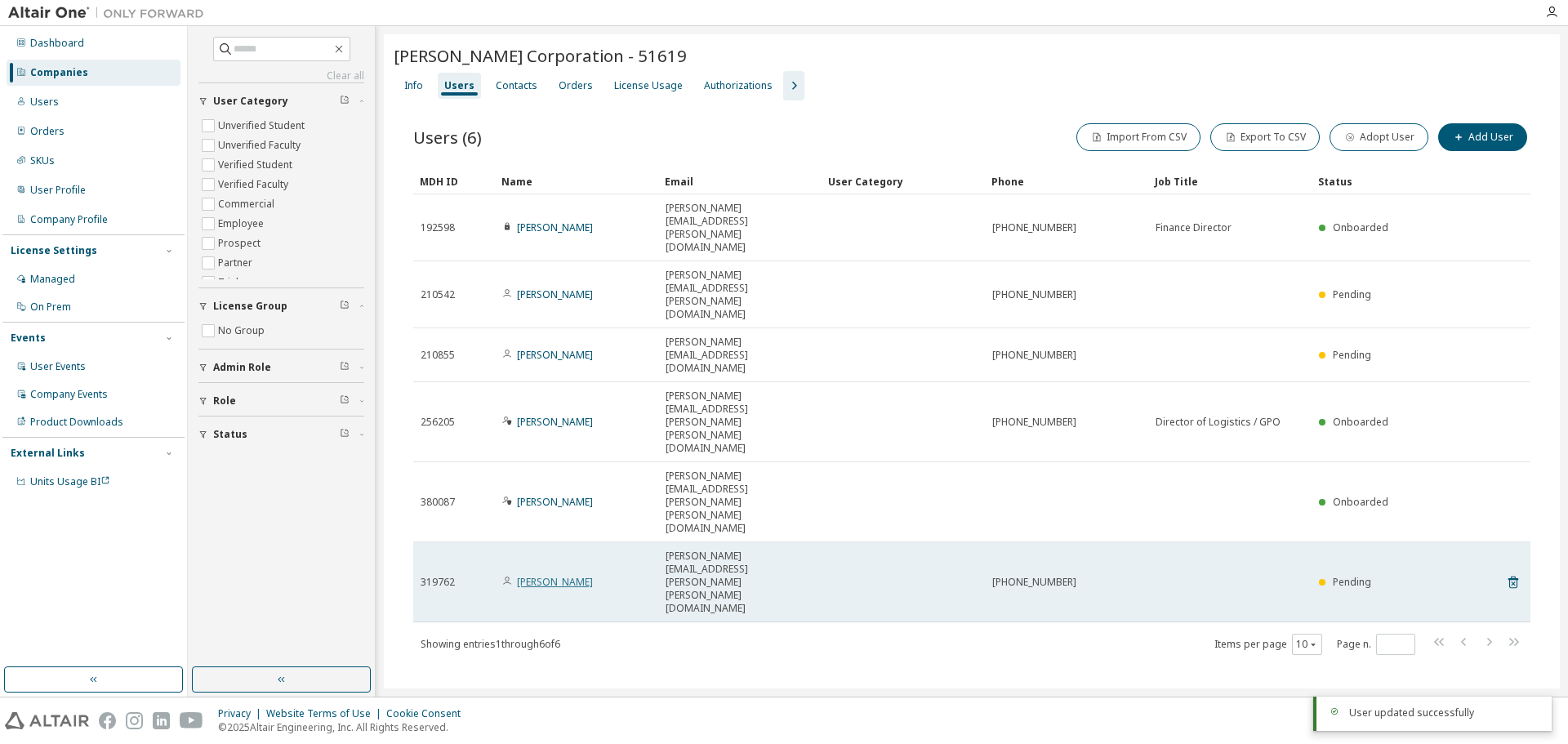
click at [548, 575] on link "[PERSON_NAME]" at bounding box center [554, 582] width 76 height 14
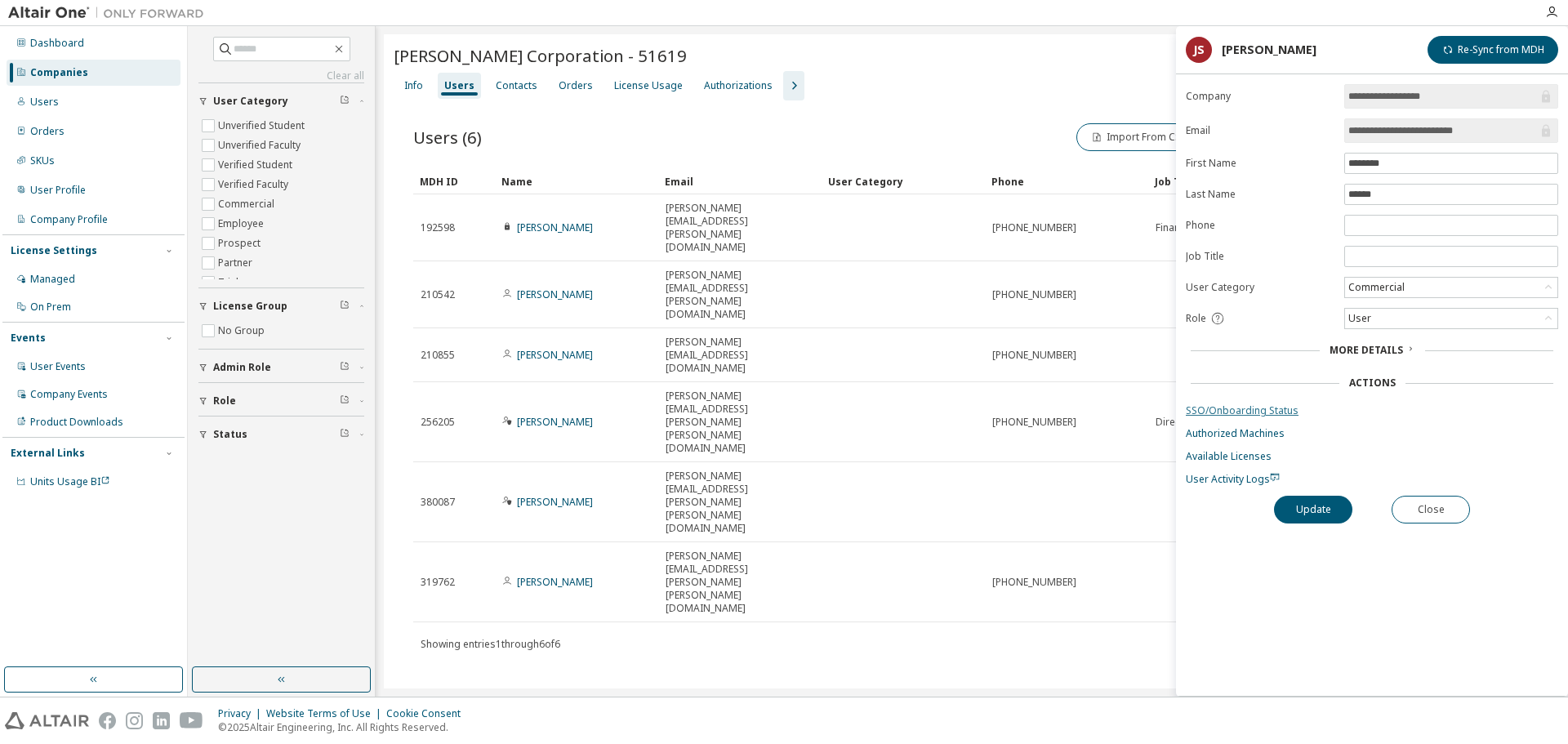
click at [1218, 409] on link "SSO/Onboarding Status" at bounding box center [1371, 410] width 372 height 13
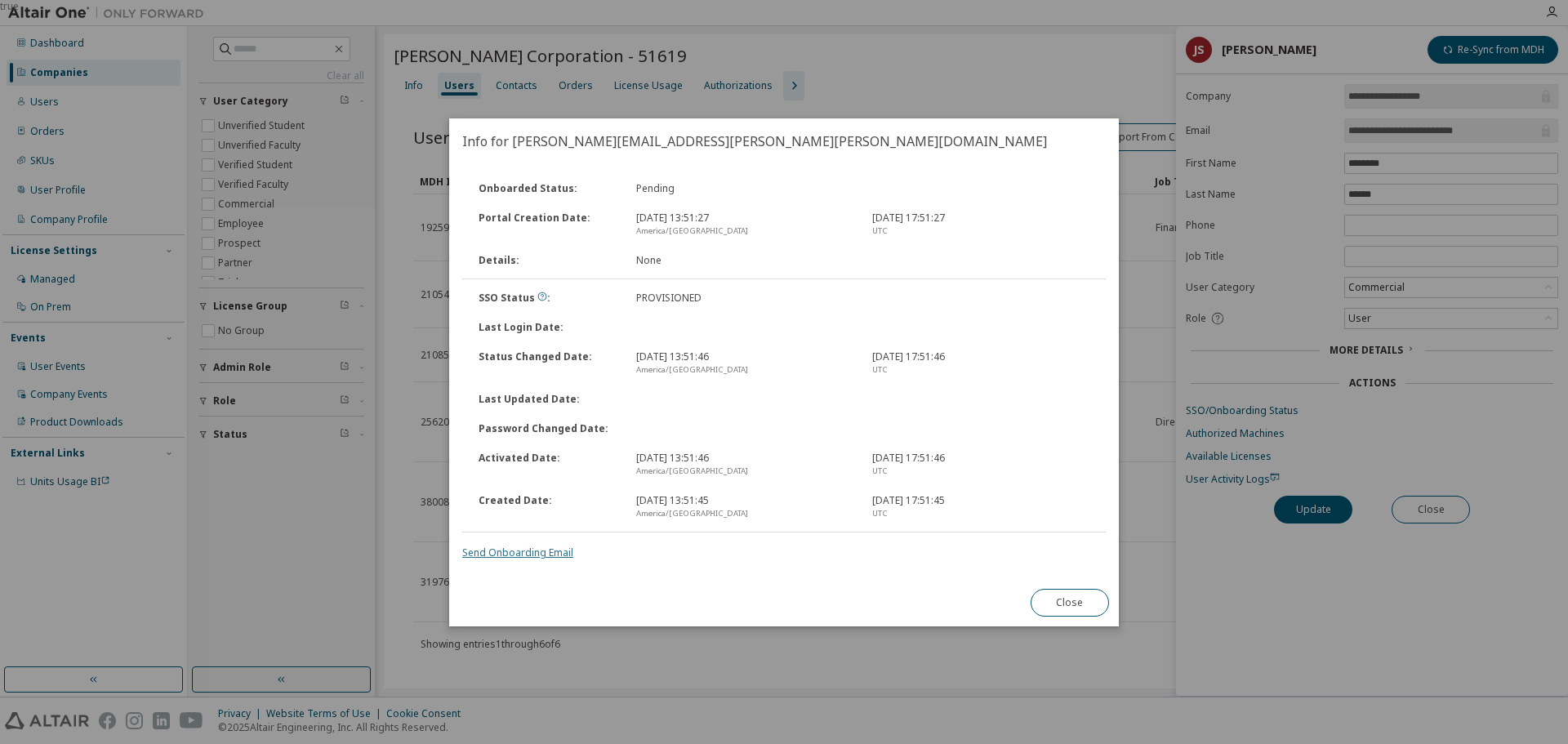
click at [517, 554] on link "Send Onboarding Email" at bounding box center [517, 553] width 111 height 14
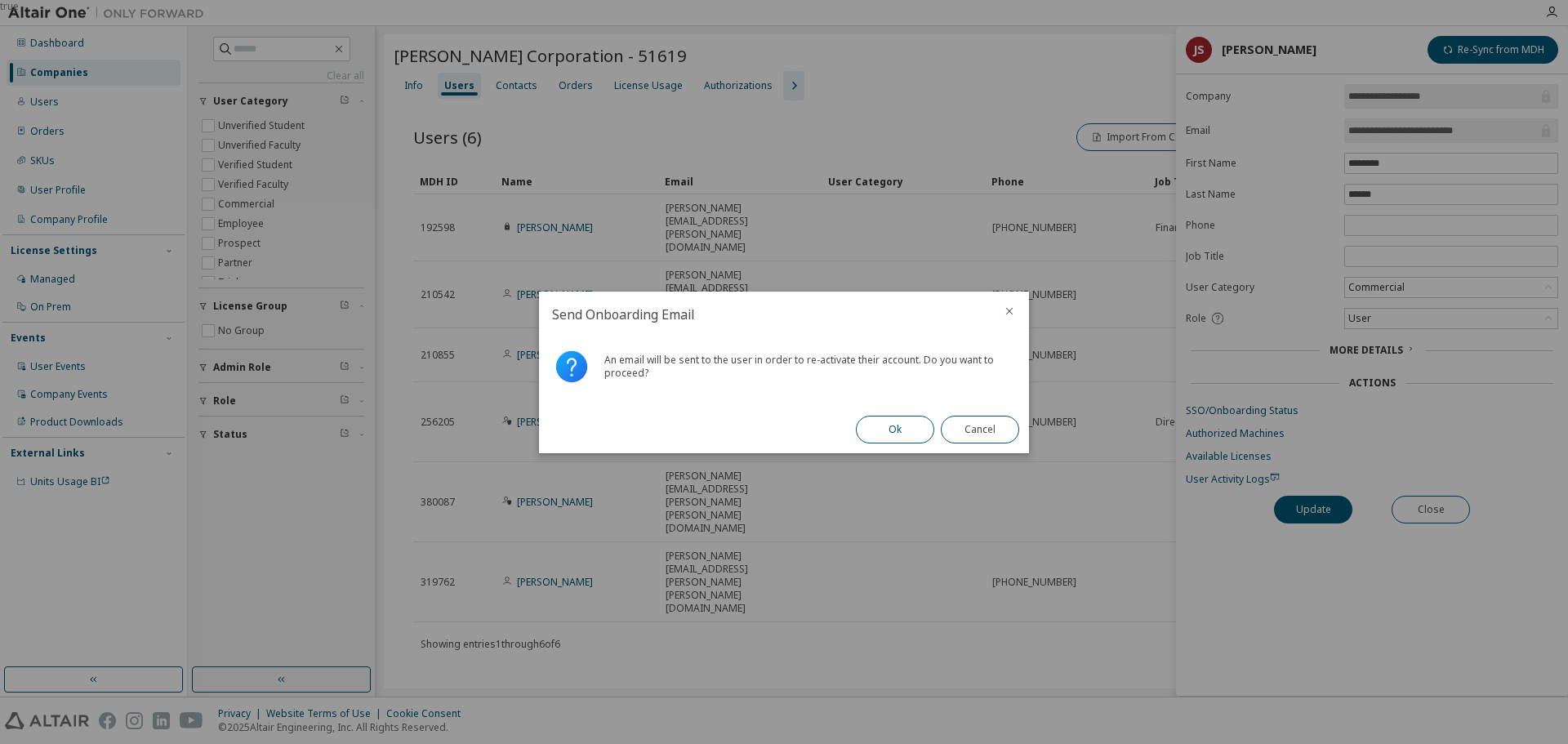
click at [877, 432] on button "Ok" at bounding box center [895, 429] width 78 height 28
click at [976, 436] on button "Close" at bounding box center [980, 429] width 78 height 28
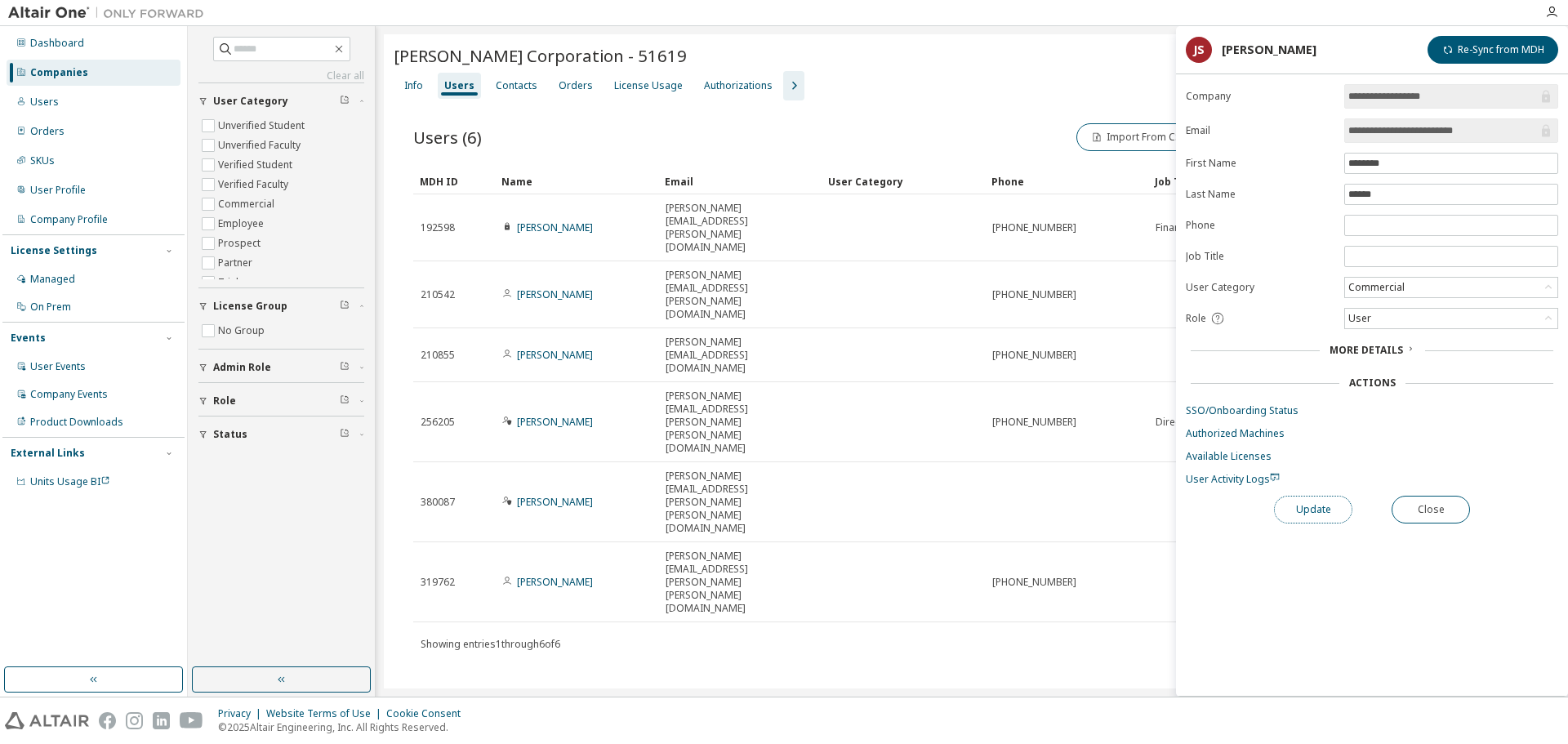
click at [1320, 513] on button "Update" at bounding box center [1313, 509] width 78 height 28
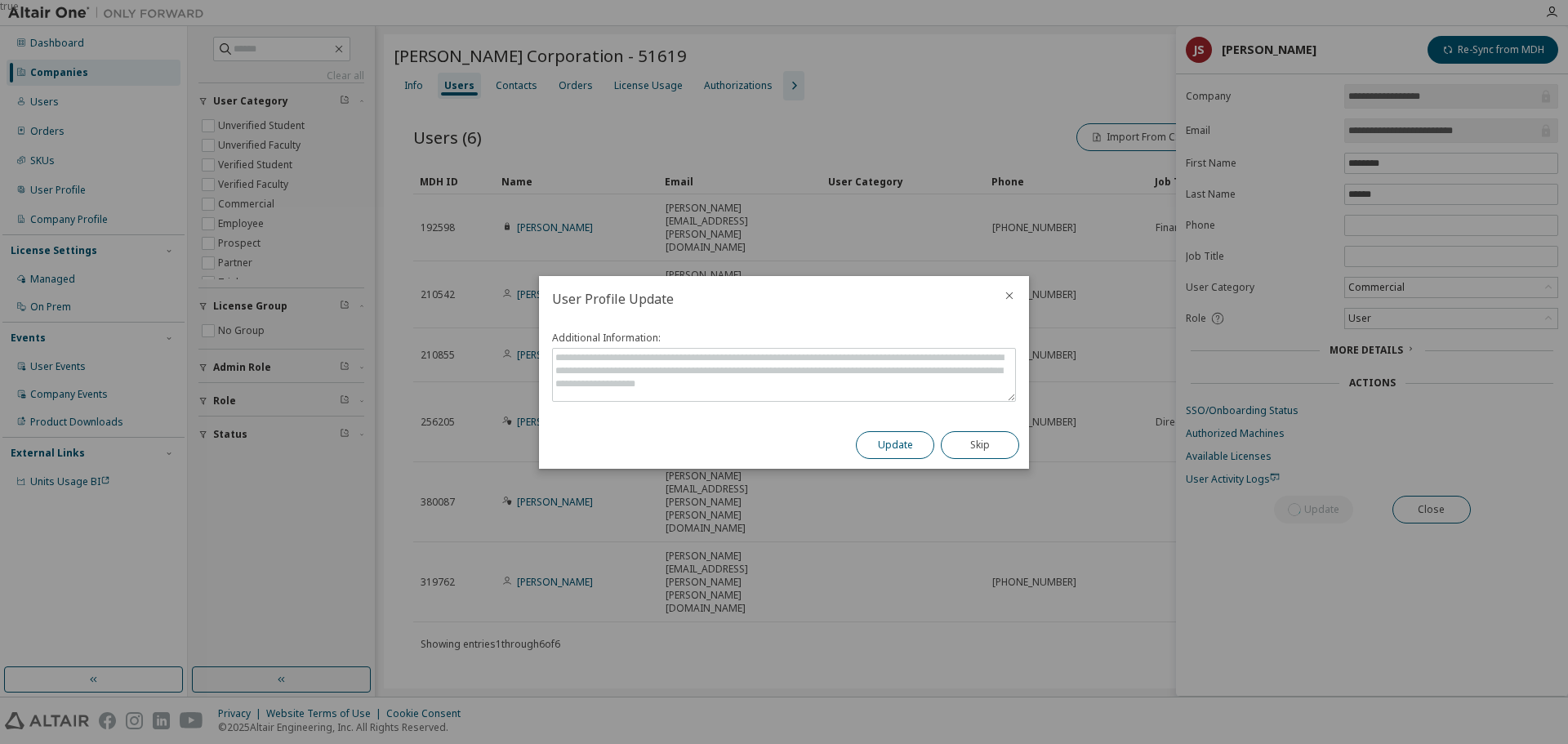
click at [890, 445] on button "Update" at bounding box center [895, 444] width 78 height 28
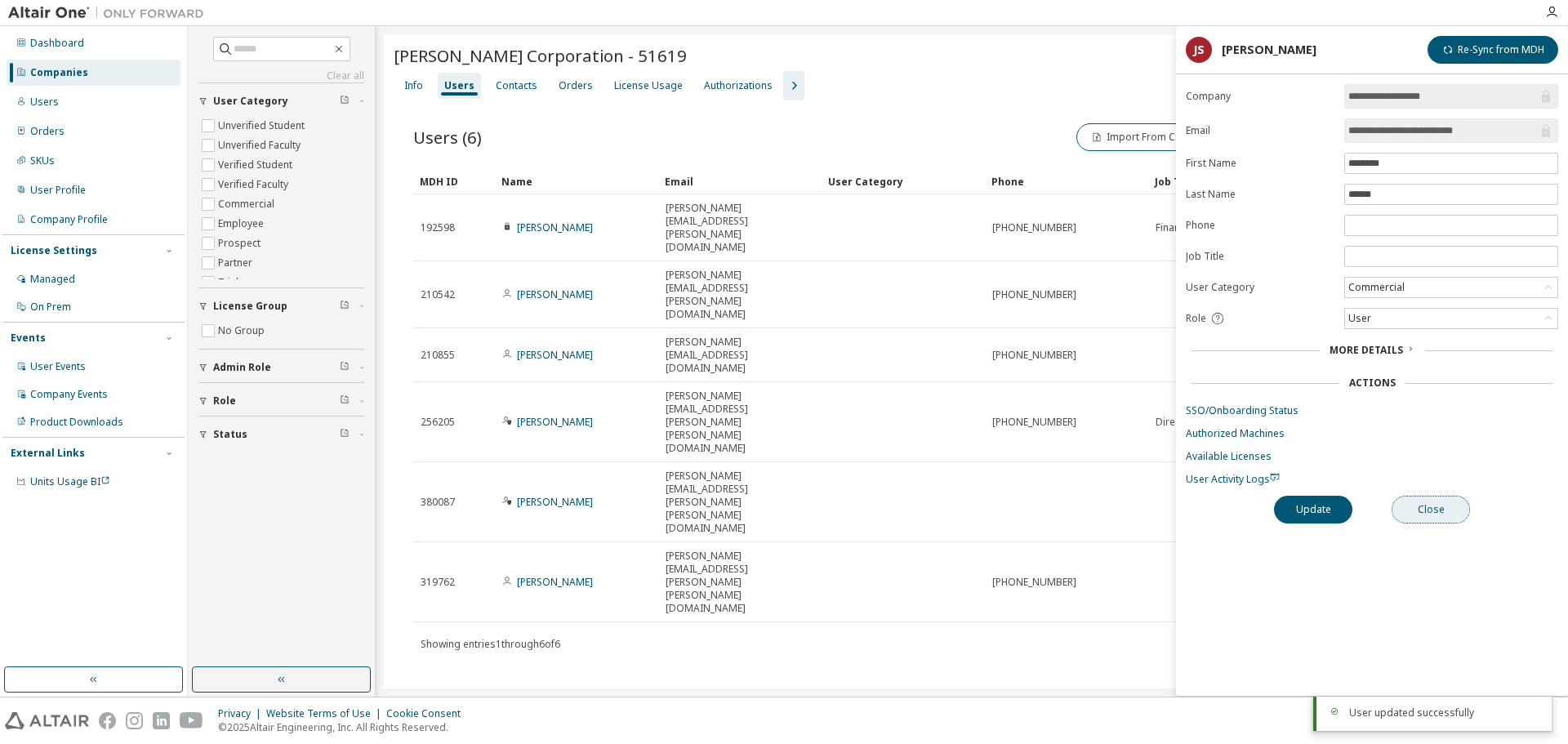
click at [1432, 505] on button "Close" at bounding box center [1431, 509] width 78 height 28
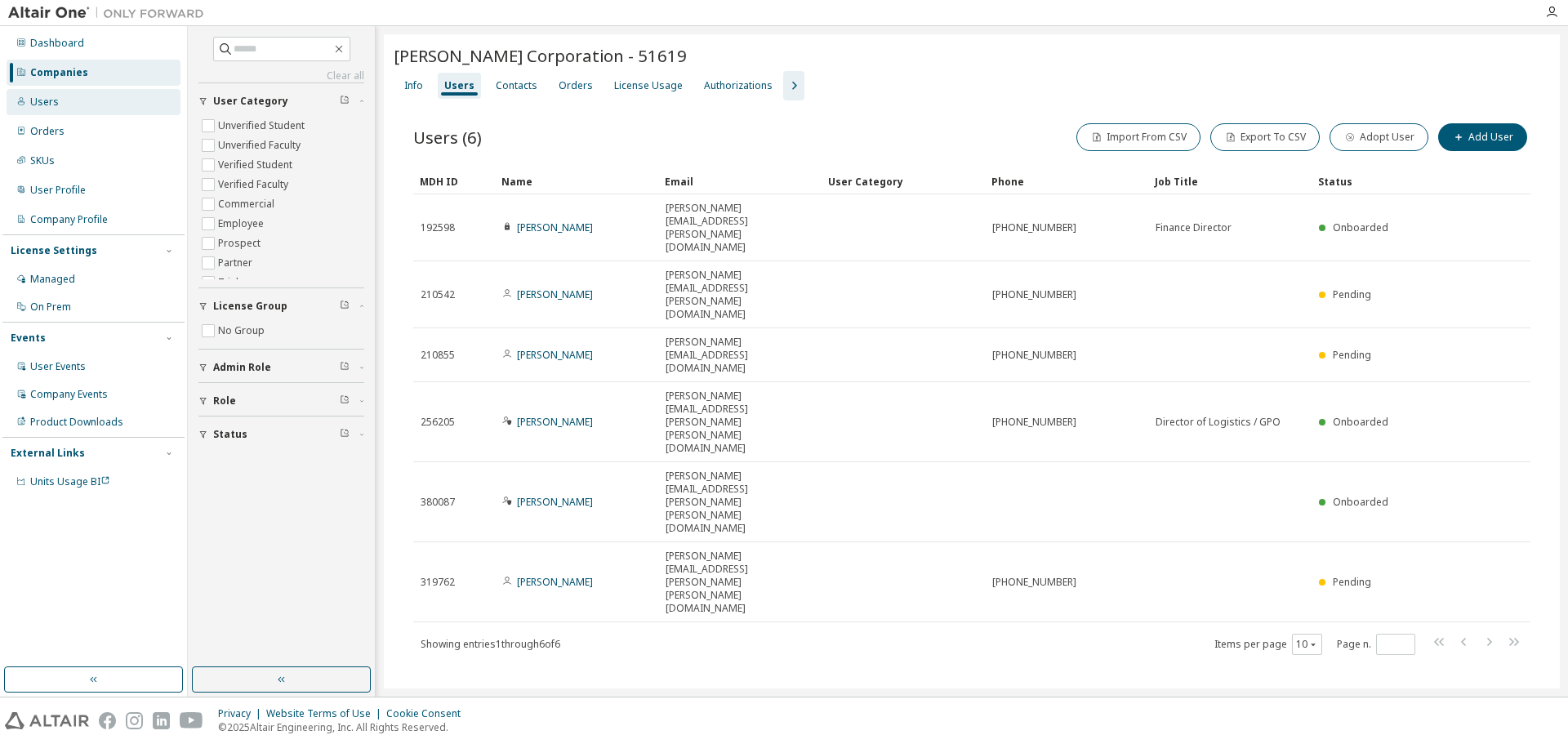
click at [88, 94] on div "Users" at bounding box center [93, 101] width 174 height 26
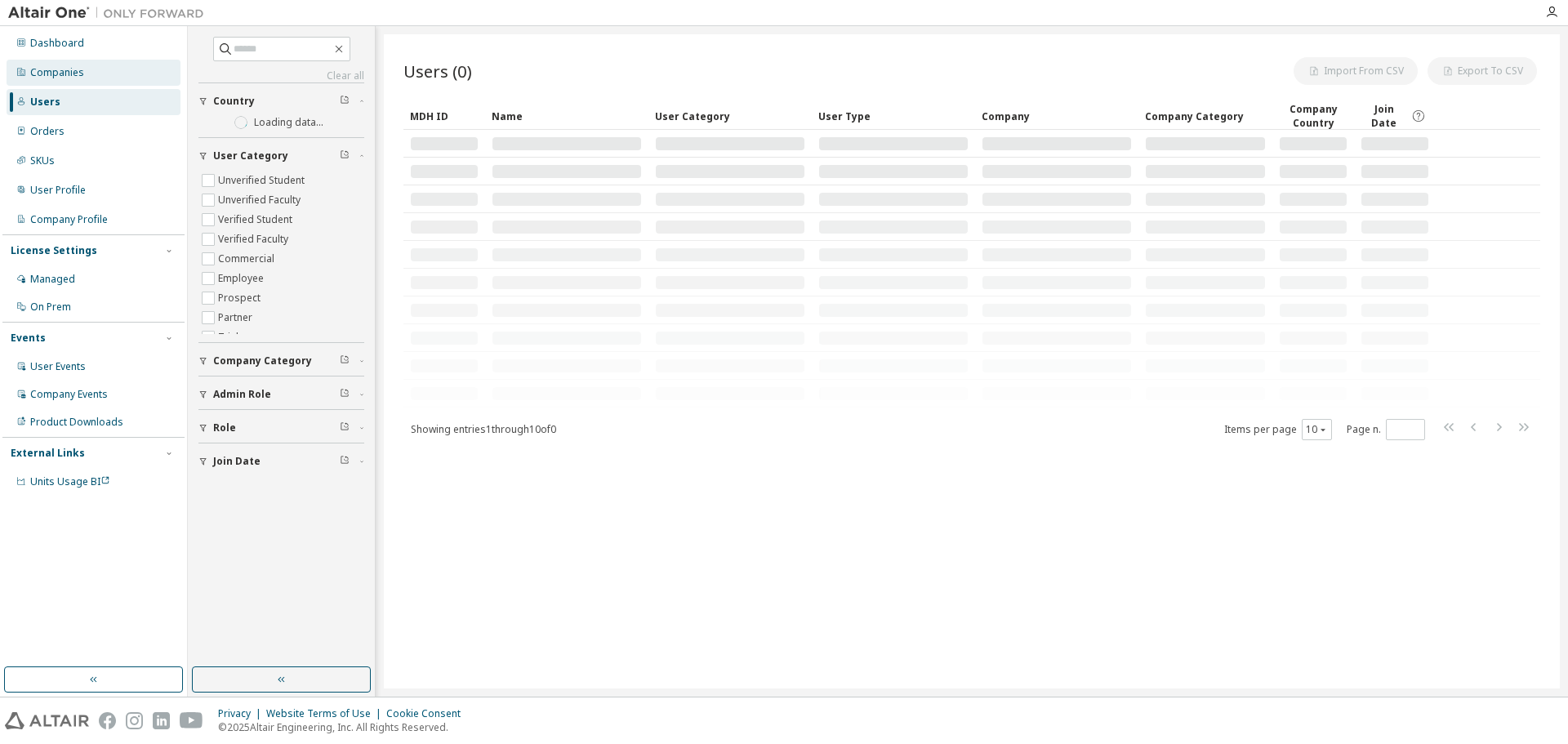
click at [103, 69] on div "Companies" at bounding box center [93, 72] width 174 height 26
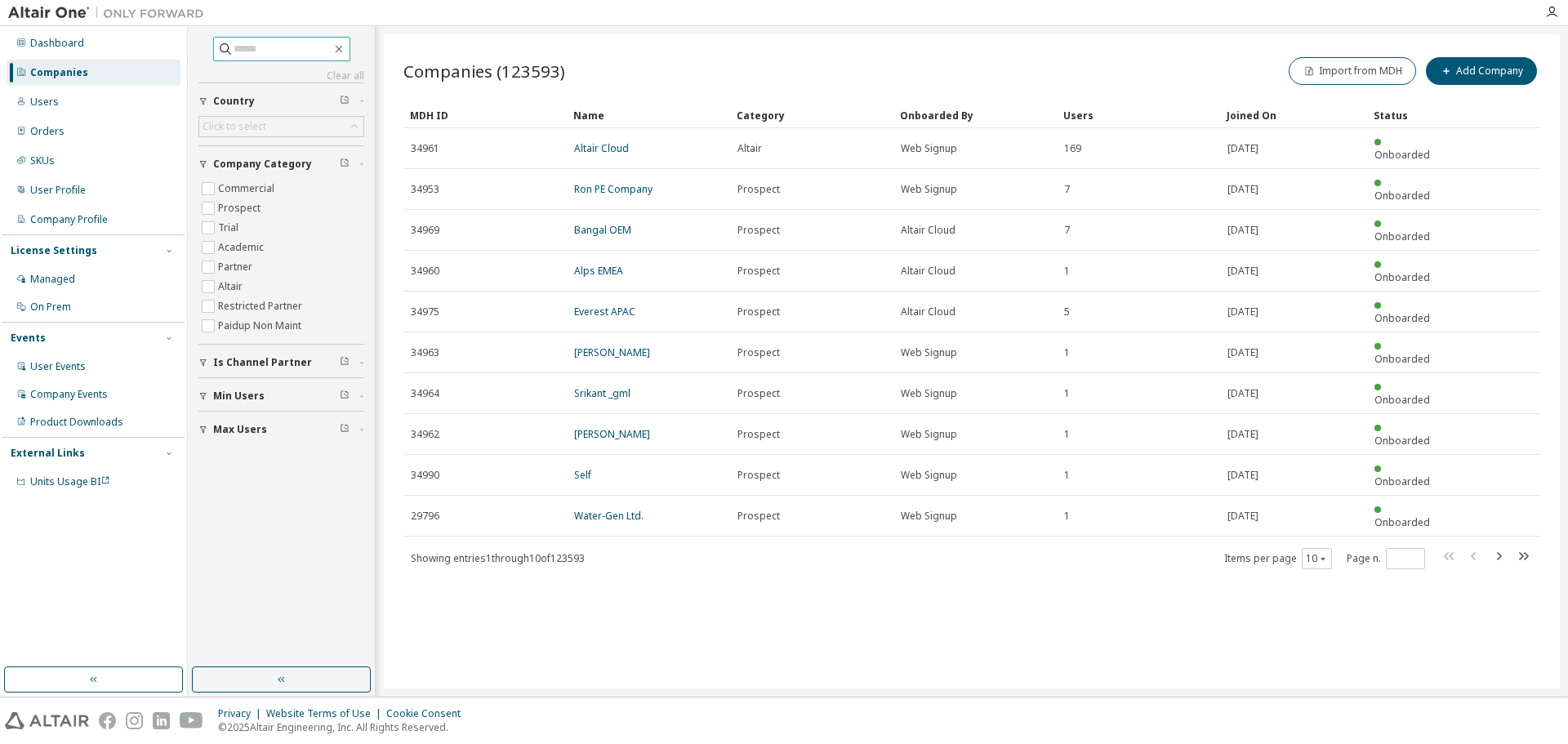
click at [248, 42] on input "text" at bounding box center [282, 49] width 98 height 16
paste input "**********"
type input "**********"
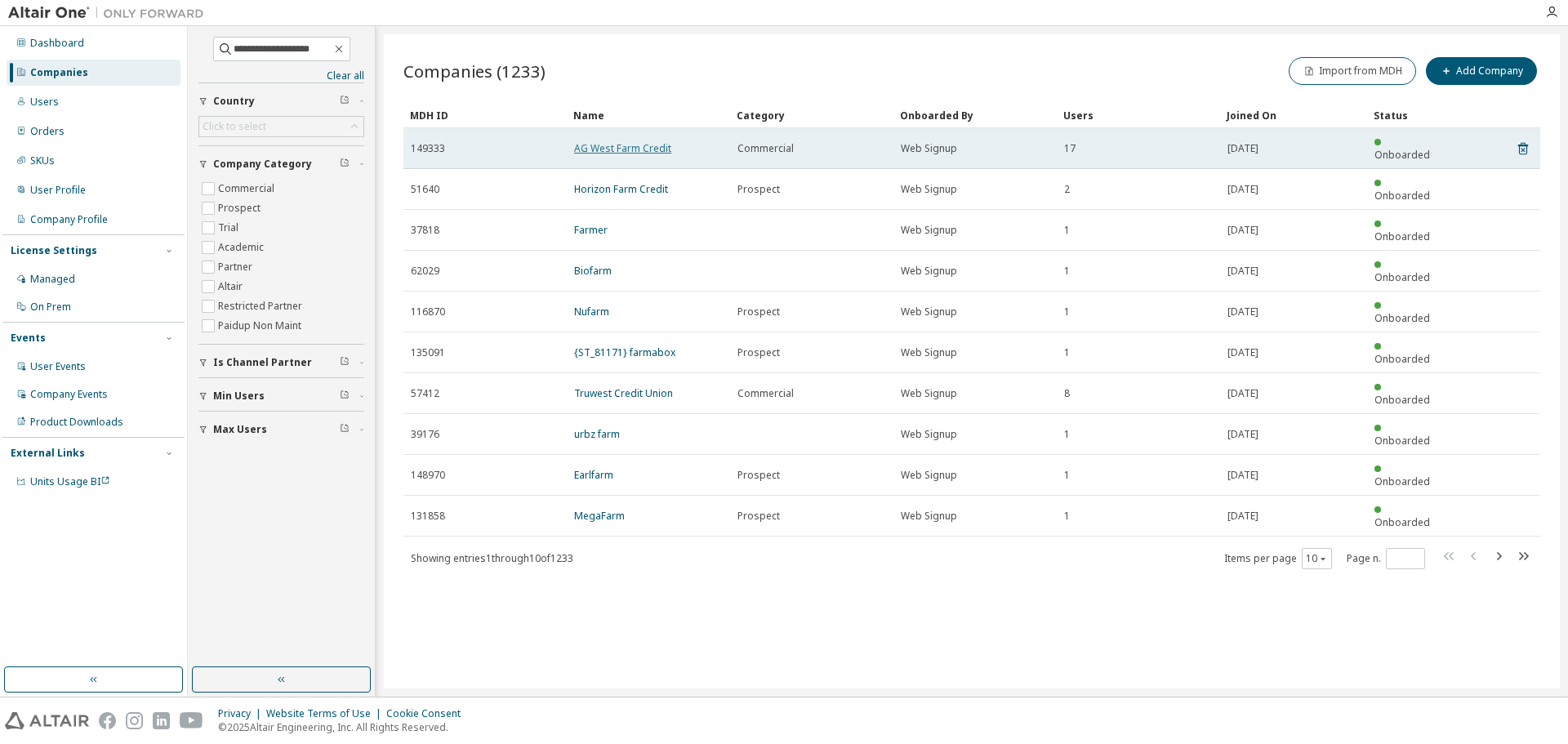
click at [640, 145] on link "AG West Farm Credit" at bounding box center [622, 149] width 97 height 14
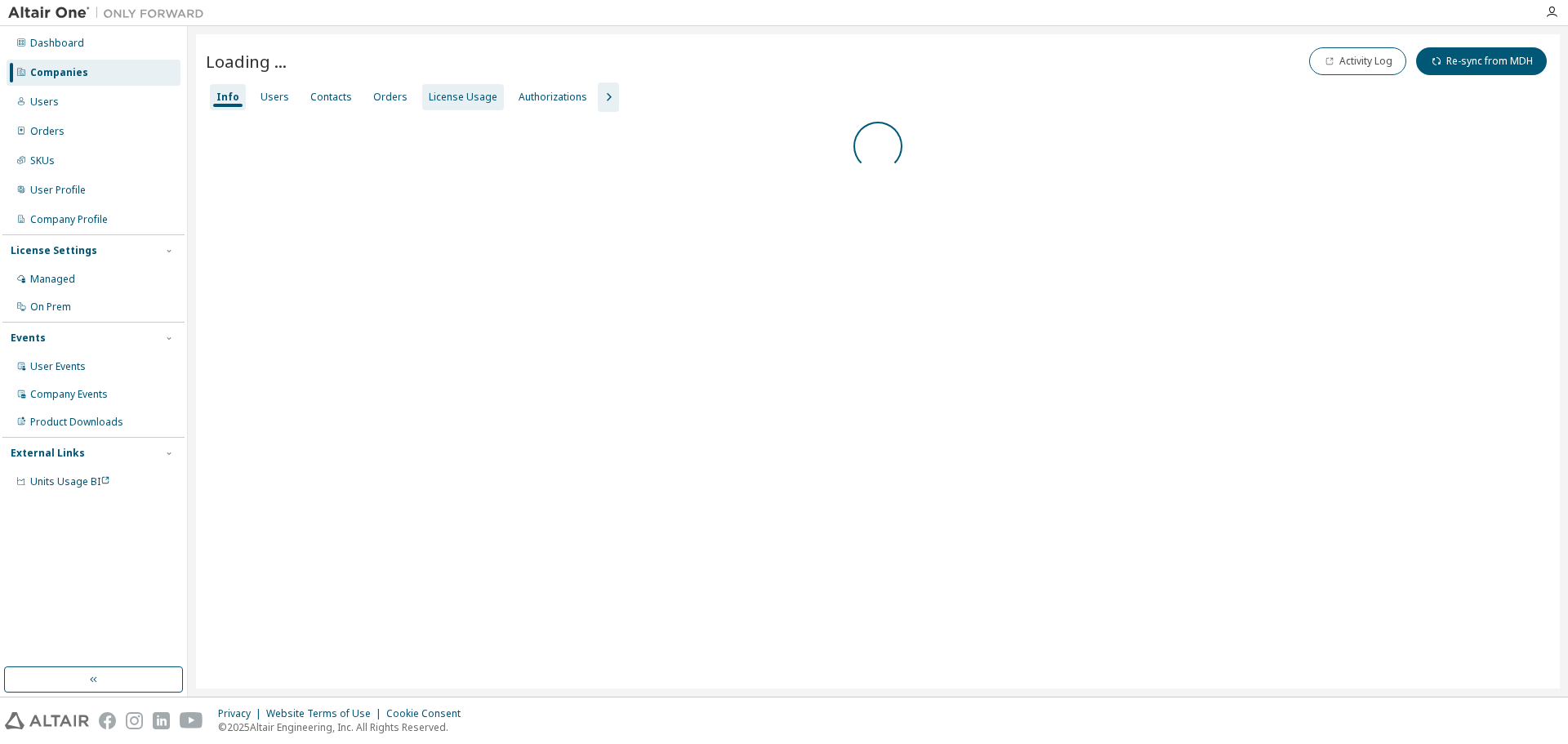
click at [440, 91] on div "License Usage" at bounding box center [463, 97] width 69 height 13
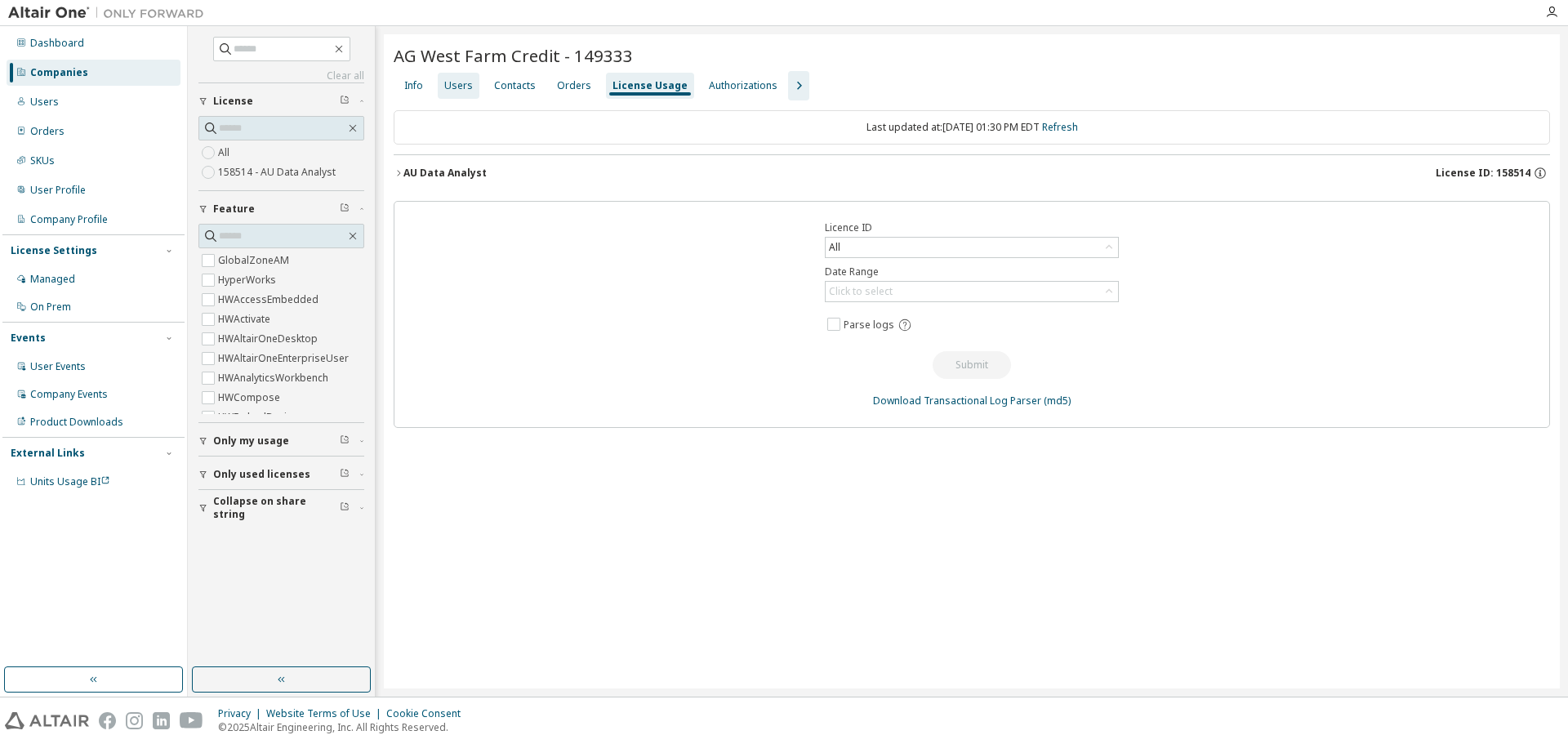
click at [465, 90] on div "Users" at bounding box center [458, 85] width 28 height 13
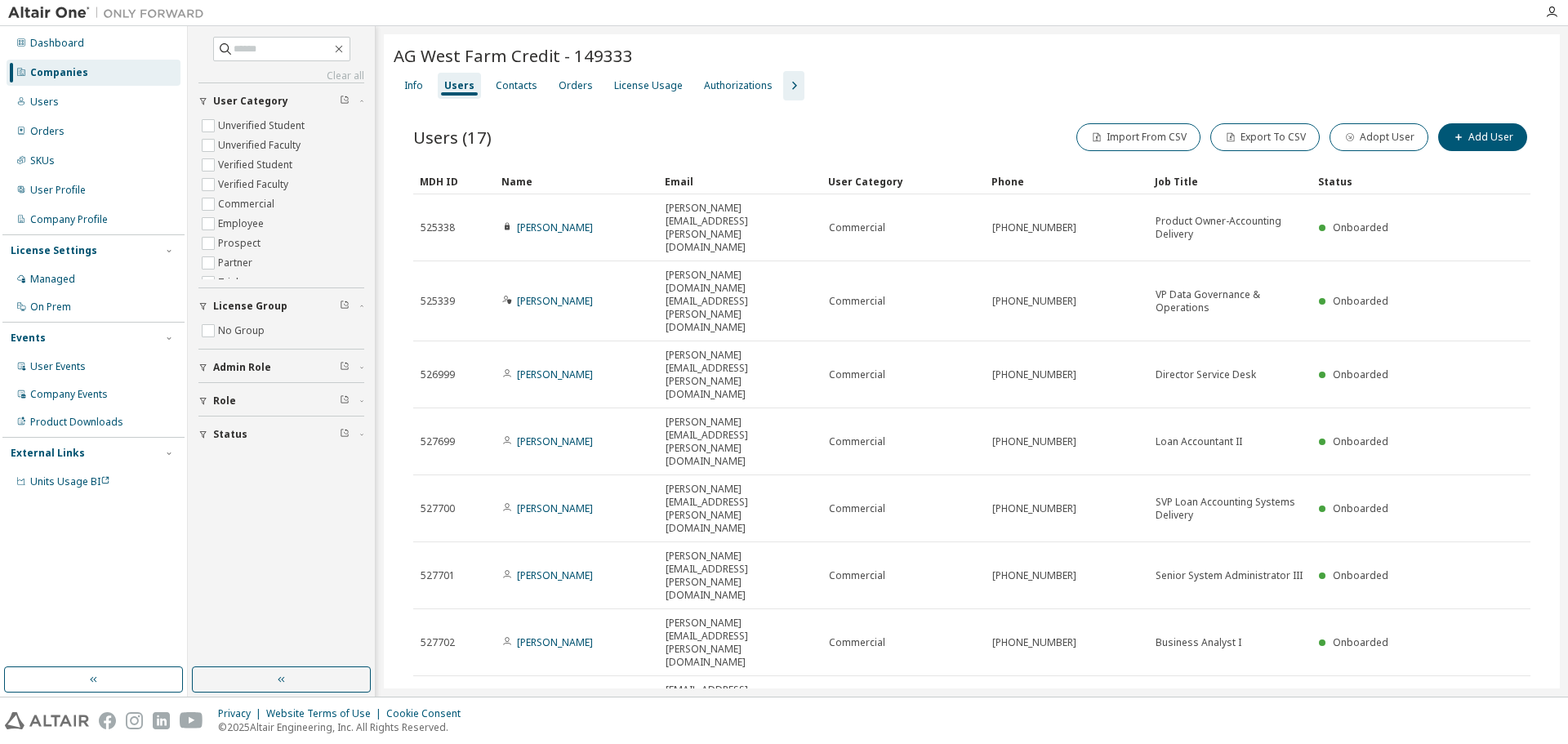
type input "*"
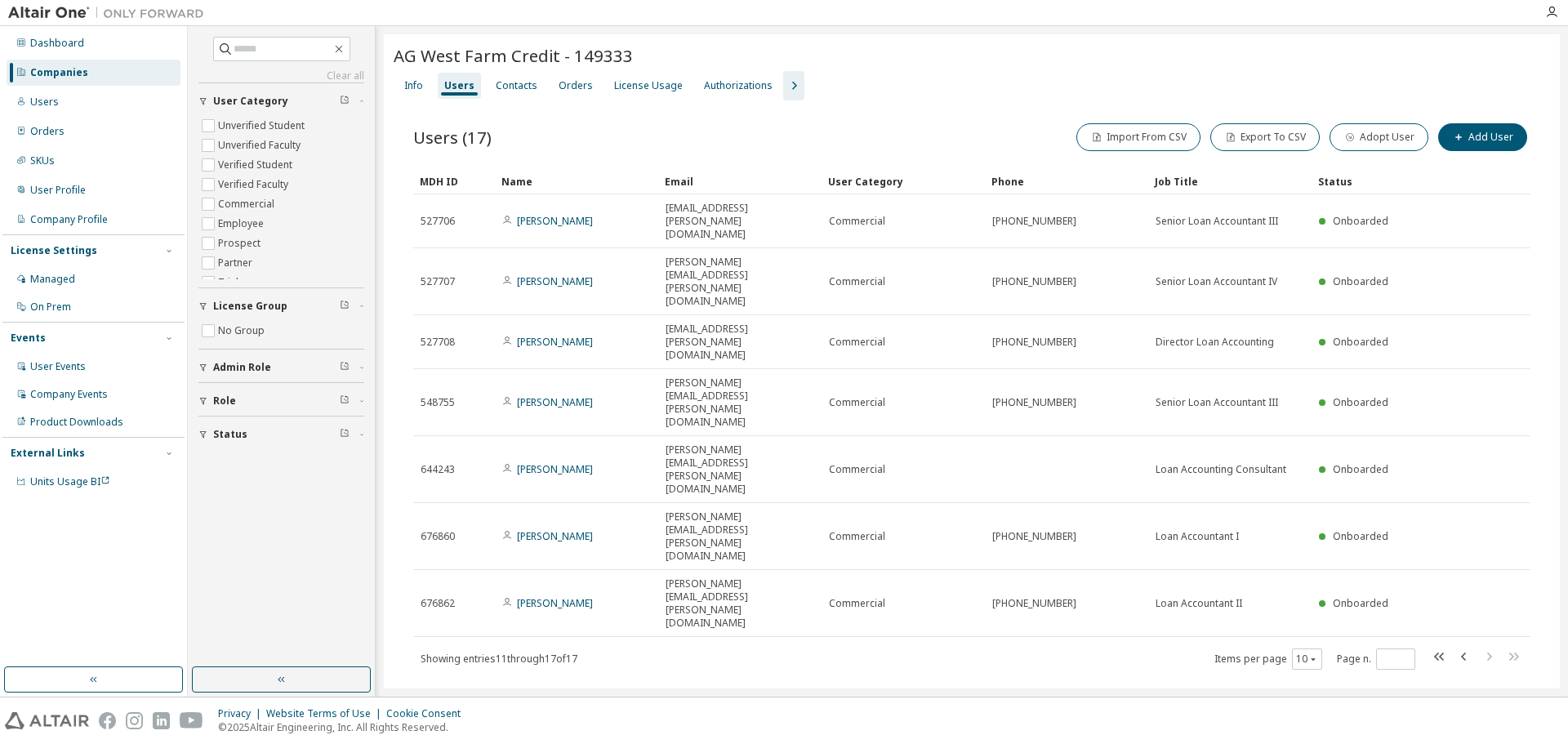
click at [94, 70] on div "Companies" at bounding box center [93, 72] width 174 height 26
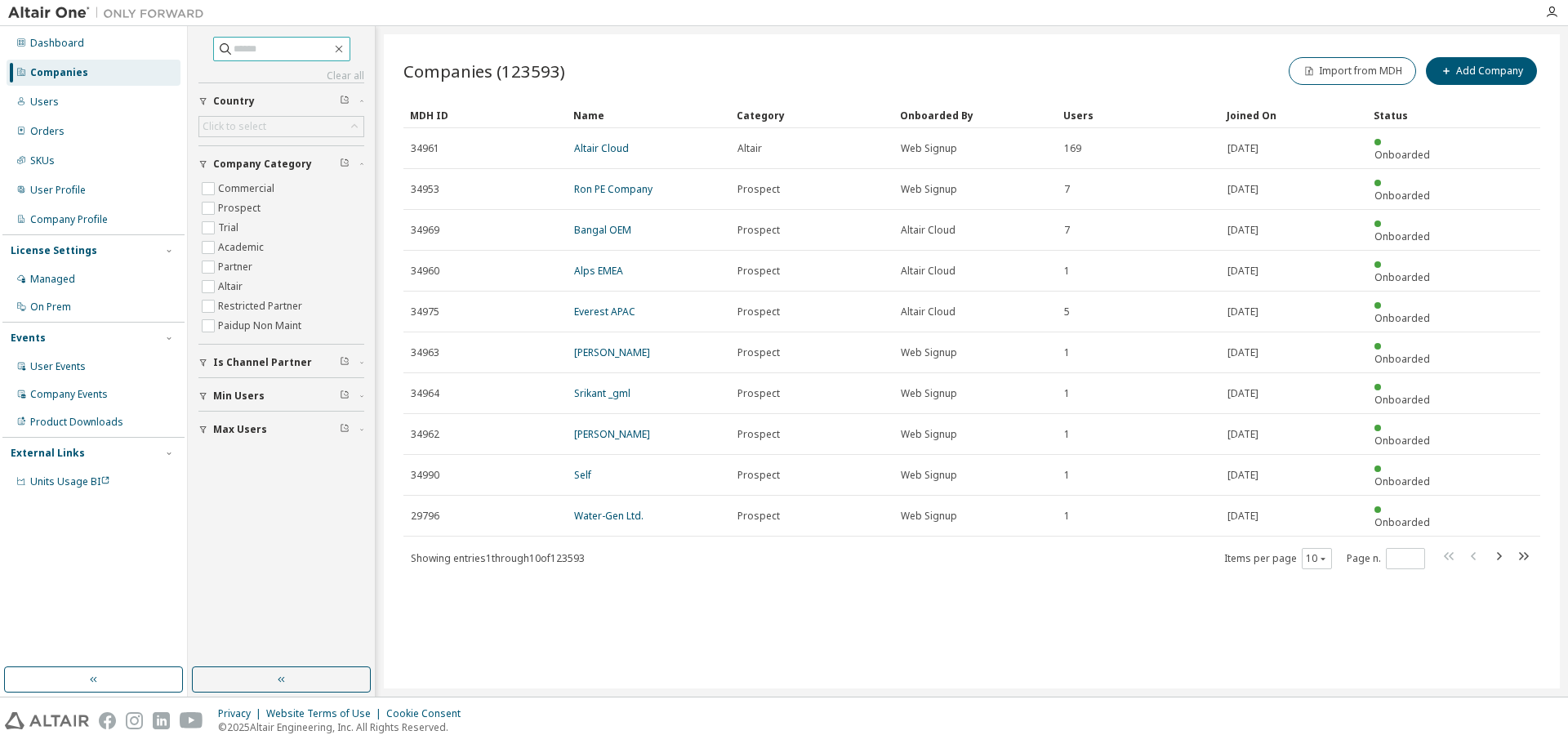
click at [275, 51] on input "text" at bounding box center [282, 49] width 98 height 16
paste input "**********"
type input "**********"
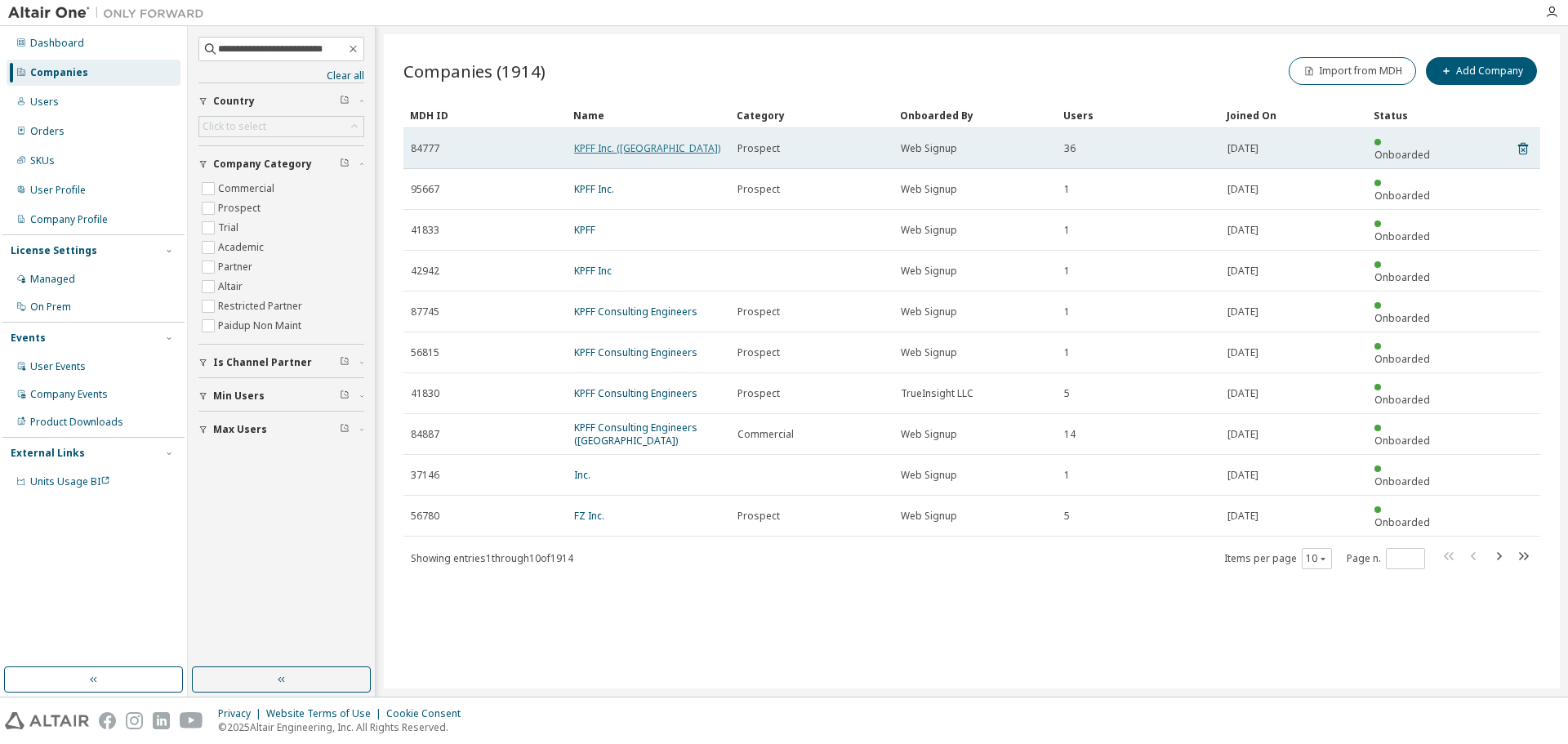
click at [654, 142] on link "KPFF Inc. ([GEOGRAPHIC_DATA])" at bounding box center [647, 149] width 146 height 14
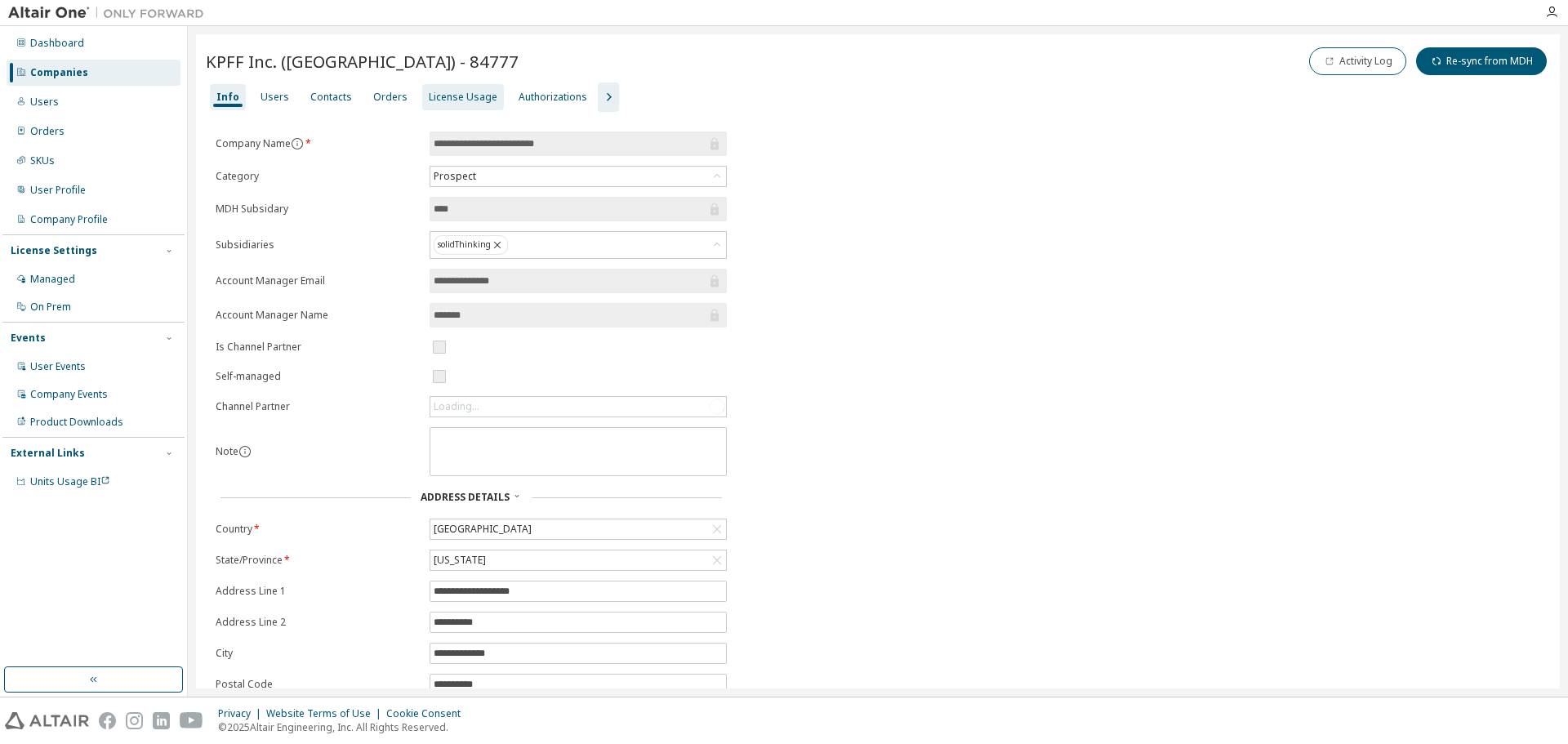
click at [457, 100] on div "License Usage" at bounding box center [463, 97] width 69 height 13
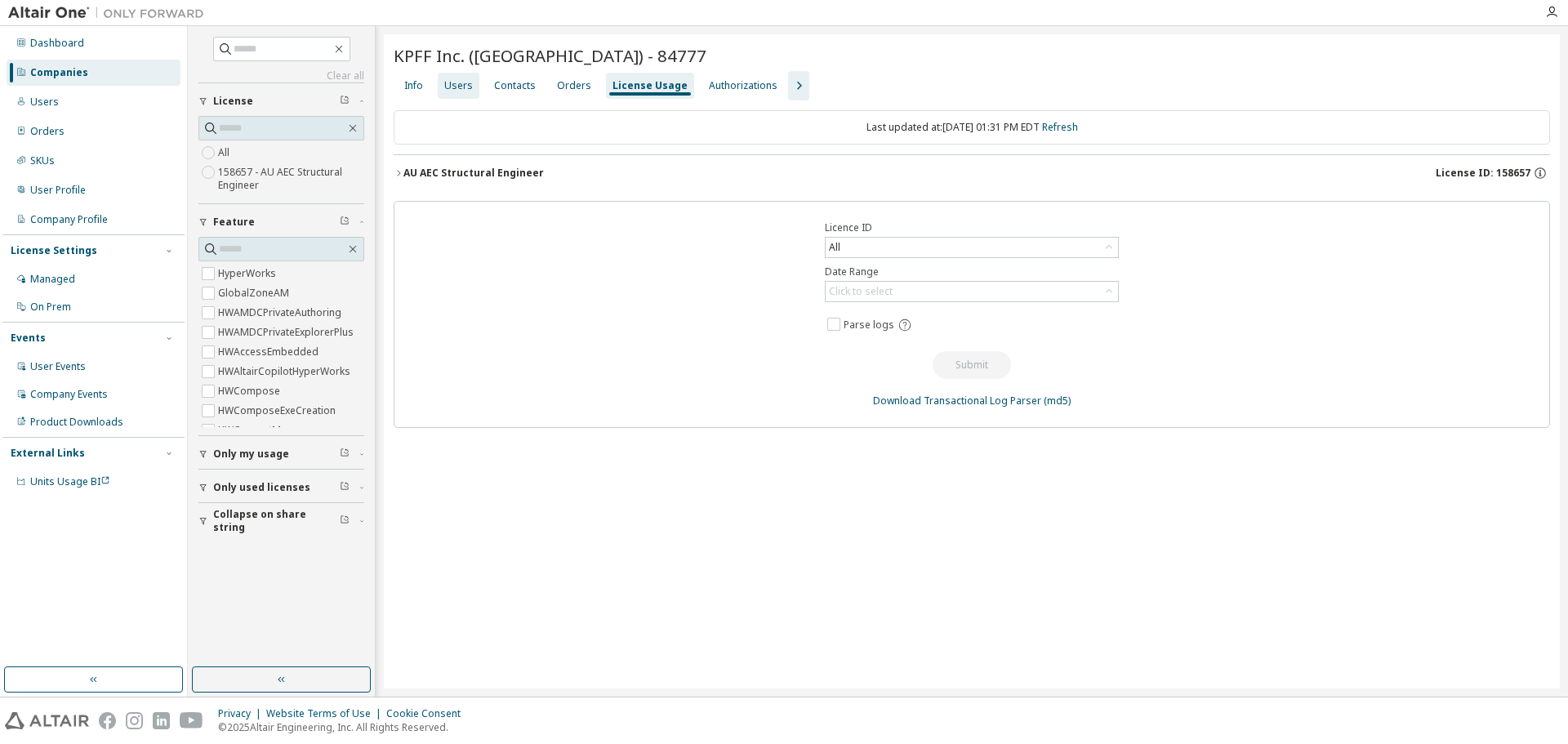
click at [452, 85] on div "Users" at bounding box center [458, 85] width 28 height 13
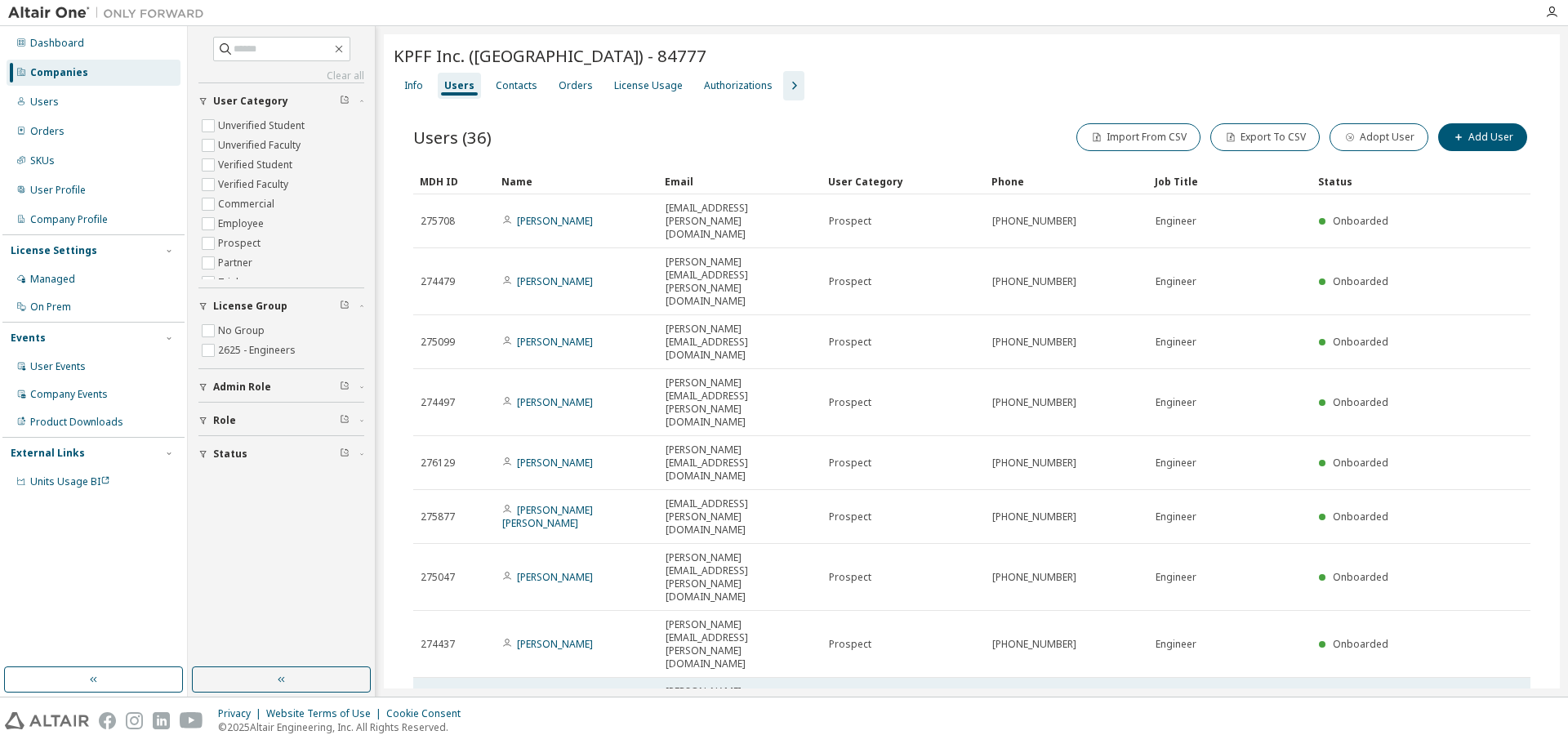
click at [559, 698] on link "[PERSON_NAME]" at bounding box center [554, 705] width 76 height 14
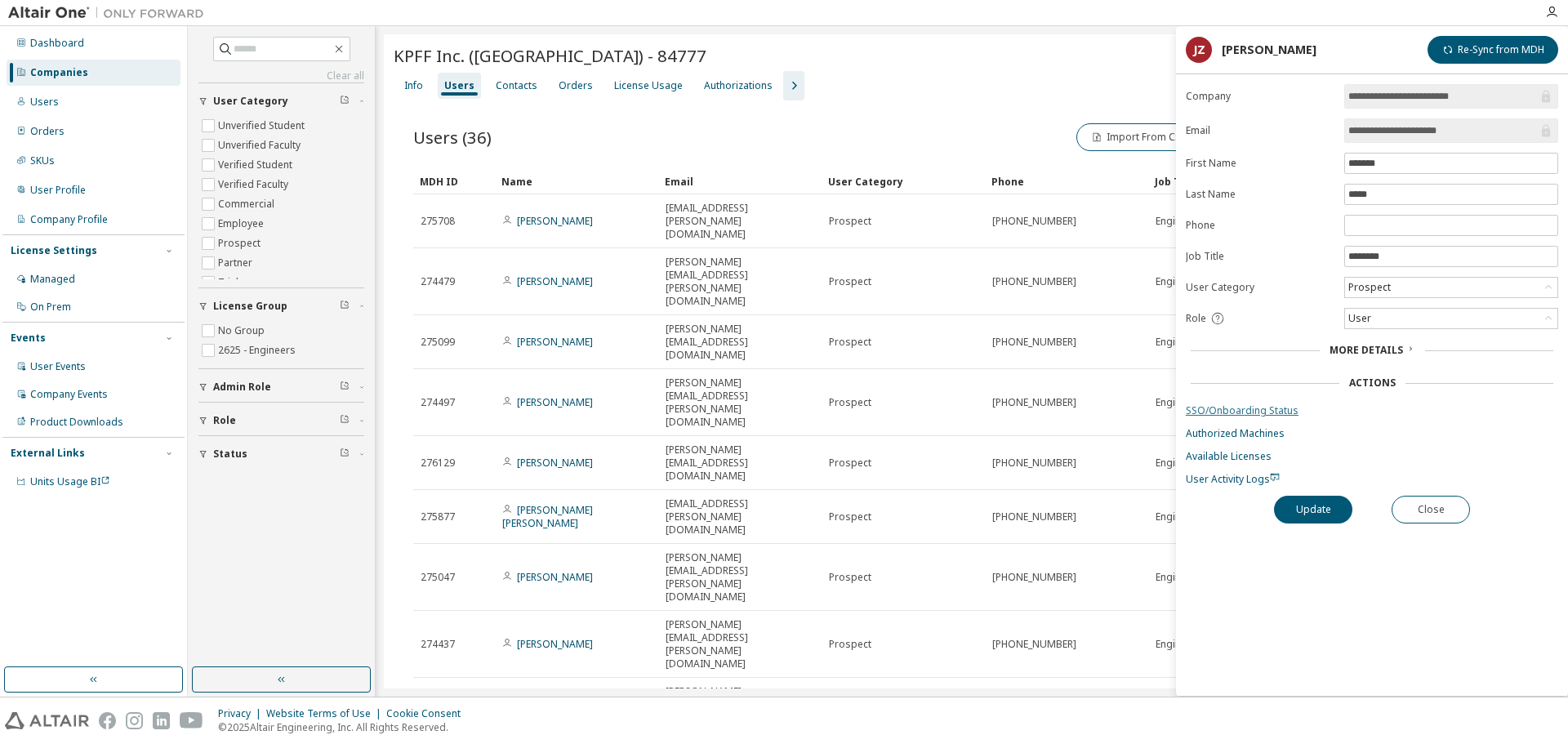
click at [1226, 411] on link "SSO/Onboarding Status" at bounding box center [1371, 410] width 372 height 13
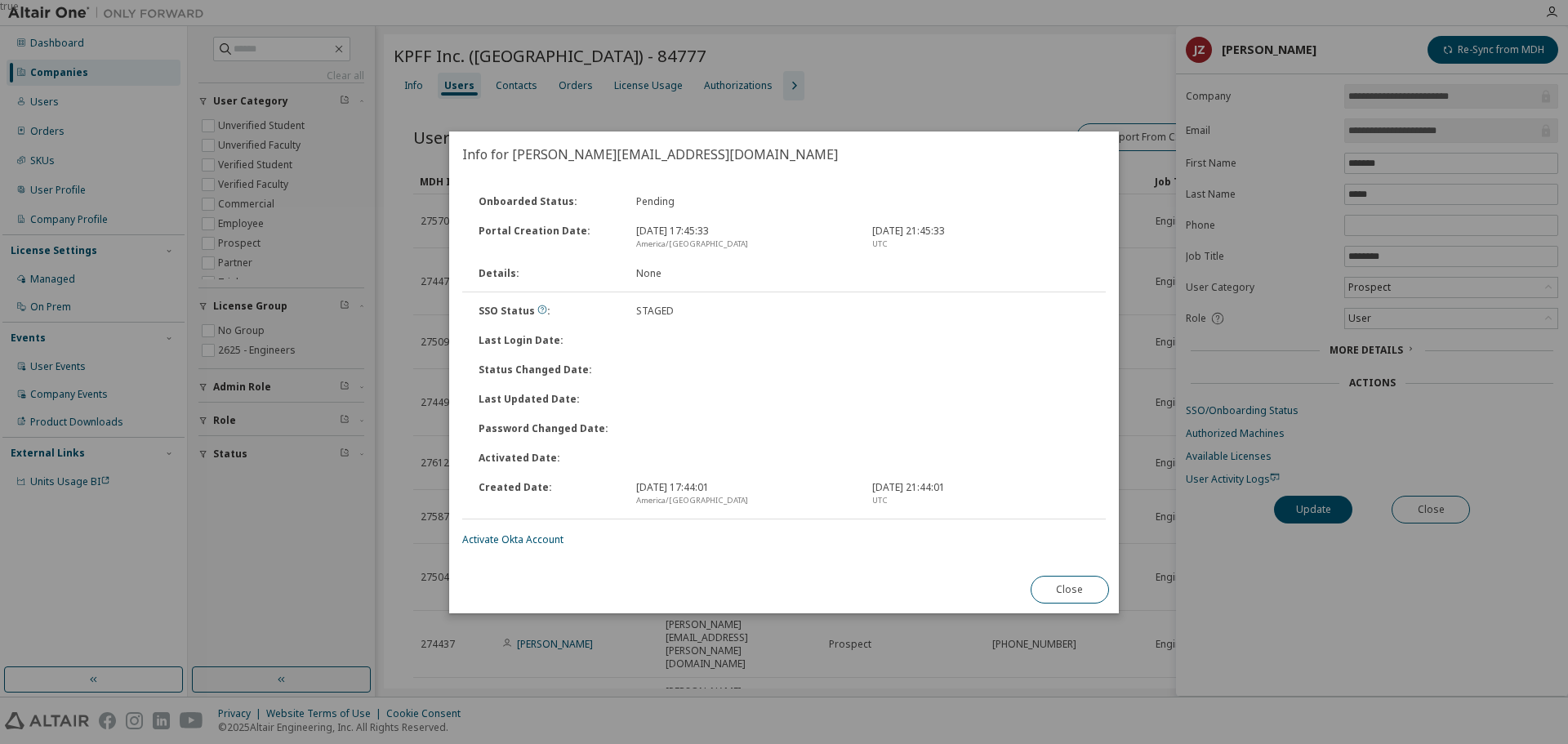
drag, startPoint x: 1080, startPoint y: 592, endPoint x: 1051, endPoint y: 584, distance: 30.1
click at [1077, 589] on button "Close" at bounding box center [1070, 589] width 78 height 28
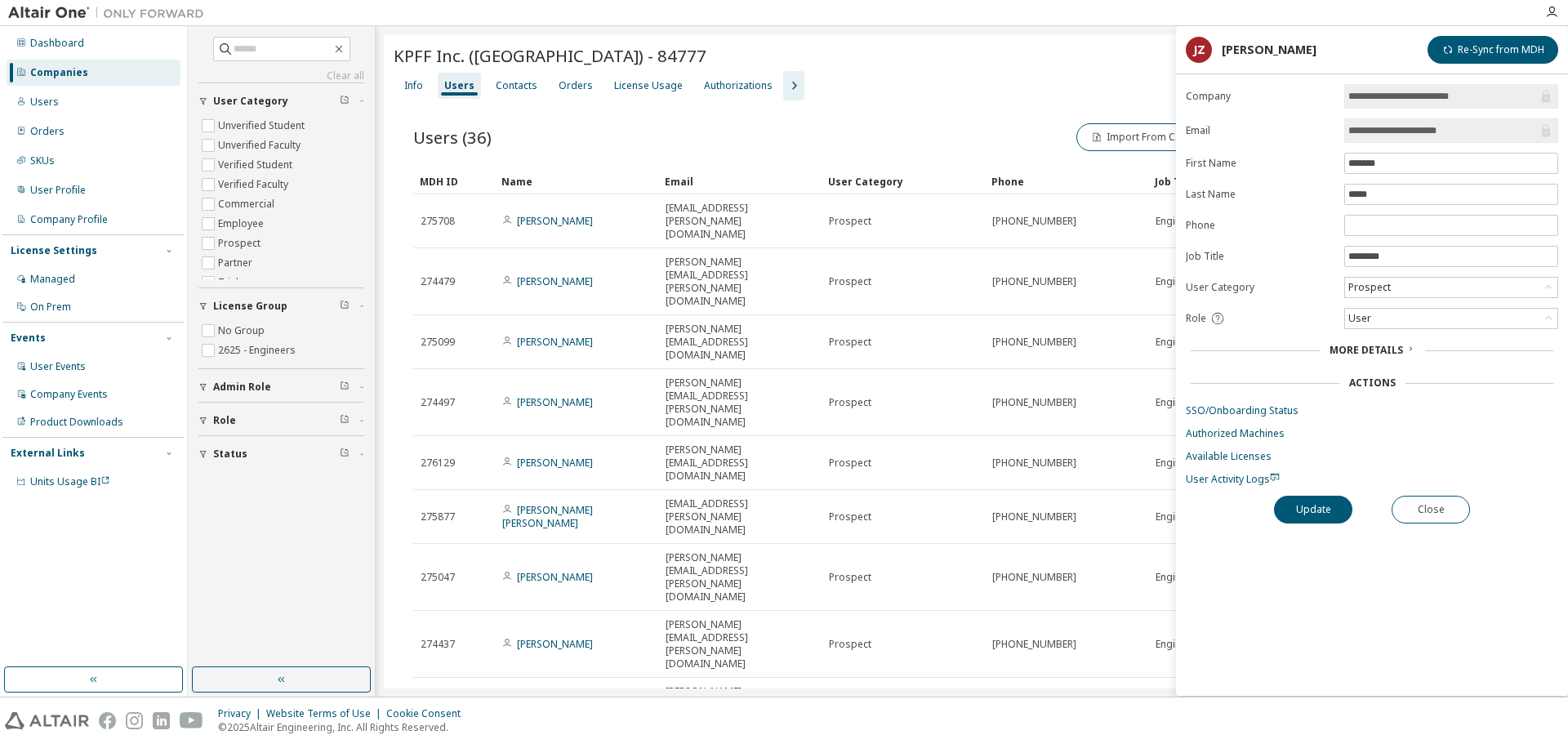
click at [125, 74] on div "Companies" at bounding box center [93, 72] width 174 height 26
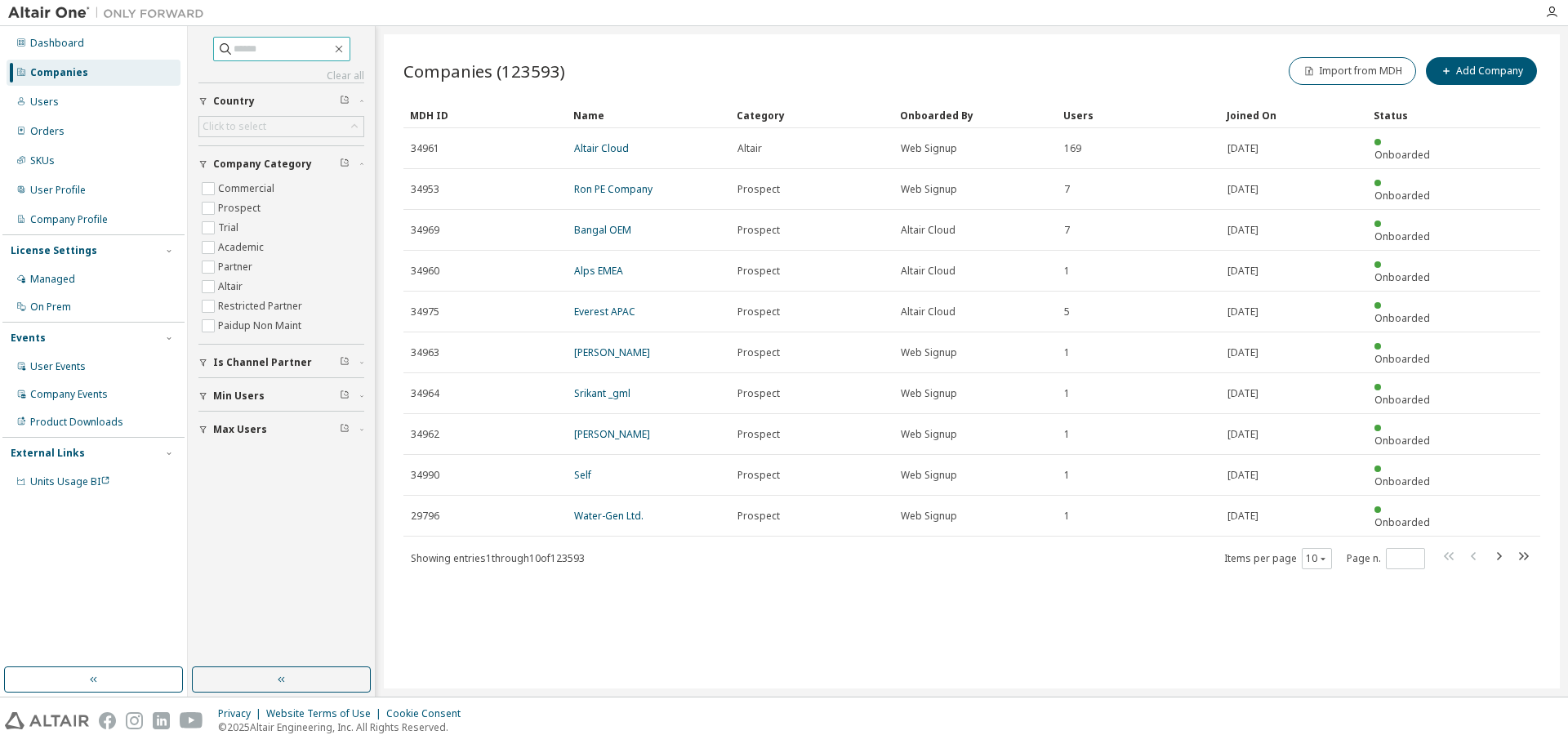
click at [264, 49] on input "text" at bounding box center [282, 49] width 98 height 16
paste input "**********"
type input "**********"
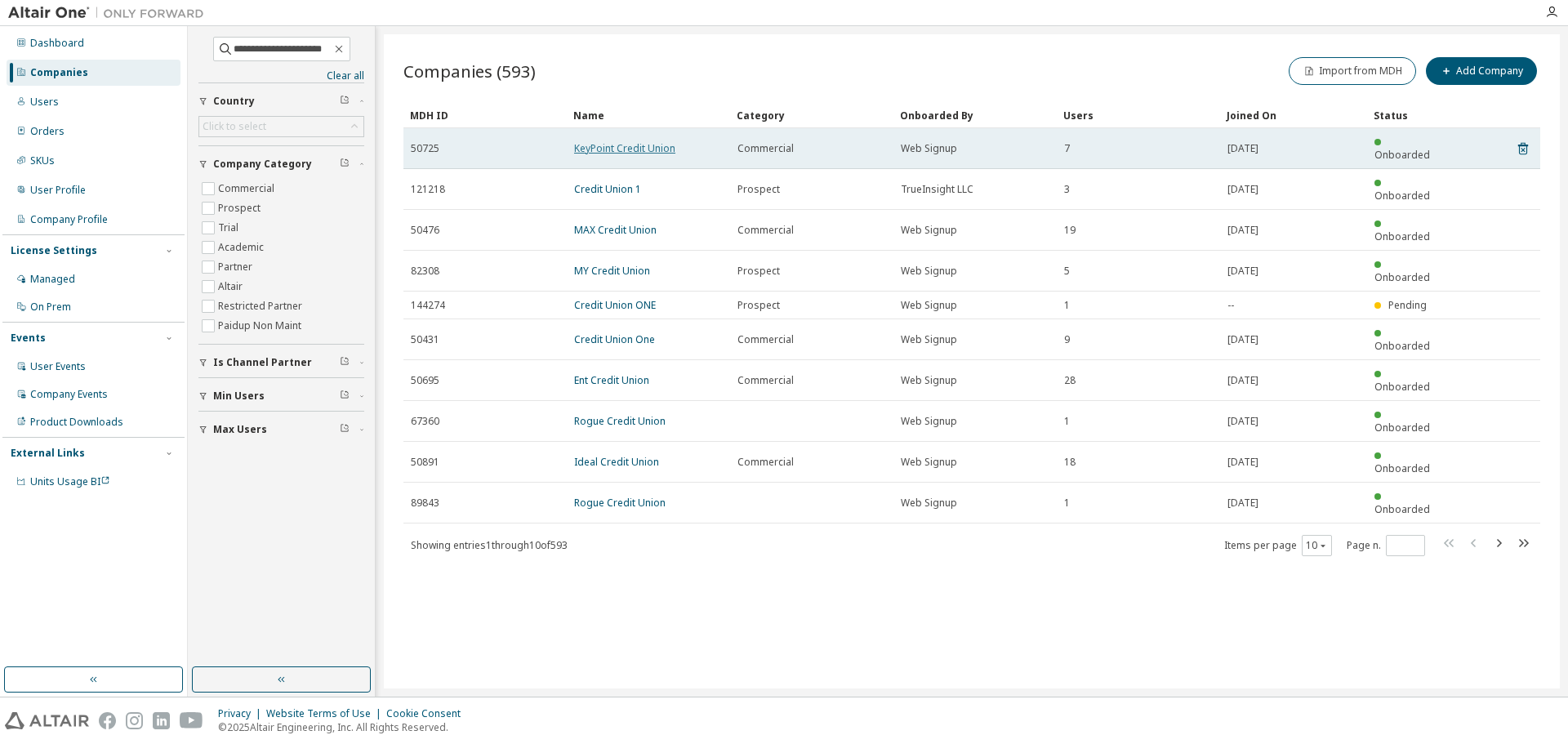
click at [621, 142] on link "KeyPoint Credit Union" at bounding box center [625, 149] width 101 height 14
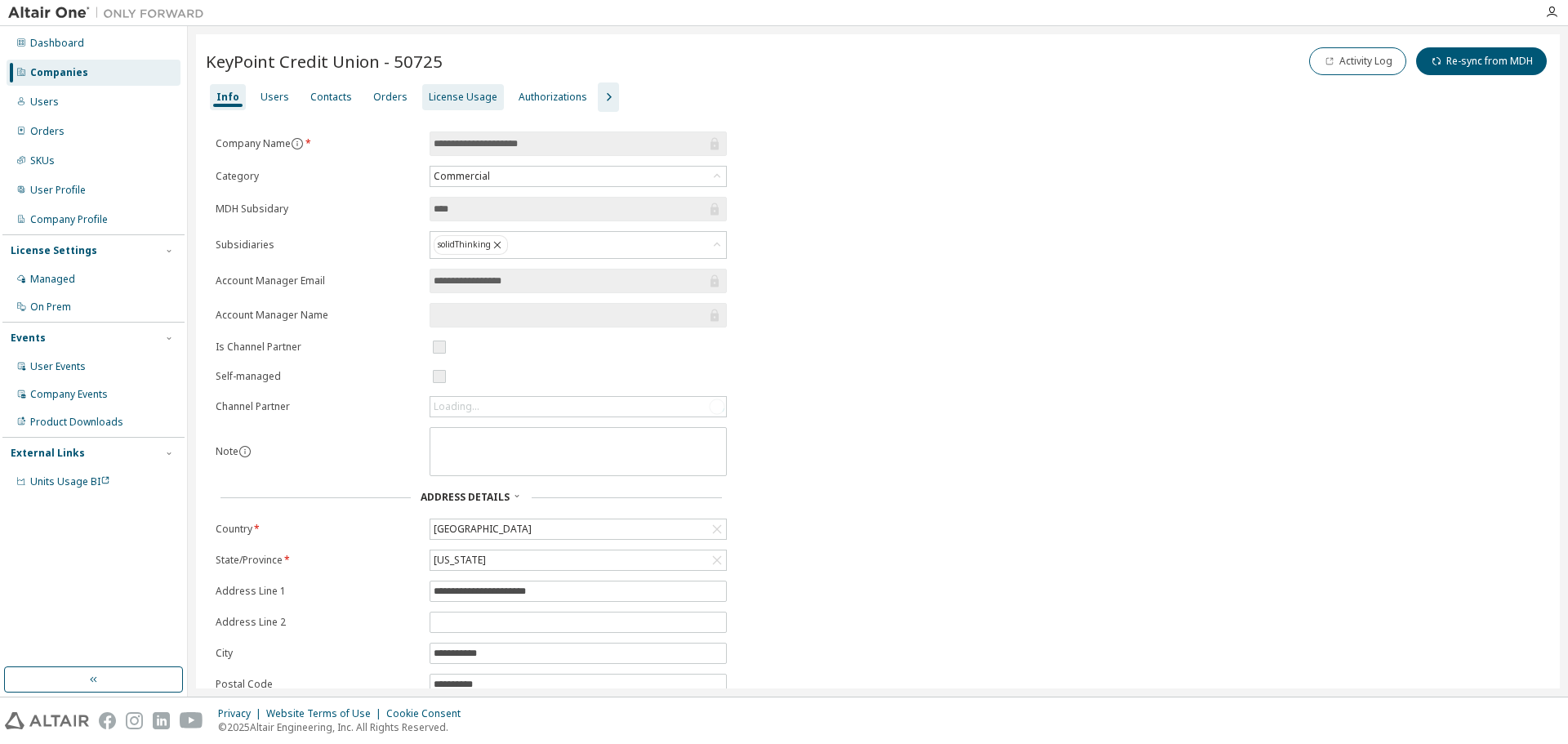
click at [439, 97] on div "License Usage" at bounding box center [463, 97] width 69 height 13
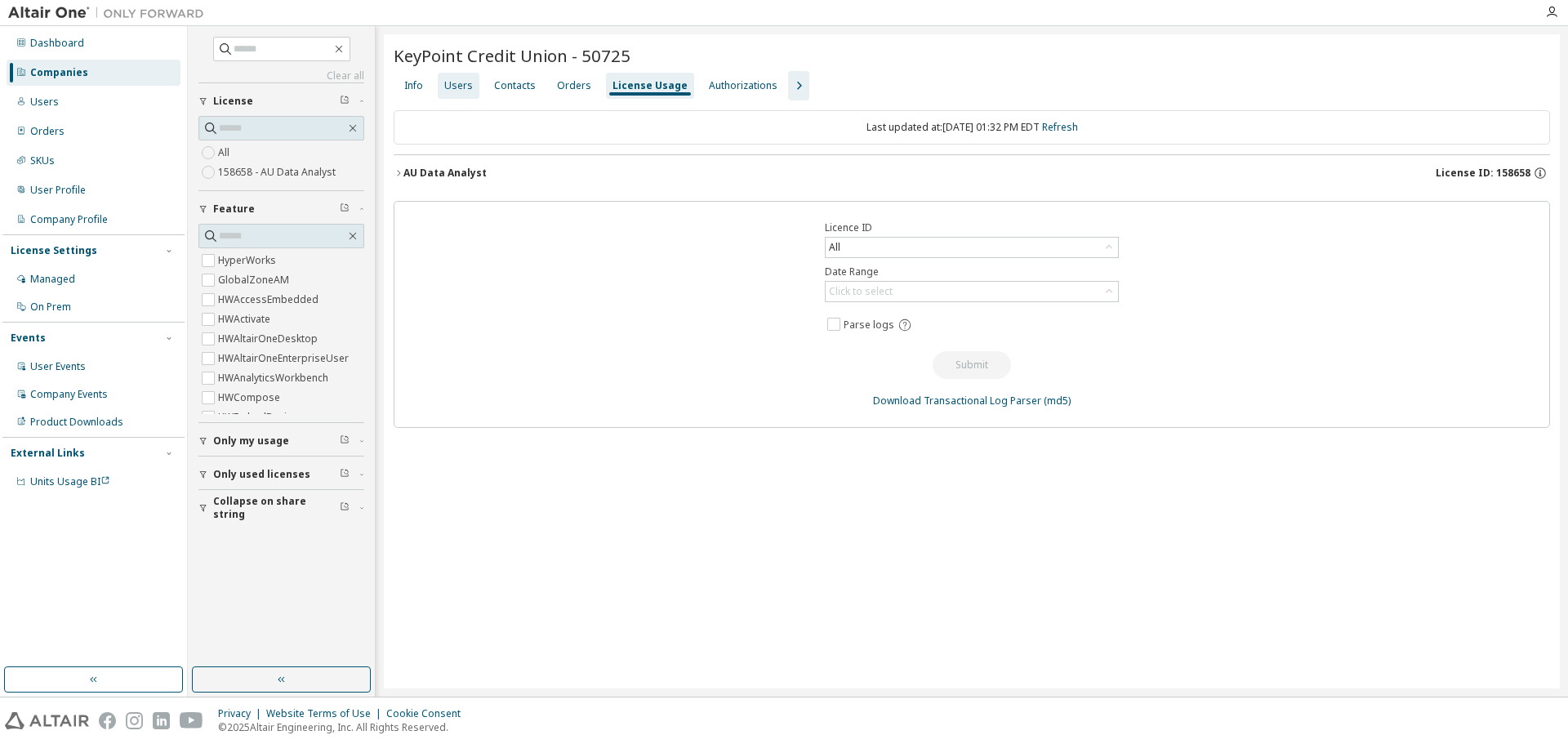
click at [461, 85] on div "Users" at bounding box center [458, 85] width 28 height 13
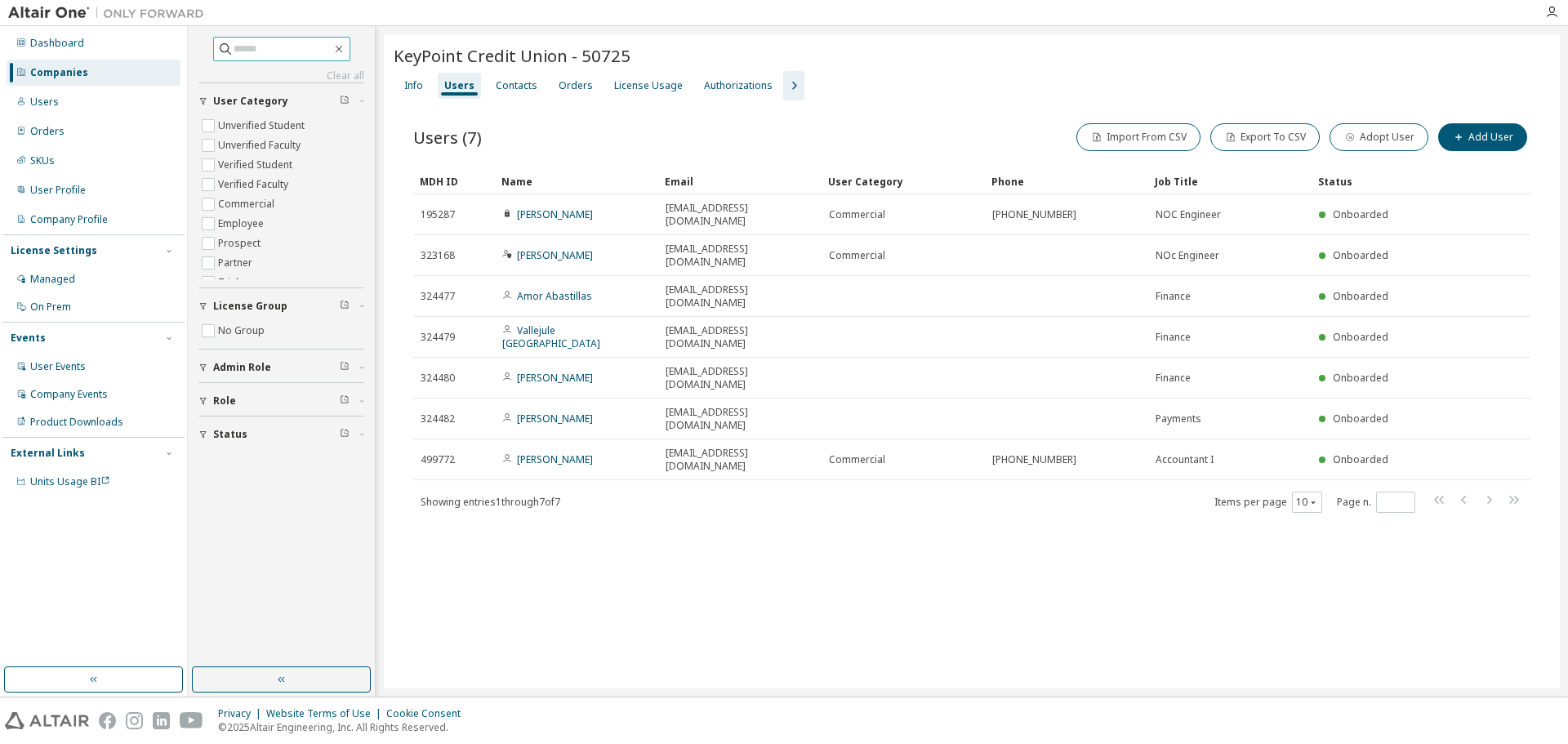
click at [248, 48] on input "text" at bounding box center [282, 49] width 98 height 16
paste input "**********"
type input "**********"
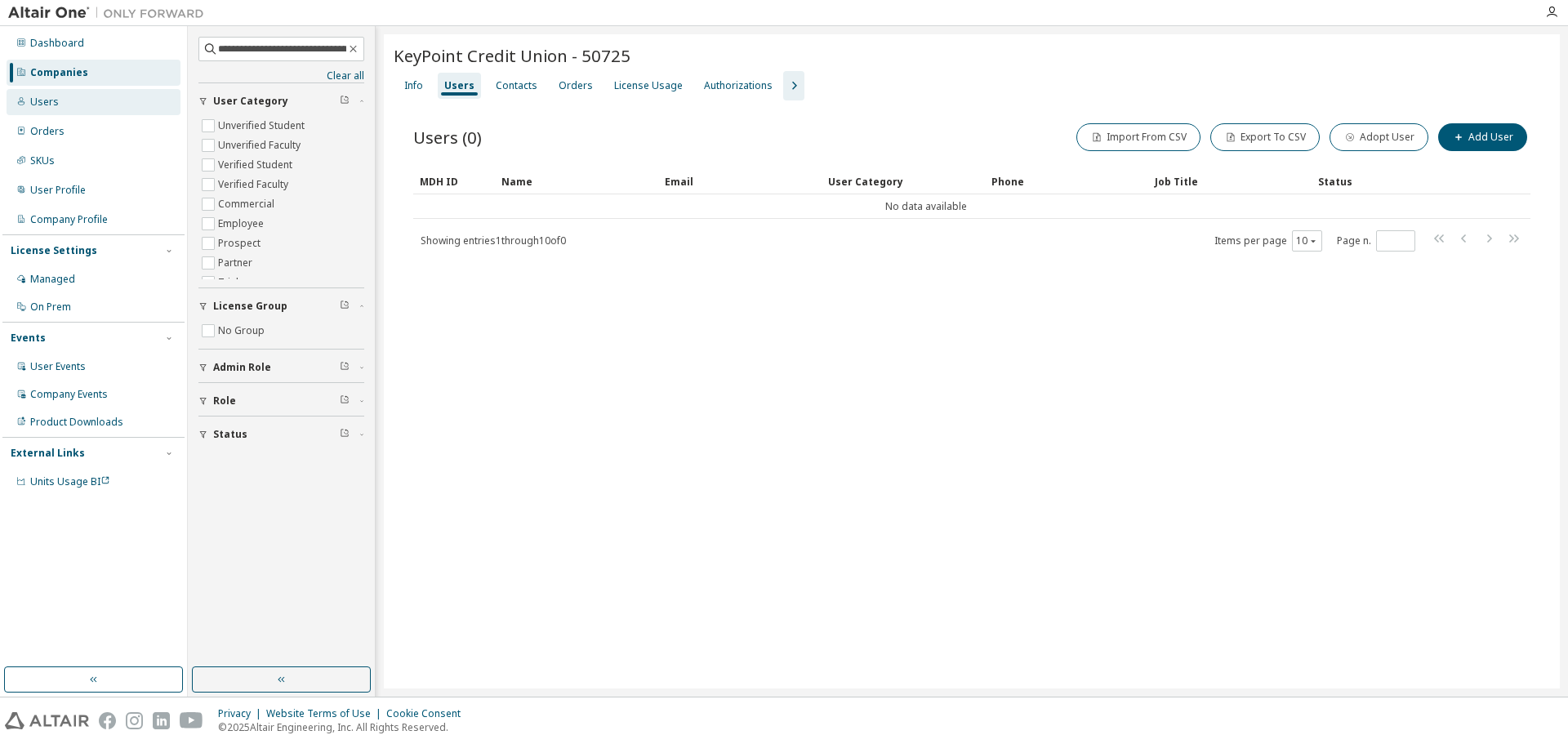
click at [77, 104] on div "Users" at bounding box center [93, 101] width 174 height 26
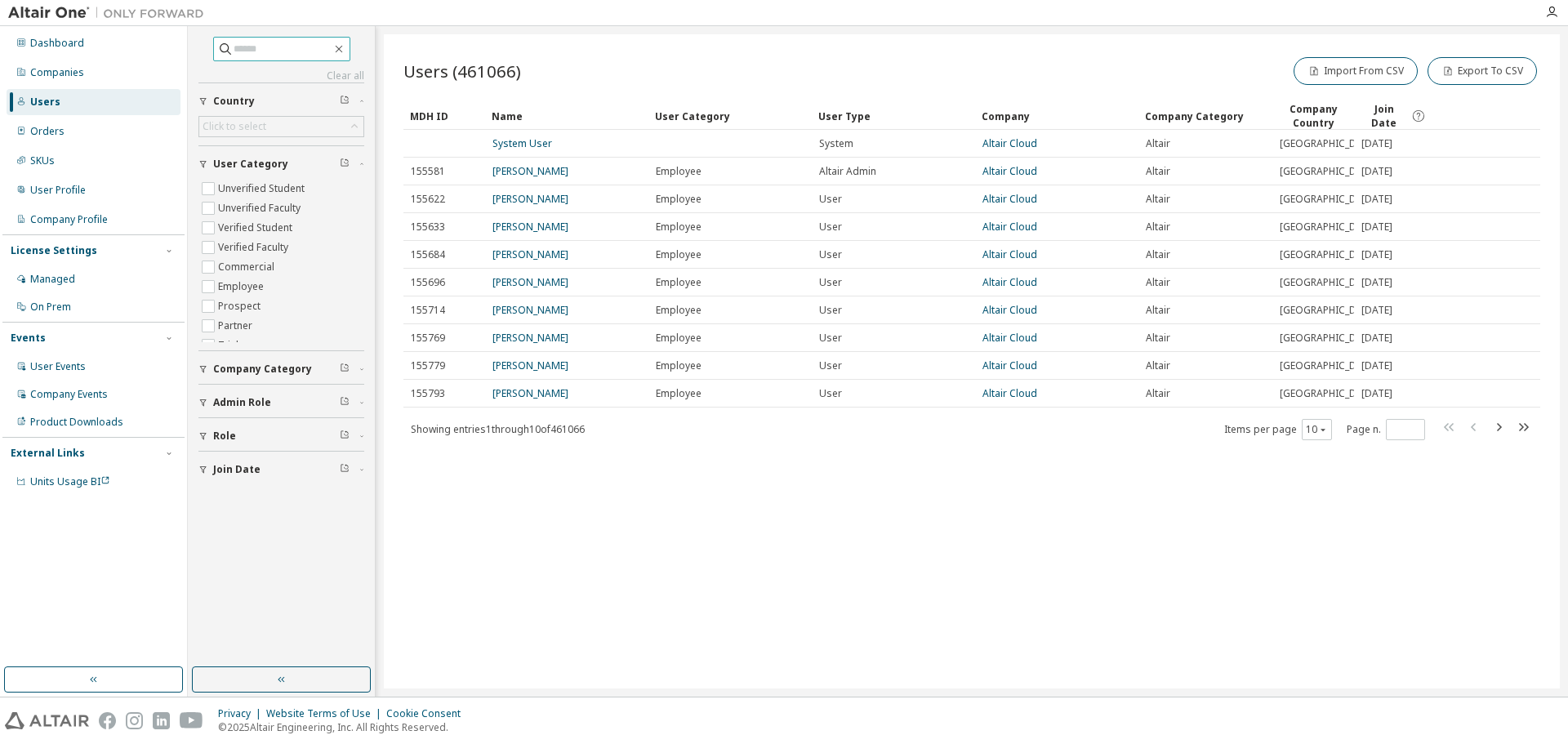
click at [275, 49] on input "text" at bounding box center [282, 49] width 98 height 16
paste input "**********"
type input "**********"
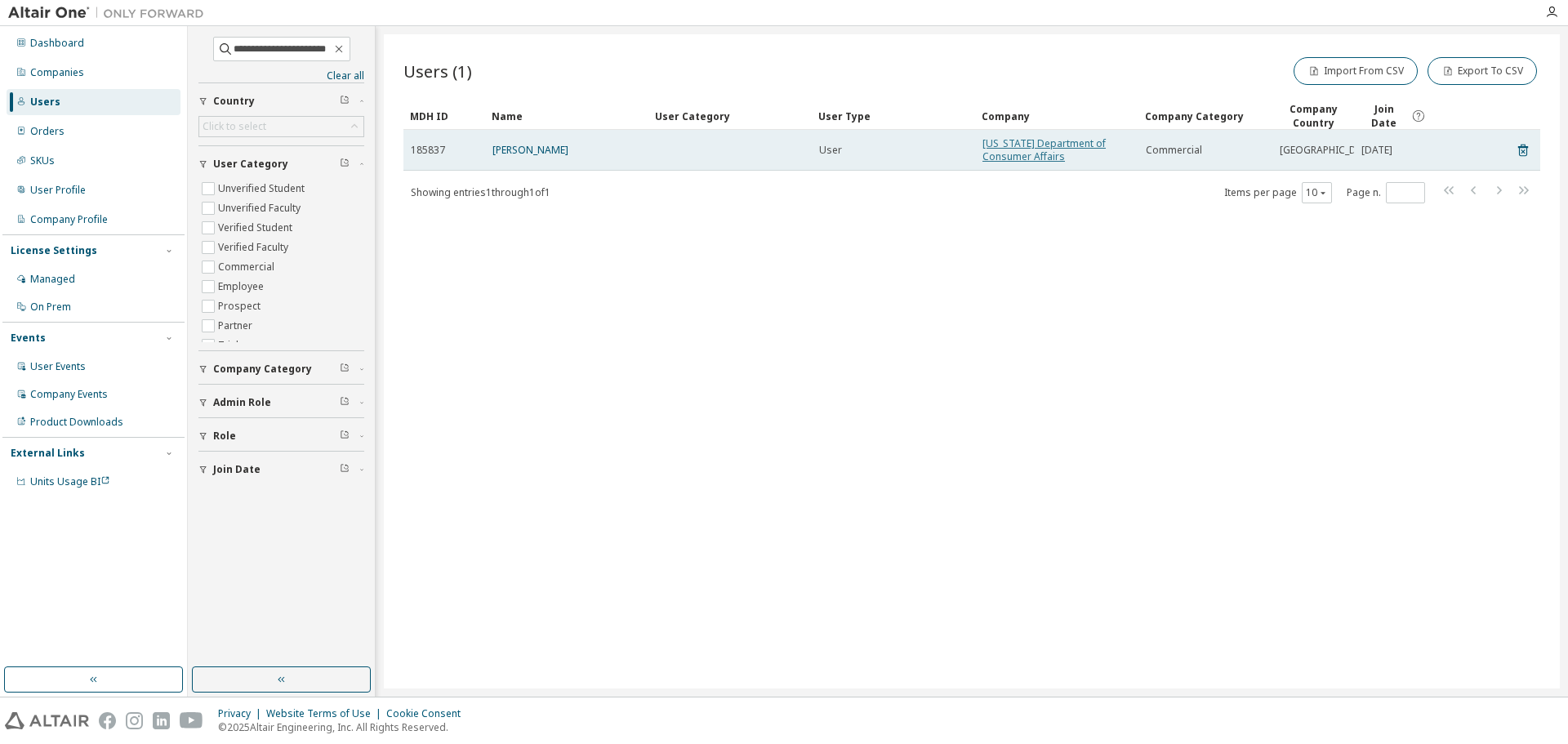
click at [1036, 140] on link "[US_STATE] Department of Consumer Affairs" at bounding box center [1044, 150] width 124 height 27
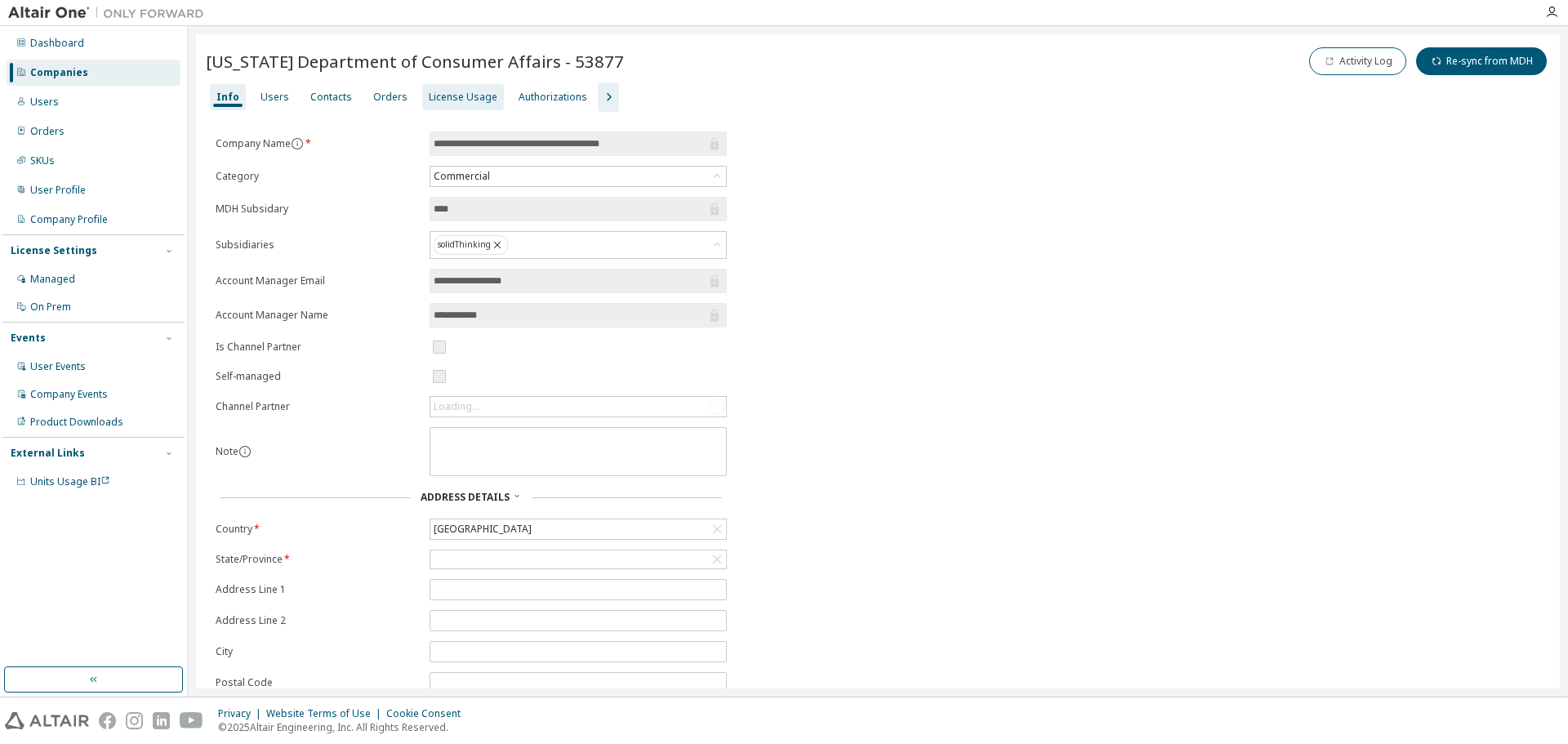
click at [445, 97] on div "License Usage" at bounding box center [463, 97] width 69 height 13
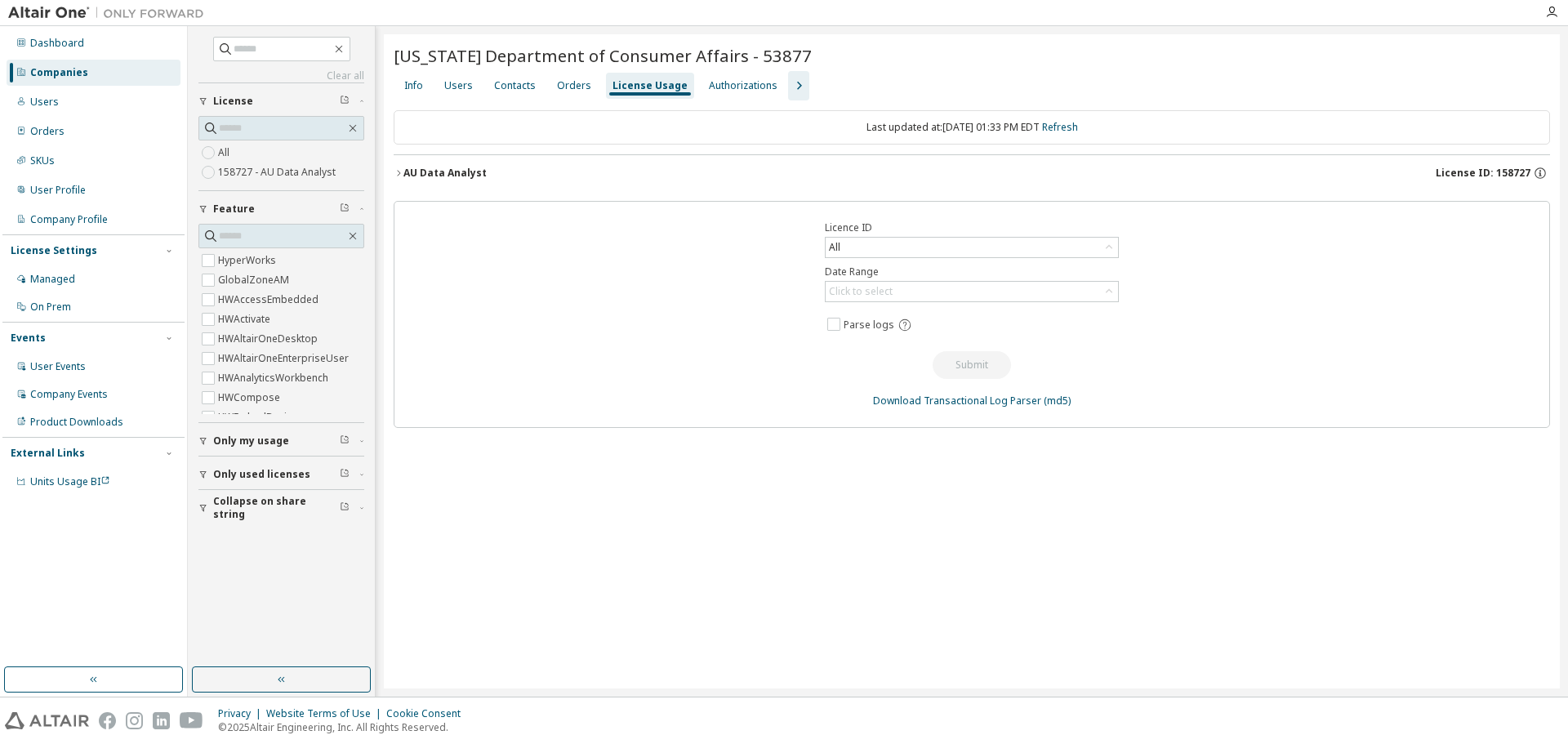
click at [462, 85] on div "Users" at bounding box center [458, 85] width 28 height 13
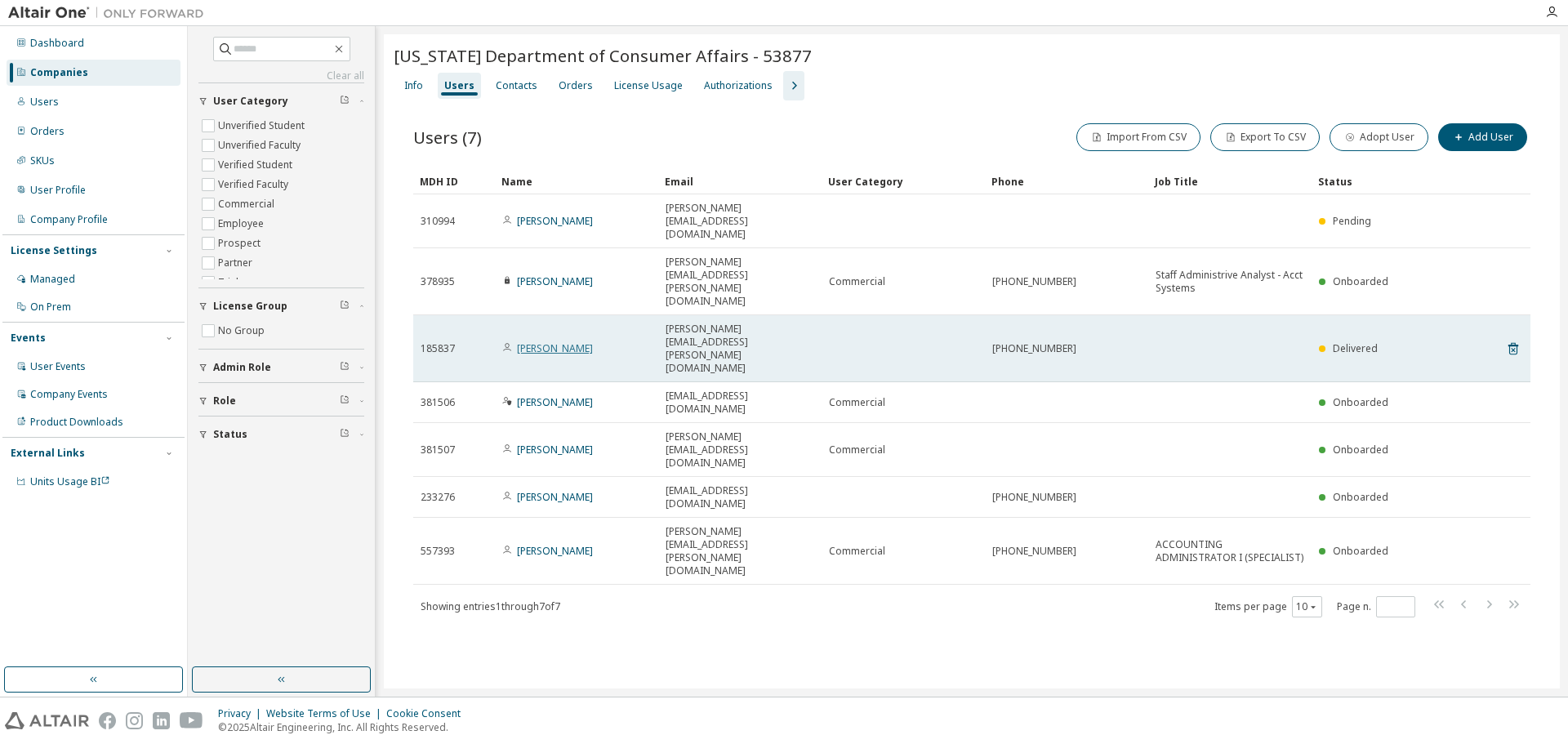
click at [552, 342] on link "[PERSON_NAME]" at bounding box center [554, 349] width 76 height 14
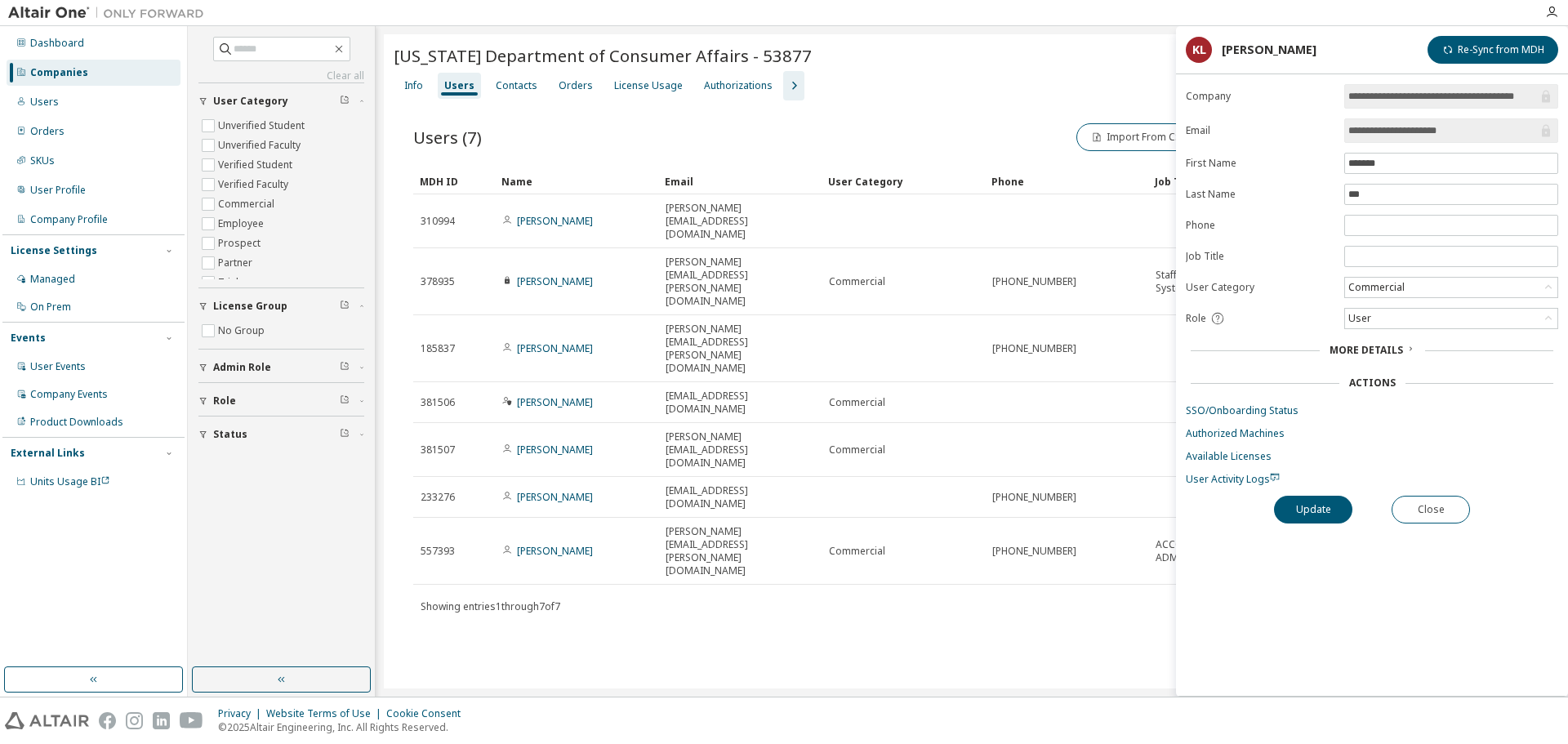
click at [1285, 413] on link "SSO/Onboarding Status" at bounding box center [1371, 410] width 372 height 13
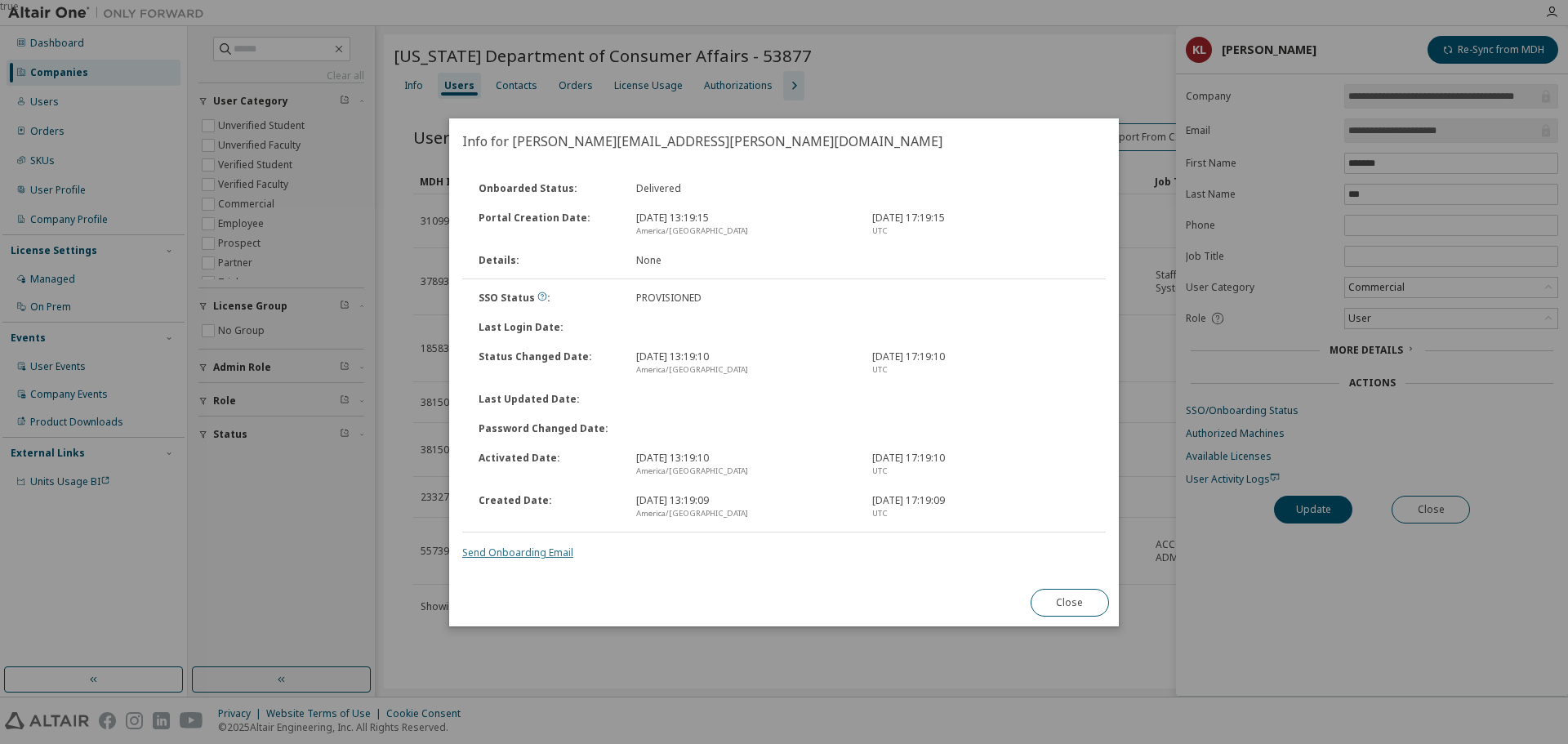
click at [553, 550] on link "Send Onboarding Email" at bounding box center [517, 553] width 111 height 14
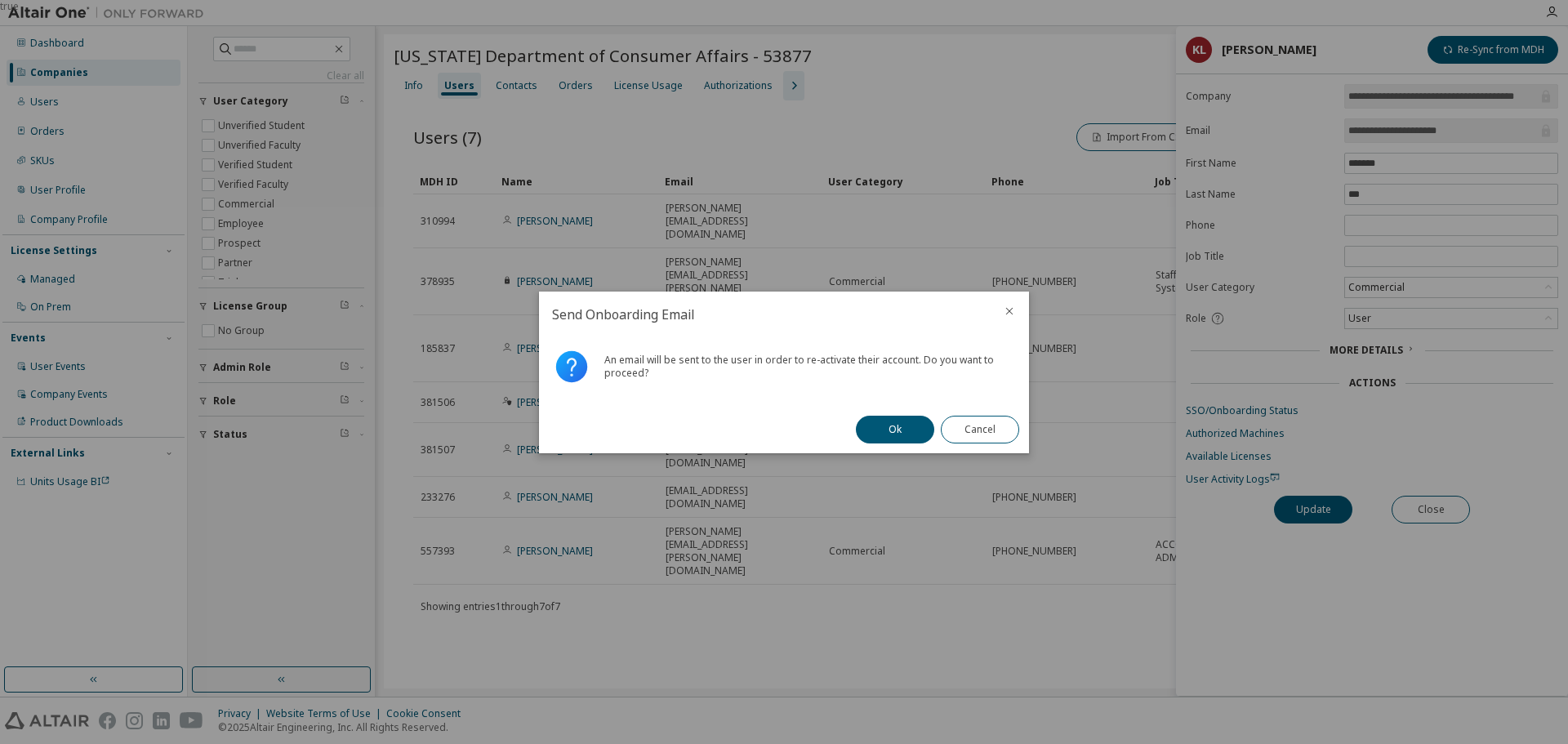
click at [884, 425] on button "Ok" at bounding box center [895, 429] width 78 height 28
drag, startPoint x: 982, startPoint y: 430, endPoint x: 990, endPoint y: 428, distance: 8.2
click at [982, 430] on button "Close" at bounding box center [980, 429] width 78 height 28
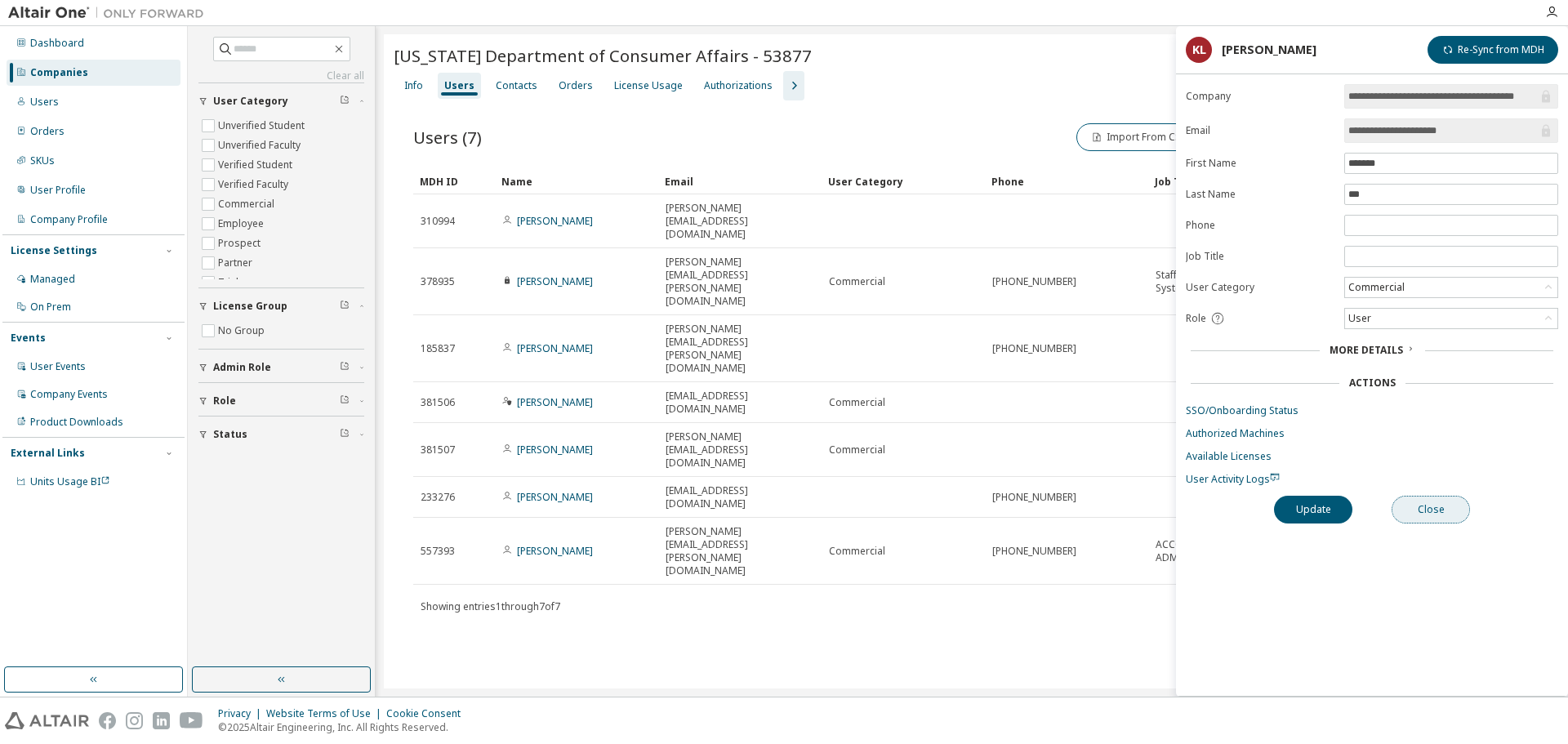
click at [1435, 505] on button "Close" at bounding box center [1431, 509] width 78 height 28
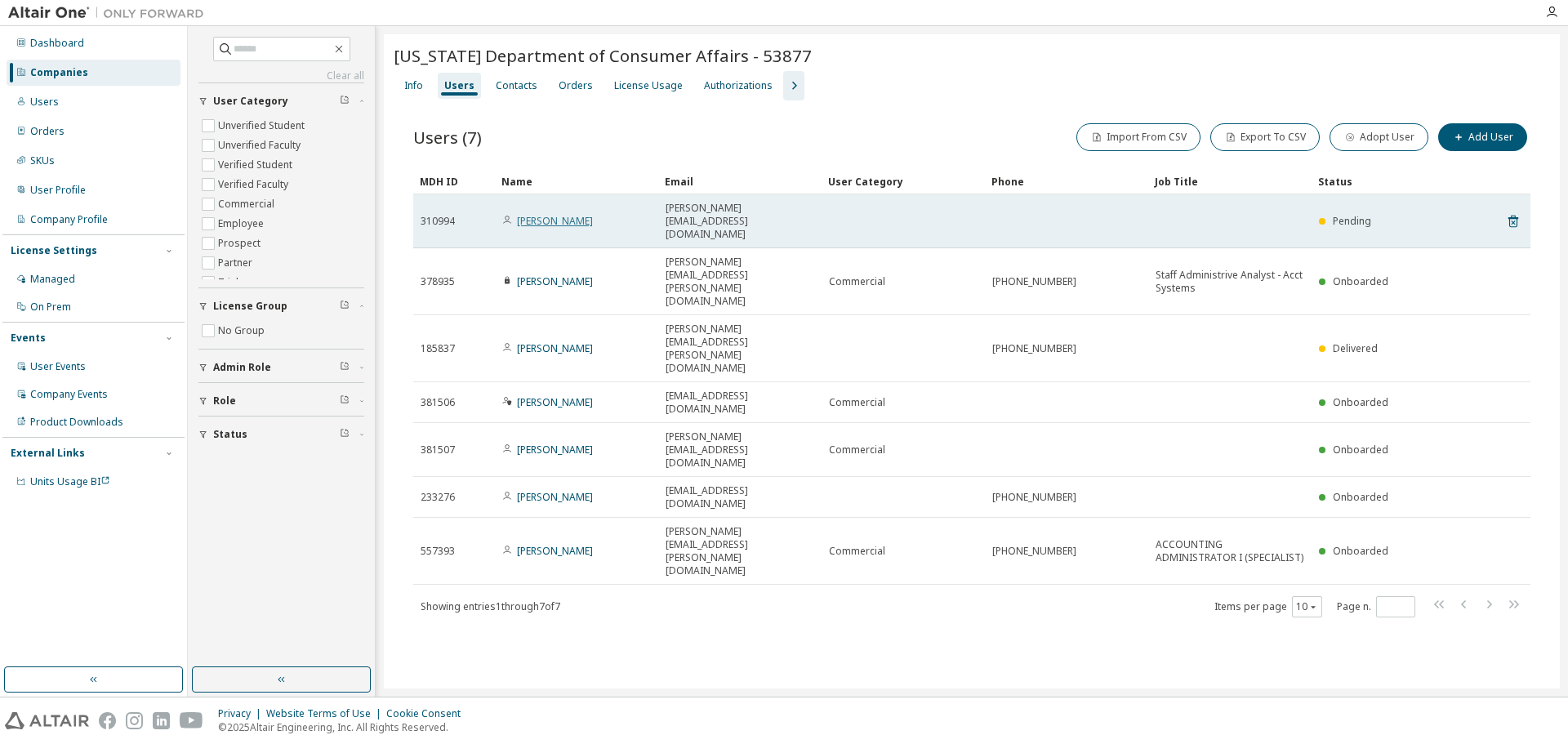
click at [537, 214] on link "[PERSON_NAME]" at bounding box center [554, 221] width 76 height 14
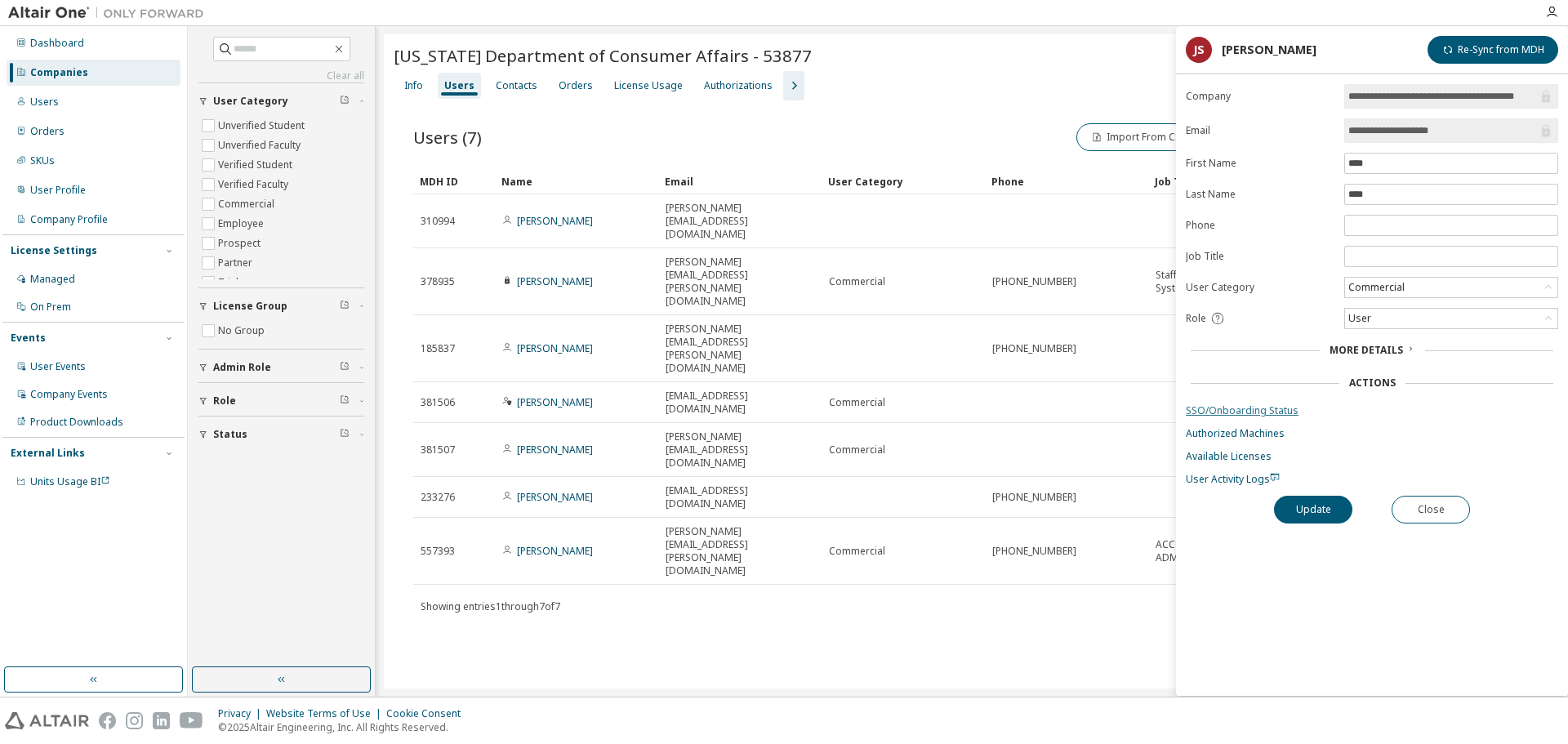
click at [1284, 410] on link "SSO/Onboarding Status" at bounding box center [1371, 410] width 372 height 13
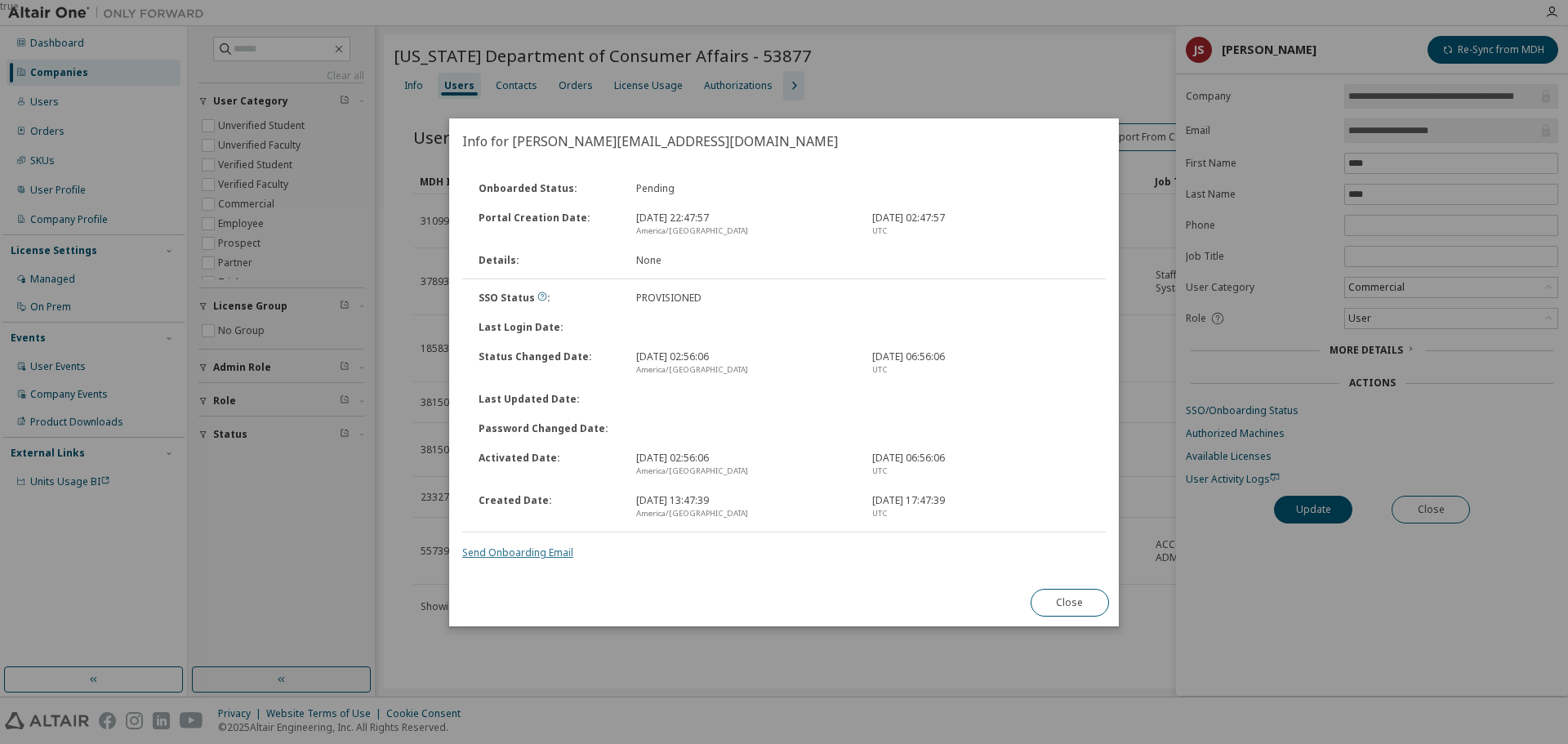
click at [545, 552] on link "Send Onboarding Email" at bounding box center [517, 553] width 111 height 14
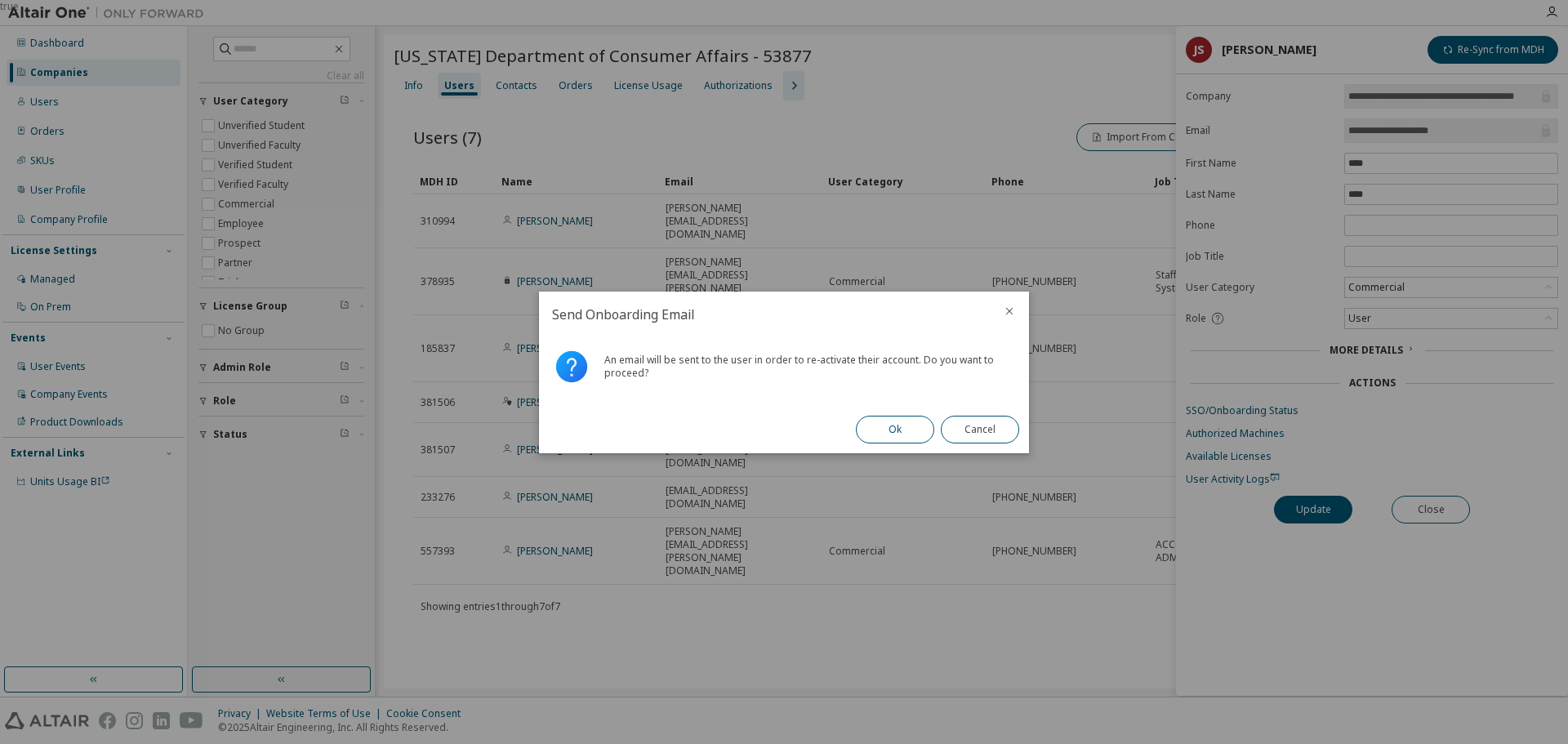
click at [890, 436] on button "Ok" at bounding box center [895, 429] width 78 height 28
click at [1006, 431] on button "Close" at bounding box center [980, 429] width 78 height 28
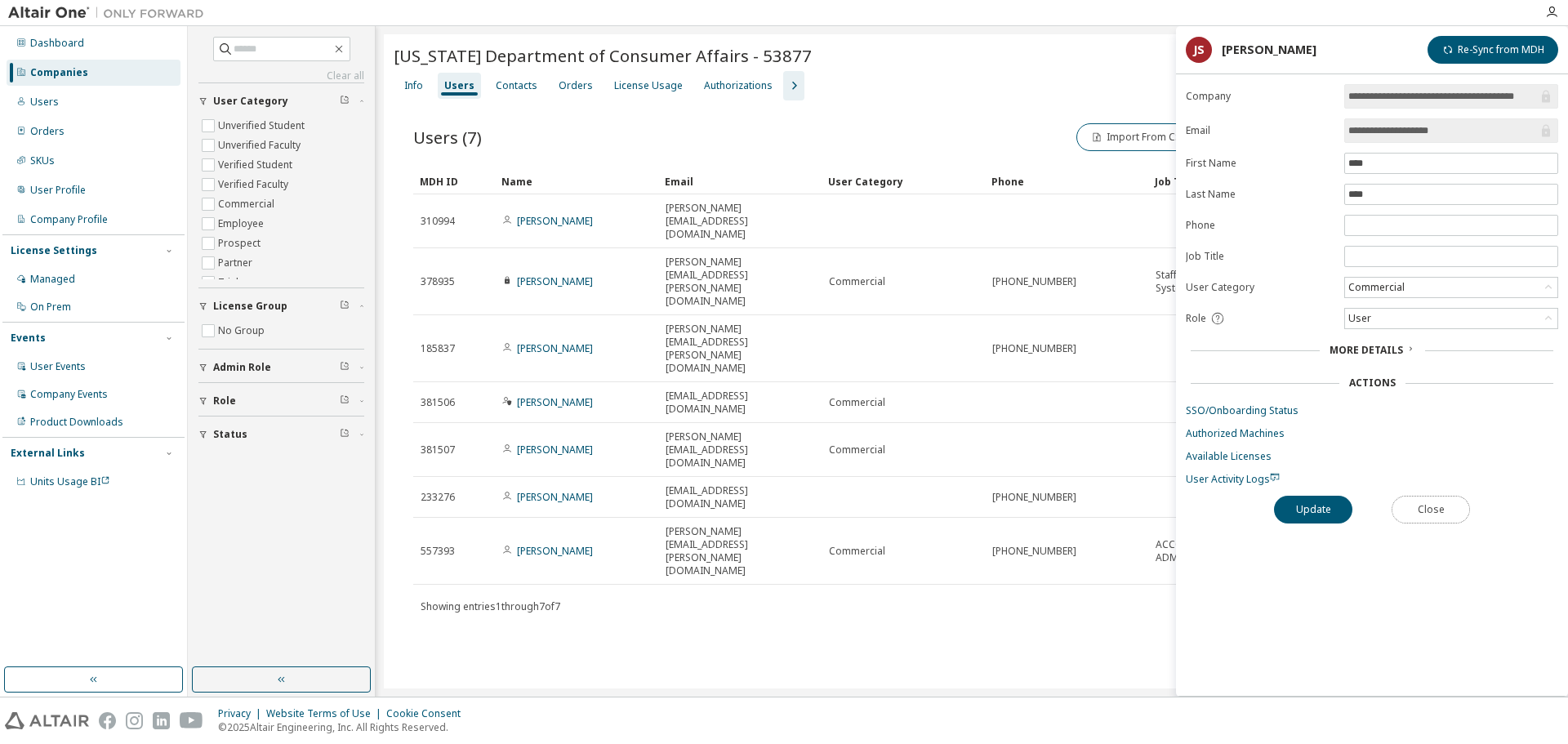
drag, startPoint x: 1445, startPoint y: 508, endPoint x: 1448, endPoint y: 464, distance: 44.1
click at [1445, 505] on button "Close" at bounding box center [1431, 509] width 78 height 28
